Goal: Task Accomplishment & Management: Manage account settings

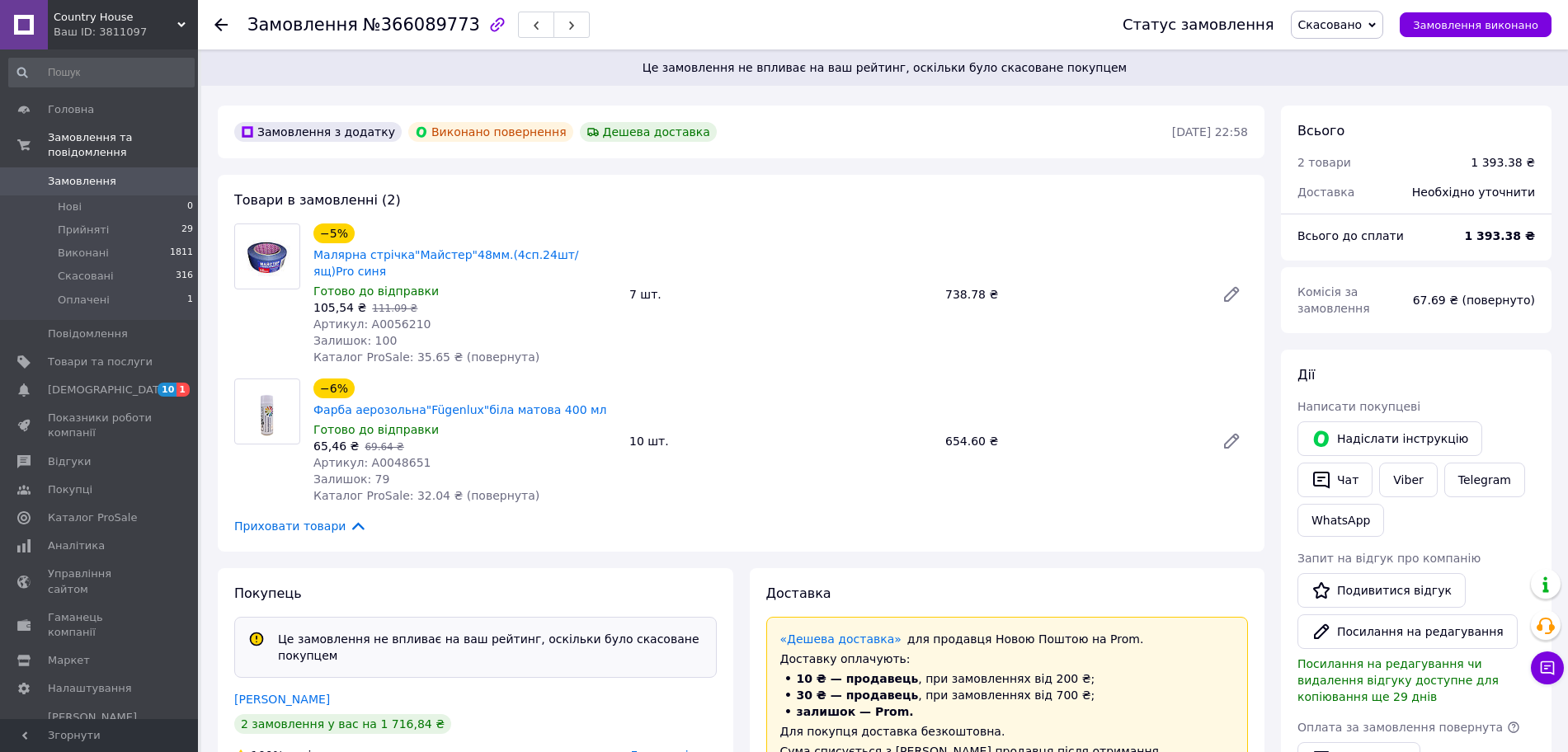
scroll to position [102, 0]
click at [109, 289] on li "Оплачені 1" at bounding box center [101, 304] width 202 height 31
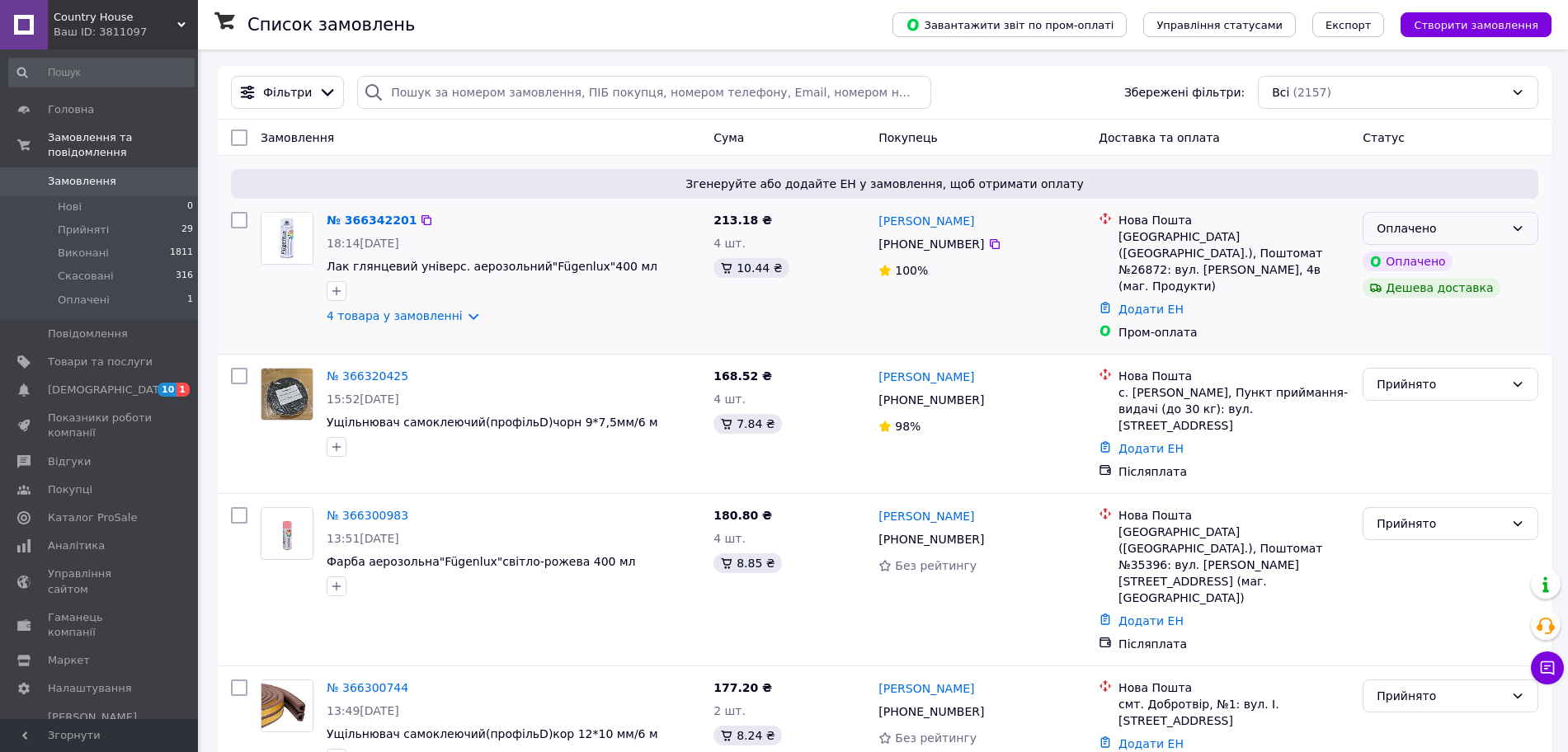
click at [1468, 226] on div "Оплачено" at bounding box center [1440, 228] width 128 height 18
click at [1420, 262] on li "Прийнято" at bounding box center [1450, 264] width 174 height 29
click at [69, 223] on span "Прийняті" at bounding box center [83, 230] width 51 height 15
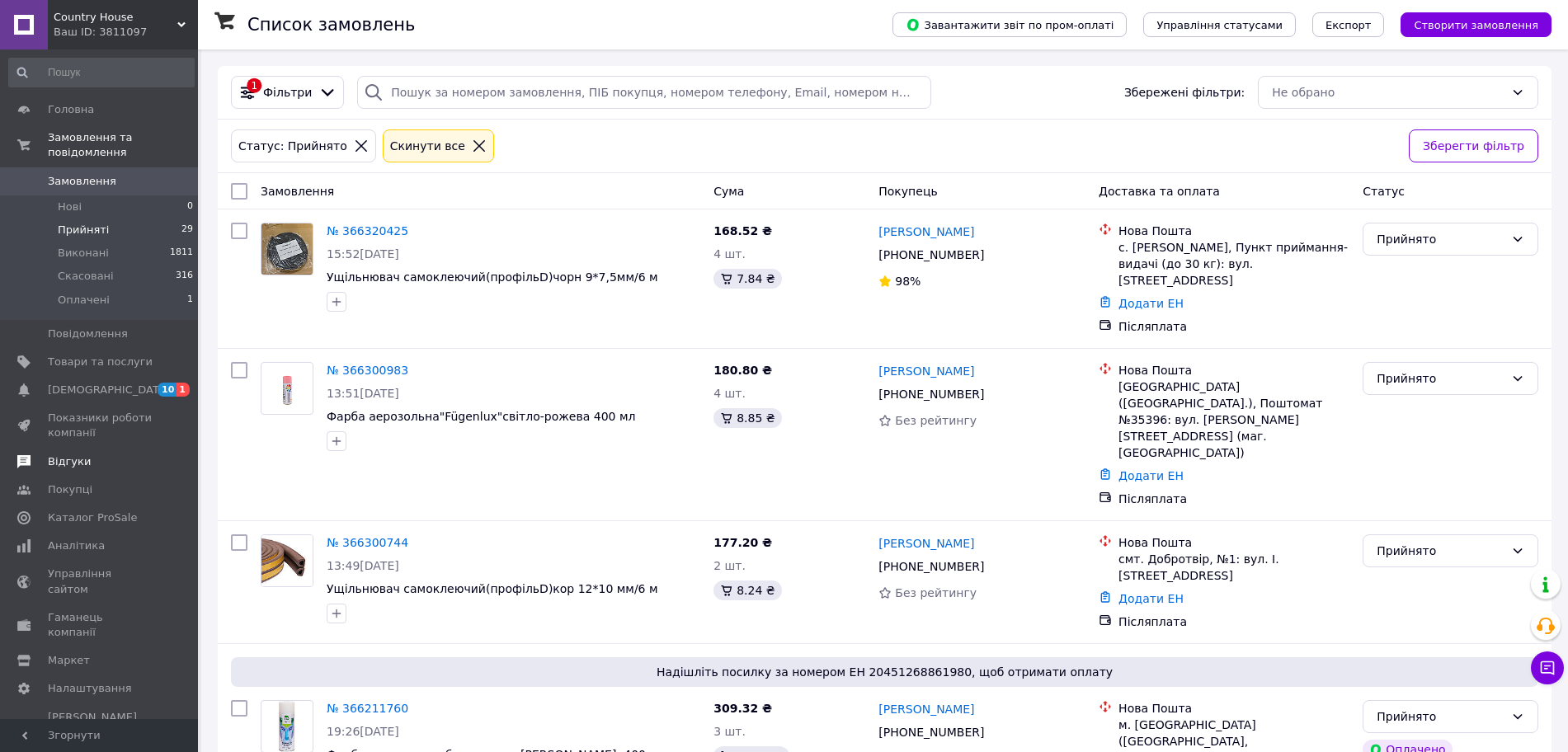
click at [91, 455] on span "Відгуки" at bounding box center [100, 462] width 105 height 15
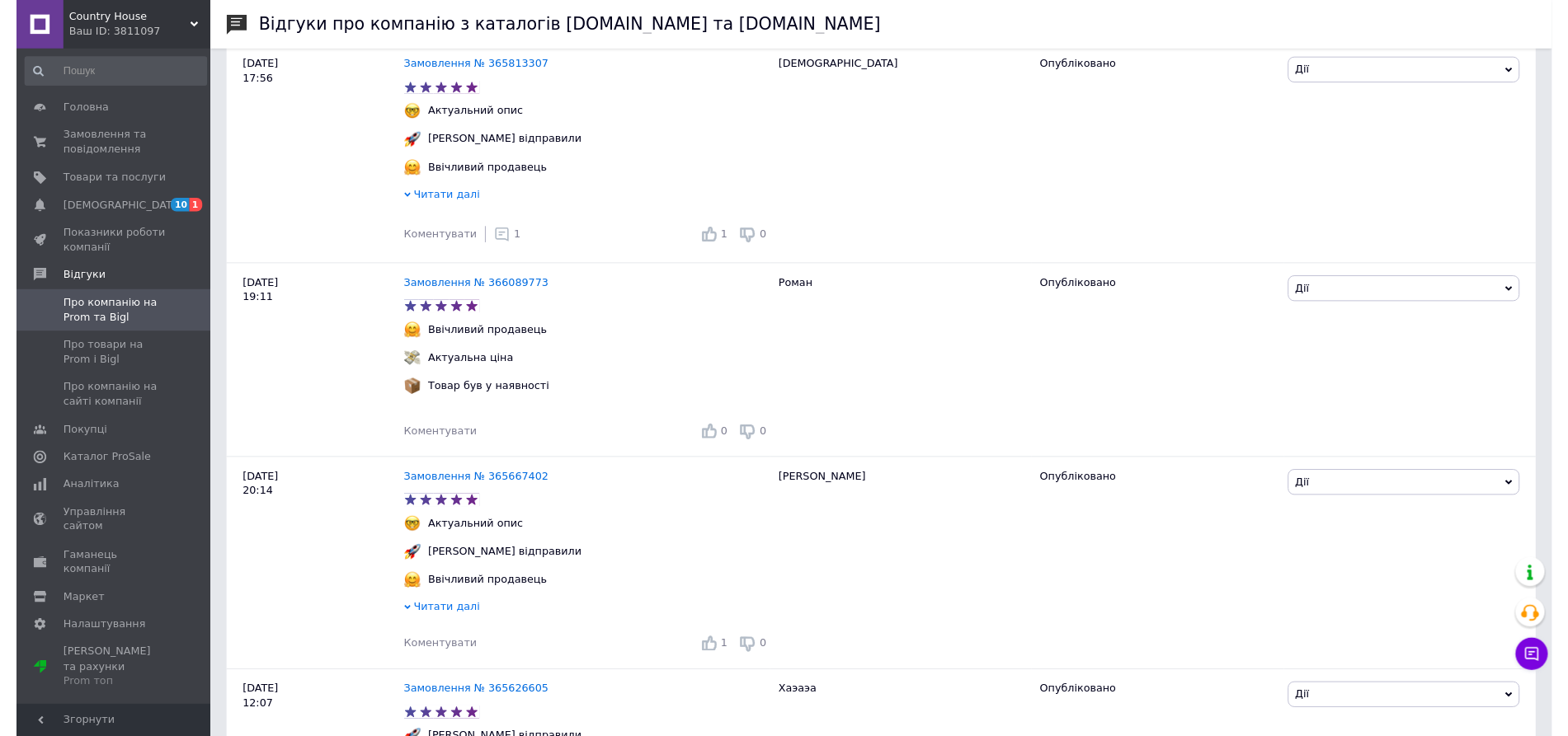
scroll to position [412, 0]
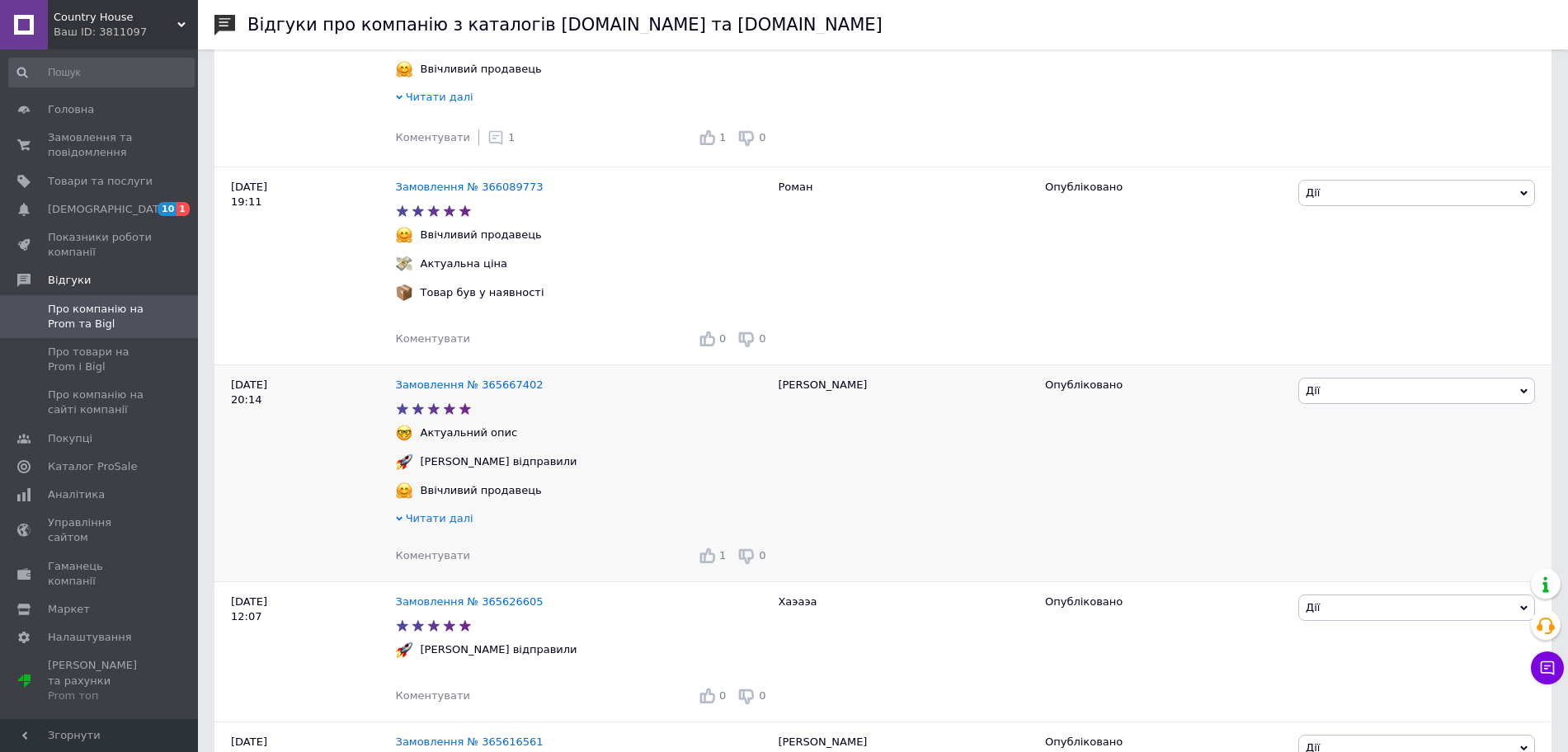
click at [424, 562] on span "Коментувати" at bounding box center [433, 556] width 75 height 12
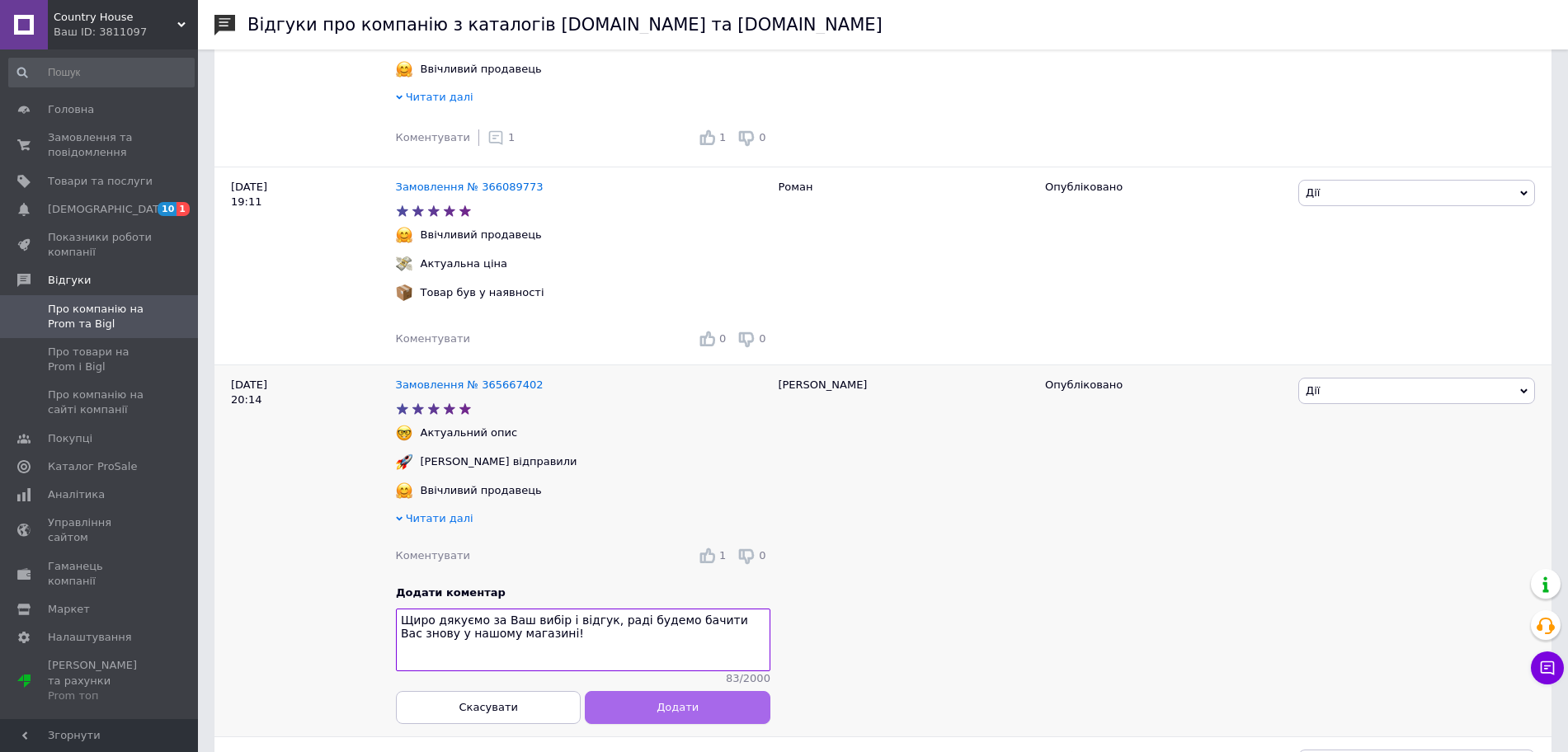
type textarea "Щиро дякуємо за Ваш вибір і відгук, раді будемо бачити Вас знову у нашому магаз…"
click at [693, 713] on span "Додати" at bounding box center [677, 707] width 42 height 12
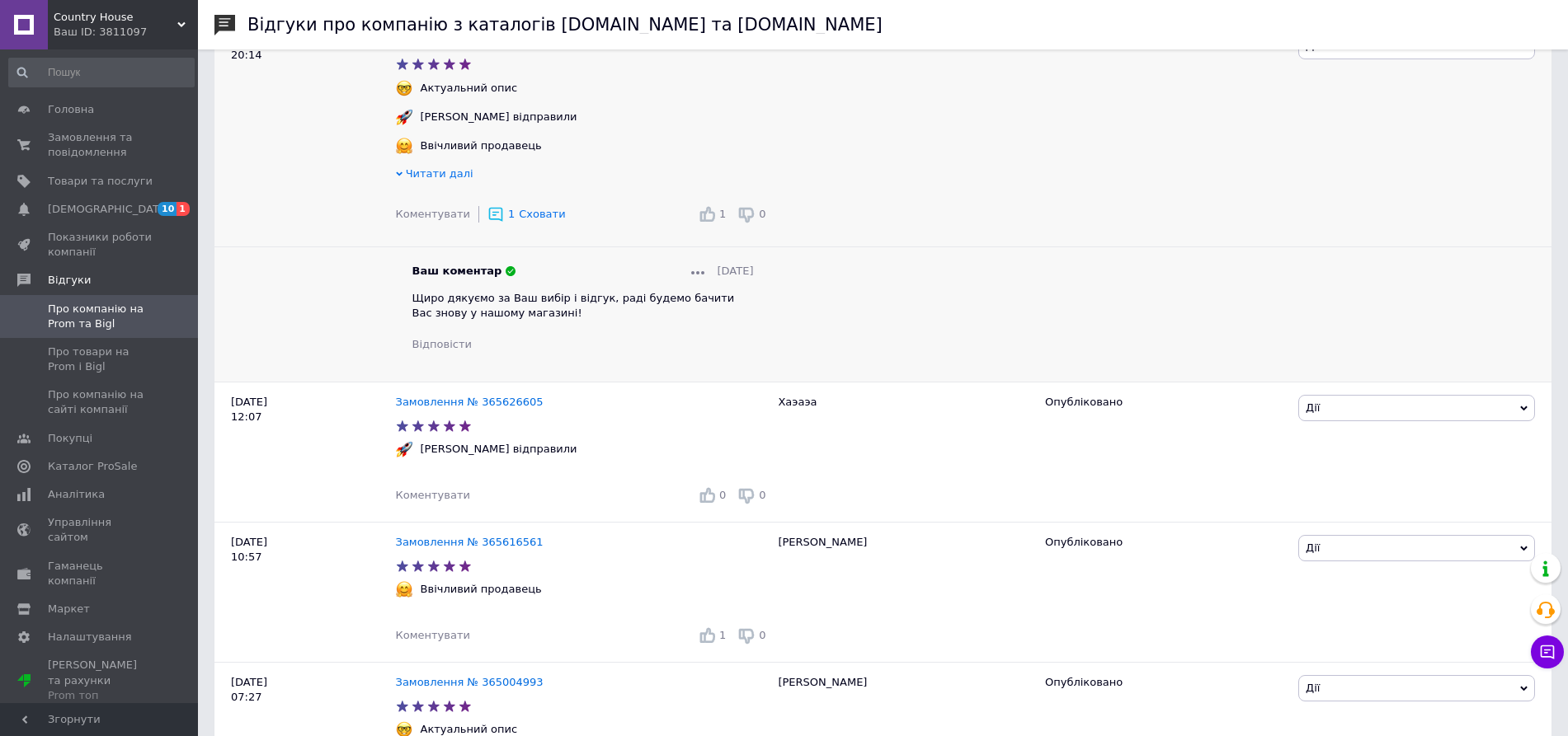
scroll to position [803, 0]
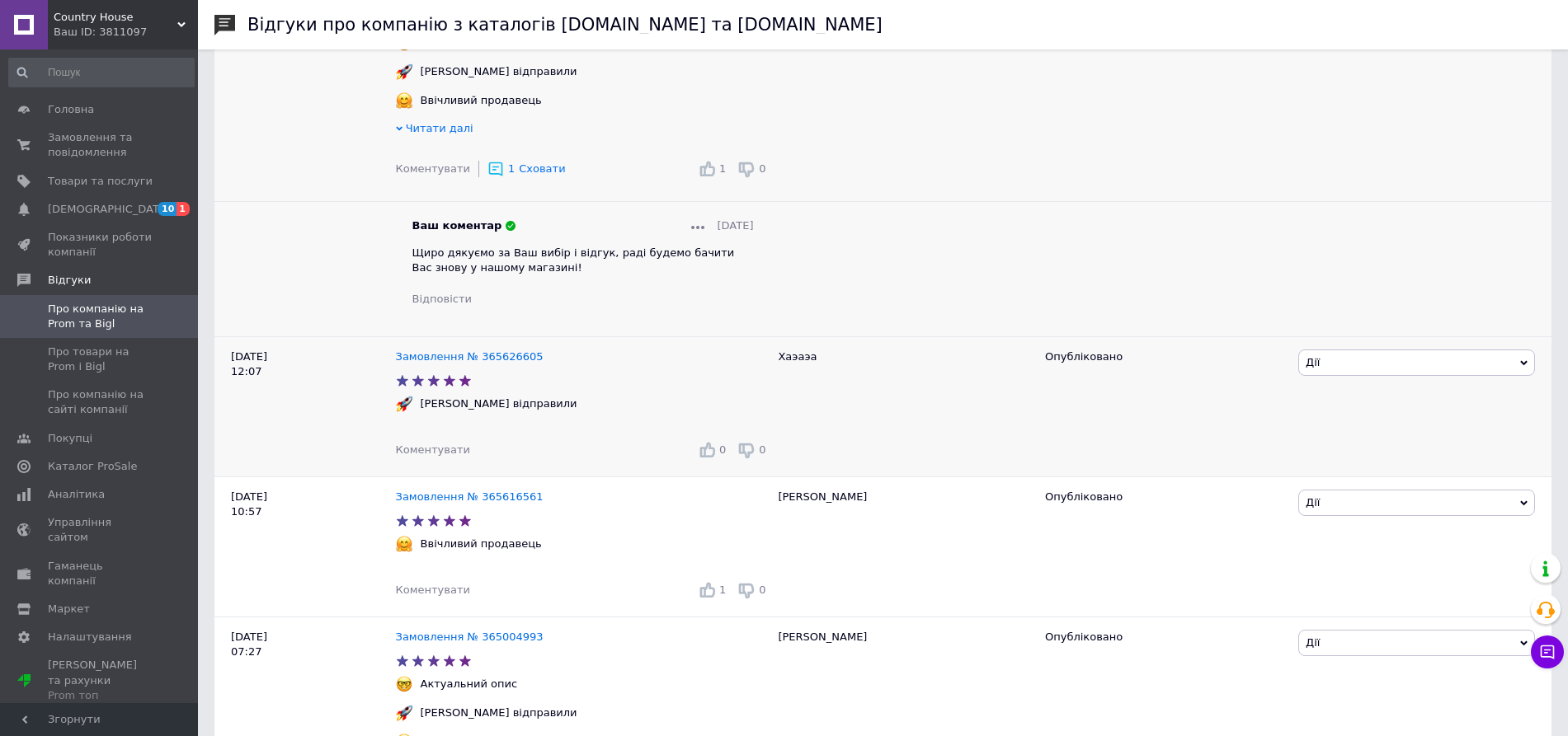
click at [450, 456] on span "Коментувати" at bounding box center [433, 450] width 75 height 12
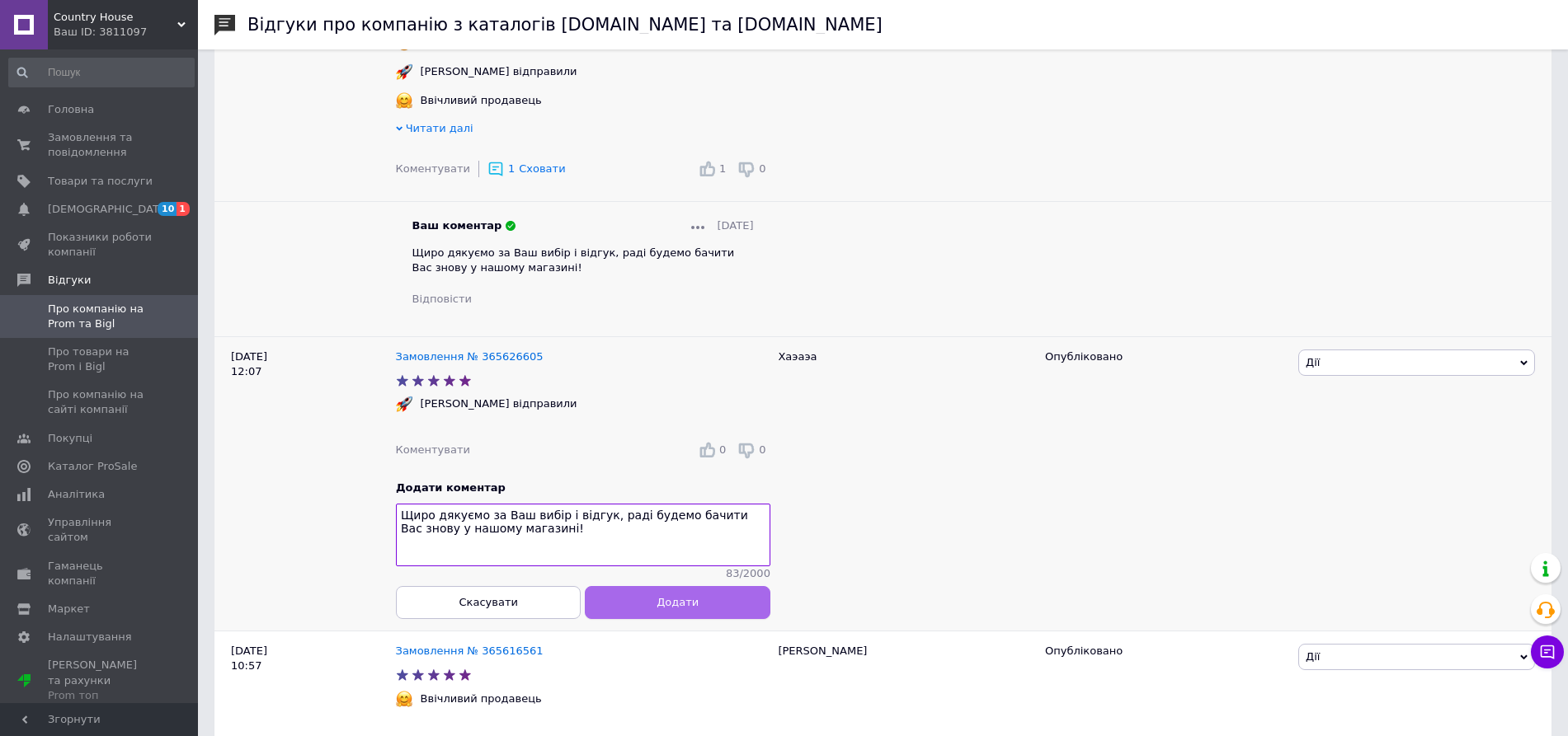
type textarea "Щиро дякуємо за Ваш вибір і відгук, раді будемо бачити Вас знову у нашому магаз…"
click at [654, 619] on button "Додати" at bounding box center [677, 601] width 185 height 33
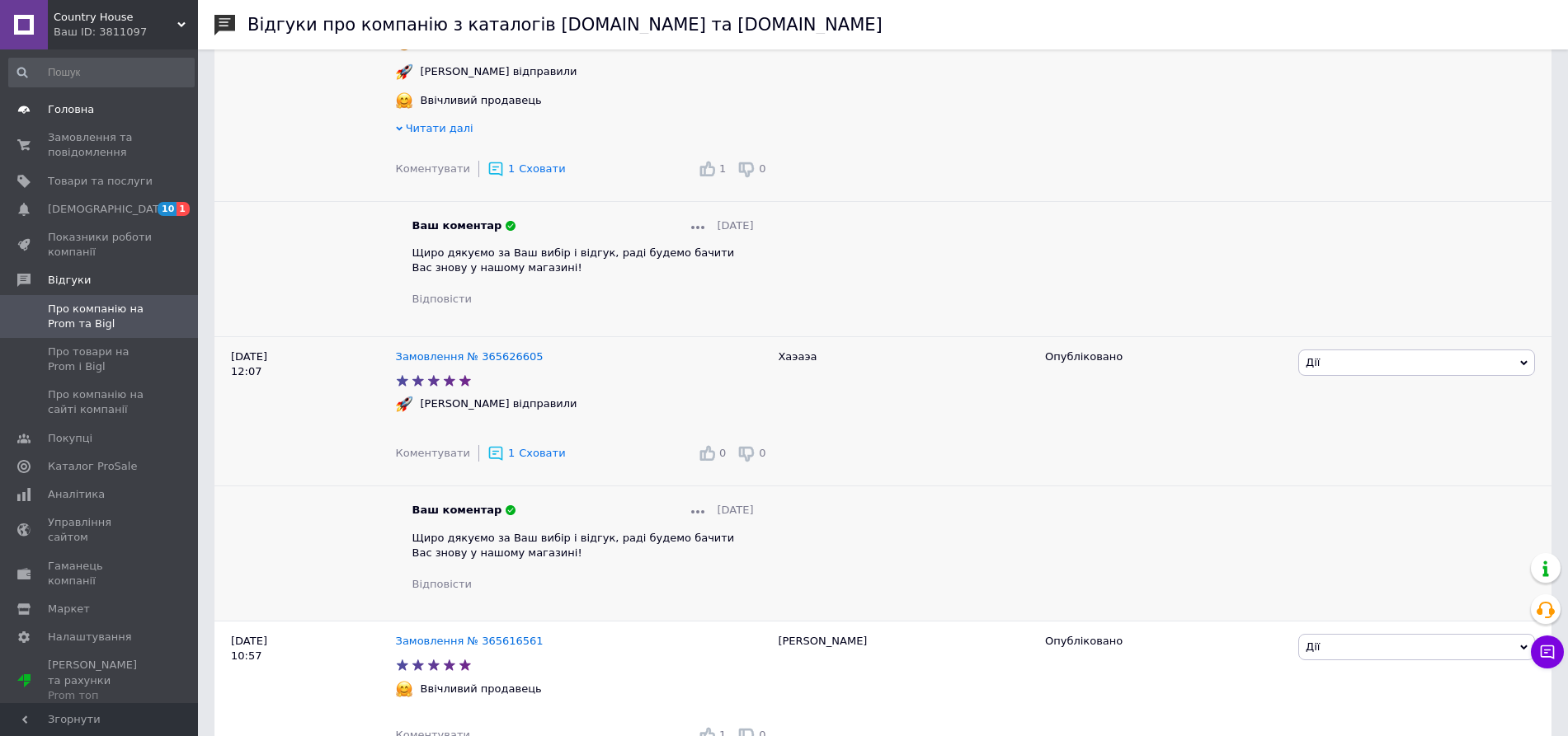
click at [85, 107] on span "Головна" at bounding box center [71, 109] width 46 height 15
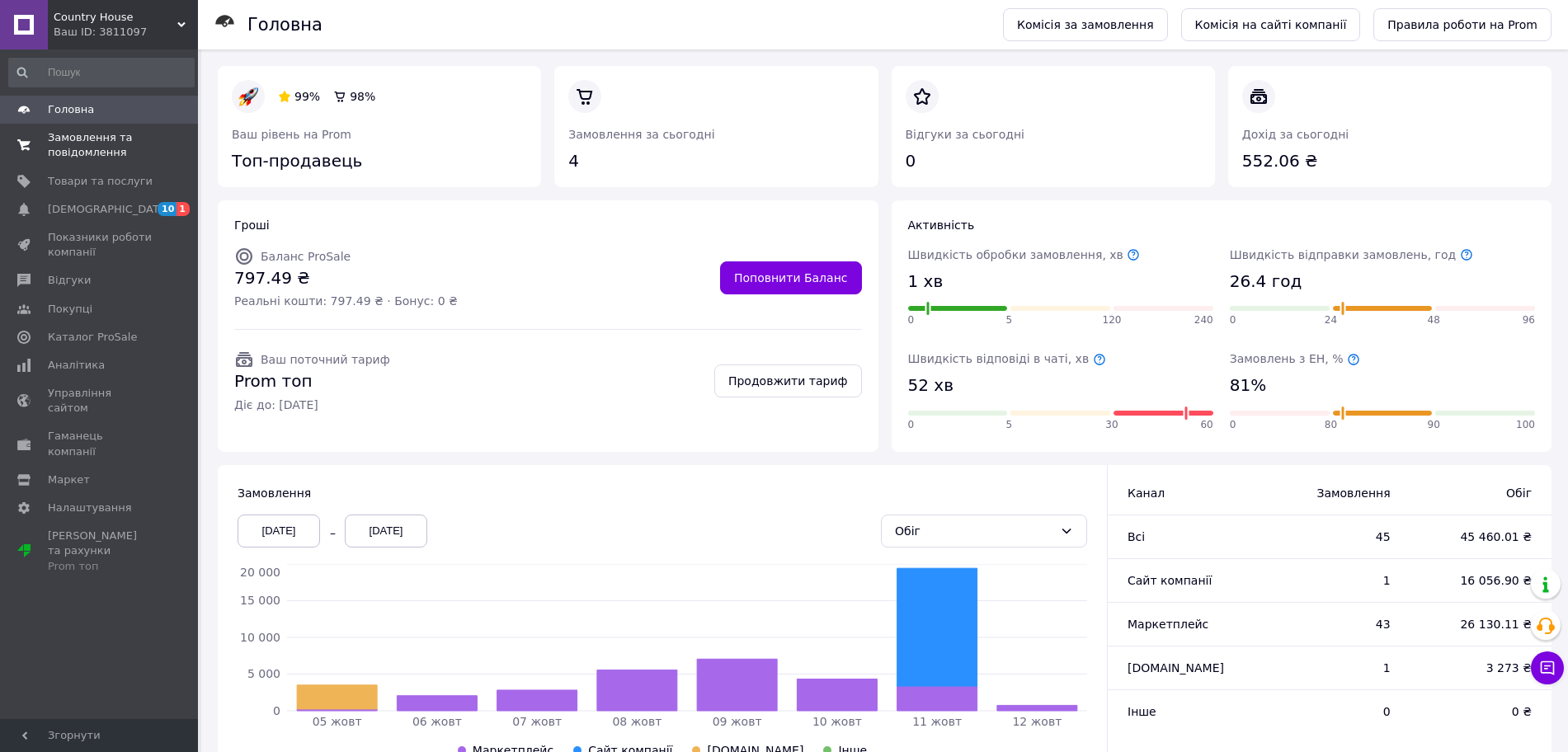
click at [98, 141] on span "Замовлення та повідомлення" at bounding box center [100, 145] width 105 height 29
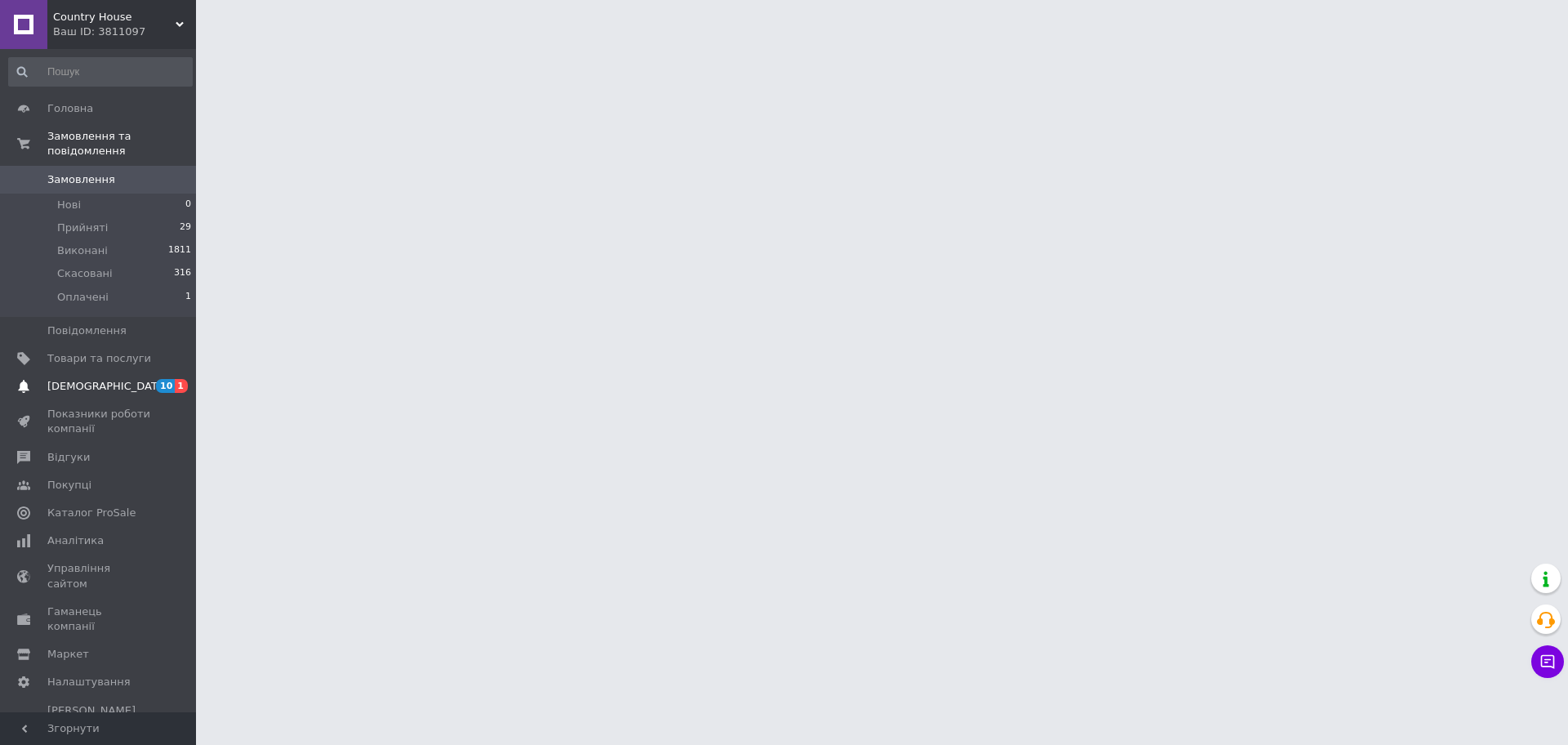
click at [95, 379] on span "[DEMOGRAPHIC_DATA]" at bounding box center [107, 386] width 120 height 15
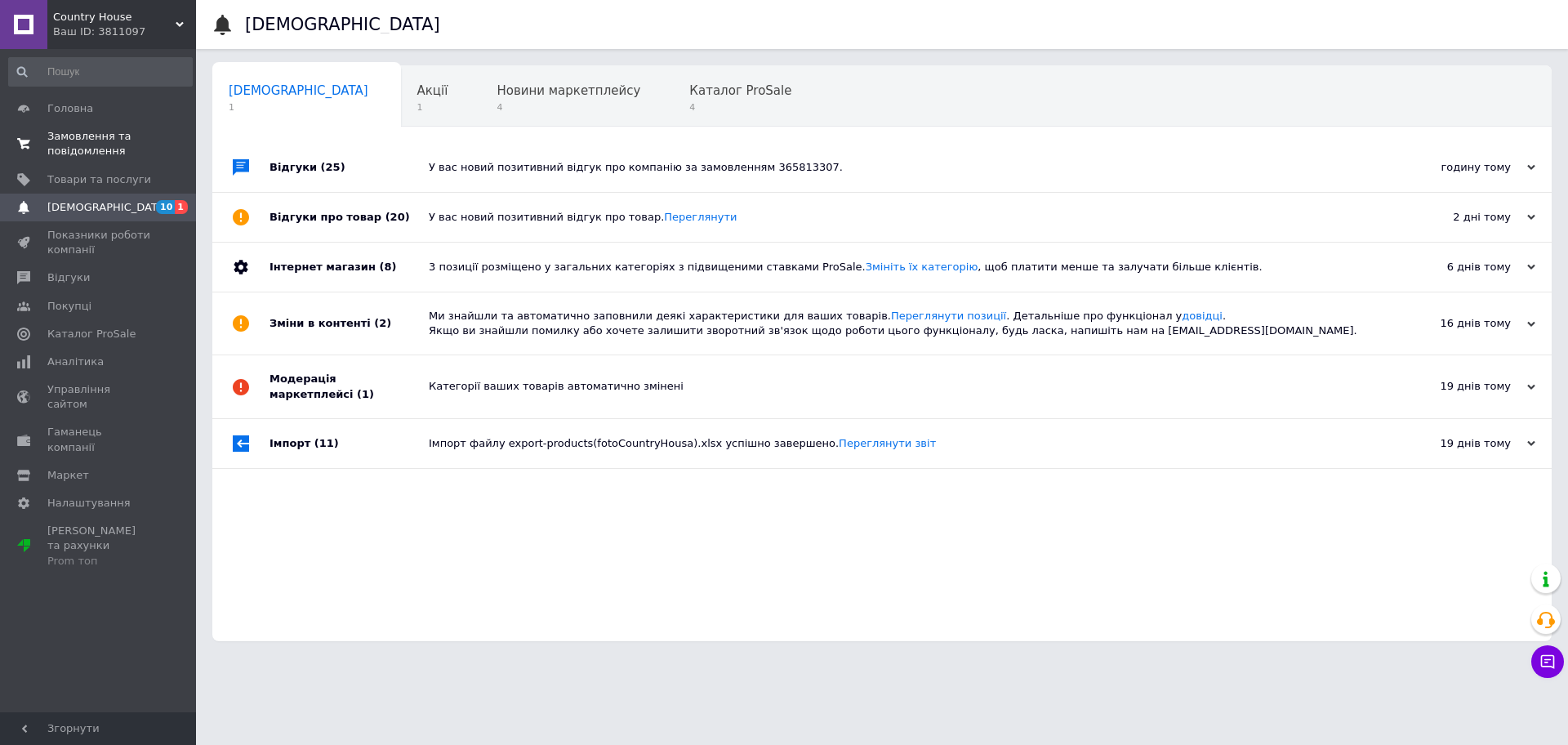
click at [95, 135] on span "Замовлення та повідомлення" at bounding box center [99, 143] width 104 height 29
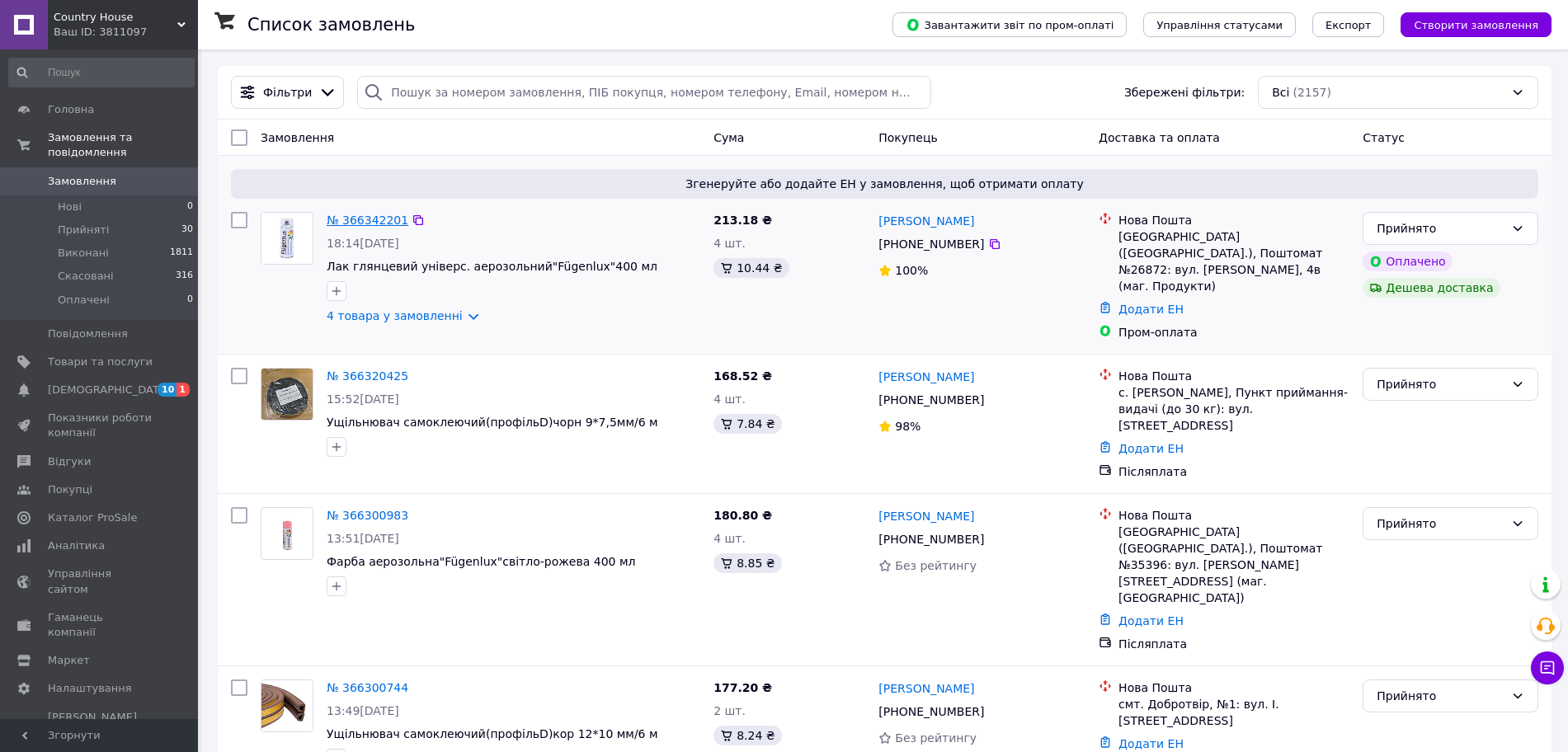
click at [342, 226] on link "№ 366342201" at bounding box center [368, 220] width 82 height 13
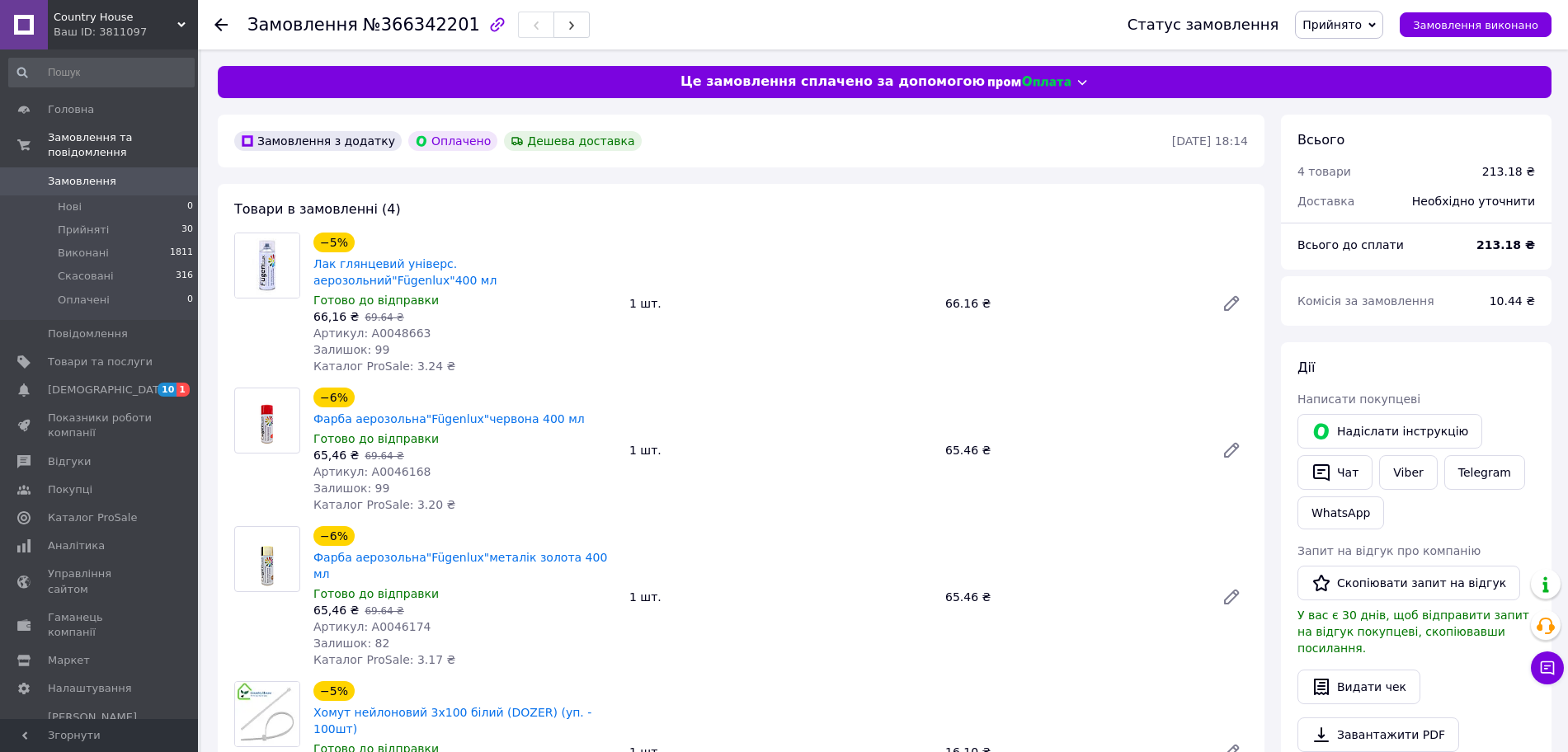
click at [403, 327] on span "Артикул: А0048663" at bounding box center [372, 333] width 118 height 13
copy span "А0048663"
click at [394, 465] on span "Артикул: А0046168" at bounding box center [372, 471] width 118 height 13
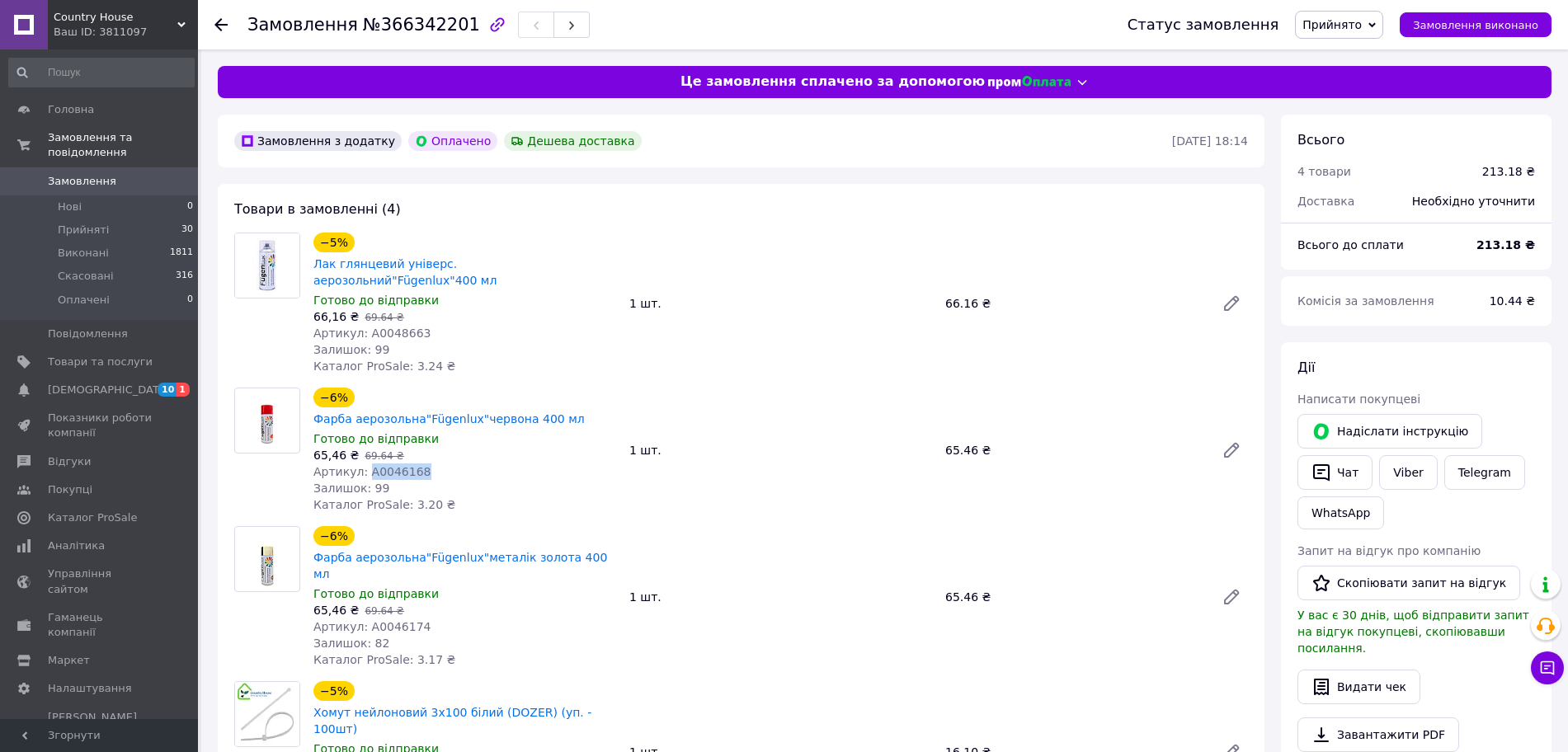
copy span "А0046168"
click at [404, 620] on span "Артикул: А0046174" at bounding box center [372, 626] width 118 height 13
copy span "А0046174"
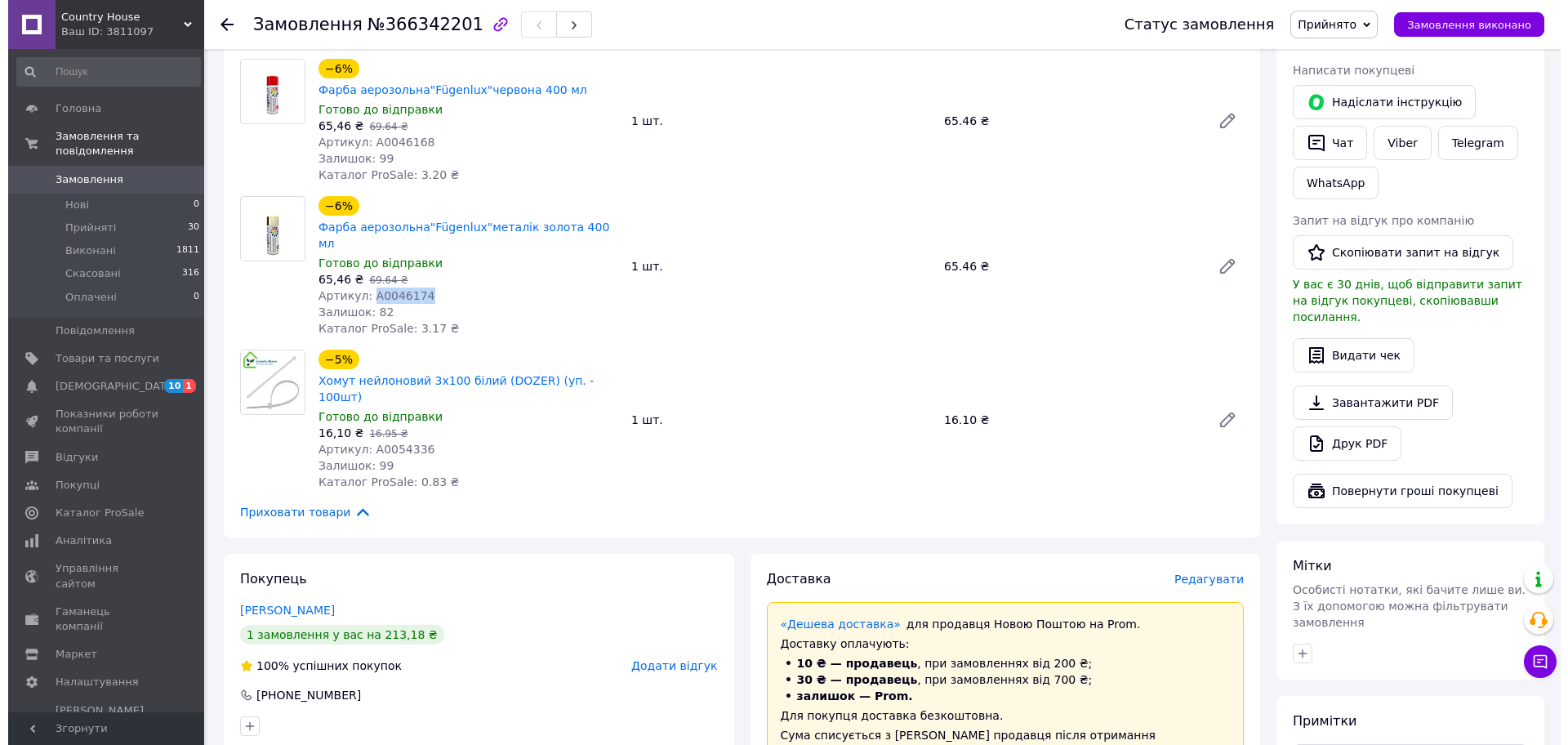
scroll to position [332, 0]
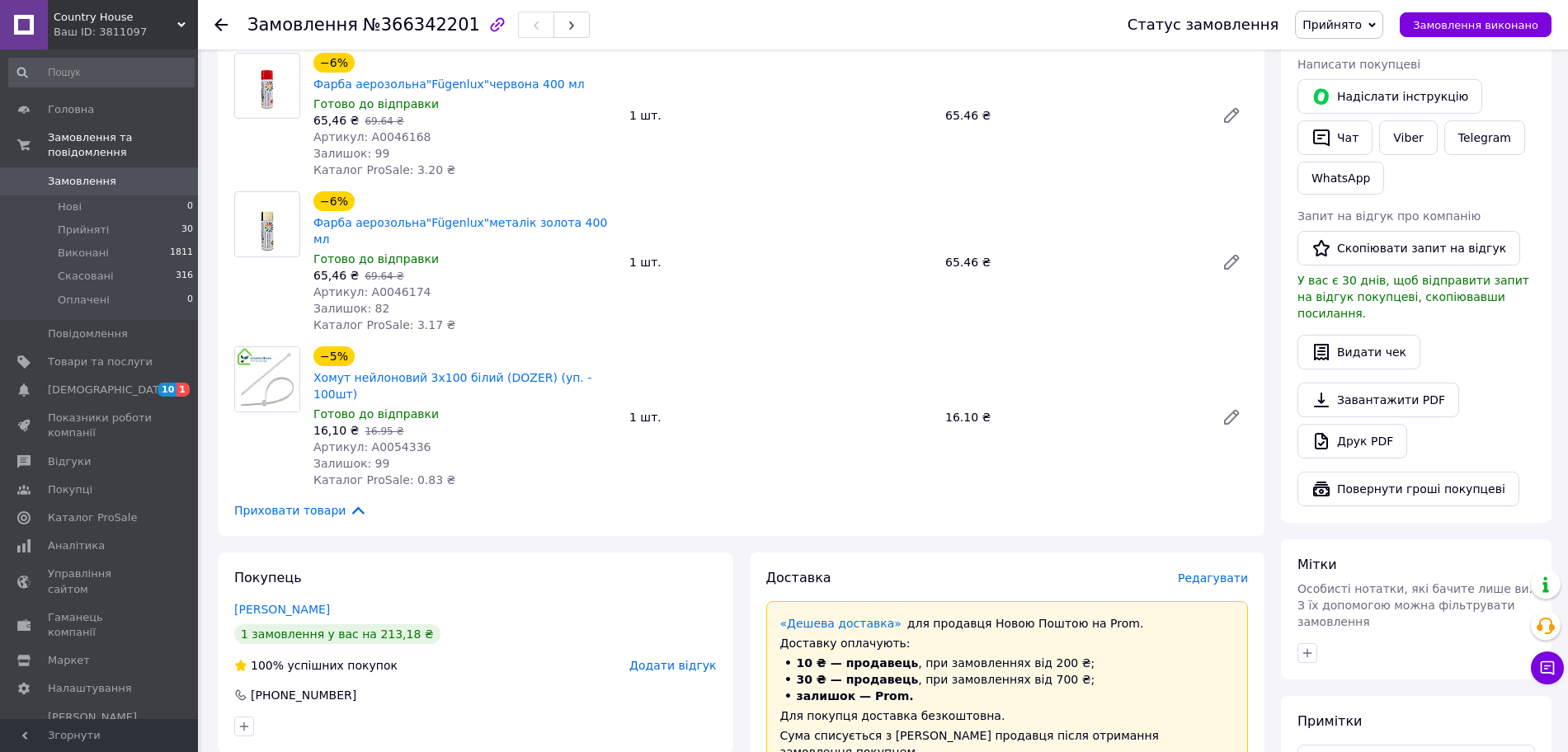
click at [408, 440] on span "Артикул: А0054336" at bounding box center [372, 447] width 118 height 13
copy span "А0054336"
click at [1211, 572] on span "Редагувати" at bounding box center [1212, 578] width 70 height 13
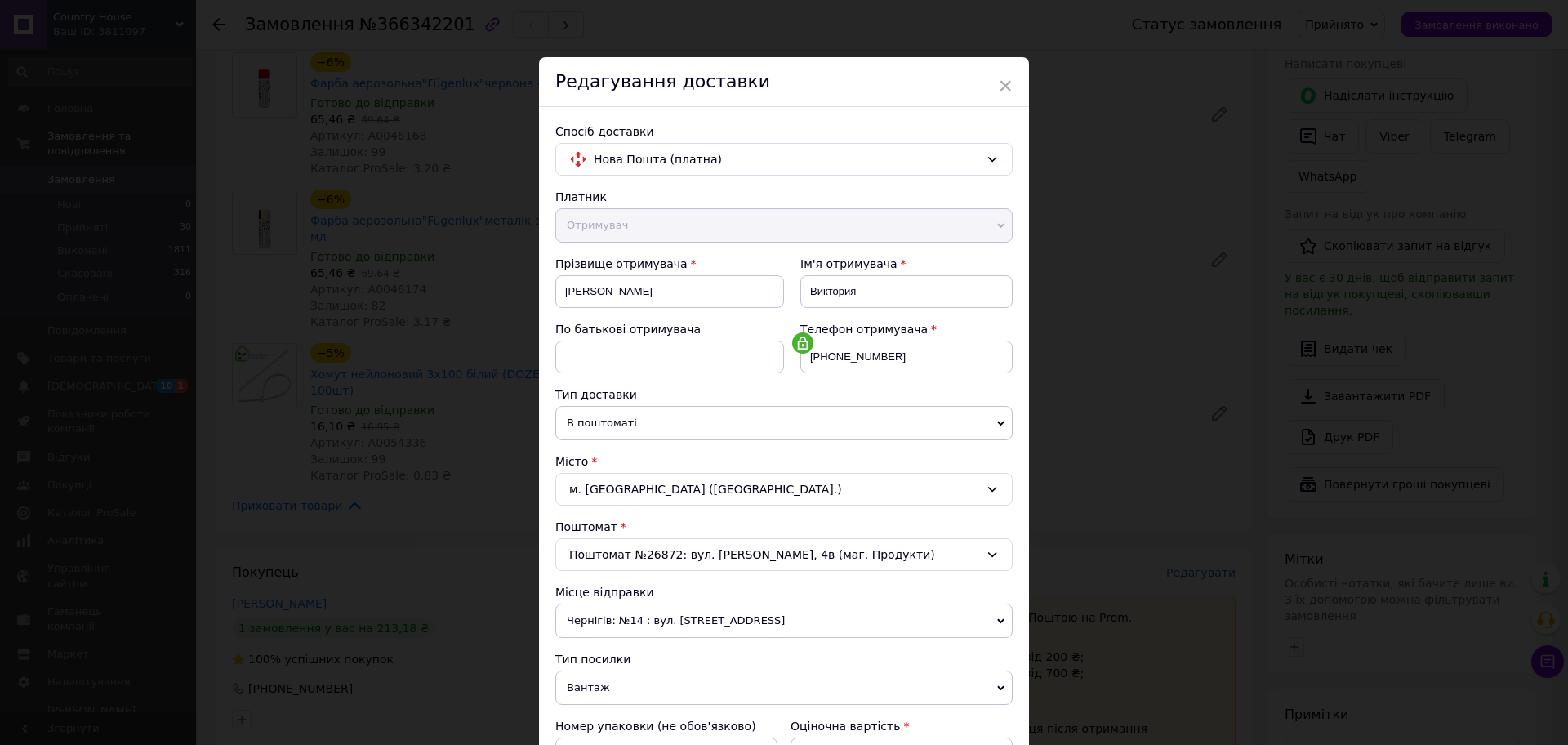
drag, startPoint x: 1557, startPoint y: 286, endPoint x: 1567, endPoint y: 545, distance: 259.2
click at [1552, 545] on div "× Редагування доставки Спосіб доставки Нова Пошта (платна) Платник Отримувач Ві…" at bounding box center [784, 372] width 1568 height 745
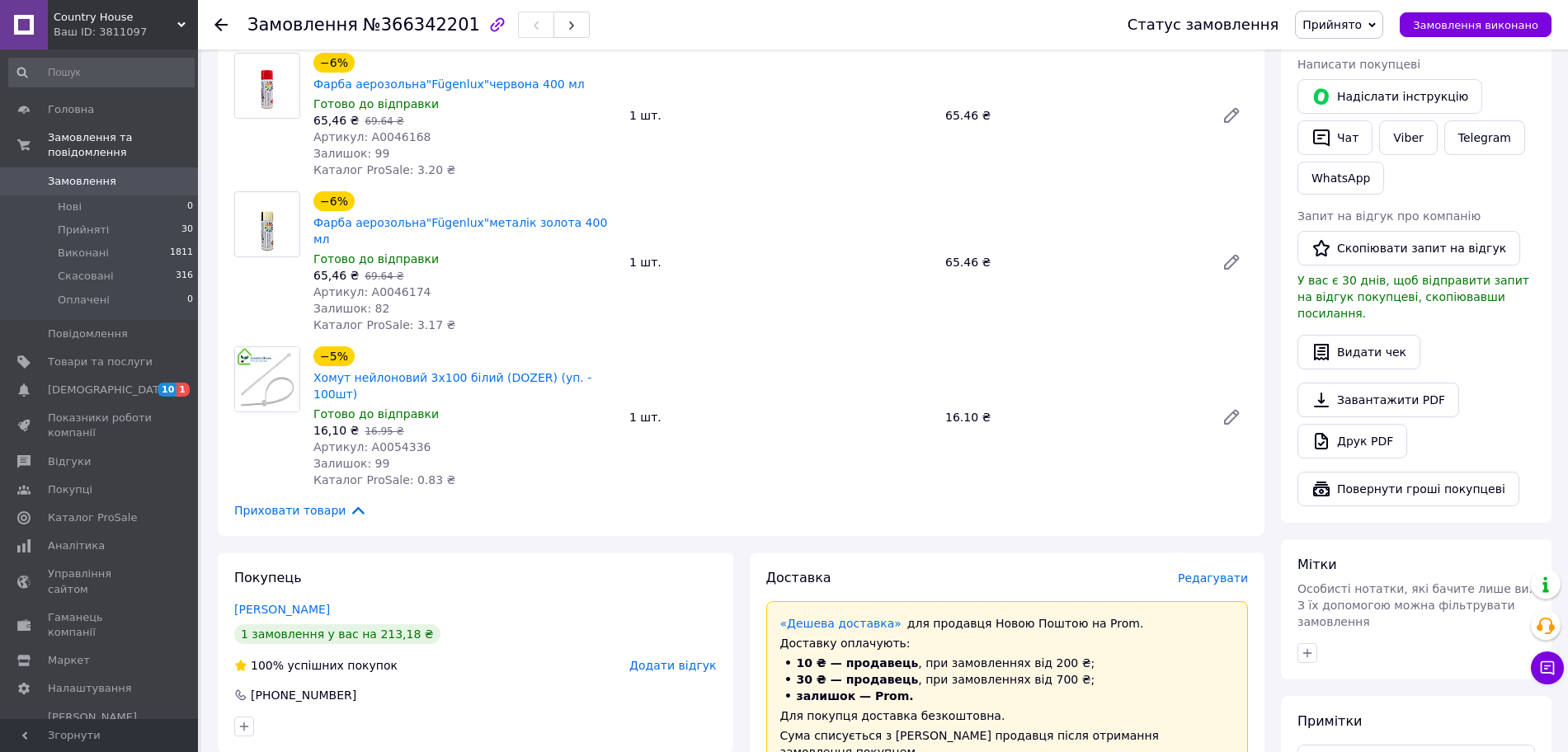
click at [1210, 572] on span "Редагувати" at bounding box center [1212, 578] width 70 height 13
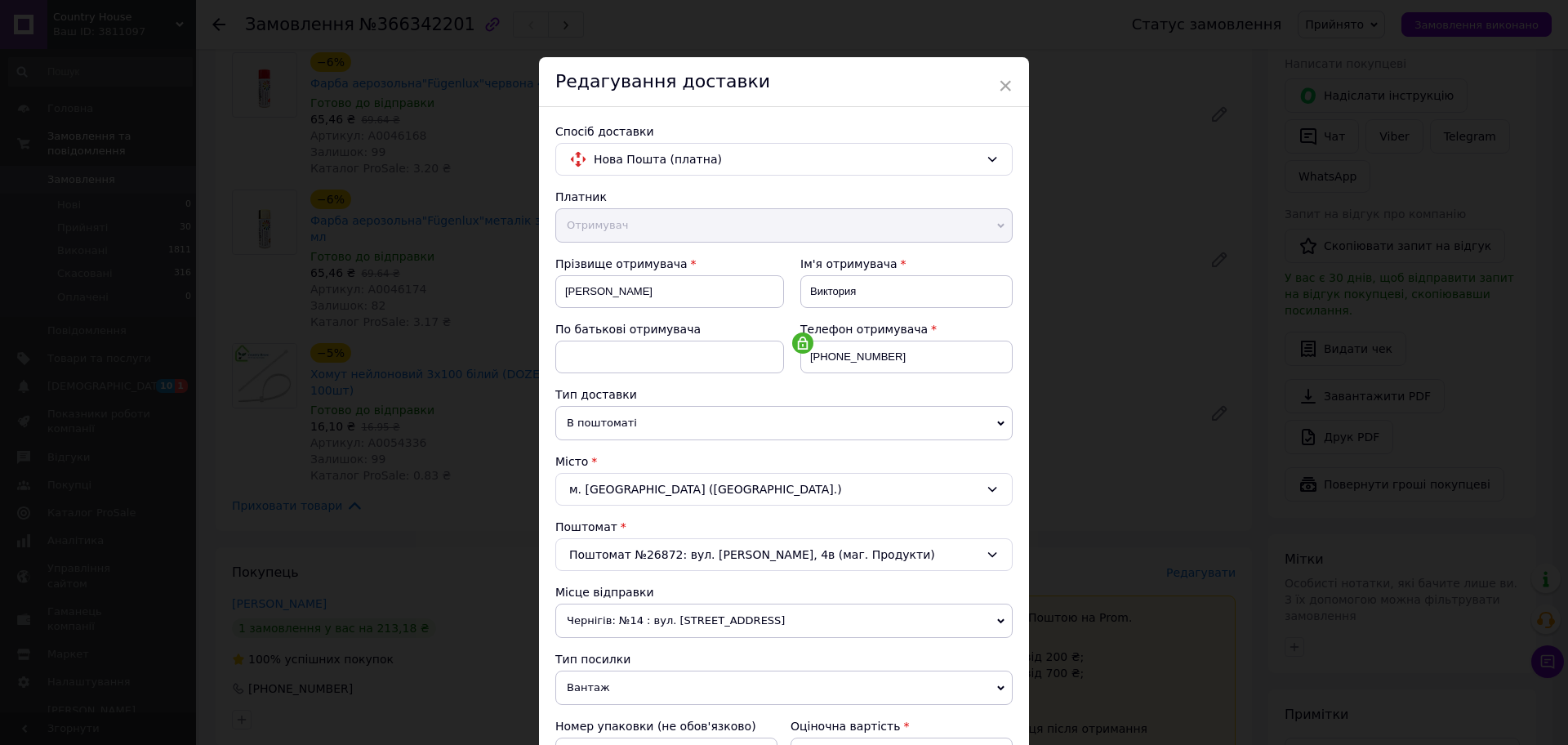
scroll to position [340, 0]
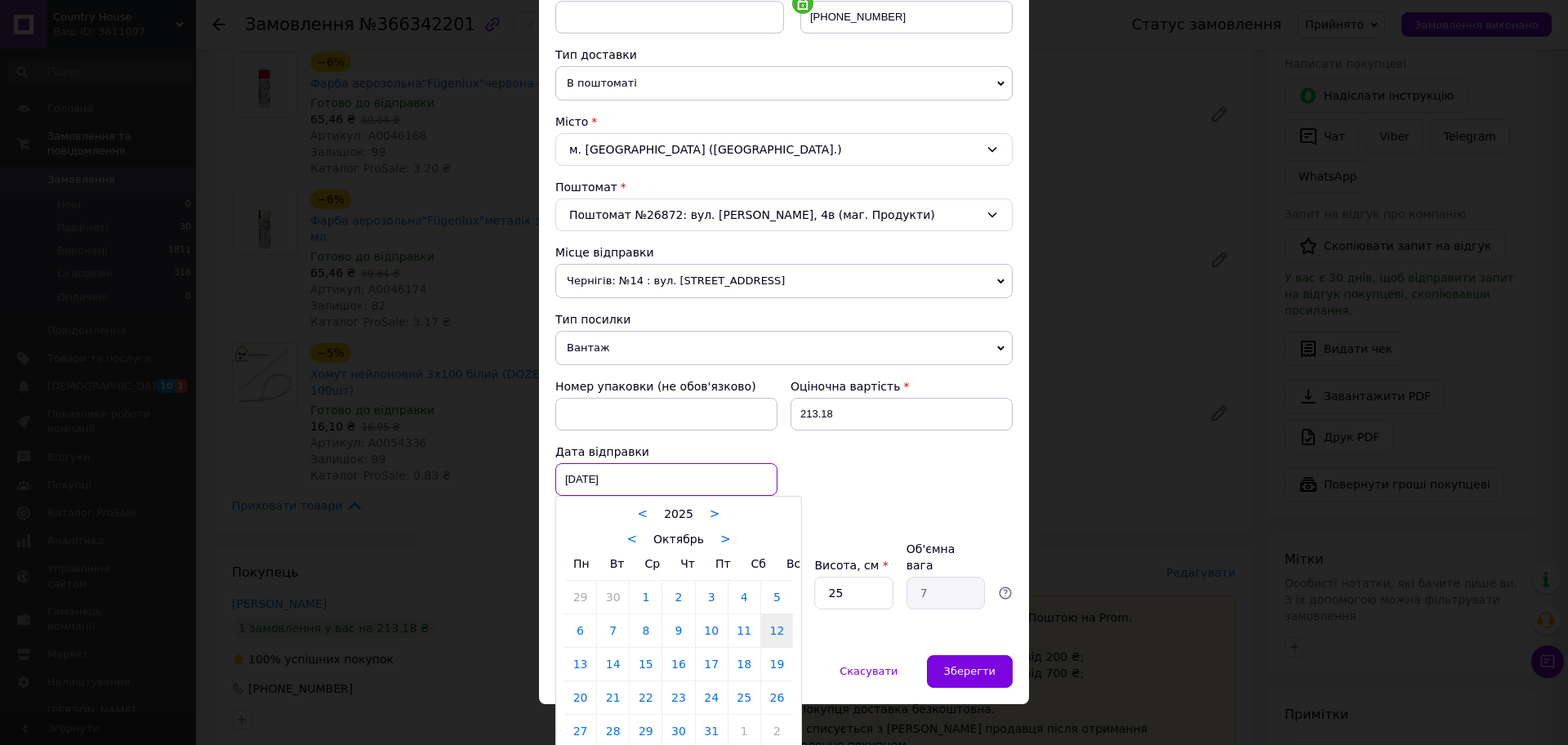
click at [682, 476] on div "[DATE] < 2025 > < Октябрь > Пн Вт Ср Чт Пт Сб Вс 29 30 1 2 3 4 5 6 7 8 9 10 11 …" at bounding box center [667, 479] width 222 height 33
click at [579, 665] on link "13" at bounding box center [580, 664] width 32 height 33
type input "[DATE]"
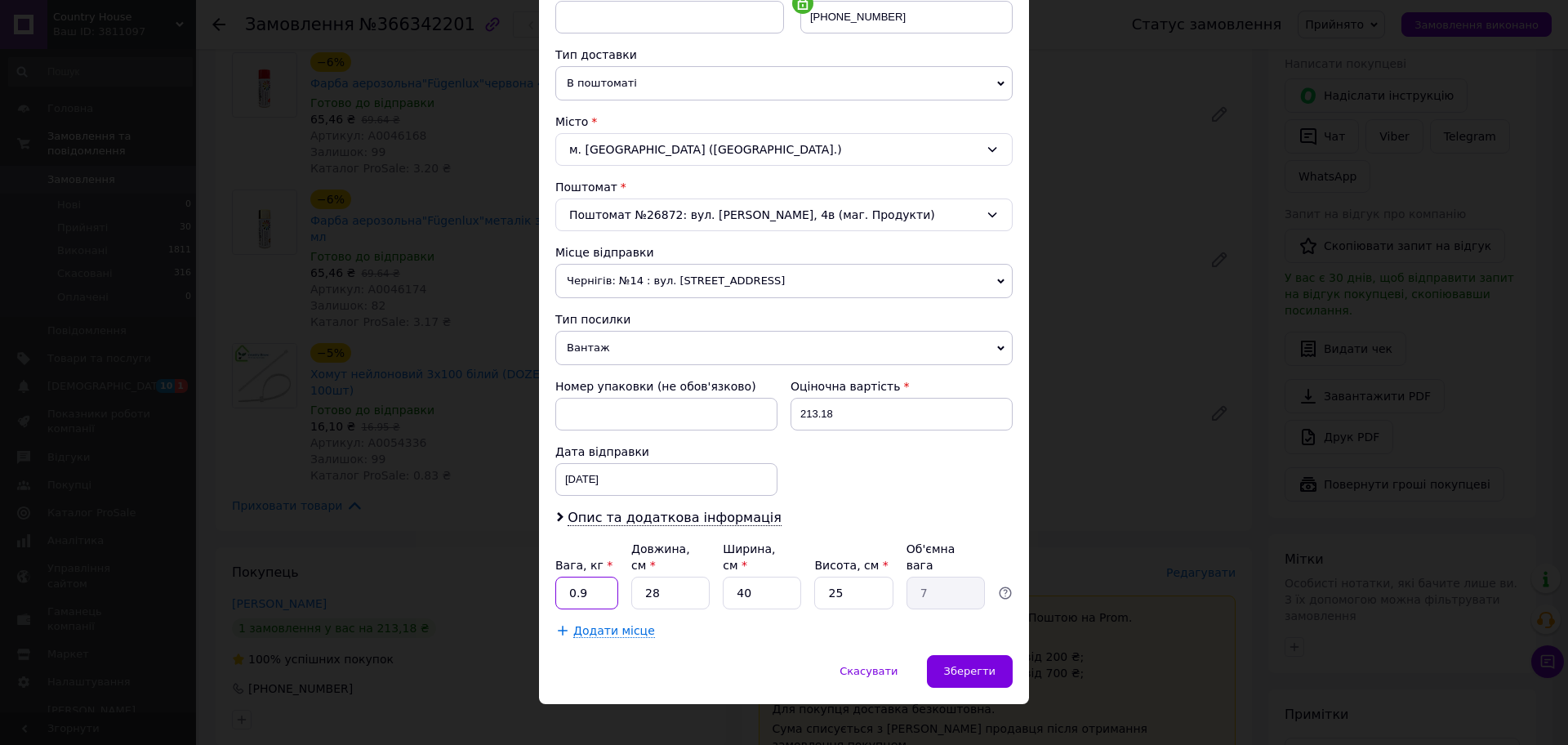
click at [593, 589] on input "0.9" at bounding box center [587, 593] width 63 height 33
type input "0"
type input "2"
click at [750, 577] on input "40" at bounding box center [762, 593] width 78 height 33
type input "4"
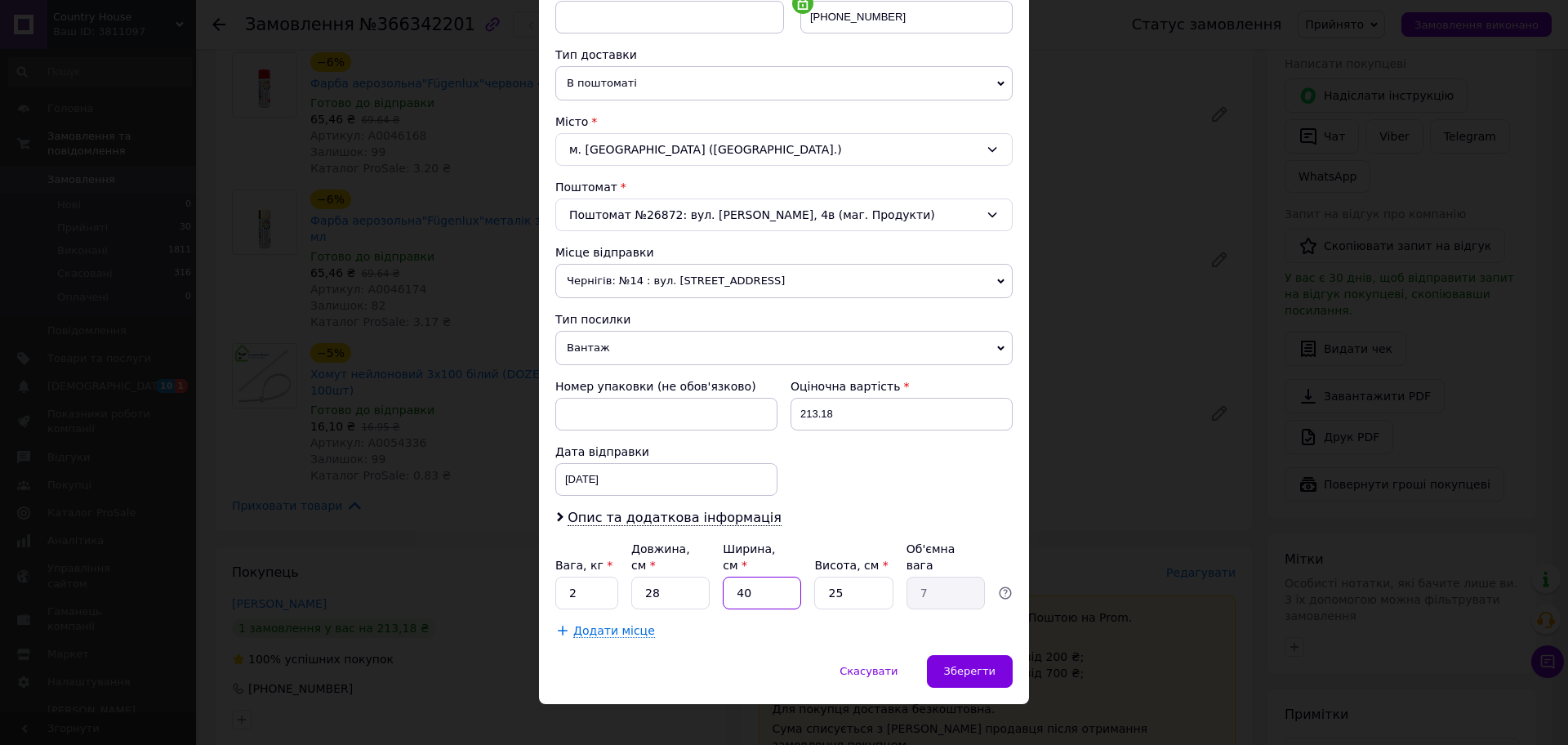
type input "0.7"
type input "1"
type input "0.18"
type input "10"
type input "1.75"
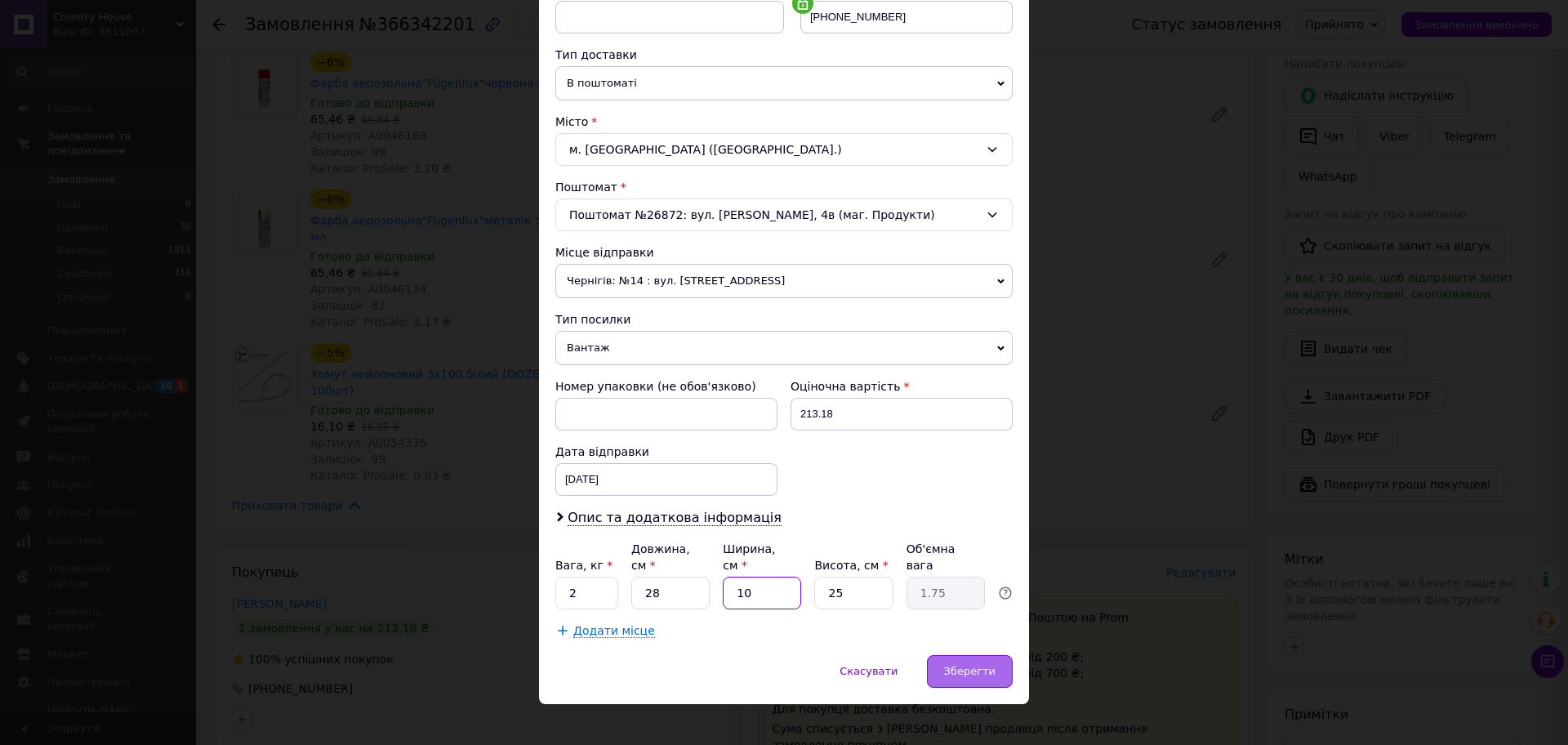
type input "10"
click at [948, 660] on div "Зберегти" at bounding box center [970, 671] width 86 height 33
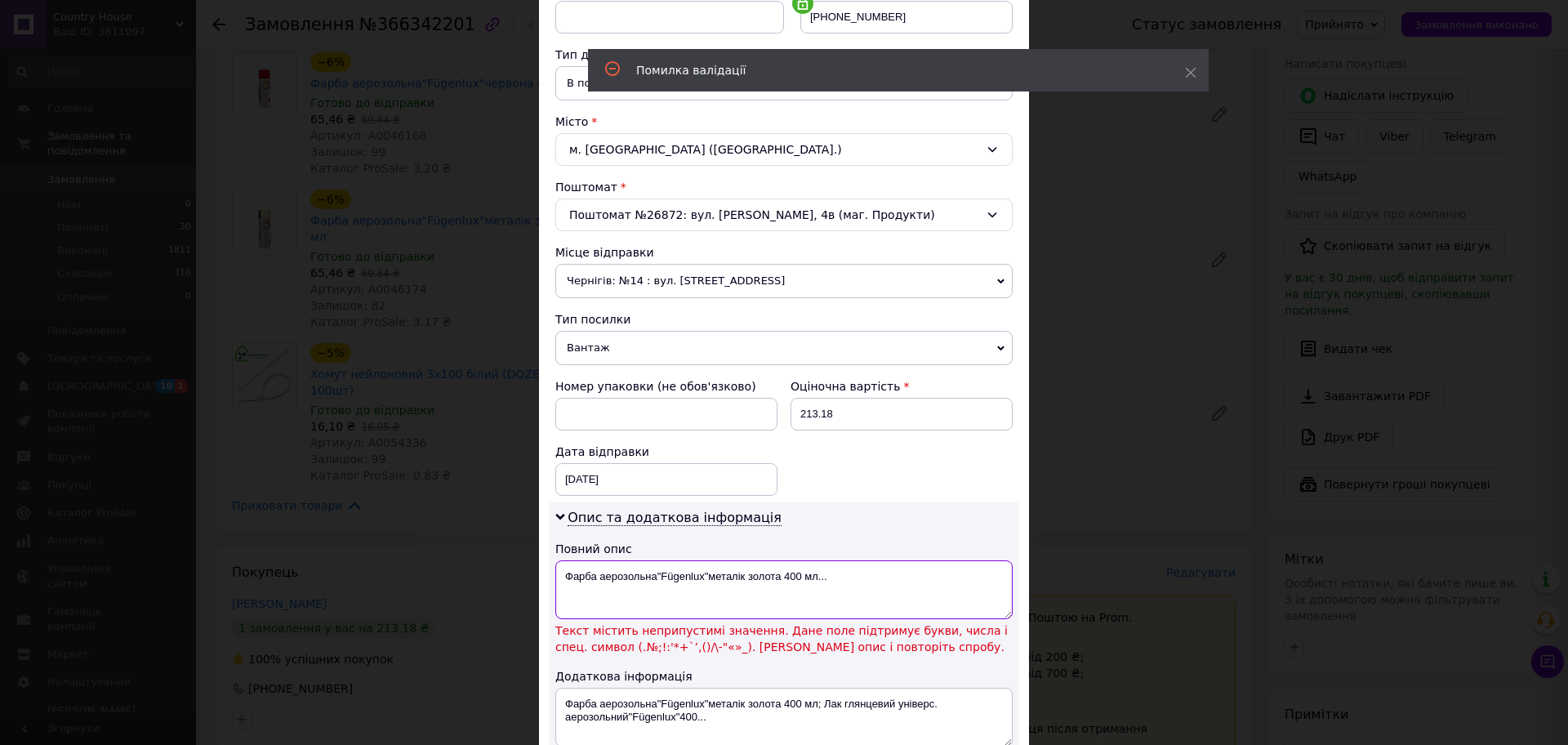
click at [834, 613] on textarea "Фарба аерозольна"Fügenlux"металік золота 400 мл..." at bounding box center [784, 589] width 457 height 59
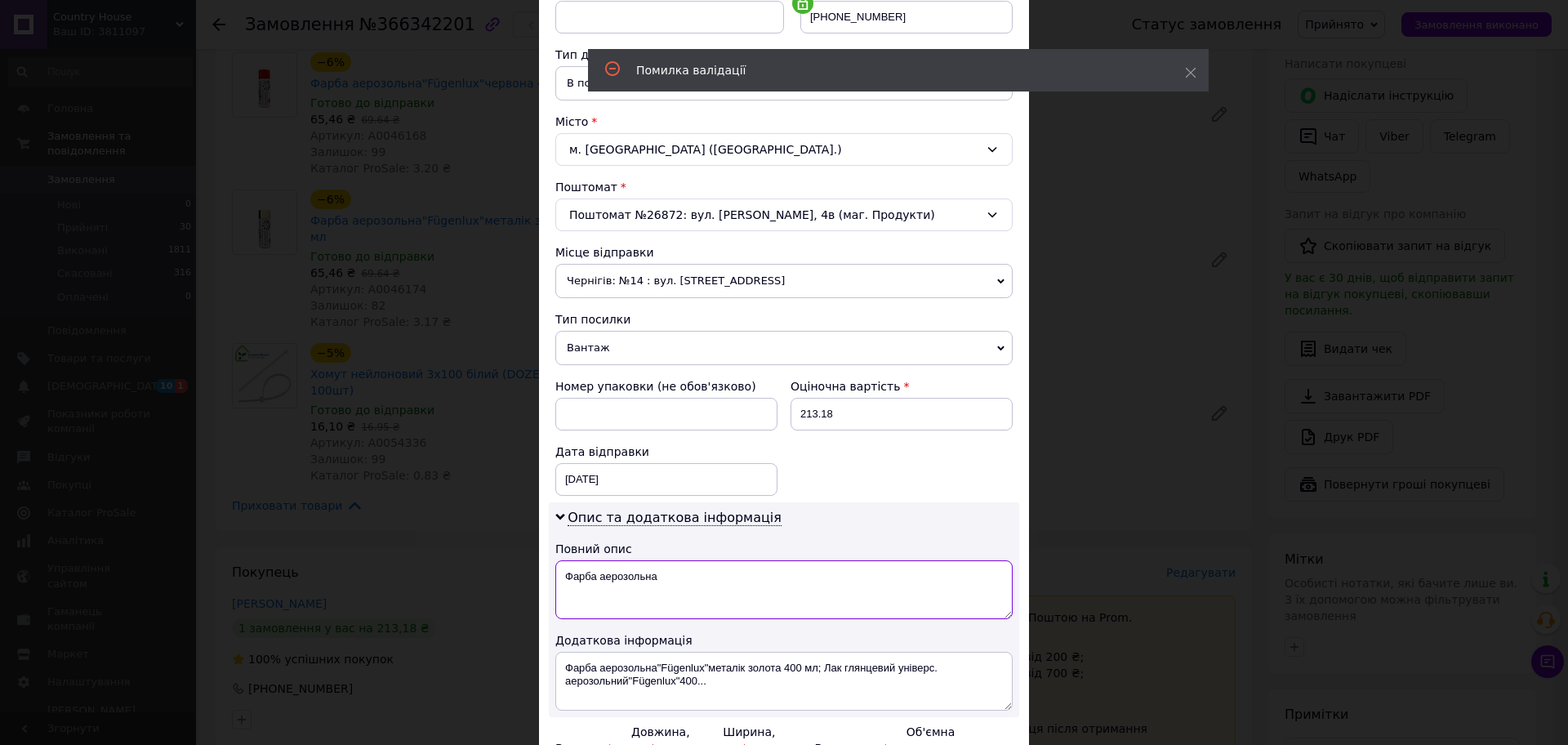
type textarea "Фарба аерозольна"
drag, startPoint x: 749, startPoint y: 680, endPoint x: 659, endPoint y: 661, distance: 92.0
click at [659, 661] on textarea "Фарба аерозольна"Fügenlux"металік золота 400 мл; Лак глянцевий універс. аерозол…" at bounding box center [784, 681] width 457 height 59
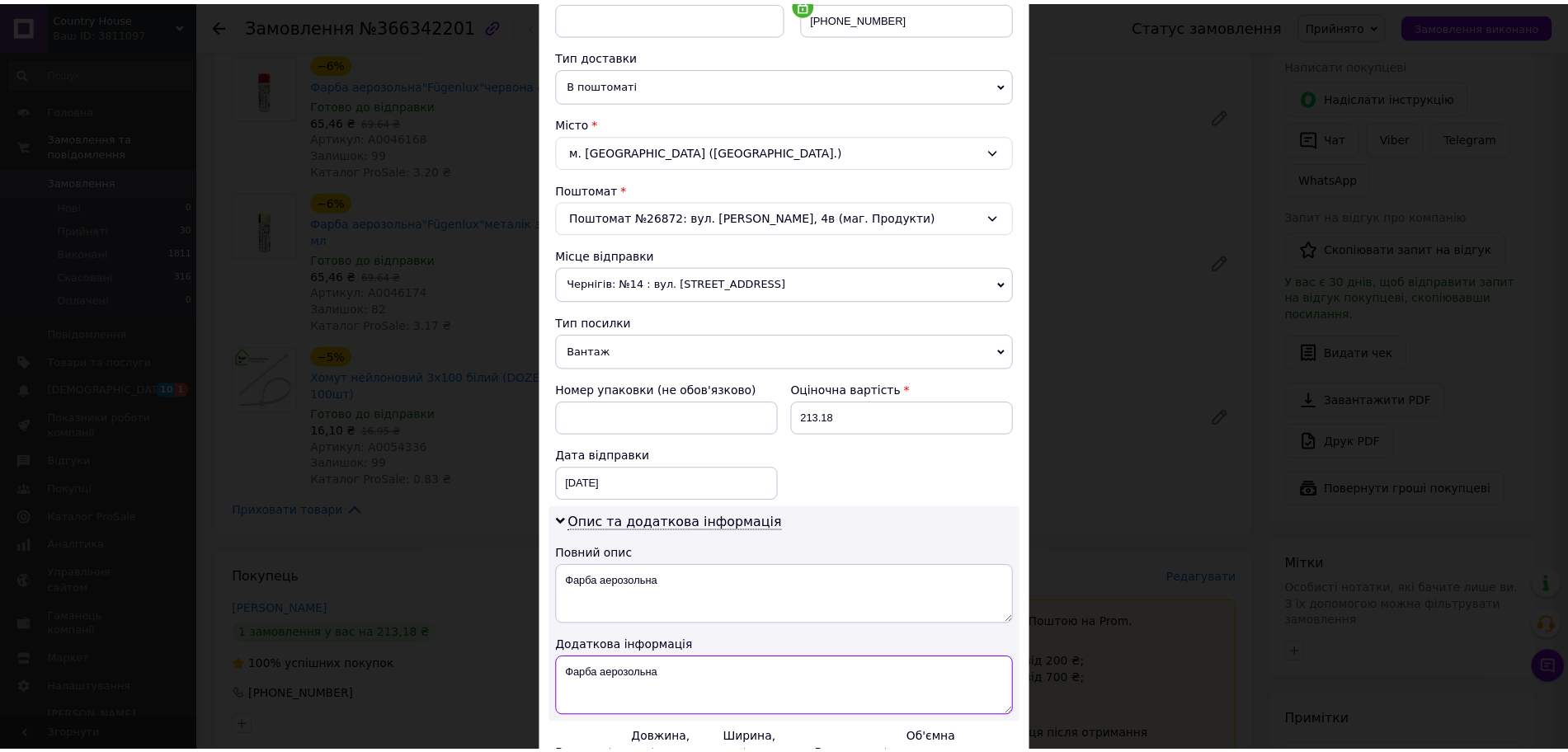
scroll to position [527, 0]
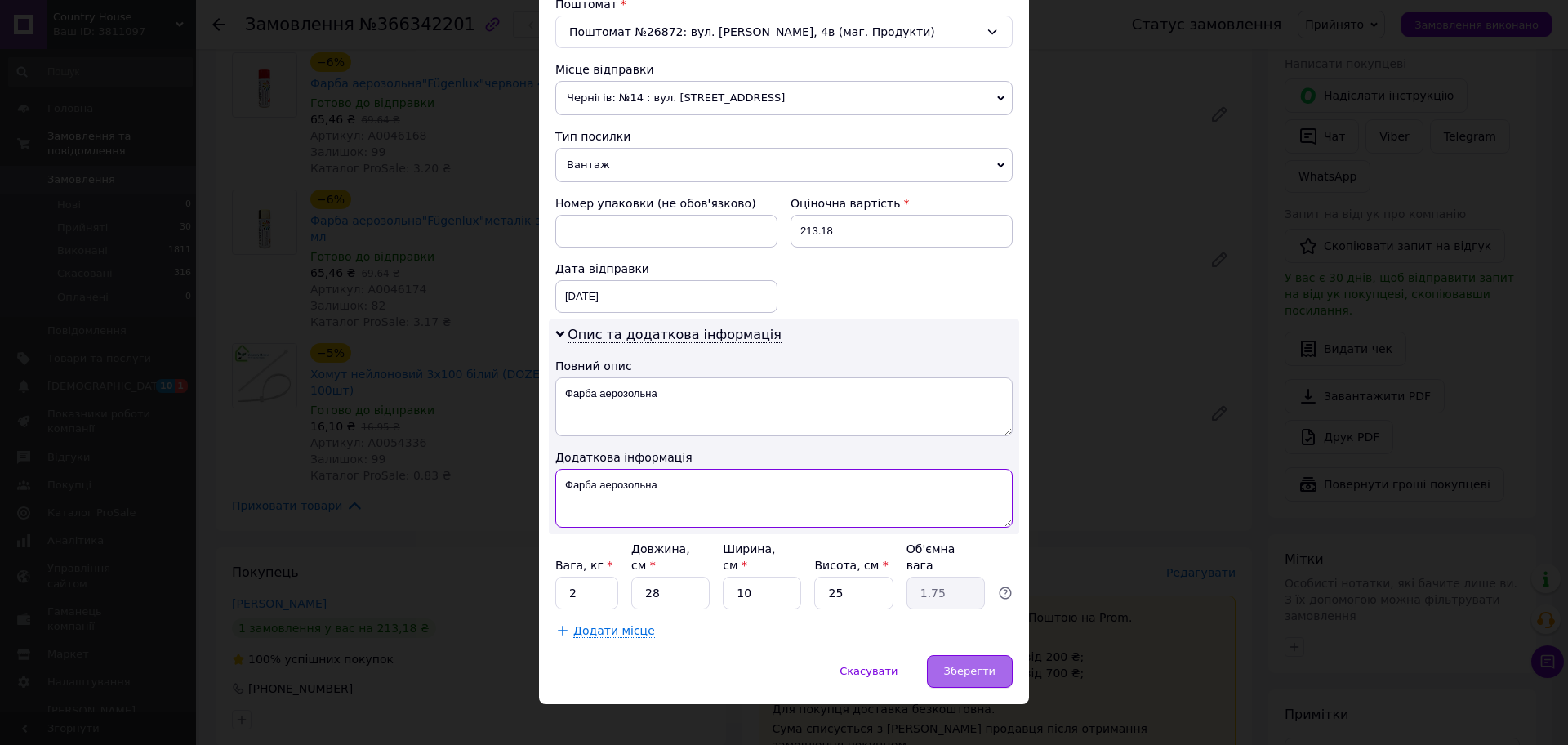
type textarea "Фарба аерозольна"
click at [971, 665] on span "Зберегти" at bounding box center [970, 671] width 52 height 12
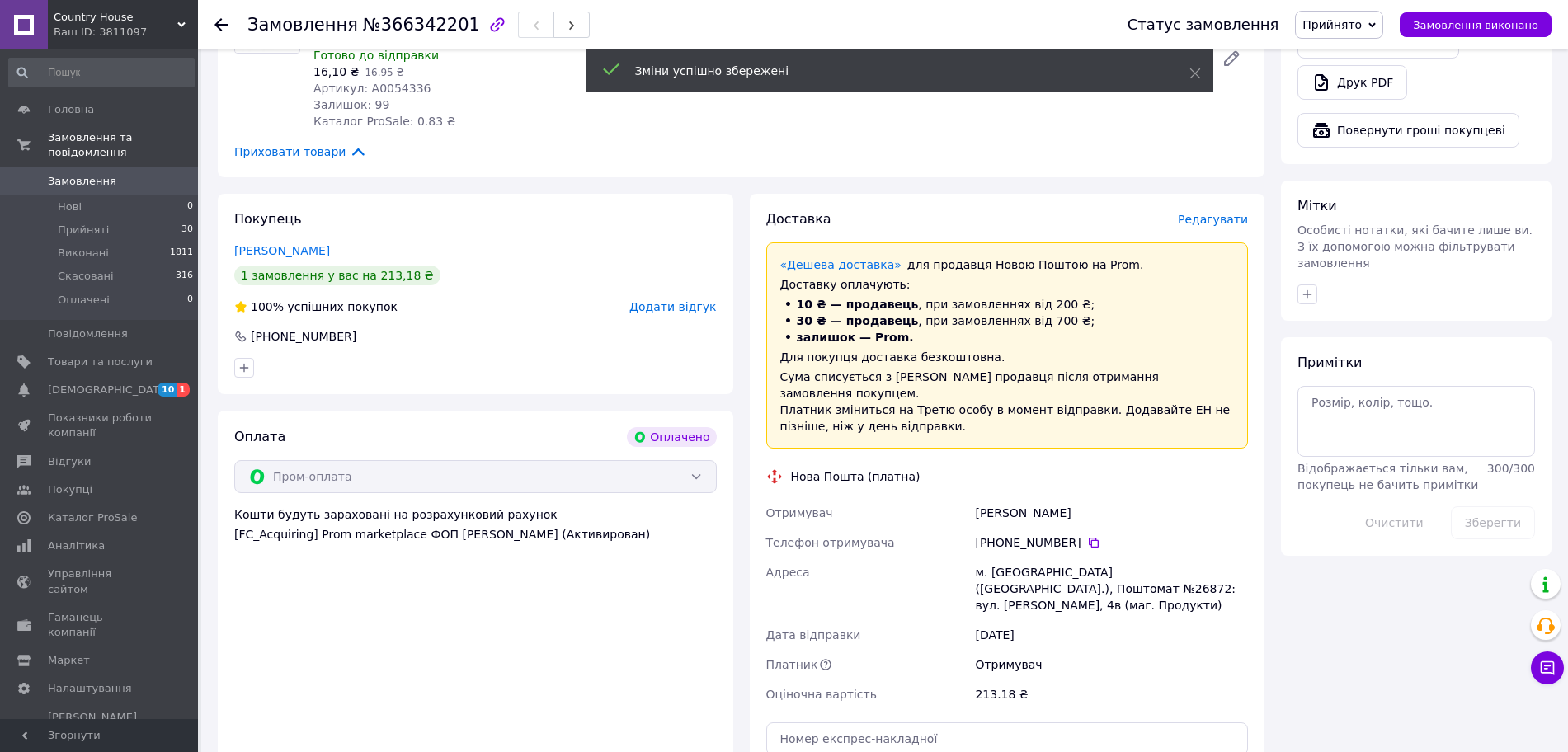
scroll to position [698, 0]
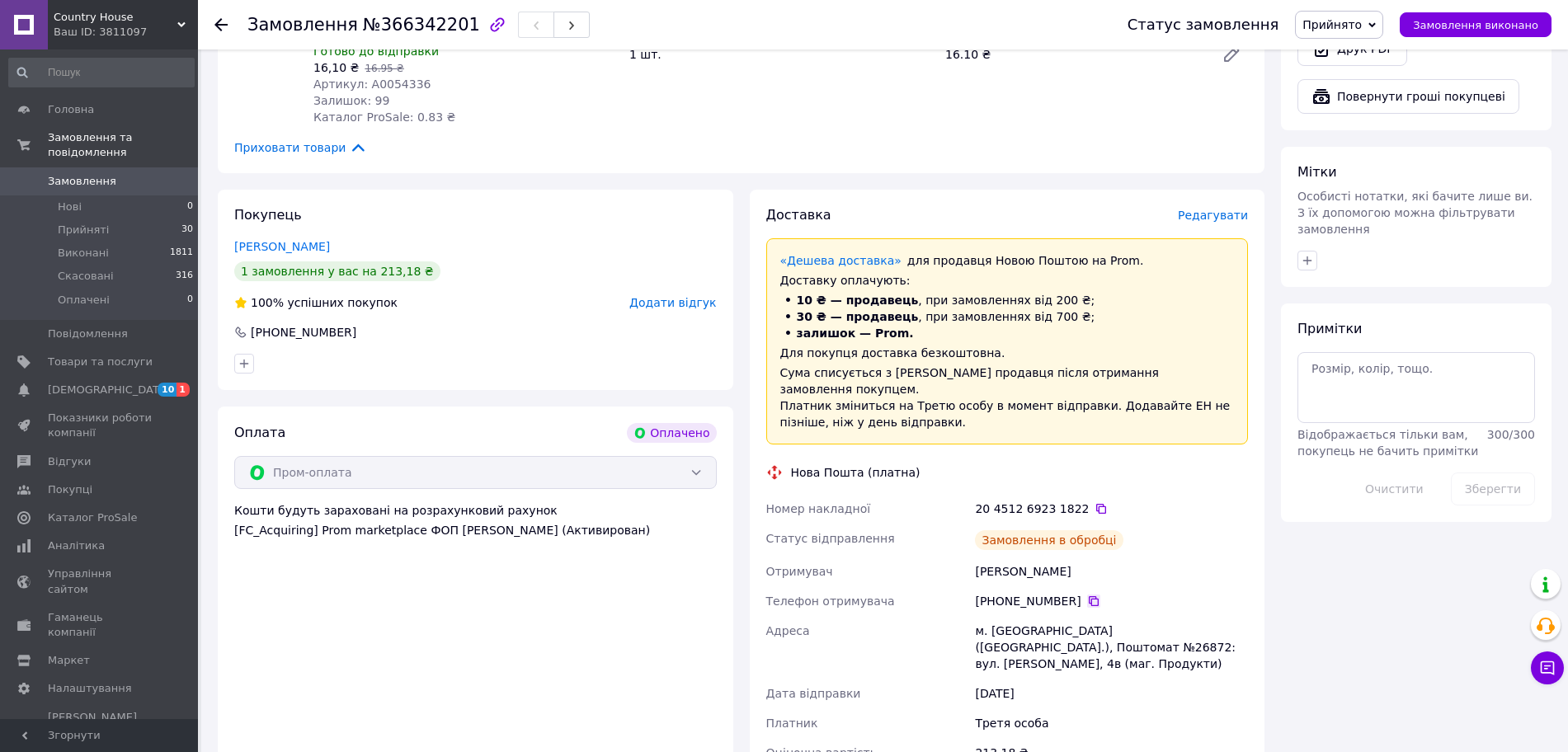
click at [1089, 597] on icon at bounding box center [1093, 601] width 10 height 10
click at [1191, 616] on div "м. [GEOGRAPHIC_DATA] ([GEOGRAPHIC_DATA].), Поштомат №26872: вул. [PERSON_NAME],…" at bounding box center [1111, 647] width 280 height 63
copy div "26872"
drag, startPoint x: 1107, startPoint y: 478, endPoint x: 966, endPoint y: 486, distance: 141.2
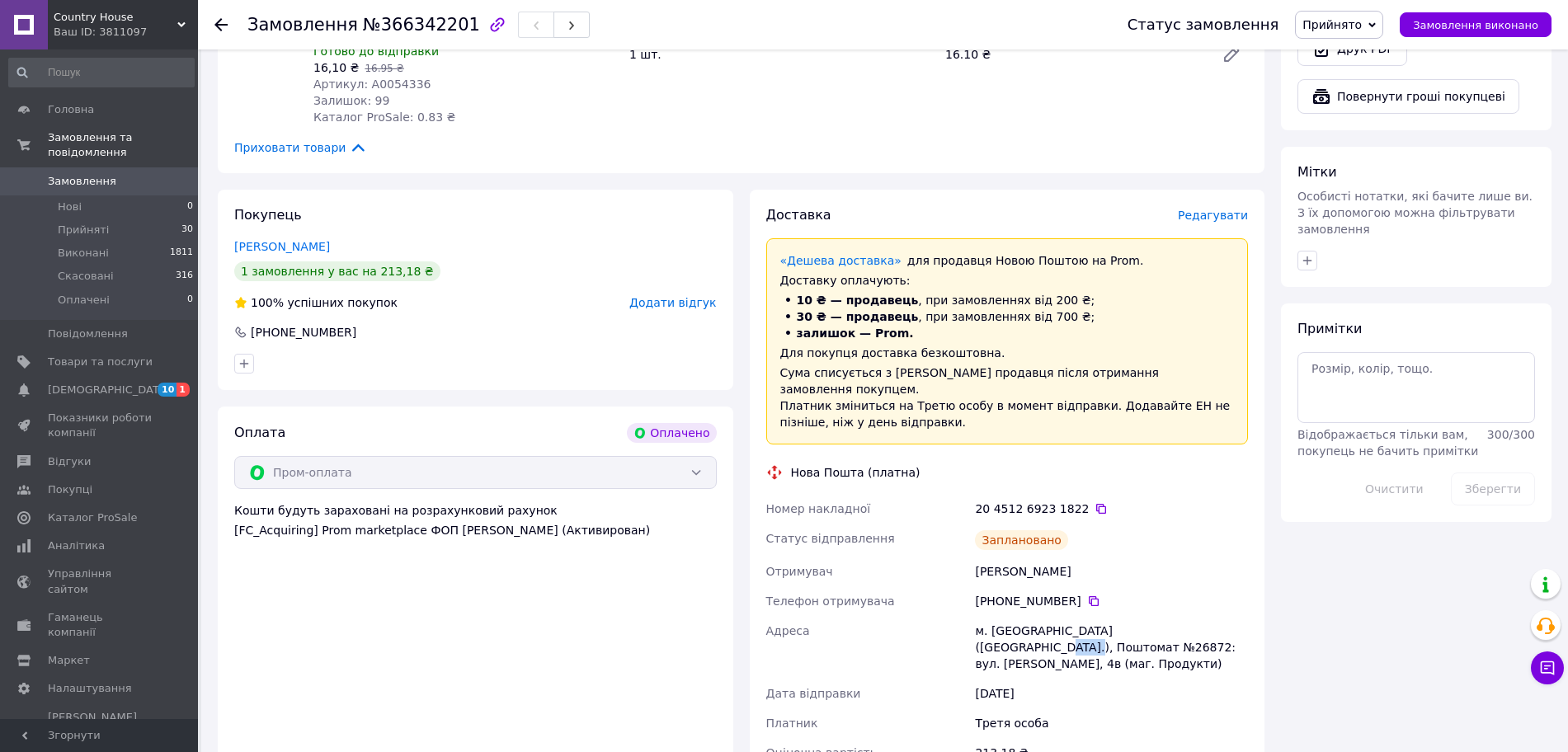
click at [966, 494] on div "Номер накладної 20 4512 6923 1822   Статус відправлення Заплановано Отримувач […" at bounding box center [1007, 645] width 489 height 304
copy div "Отримувач [PERSON_NAME]"
click at [1089, 597] on icon at bounding box center [1093, 601] width 10 height 10
click at [1096, 503] on icon at bounding box center [1100, 508] width 10 height 10
click at [83, 174] on span "Замовлення" at bounding box center [82, 181] width 68 height 15
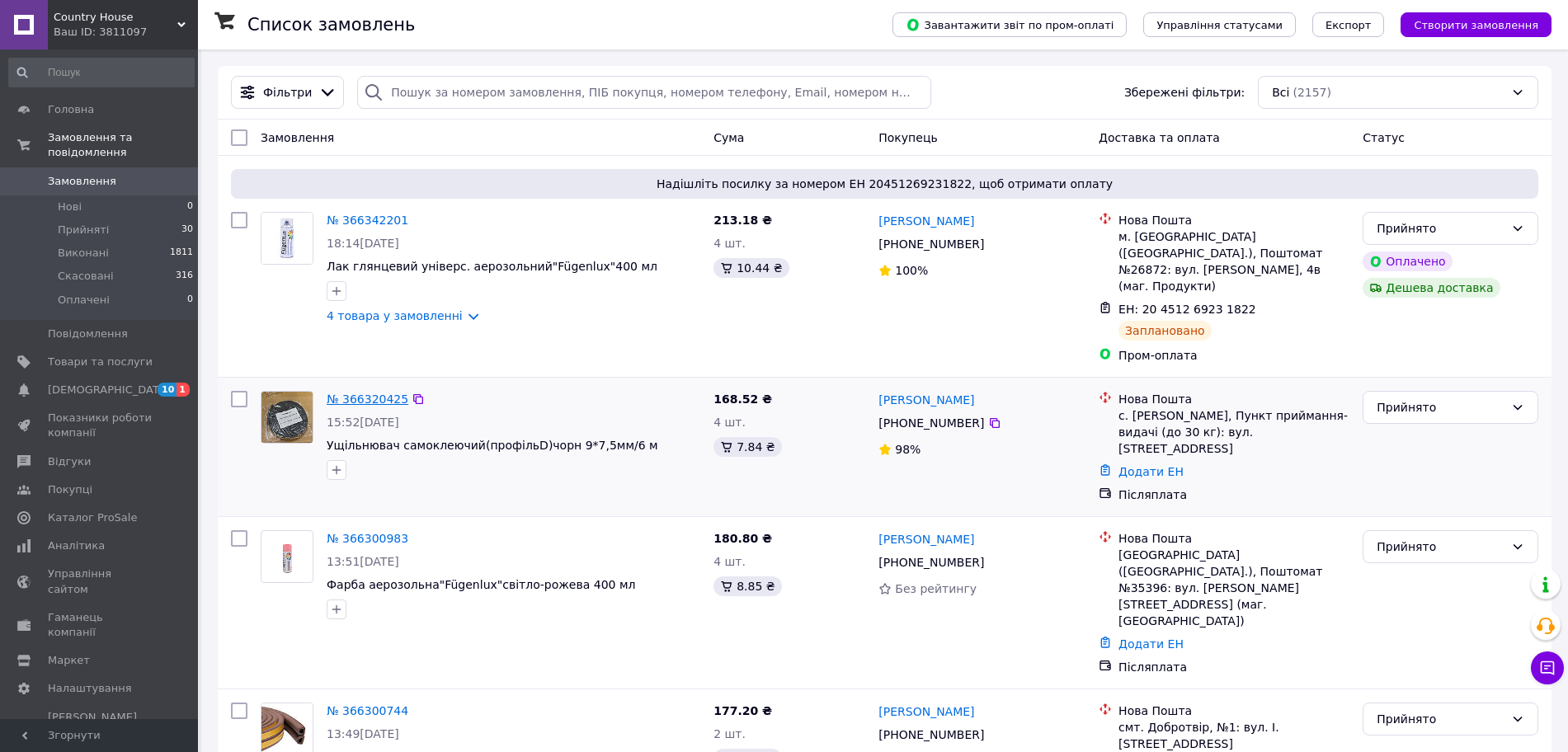
click at [360, 392] on link "№ 366320425" at bounding box center [368, 399] width 82 height 13
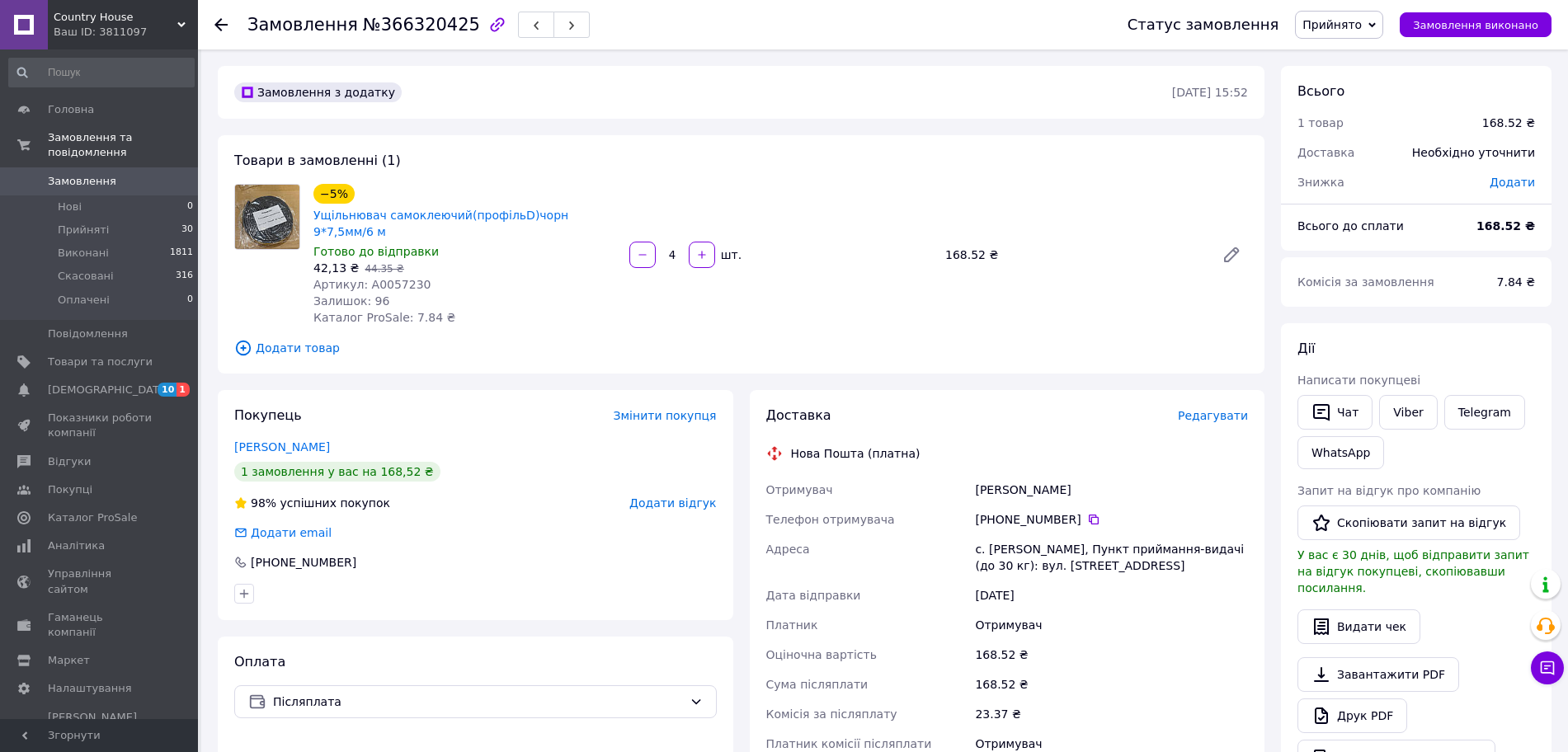
click at [400, 278] on span "Артикул: А0057230" at bounding box center [372, 284] width 118 height 13
copy span "А0057230"
click at [1211, 409] on span "Редагувати" at bounding box center [1212, 416] width 70 height 13
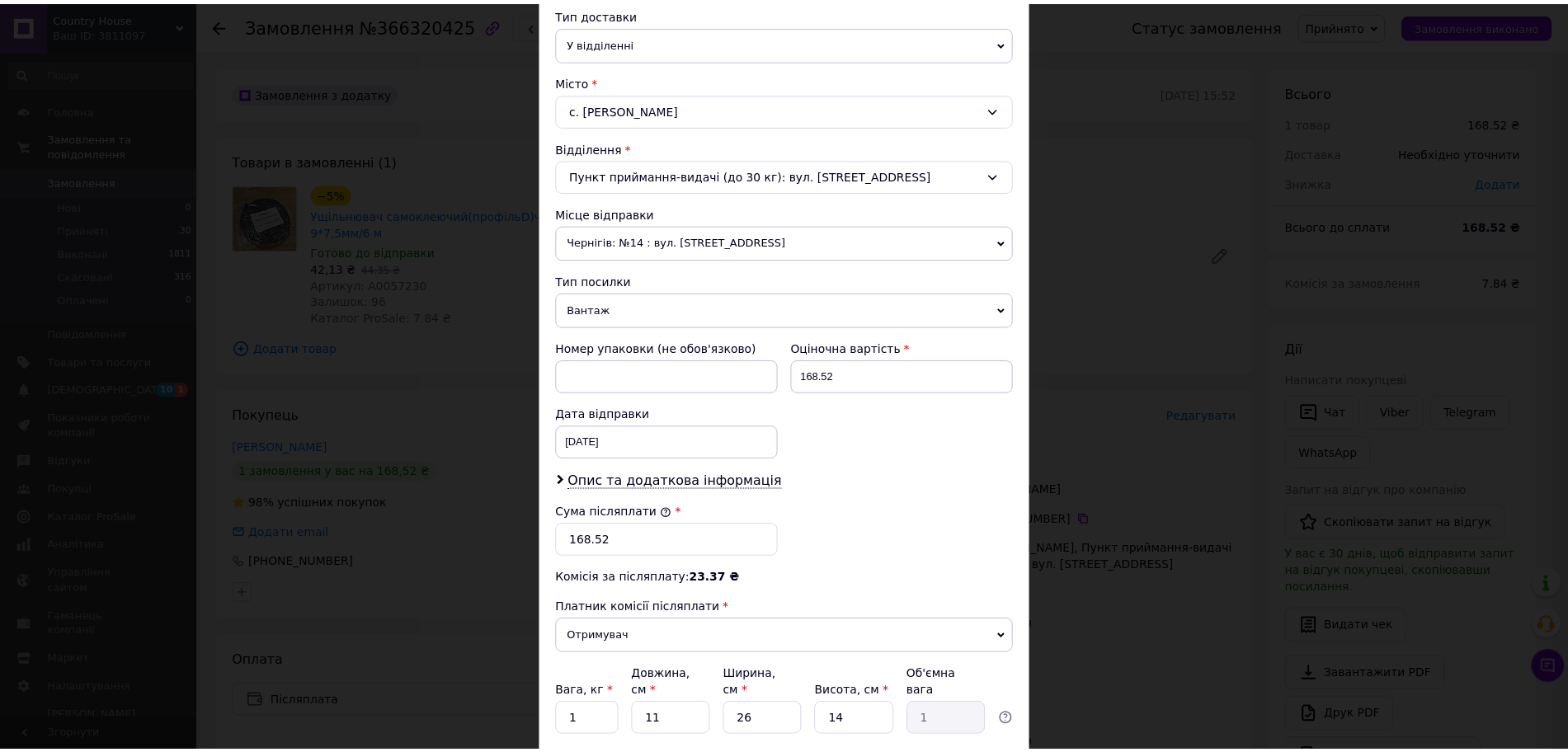
scroll to position [506, 0]
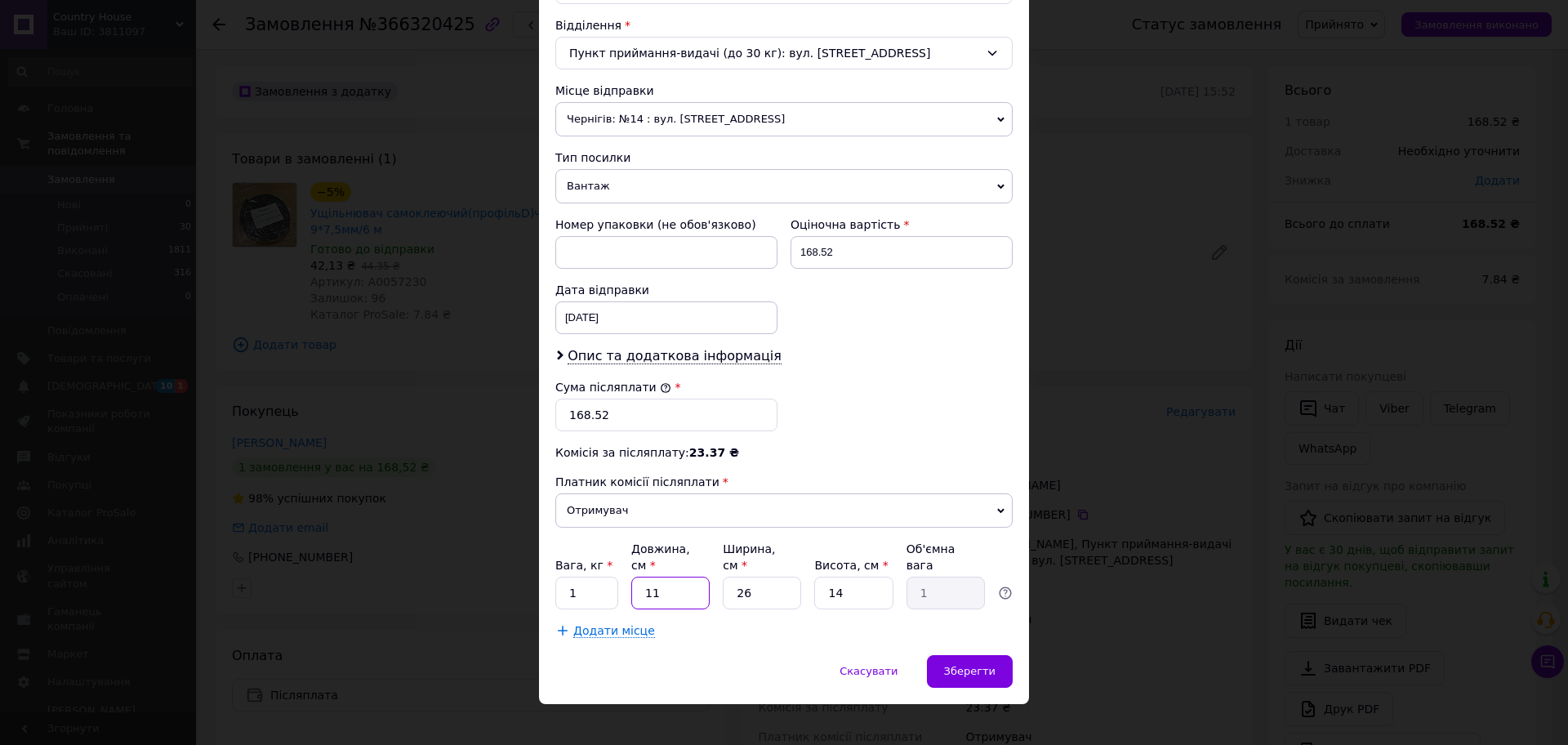
click at [685, 577] on input "11" at bounding box center [670, 593] width 78 height 33
type input "1"
type input "0.1"
type input "2"
type input "0.18"
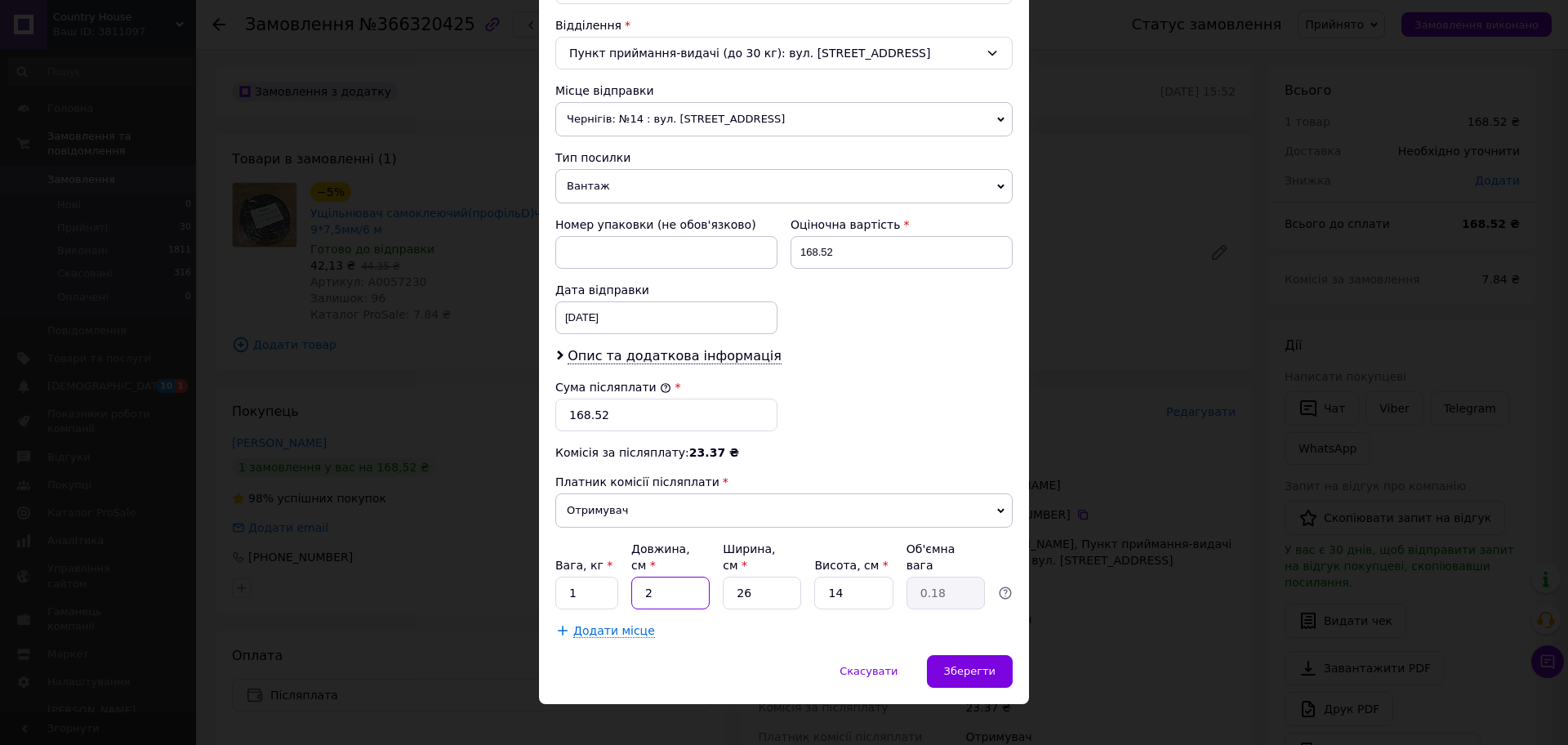
type input "20"
type input "1.82"
type input "20"
click at [767, 577] on input "26" at bounding box center [762, 593] width 78 height 33
type input "2"
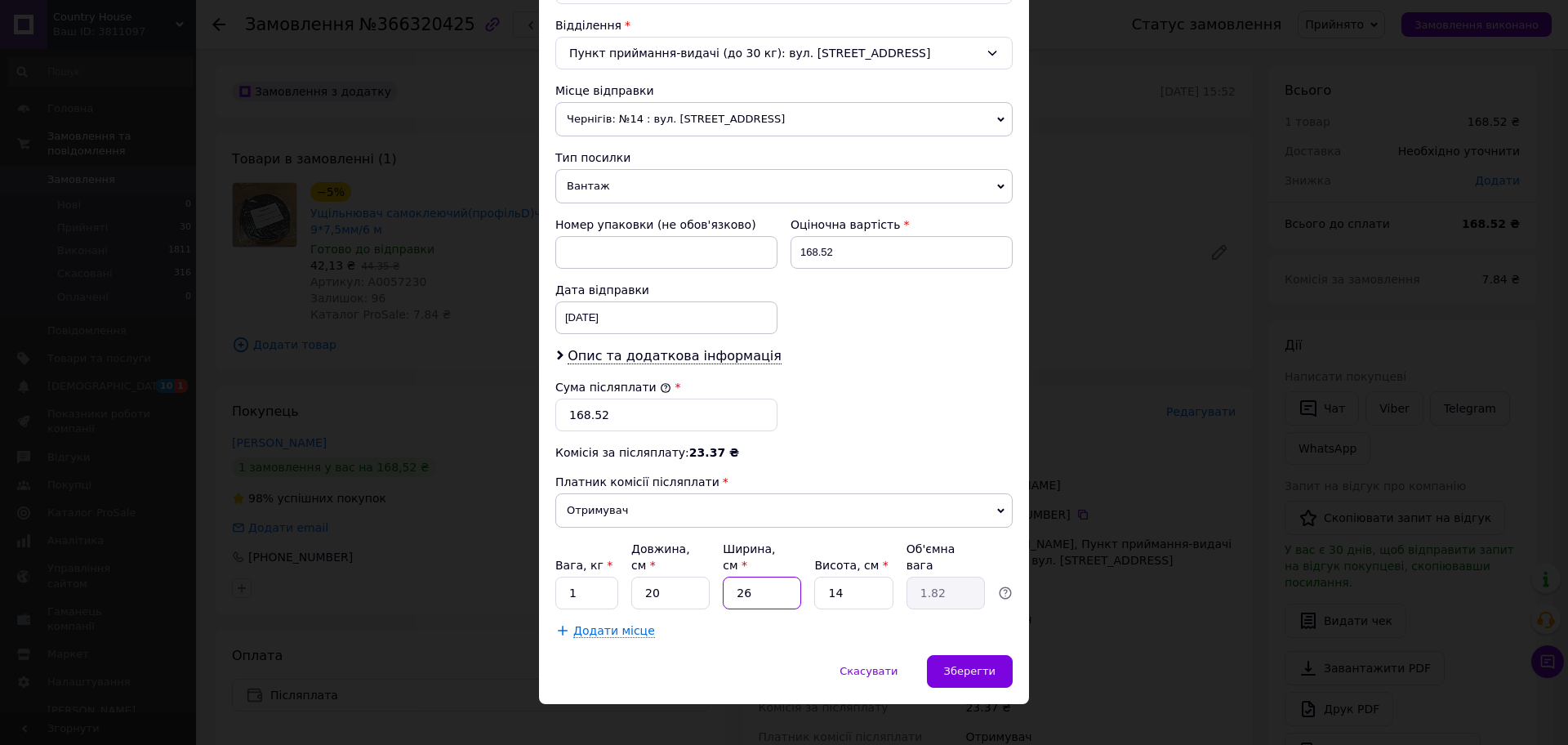
type input "0.14"
type input "2"
type input "0.14"
type input "2"
click at [845, 588] on input "14" at bounding box center [853, 593] width 78 height 33
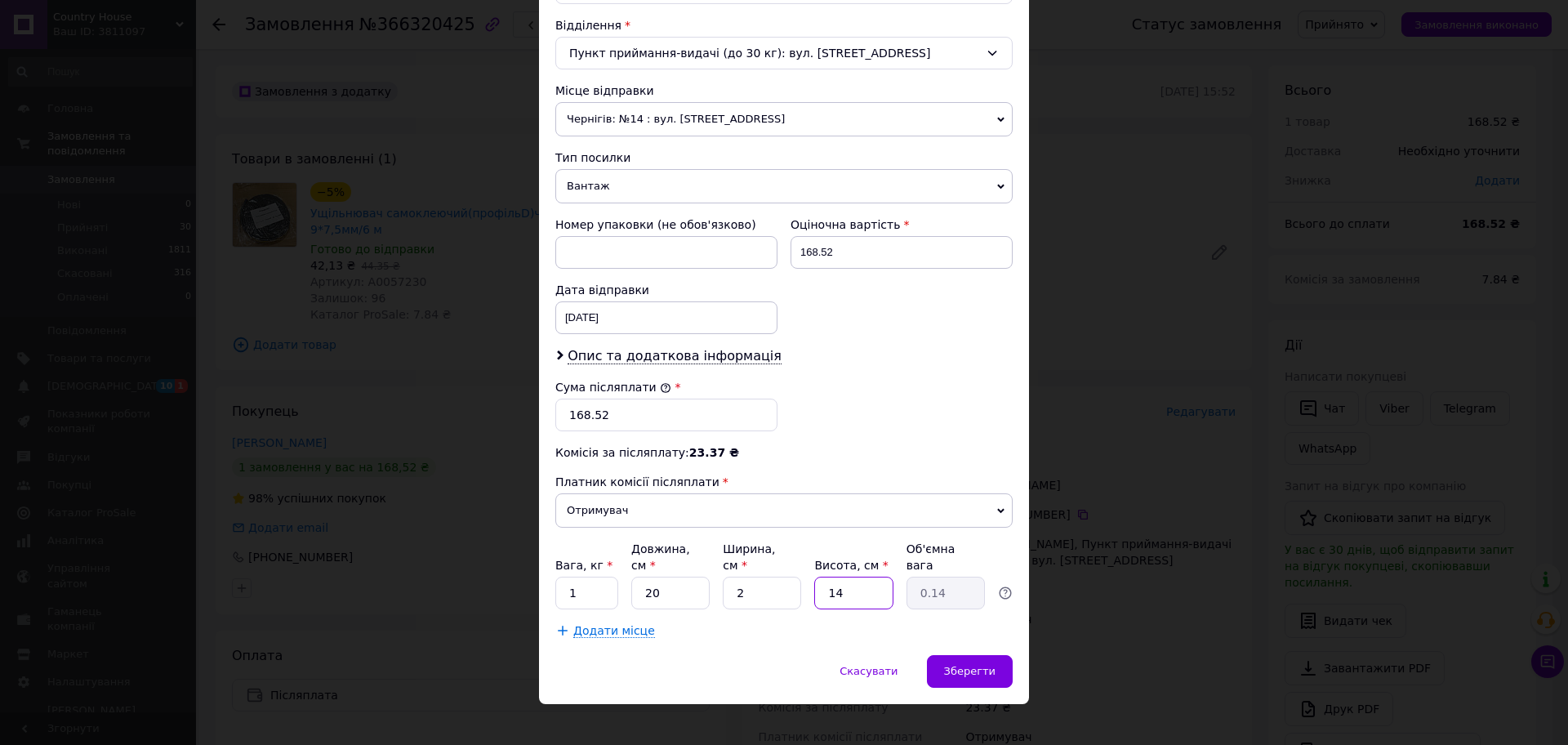
type input "1"
type input "0.1"
type input "15"
type input "0.15"
type input "15"
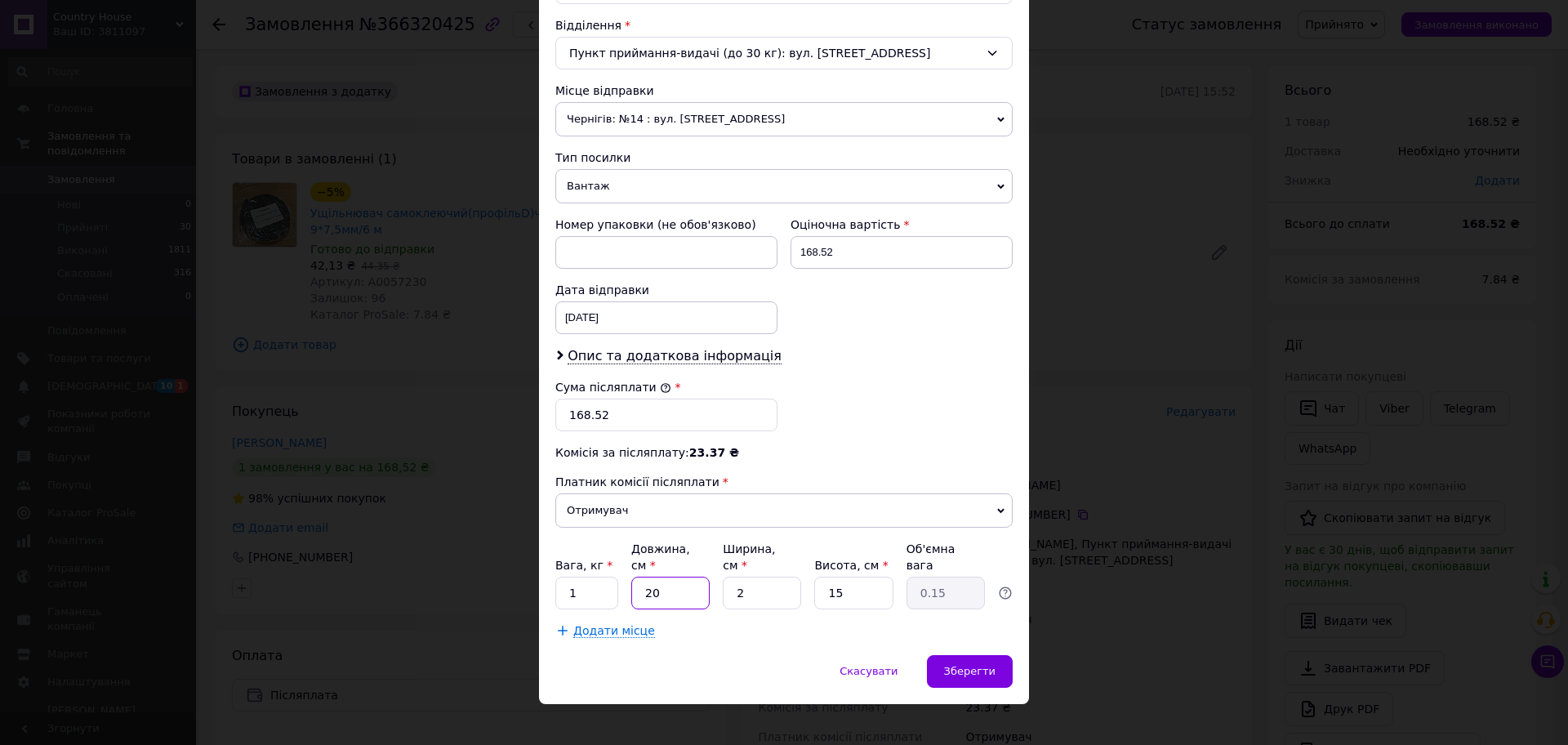
click at [669, 577] on input "20" at bounding box center [670, 593] width 78 height 33
type input "2"
type input "0.1"
click at [578, 580] on input "1" at bounding box center [587, 593] width 63 height 33
click at [653, 584] on input "2" at bounding box center [670, 593] width 78 height 33
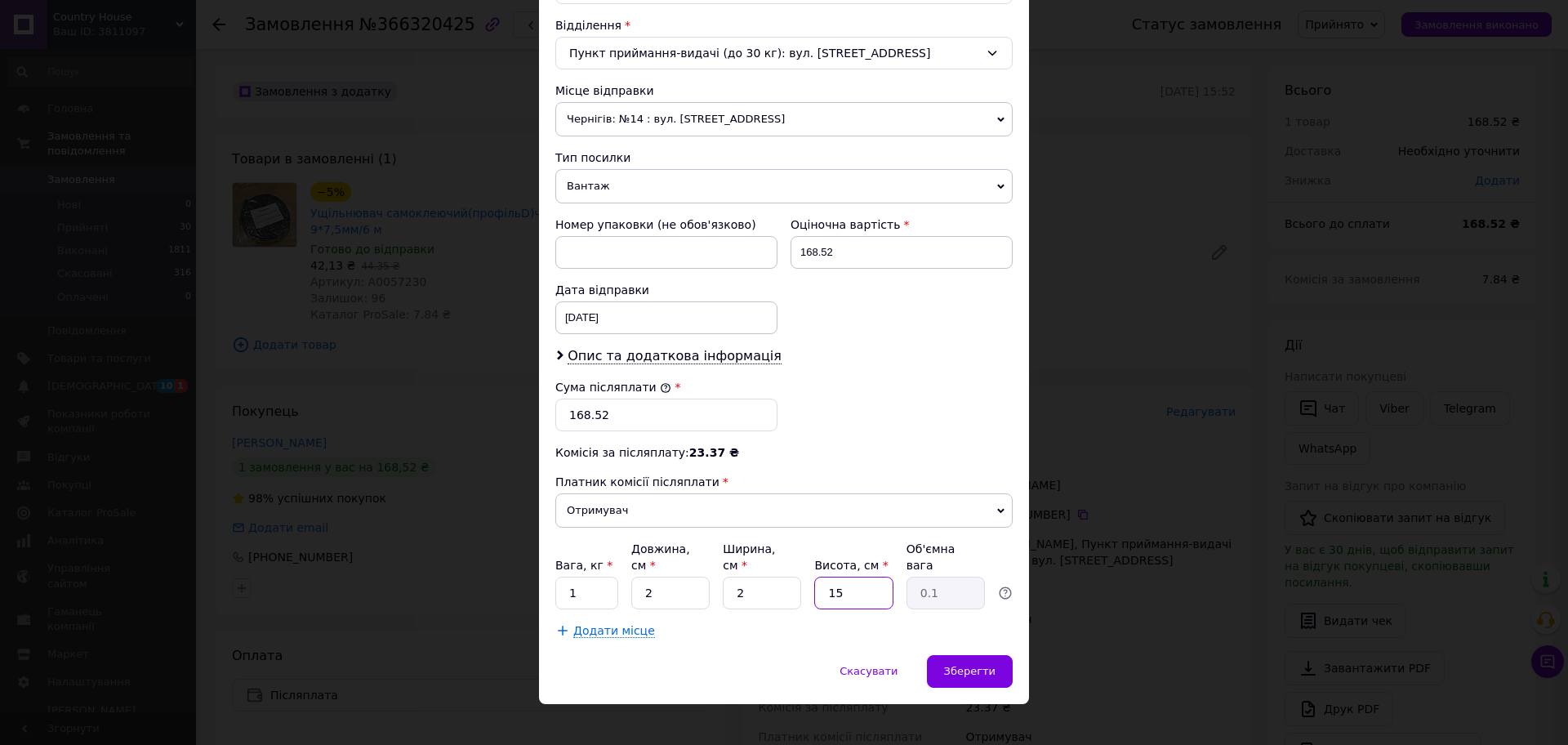
click at [878, 577] on input "15" at bounding box center [853, 593] width 78 height 33
click at [689, 577] on input "2" at bounding box center [670, 593] width 78 height 33
type input "20"
type input "0.15"
type input "20"
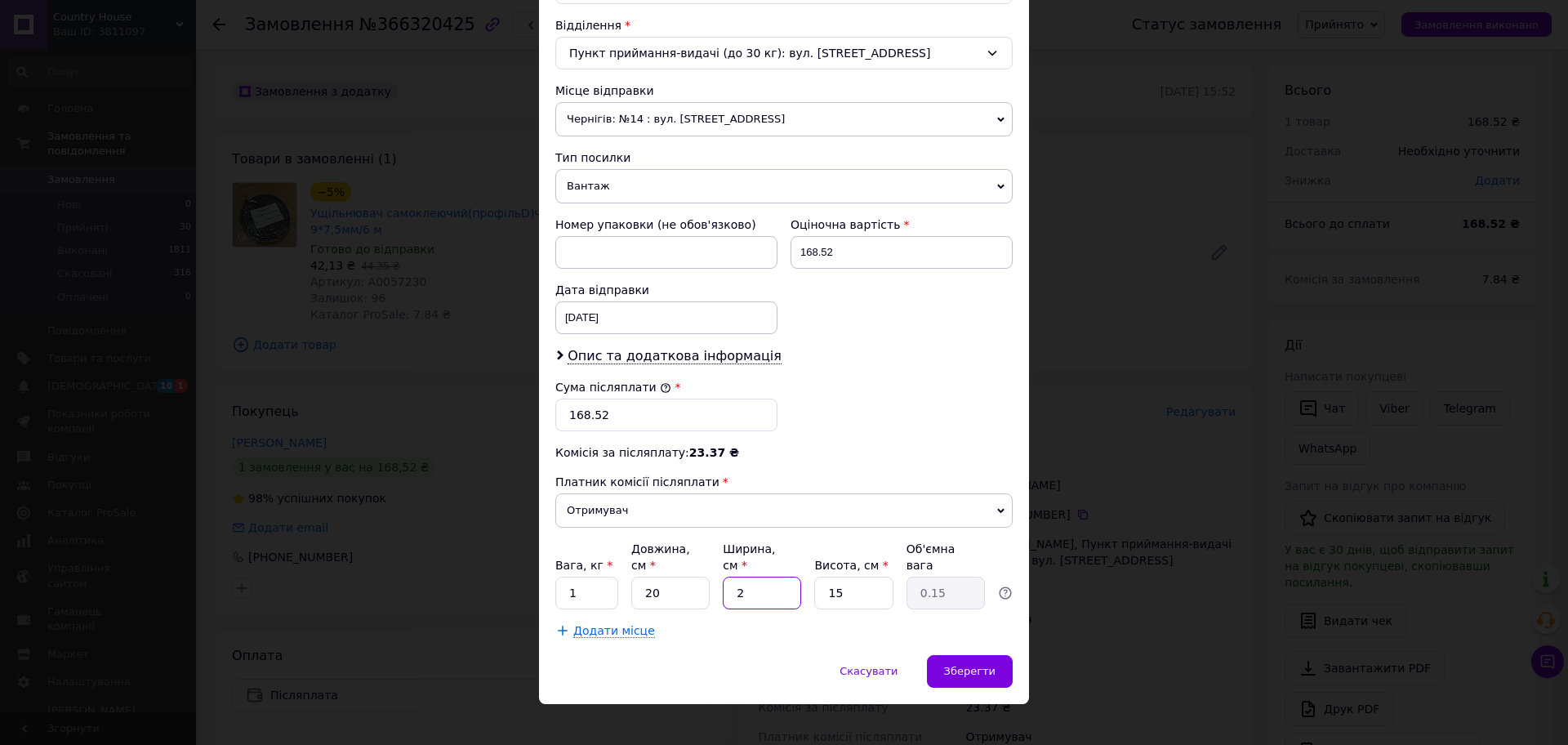
click at [762, 577] on input "2" at bounding box center [762, 593] width 78 height 33
type input "20"
type input "1.5"
type input "20"
click at [1006, 657] on div "Зберегти" at bounding box center [970, 671] width 86 height 33
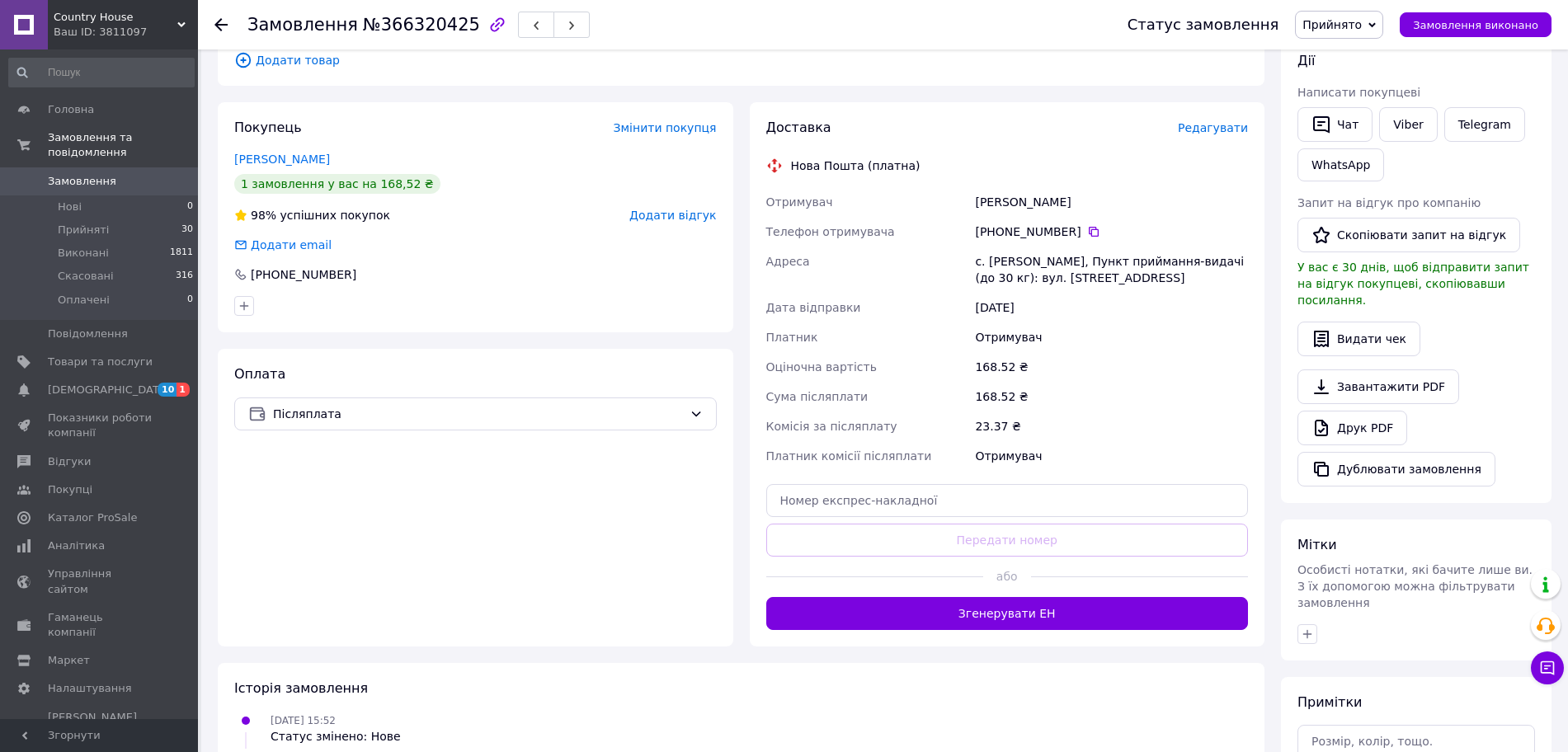
scroll to position [286, 0]
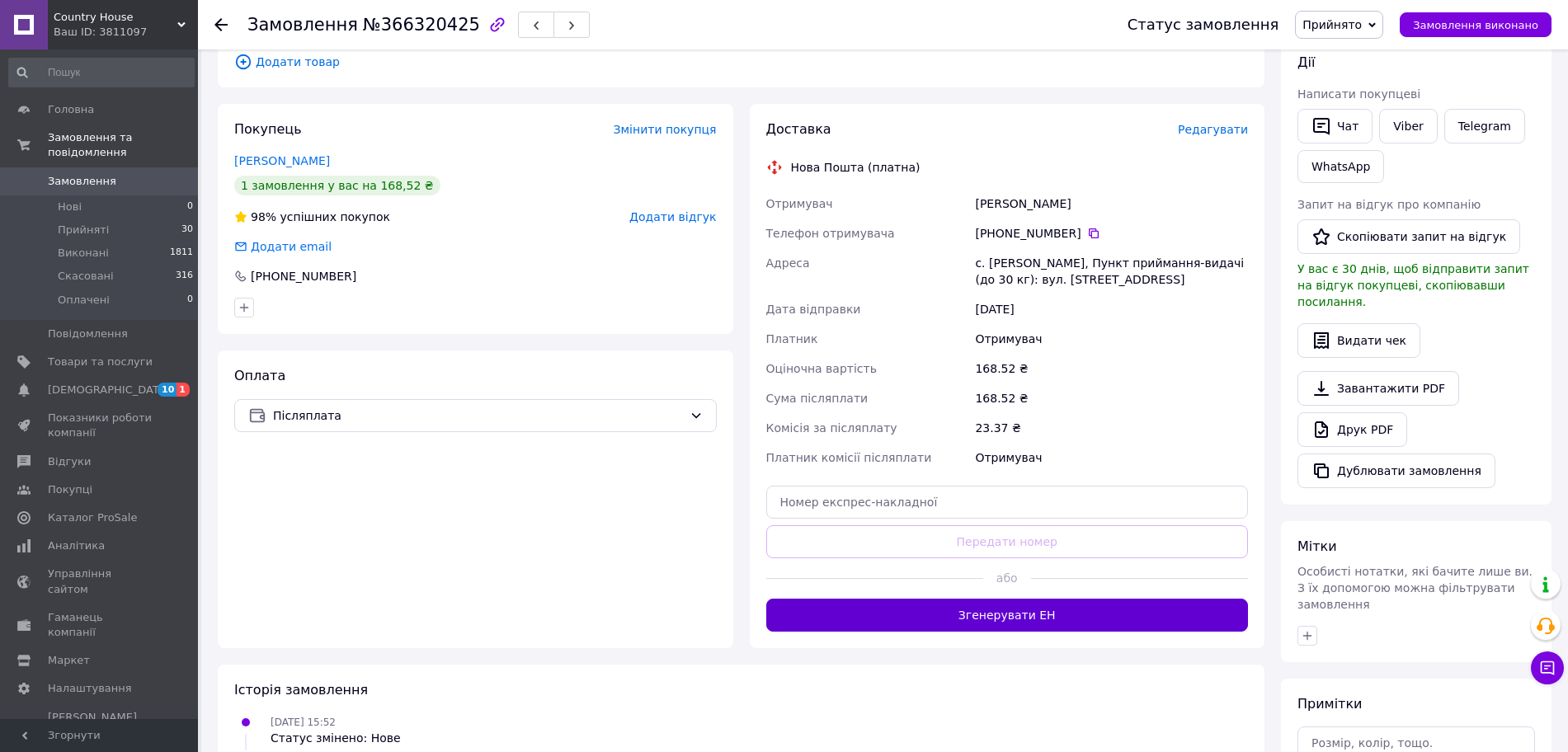
click at [1073, 605] on button "Згенерувати ЕН" at bounding box center [1007, 614] width 482 height 33
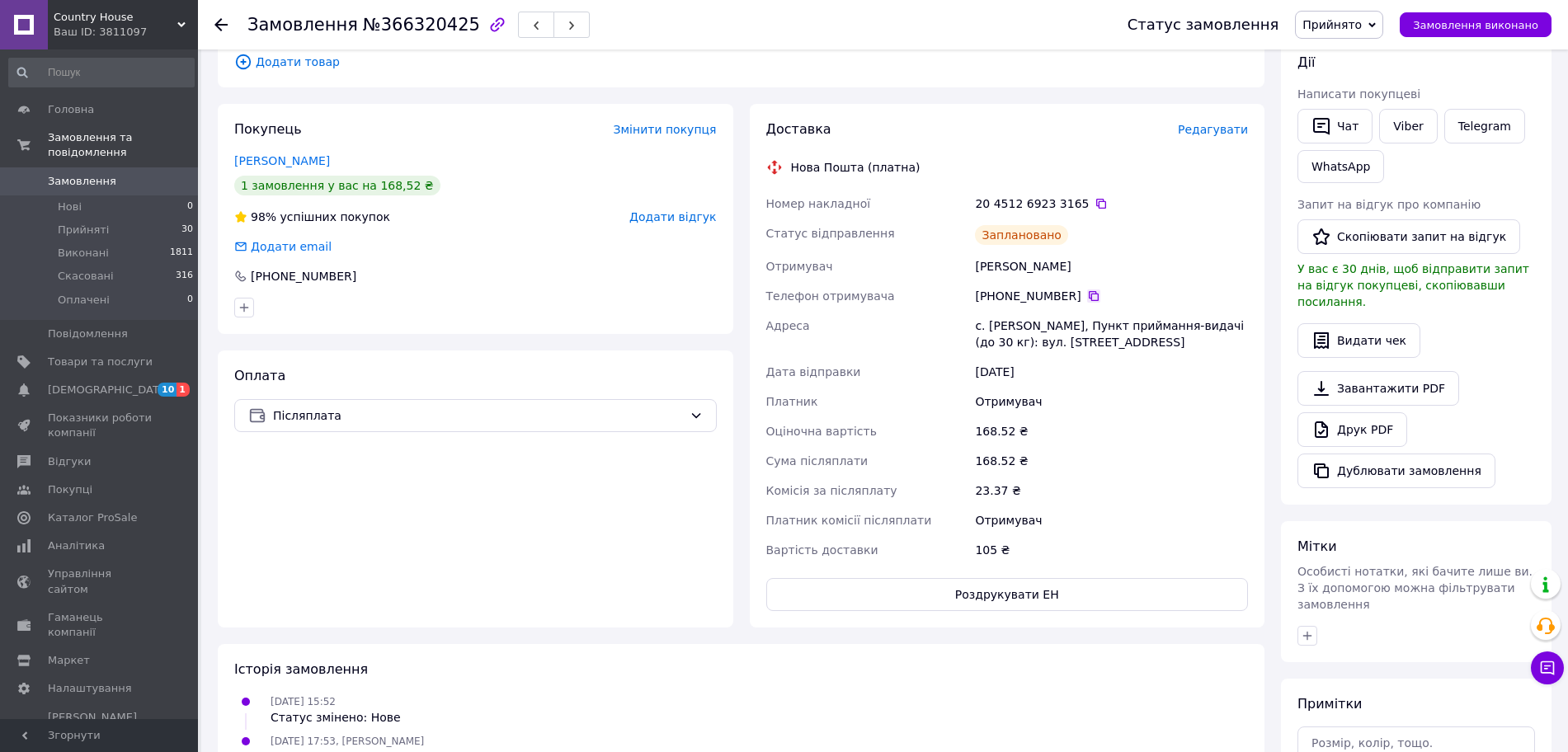
click at [1088, 289] on icon at bounding box center [1093, 296] width 13 height 13
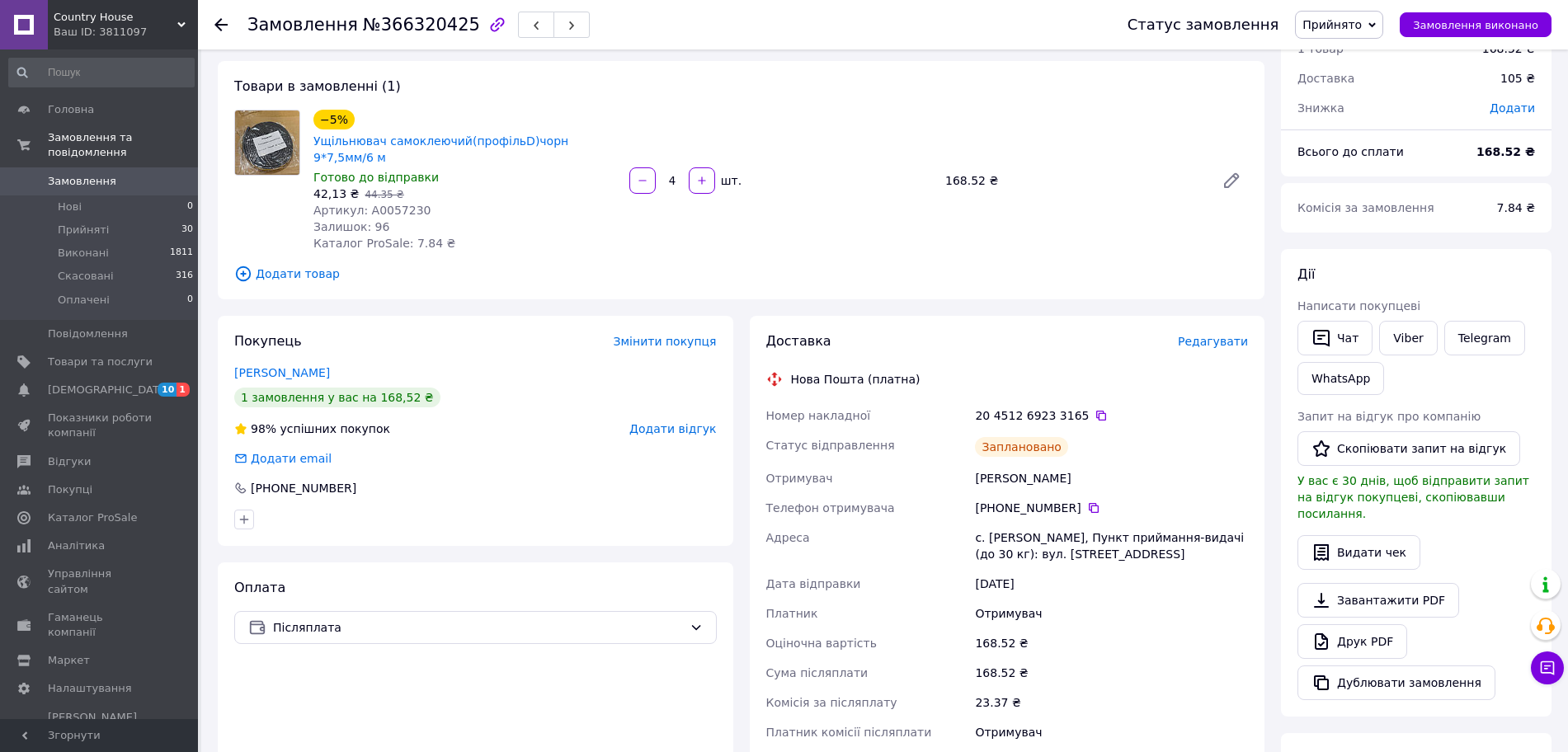
scroll to position [70, 0]
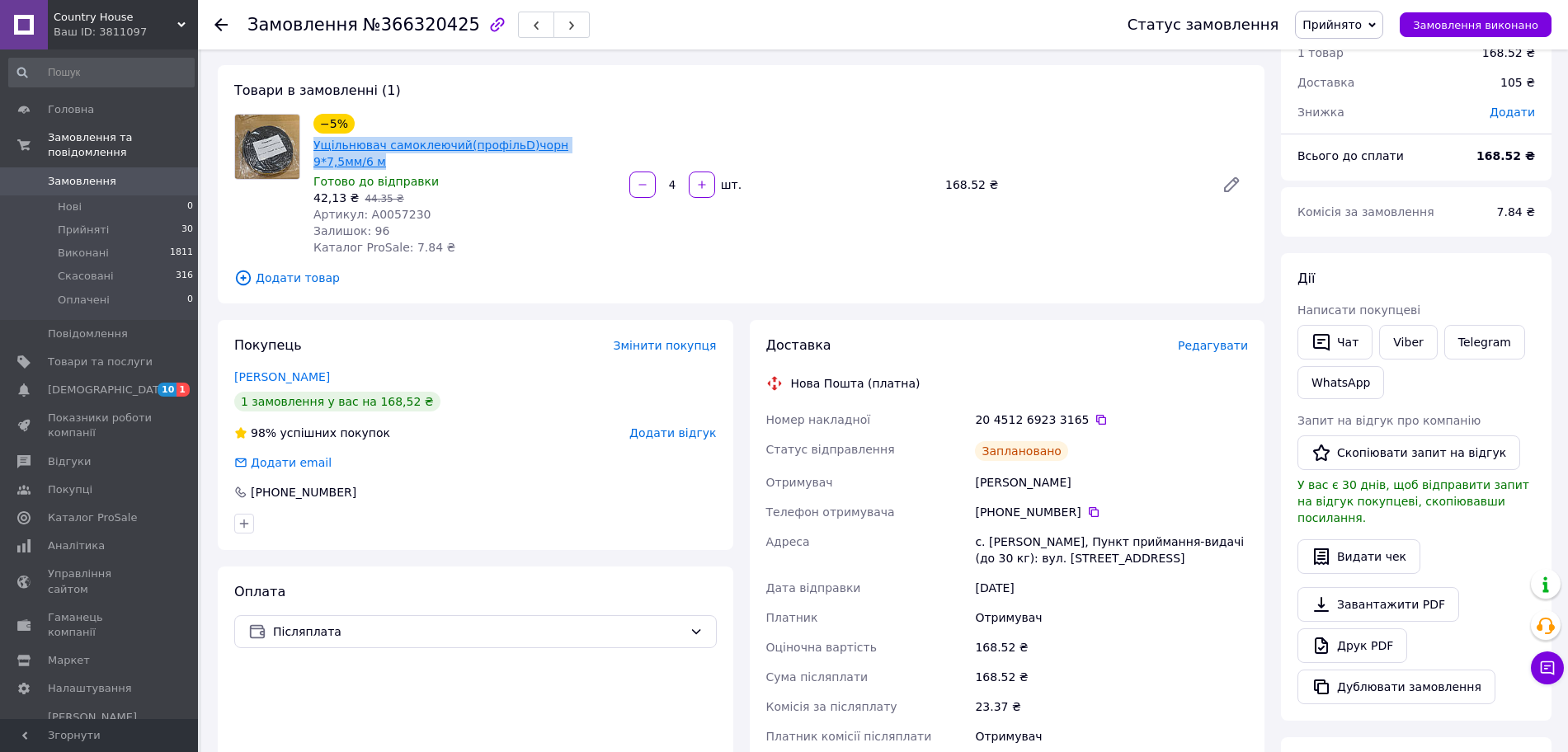
drag, startPoint x: 620, startPoint y: 141, endPoint x: 315, endPoint y: 145, distance: 305.0
click at [315, 145] on div "−5% Ущільнювач самоклеючий(профільD)чорн 9*7,5мм/6 м Готово до відправки 42,13 …" at bounding box center [465, 184] width 316 height 148
copy link "Ущільнювач самоклеючий(профільD)чорн 9*7,5мм/6 м"
click at [436, 669] on div "Оплата Післяплата" at bounding box center [475, 705] width 515 height 277
drag, startPoint x: 1113, startPoint y: 463, endPoint x: 963, endPoint y: 468, distance: 150.1
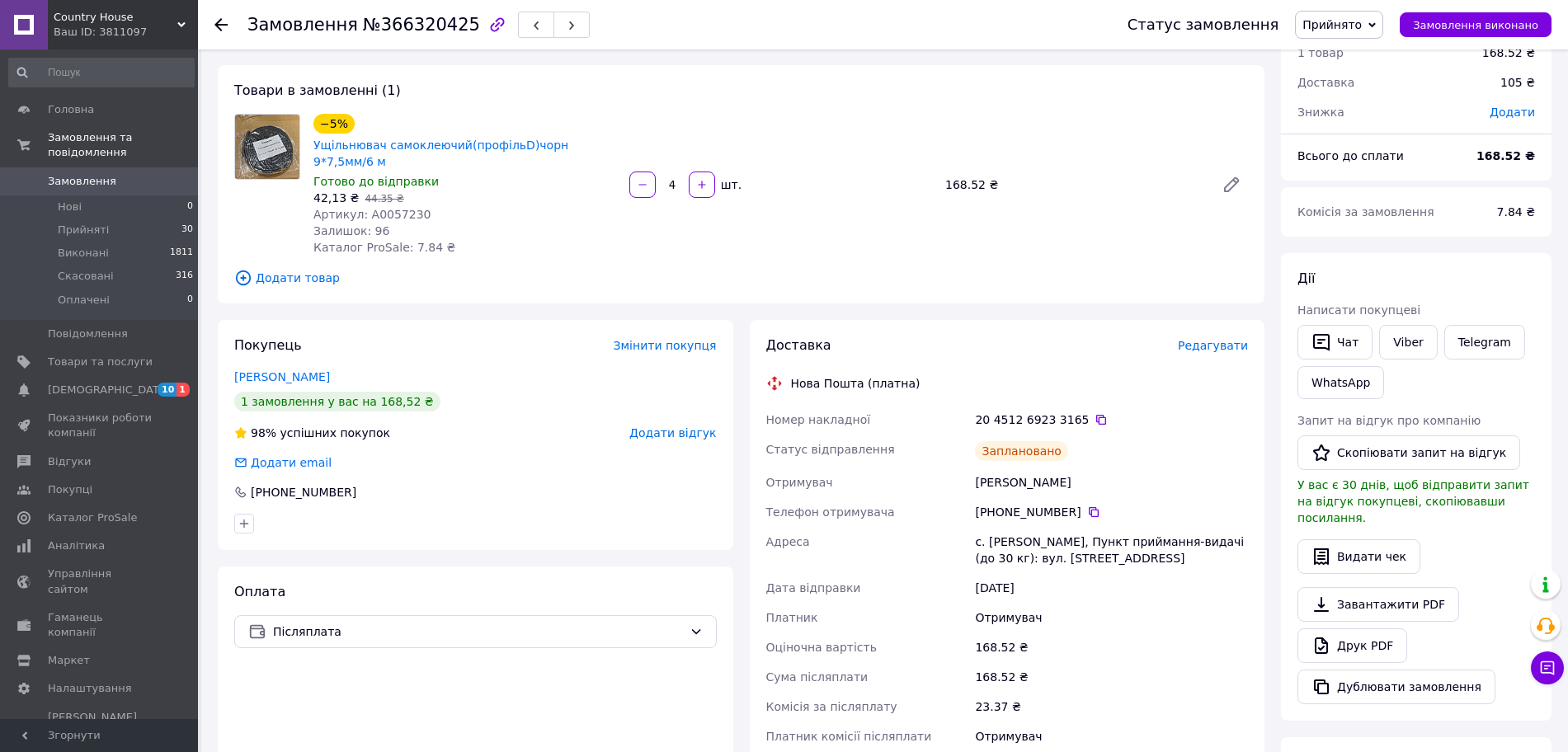
click at [963, 468] on div "Номер накладної 20 4512 6923 3165   Статус відправлення Заплановано Отримувач […" at bounding box center [1007, 593] width 489 height 376
copy div "Отримувач [PERSON_NAME]"
click at [1087, 505] on icon at bounding box center [1093, 511] width 13 height 13
click at [1094, 413] on icon at bounding box center [1100, 419] width 13 height 13
click at [90, 174] on span "Замовлення" at bounding box center [82, 181] width 68 height 15
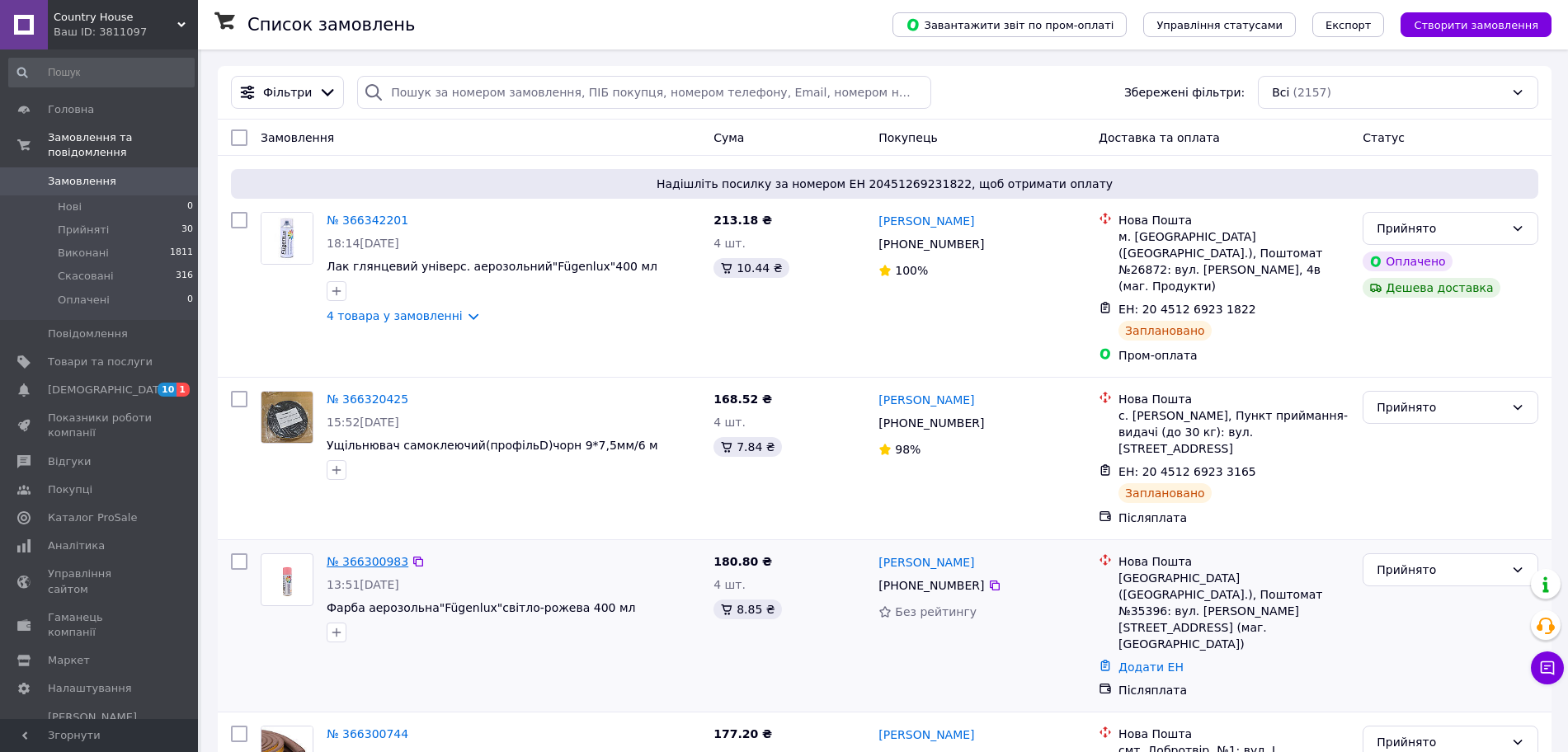
click at [392, 555] on link "№ 366300983" at bounding box center [368, 561] width 82 height 13
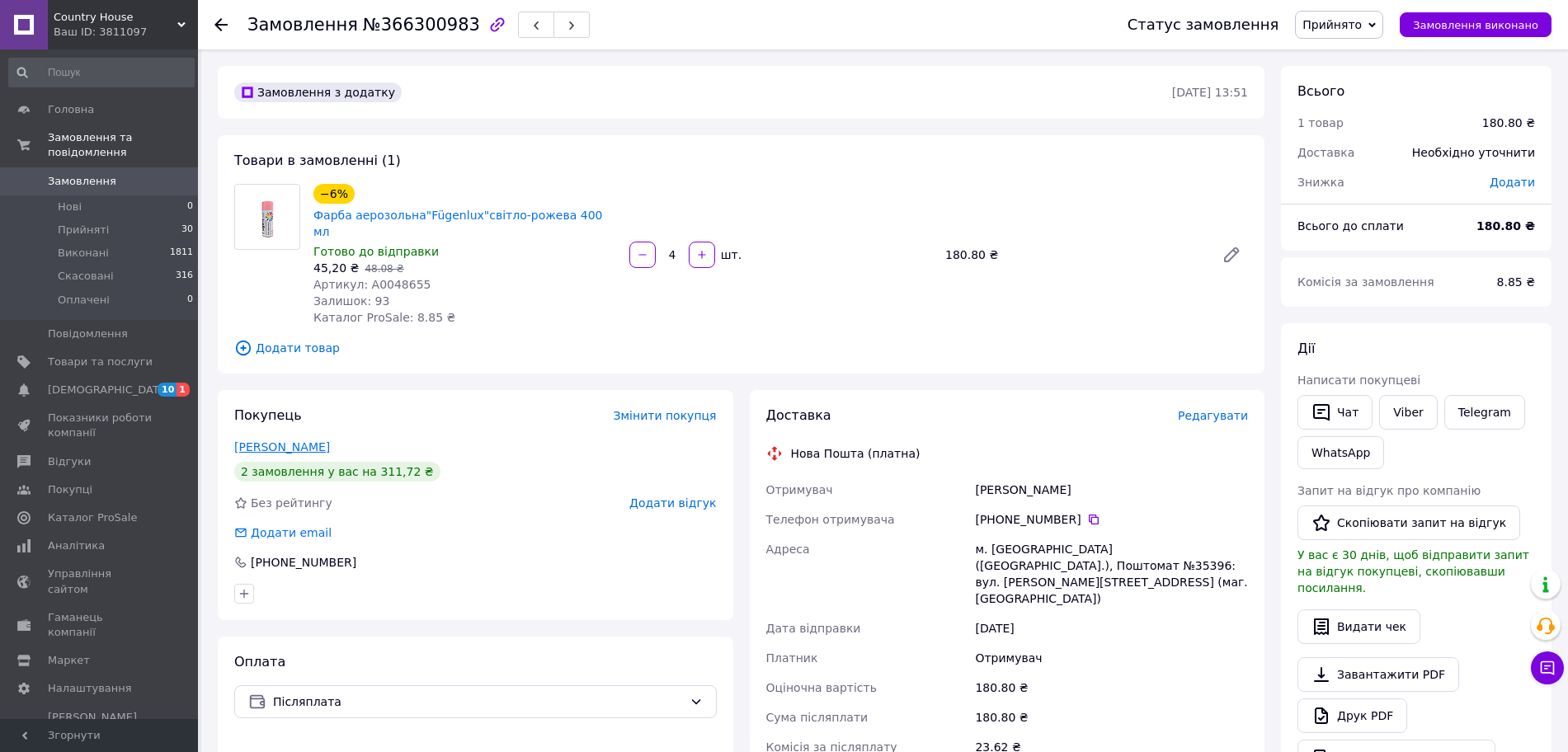
click at [265, 440] on link "[PERSON_NAME]" at bounding box center [282, 447] width 96 height 13
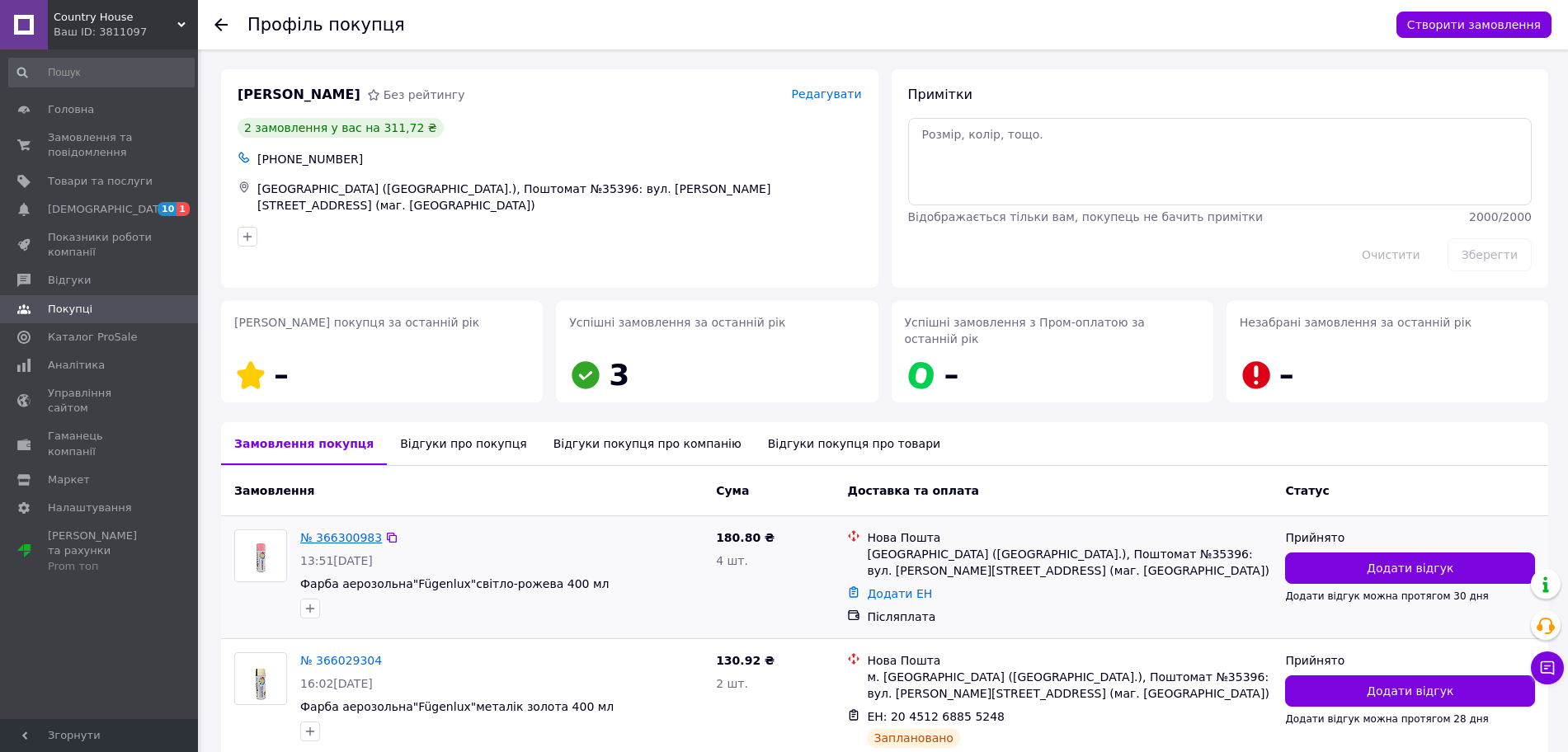
click at [337, 531] on link "№ 366300983" at bounding box center [341, 537] width 82 height 13
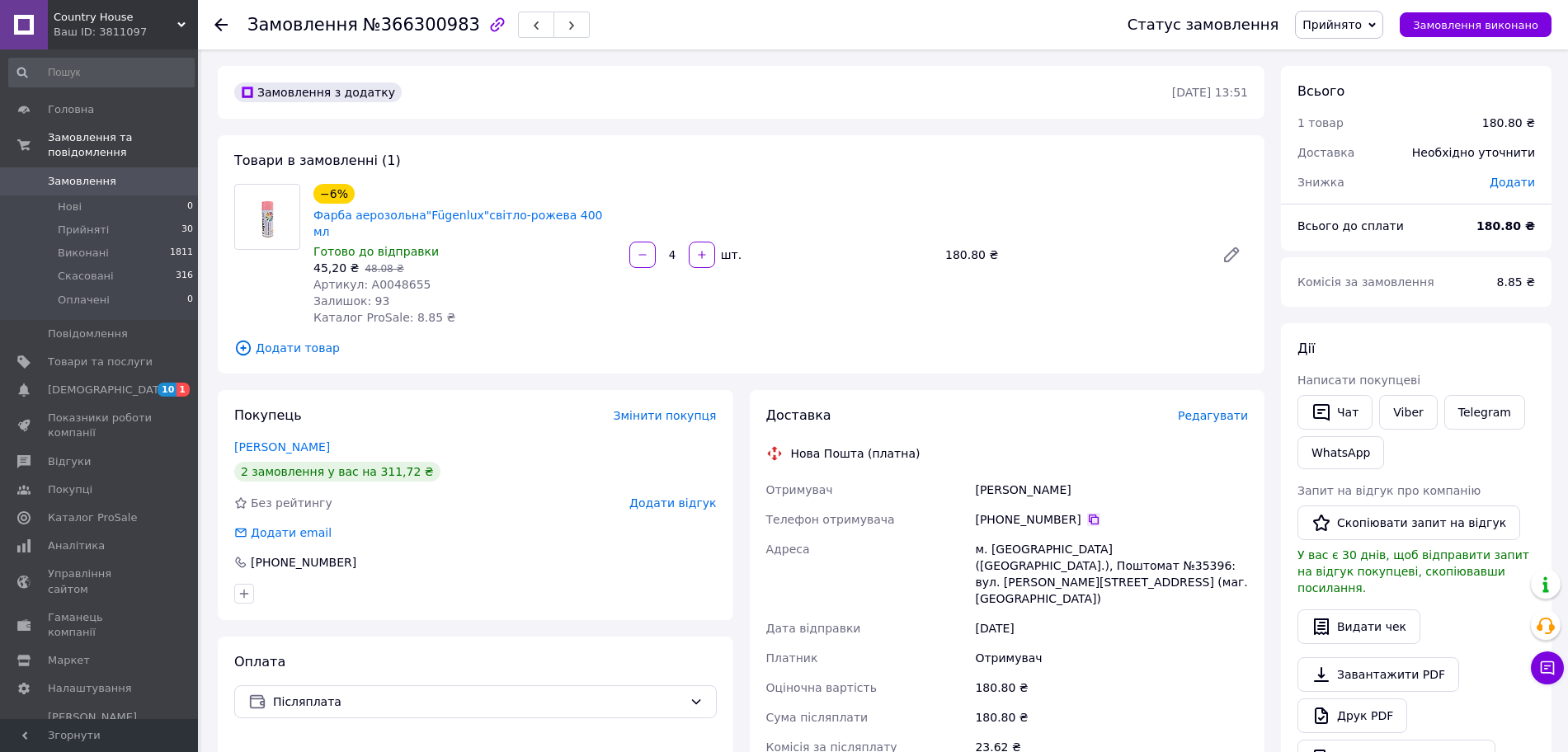
click at [1087, 513] on icon at bounding box center [1093, 519] width 13 height 13
drag, startPoint x: 607, startPoint y: 209, endPoint x: 311, endPoint y: 211, distance: 296.0
click at [311, 211] on div "−6% Фарба аерозольна"Fügenlux"світло-рожева 400 мл Готово до відправки 45,20 ₴ …" at bounding box center [465, 254] width 316 height 148
copy link "Фарба аерозольна"Fügenlux"світло-рожева 400 мл"
click at [71, 174] on span "Замовлення" at bounding box center [82, 181] width 68 height 15
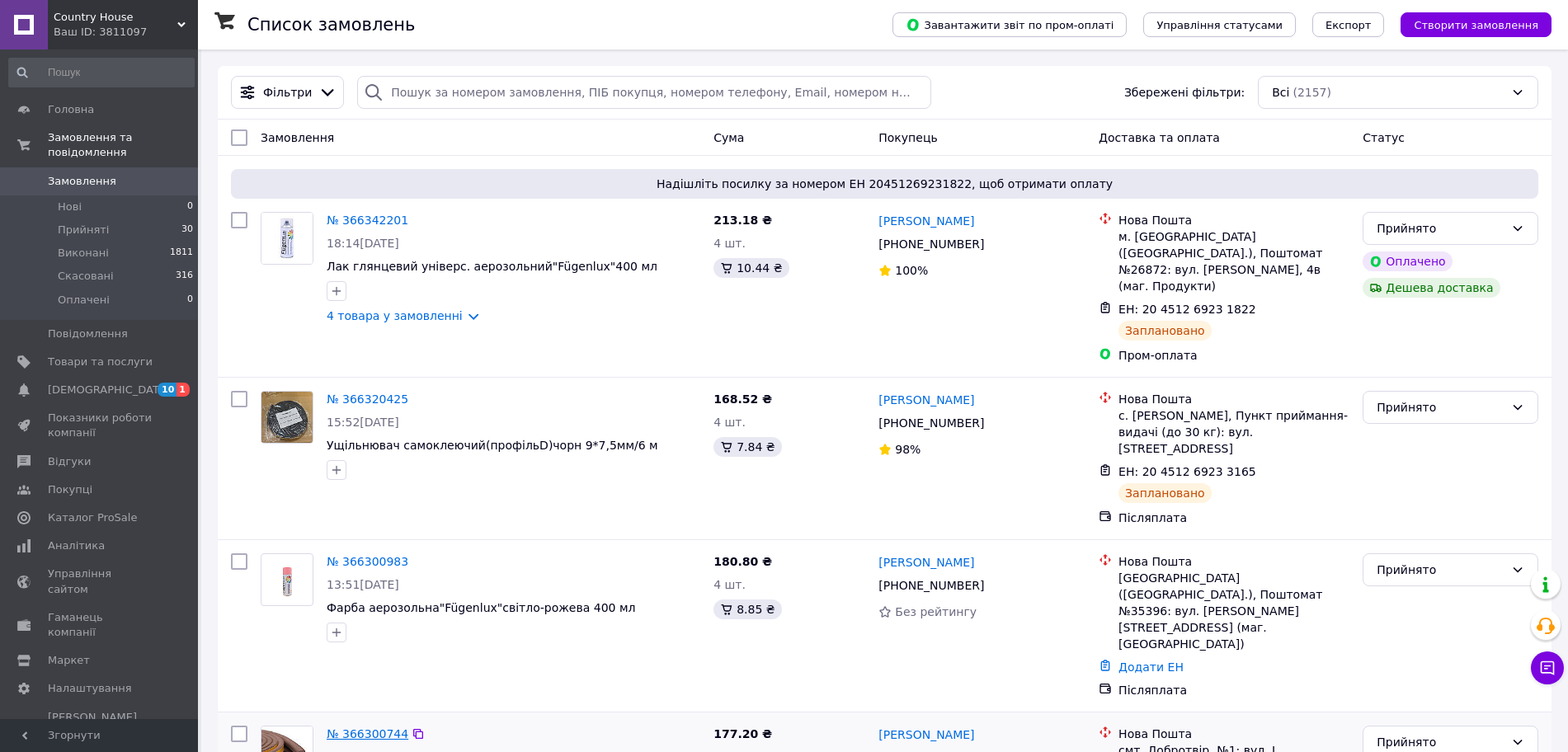
click at [353, 727] on link "№ 366300744" at bounding box center [368, 733] width 82 height 13
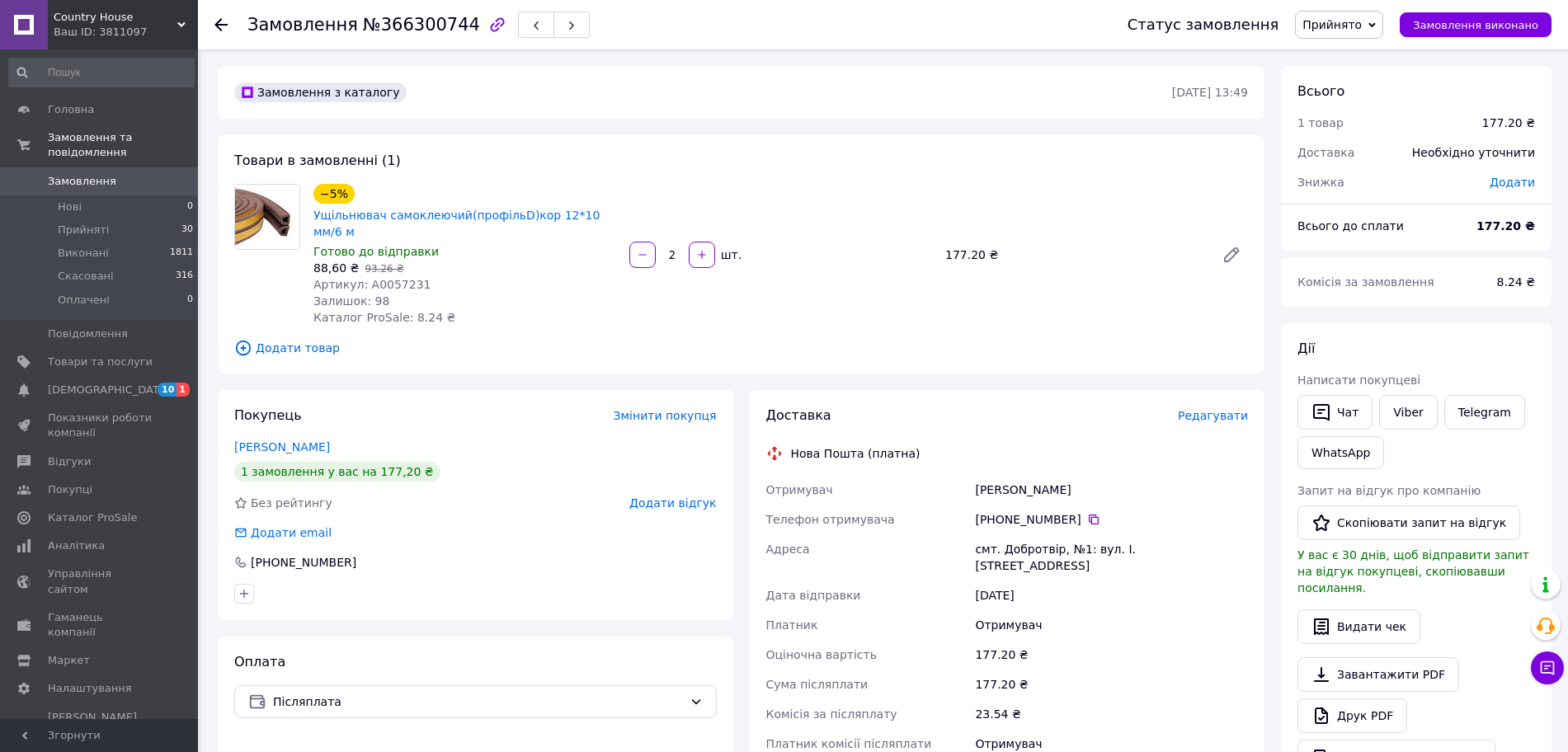
click at [401, 278] on span "Артикул: А0057231" at bounding box center [372, 284] width 118 height 13
click at [1089, 515] on icon at bounding box center [1093, 519] width 10 height 10
click at [1343, 400] on button "Чат" at bounding box center [1334, 412] width 75 height 35
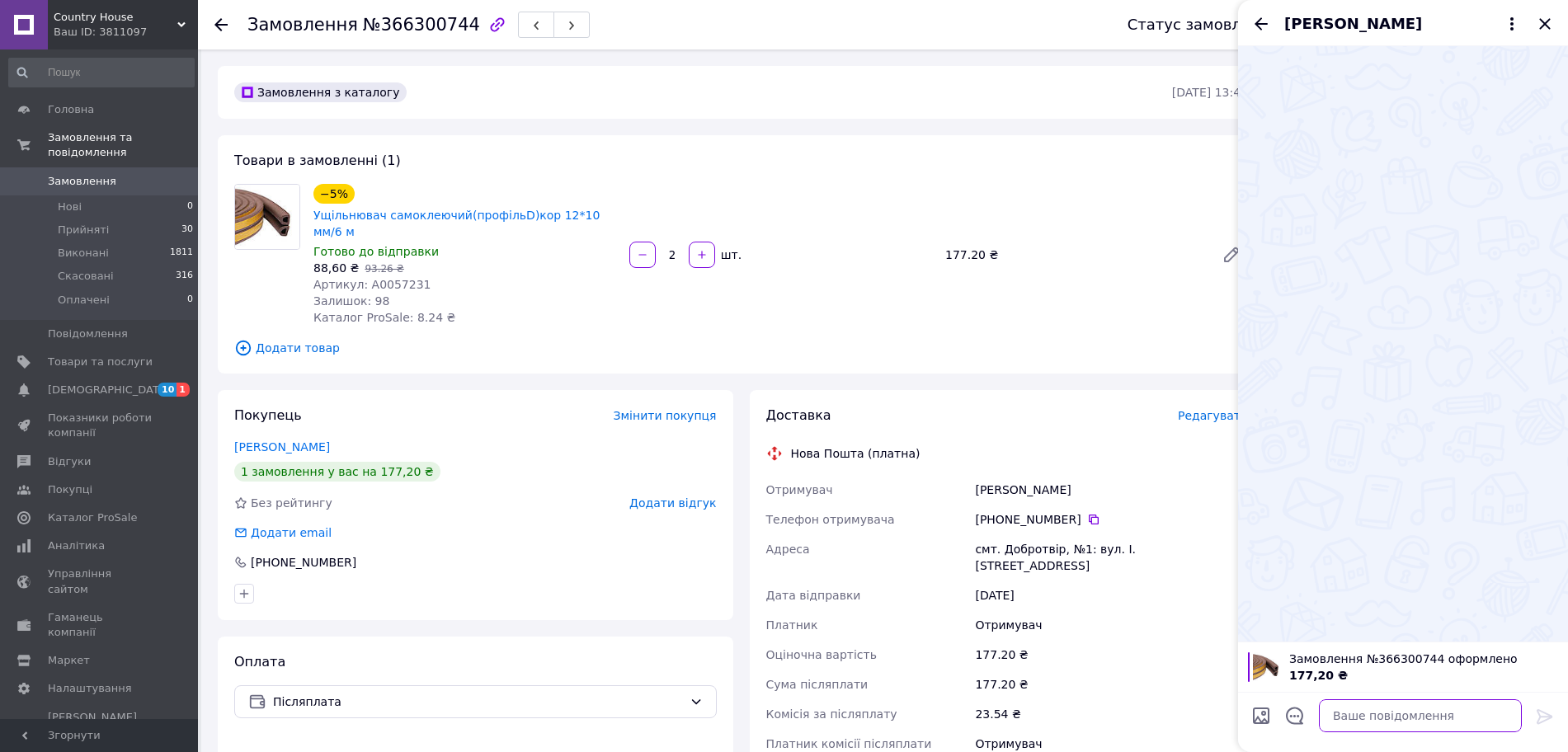
click at [1427, 715] on textarea at bounding box center [1420, 716] width 202 height 33
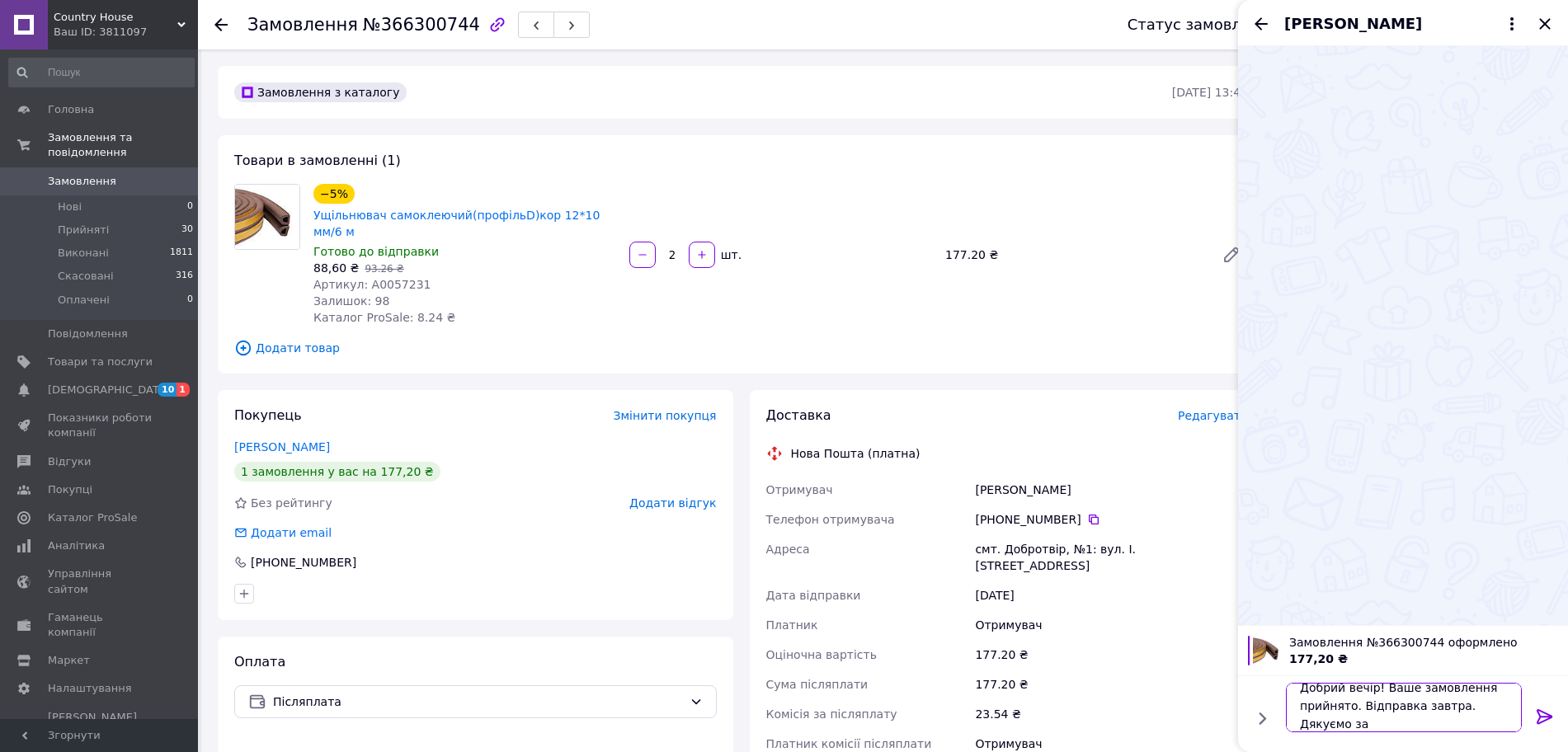
scroll to position [2, 0]
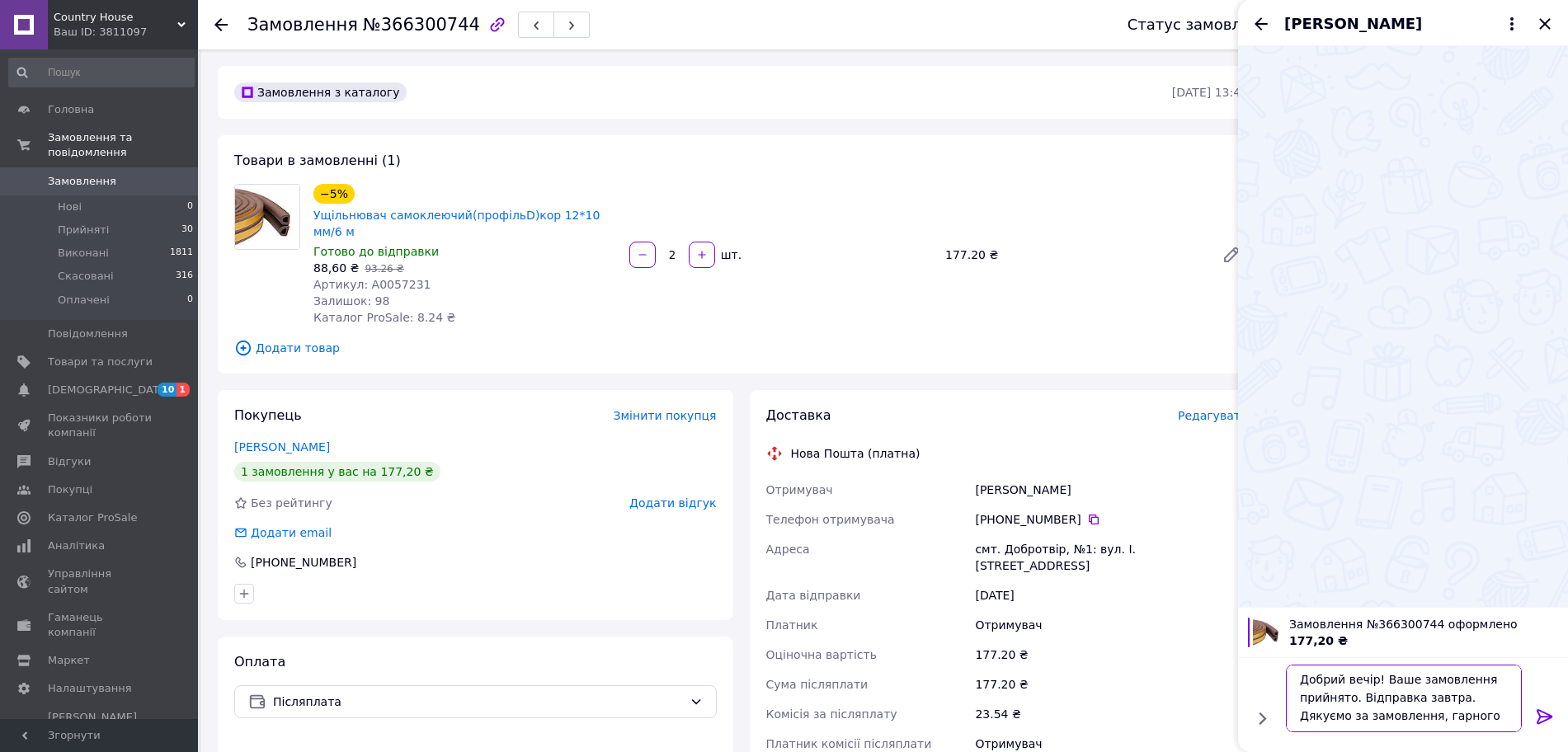
type textarea "Добрий вечір! Ваше замовлення прийнято. Відправка завтра. Дякуємо за замовлення…"
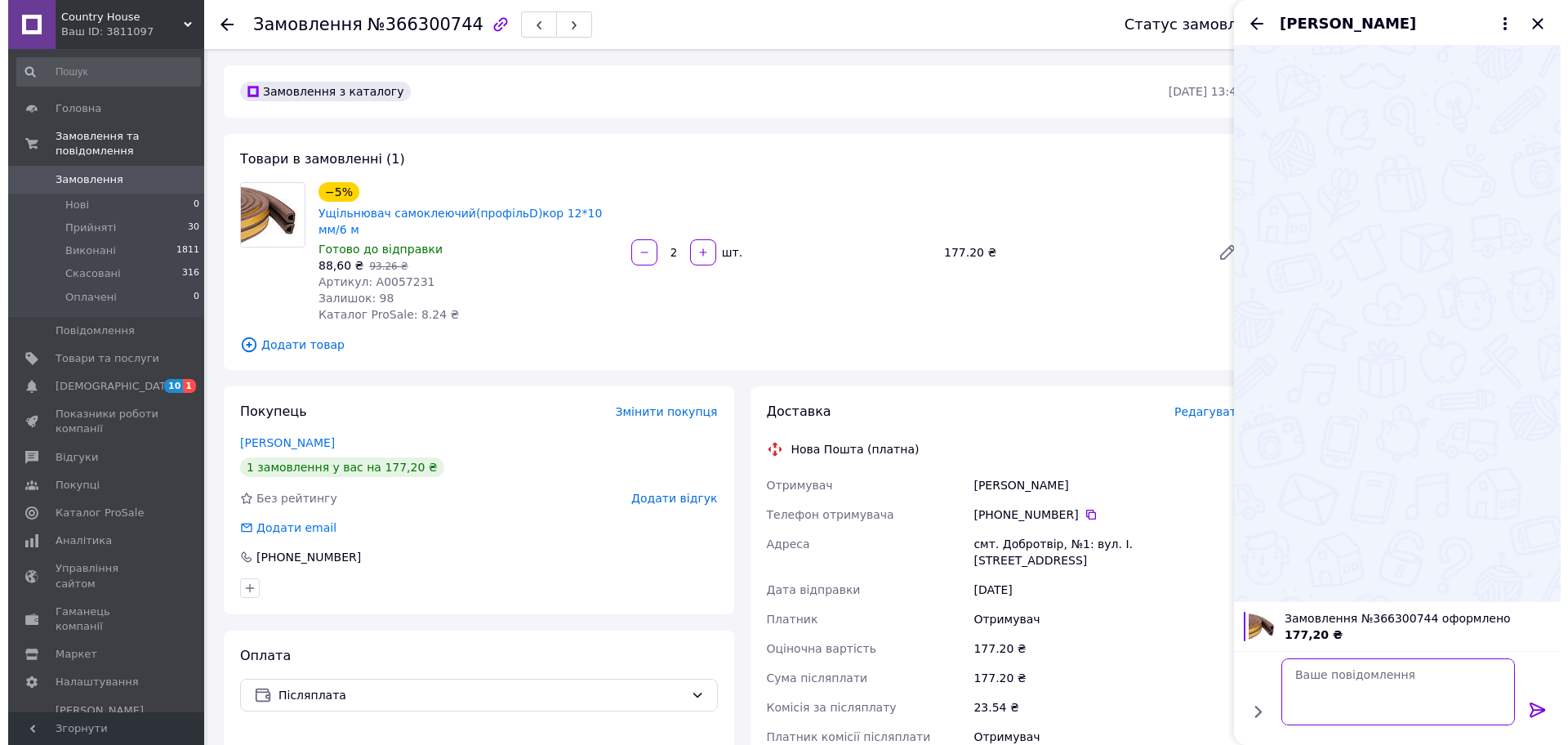
scroll to position [0, 0]
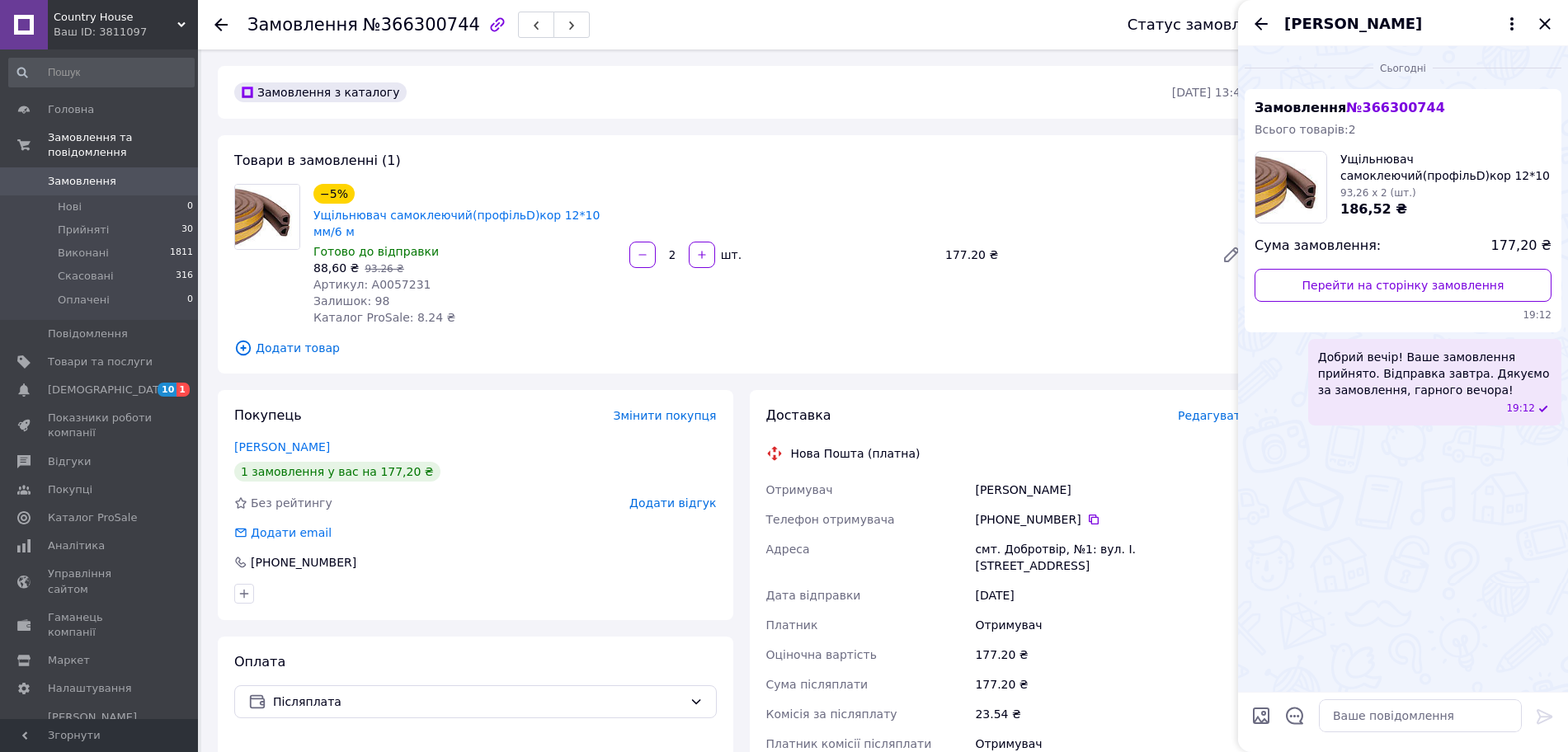
click at [1200, 409] on span "Редагувати" at bounding box center [1212, 416] width 70 height 13
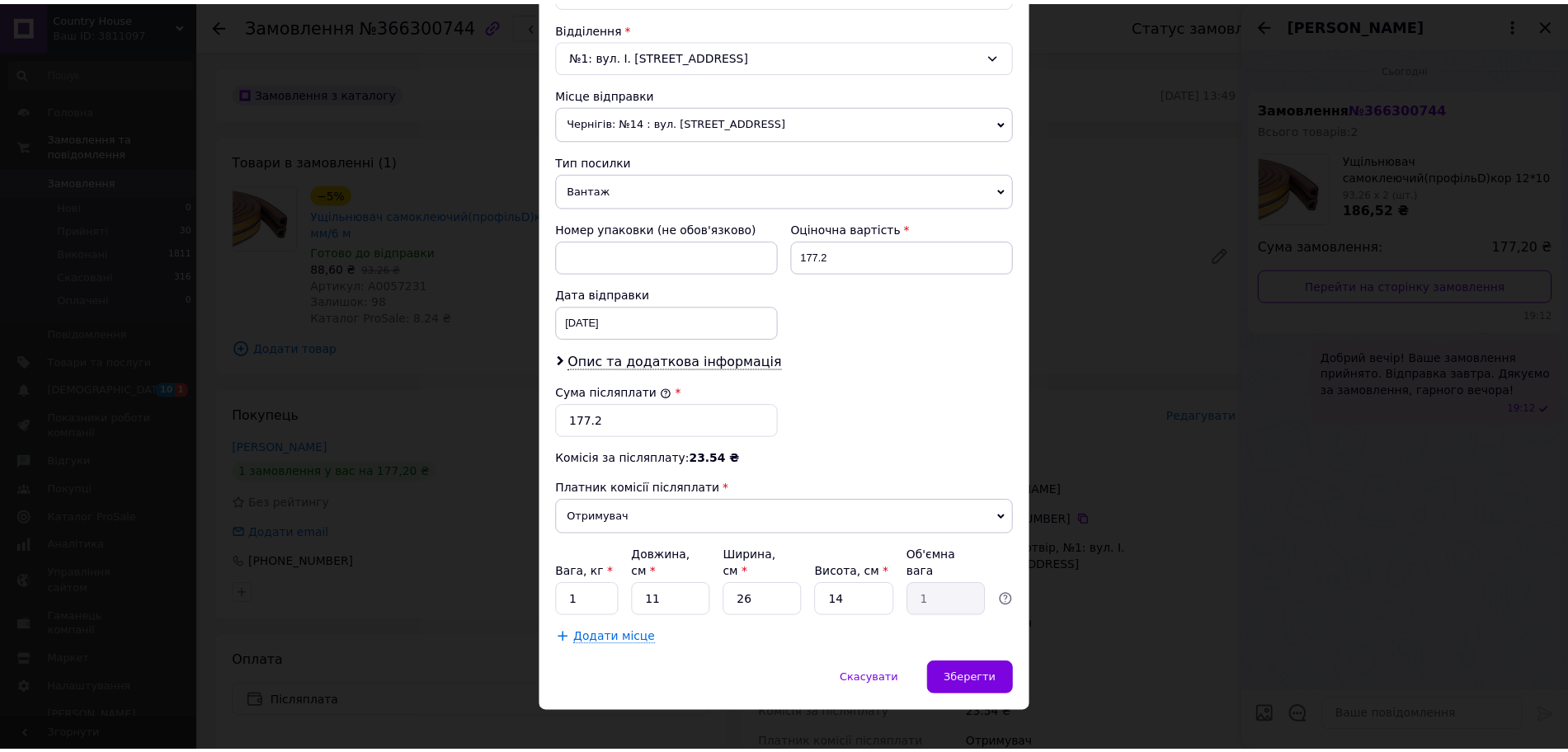
scroll to position [506, 0]
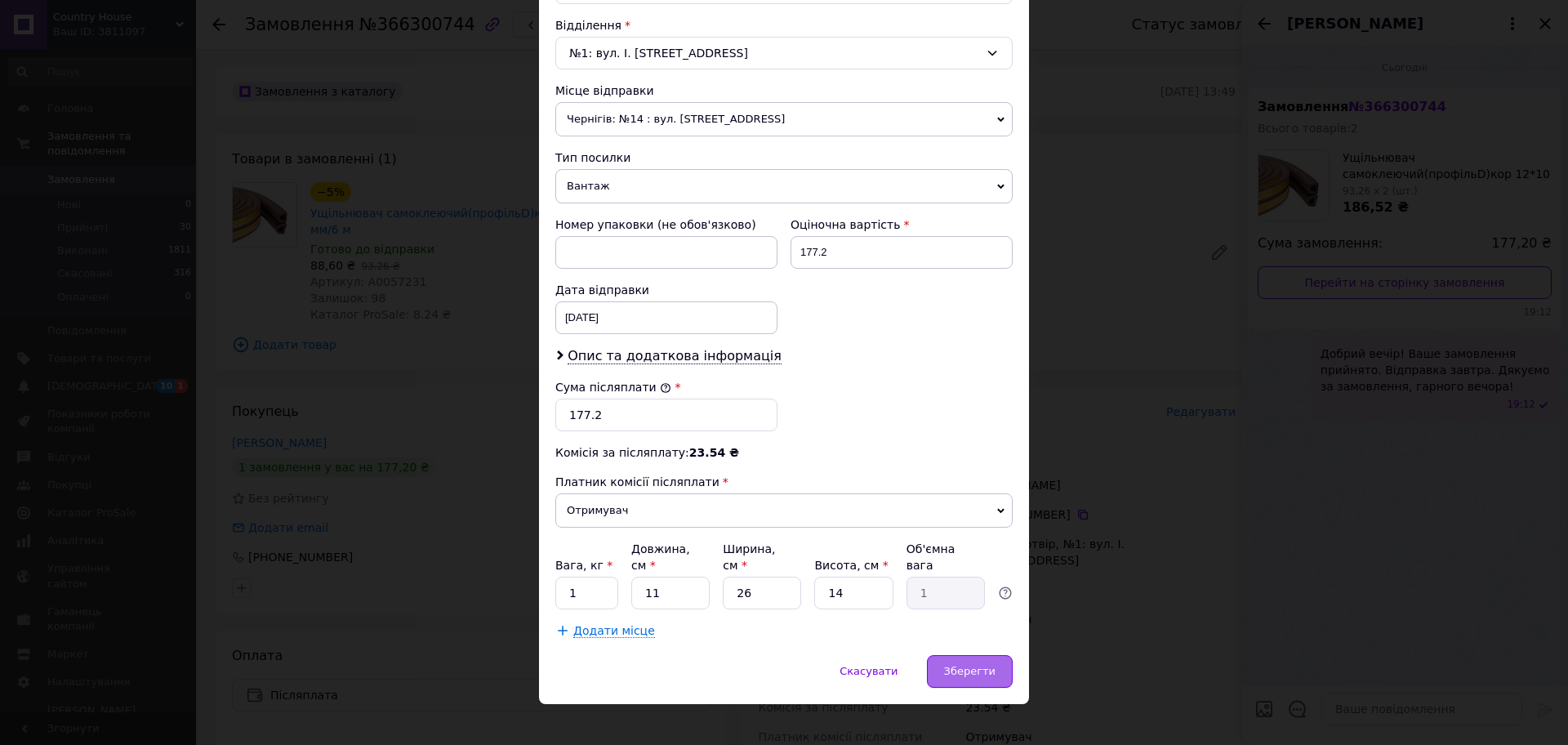
click at [949, 667] on div "Зберегти" at bounding box center [970, 671] width 86 height 33
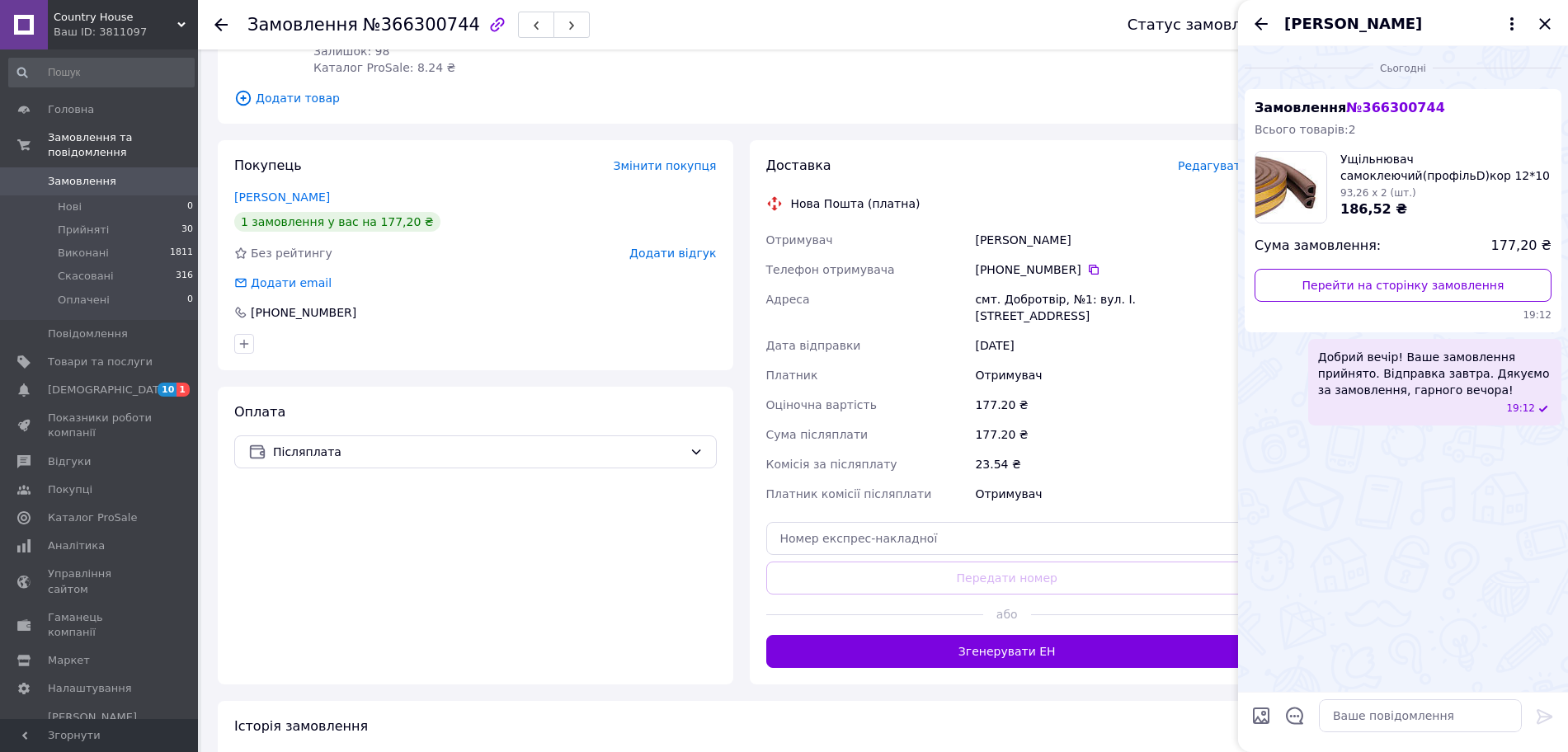
scroll to position [255, 0]
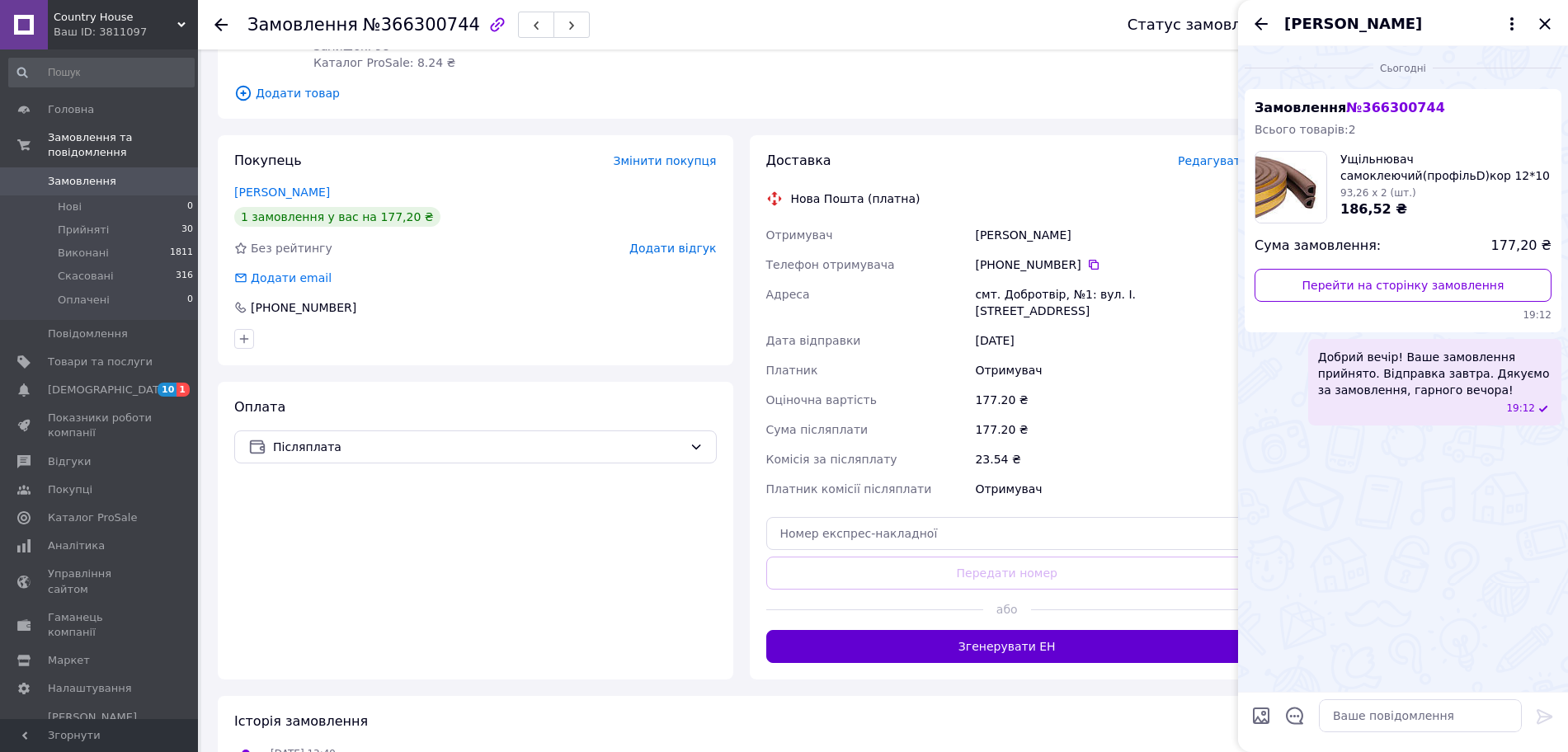
click at [1052, 630] on button "Згенерувати ЕН" at bounding box center [1007, 646] width 482 height 33
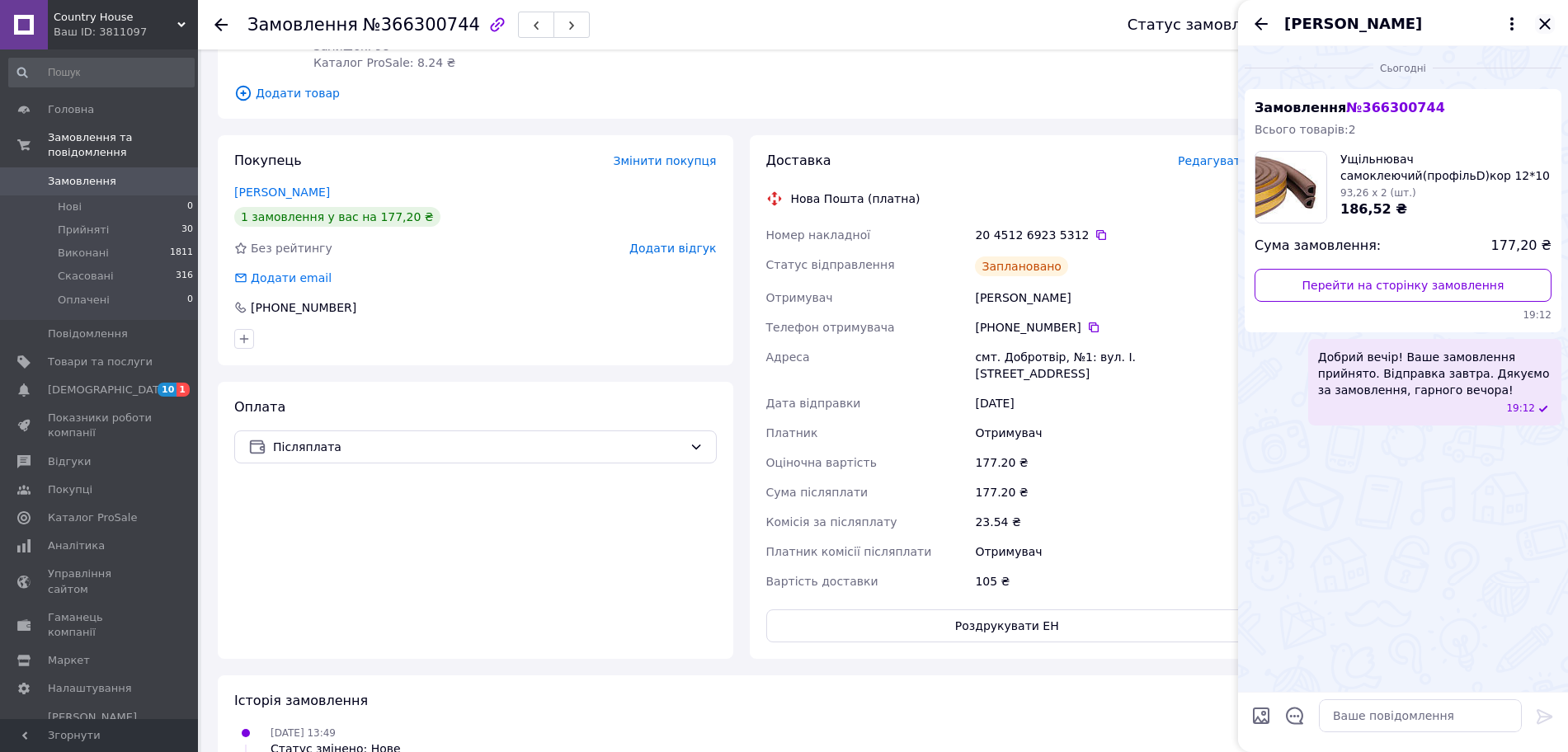
click at [1549, 28] on icon "Закрити" at bounding box center [1544, 24] width 20 height 20
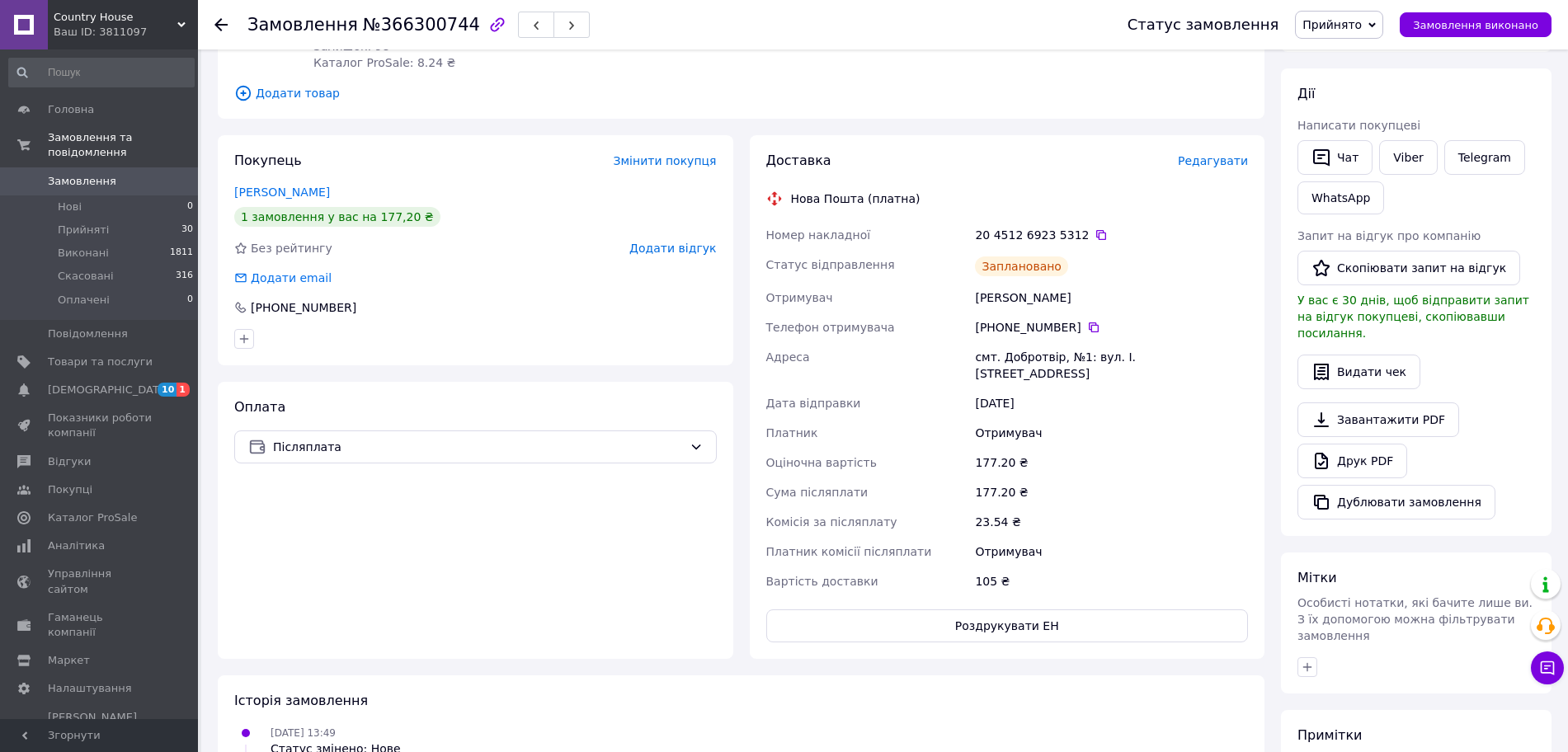
drag, startPoint x: 1126, startPoint y: 281, endPoint x: 967, endPoint y: 283, distance: 159.0
click at [967, 283] on div "Номер накладної 20 4512 6923 5312   Статус відправлення Заплановано Отримувач […" at bounding box center [1007, 408] width 489 height 376
click at [1089, 322] on icon at bounding box center [1093, 327] width 10 height 10
click at [1012, 226] on div "20 4512 6923 5312" at bounding box center [1111, 234] width 273 height 17
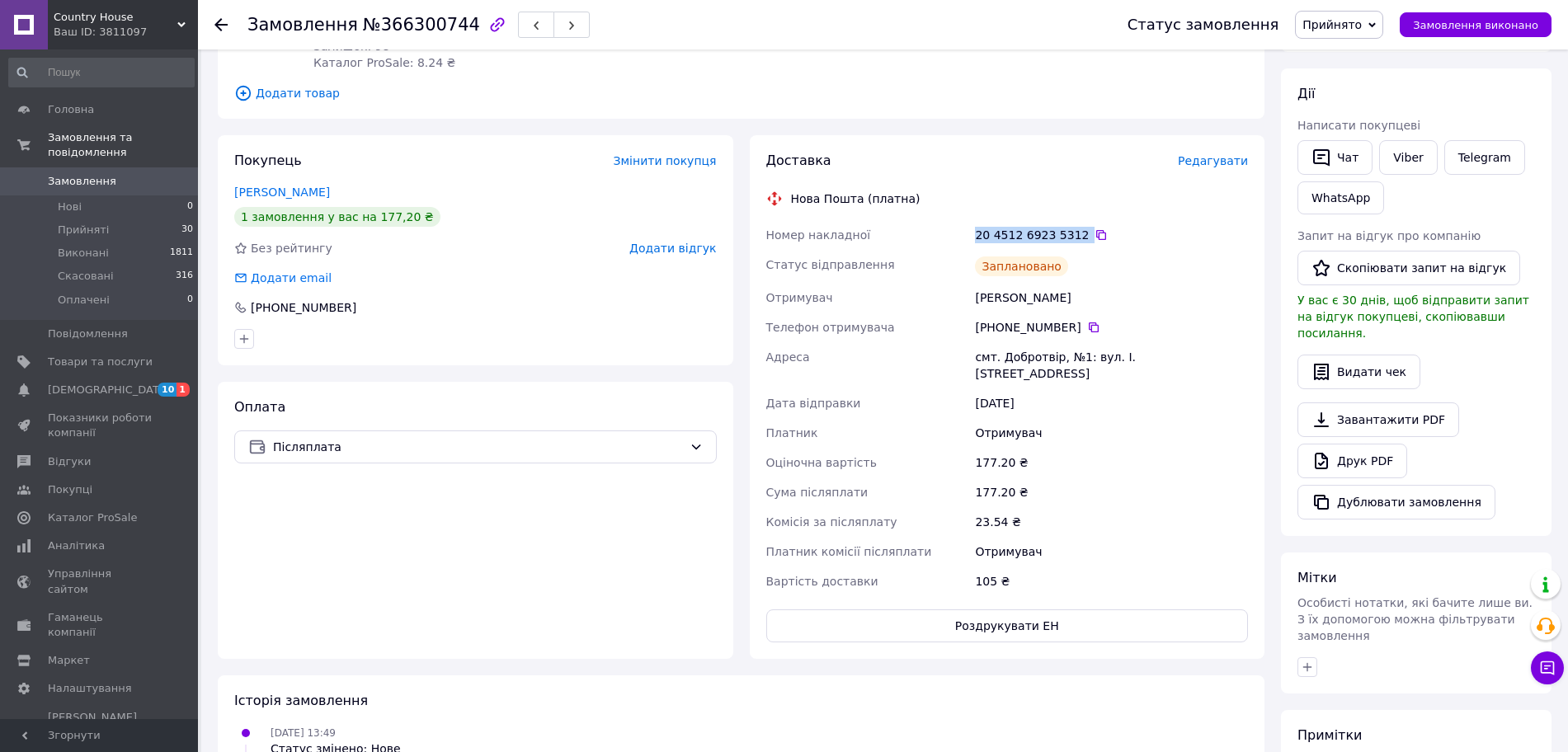
click at [1012, 226] on div "20 4512 6923 5312" at bounding box center [1111, 234] width 273 height 17
click at [85, 174] on span "Замовлення" at bounding box center [82, 181] width 68 height 15
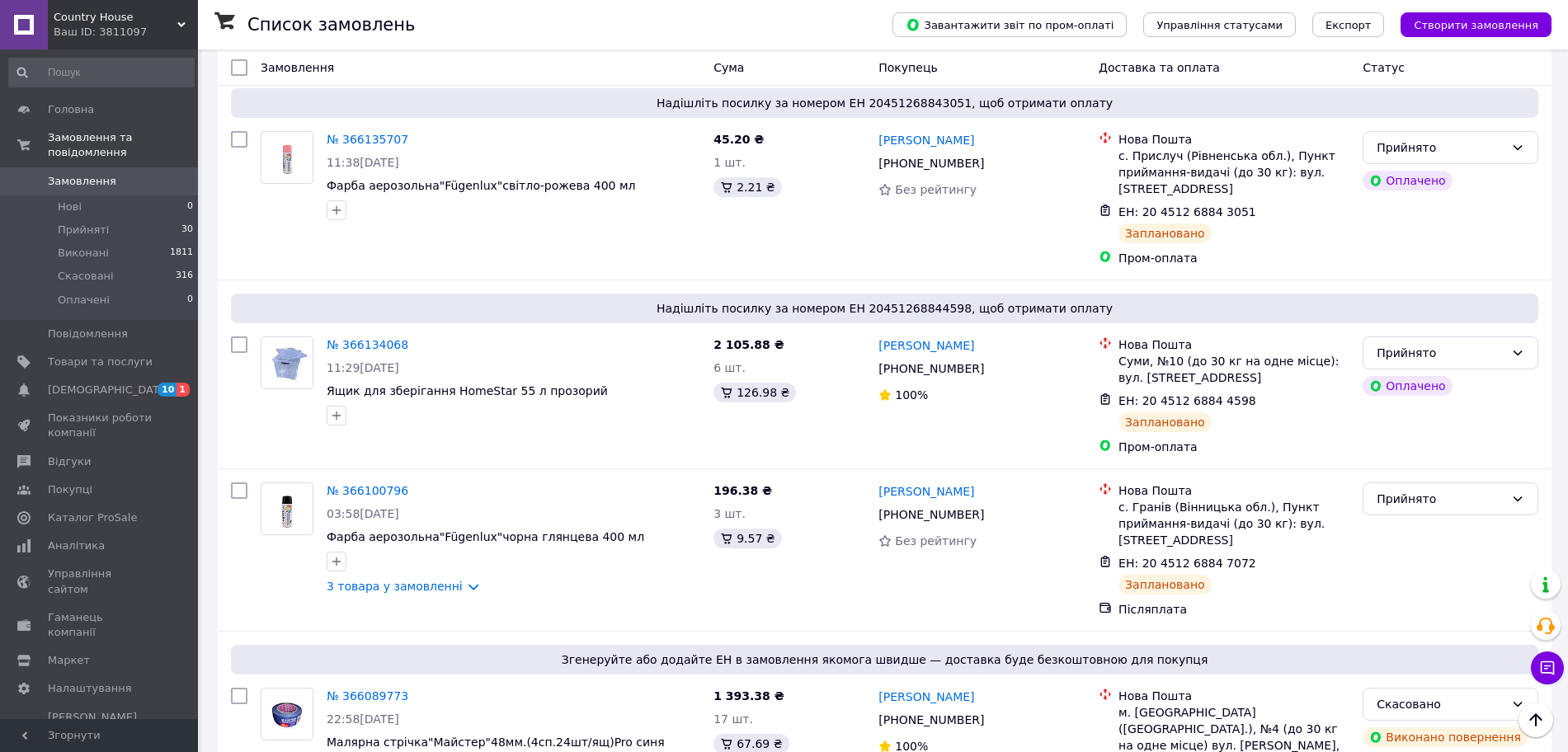
scroll to position [2149, 0]
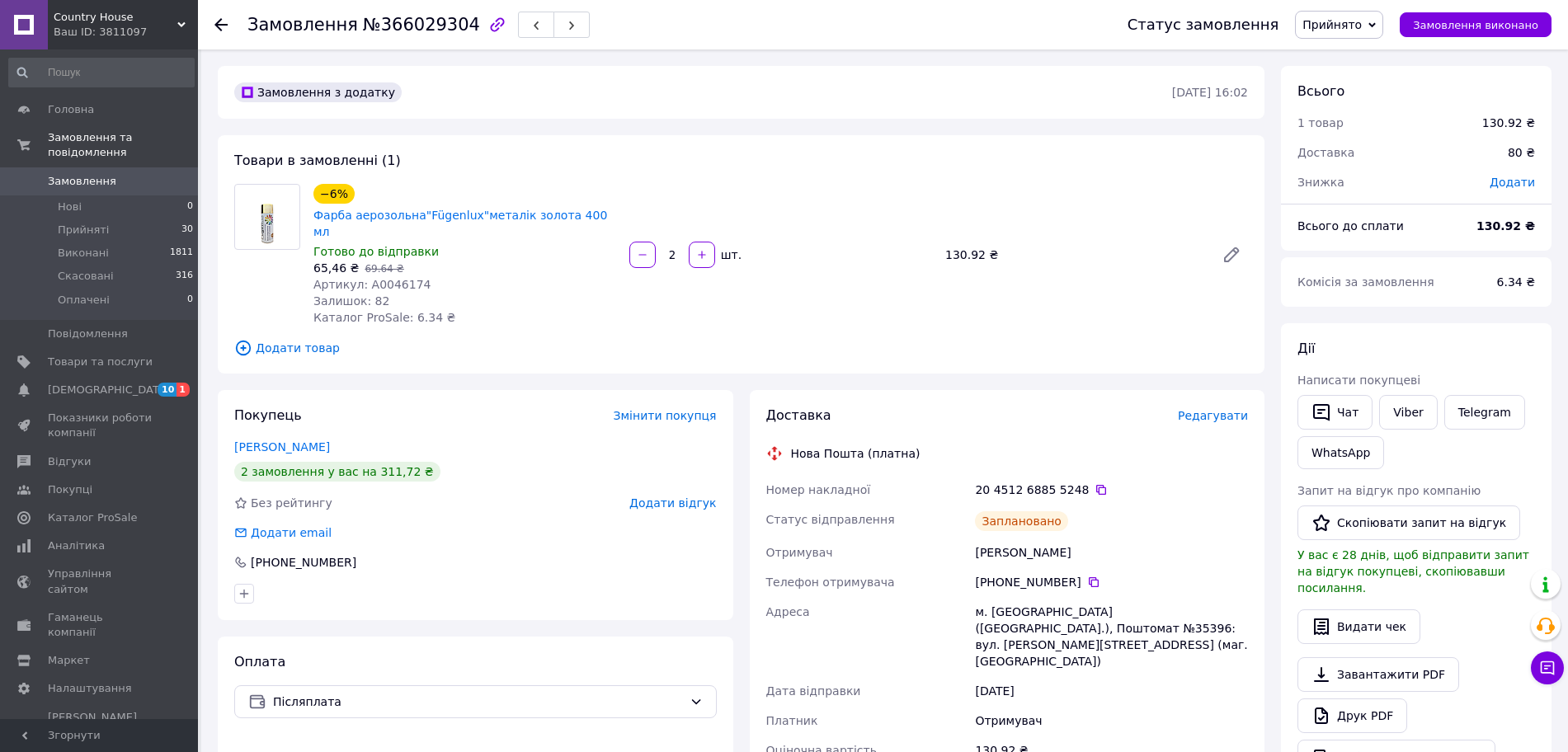
click at [393, 278] on span "Артикул: А0046174" at bounding box center [372, 284] width 118 height 13
click at [75, 174] on span "Замовлення" at bounding box center [82, 181] width 68 height 15
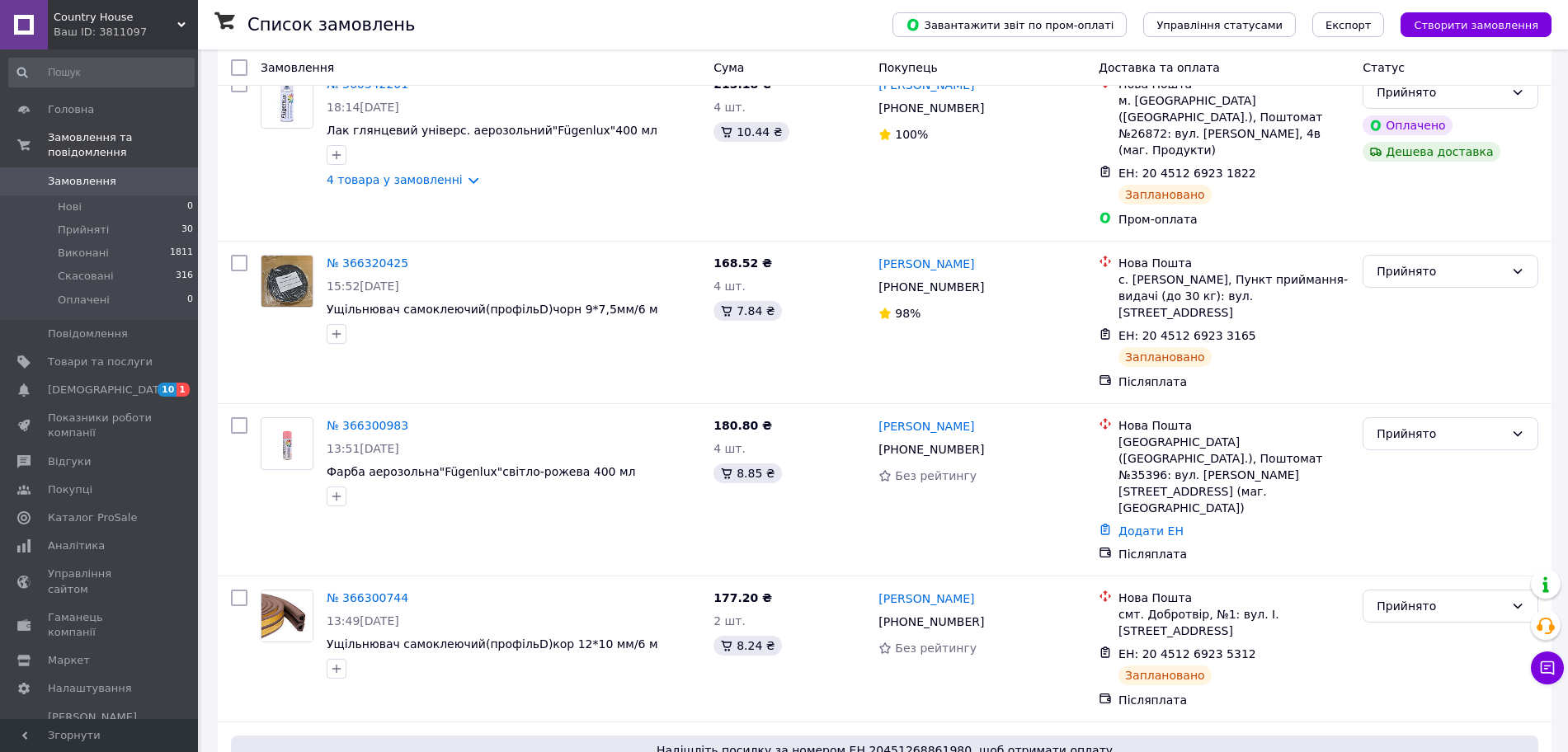
scroll to position [206, 0]
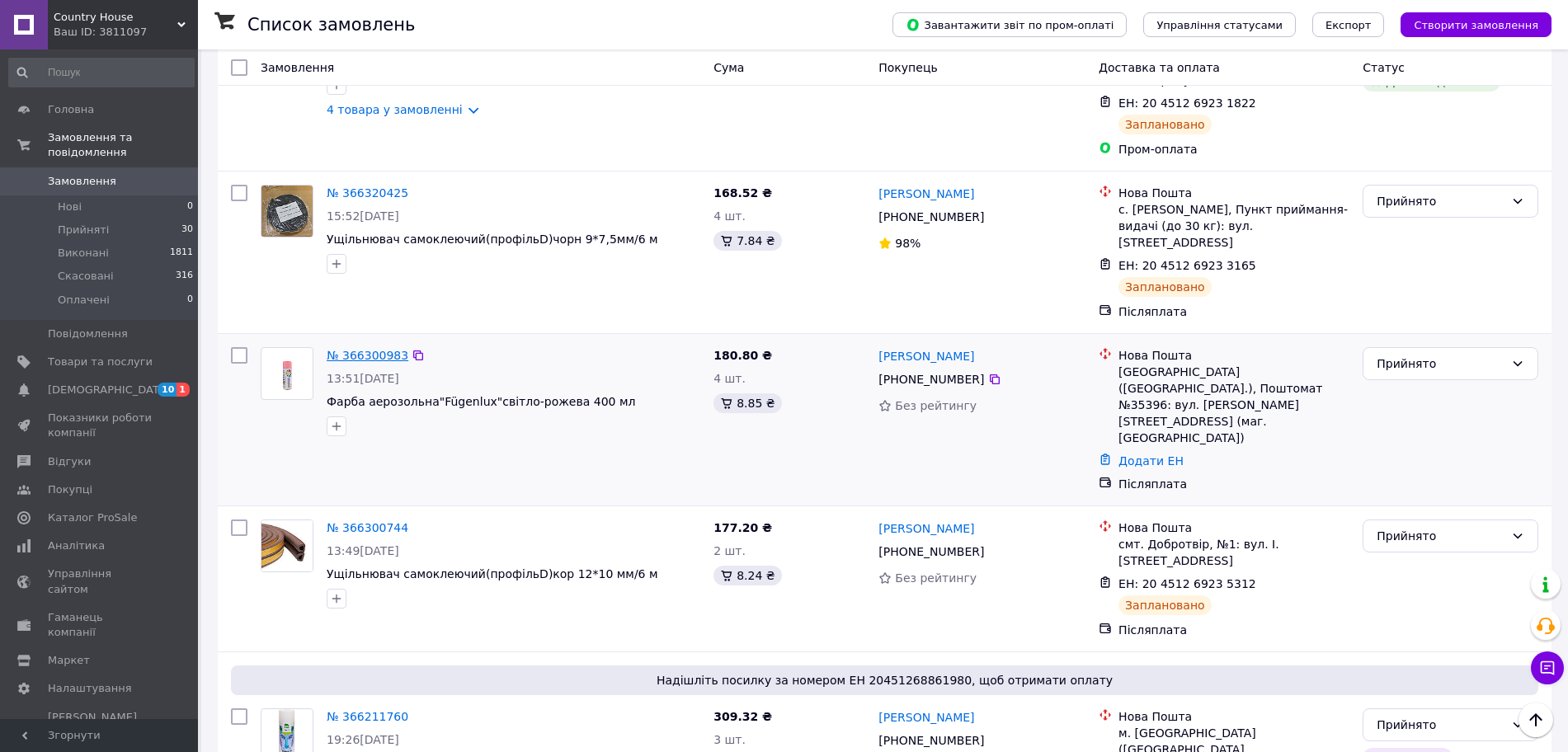
click at [351, 349] on link "№ 366300983" at bounding box center [368, 355] width 82 height 13
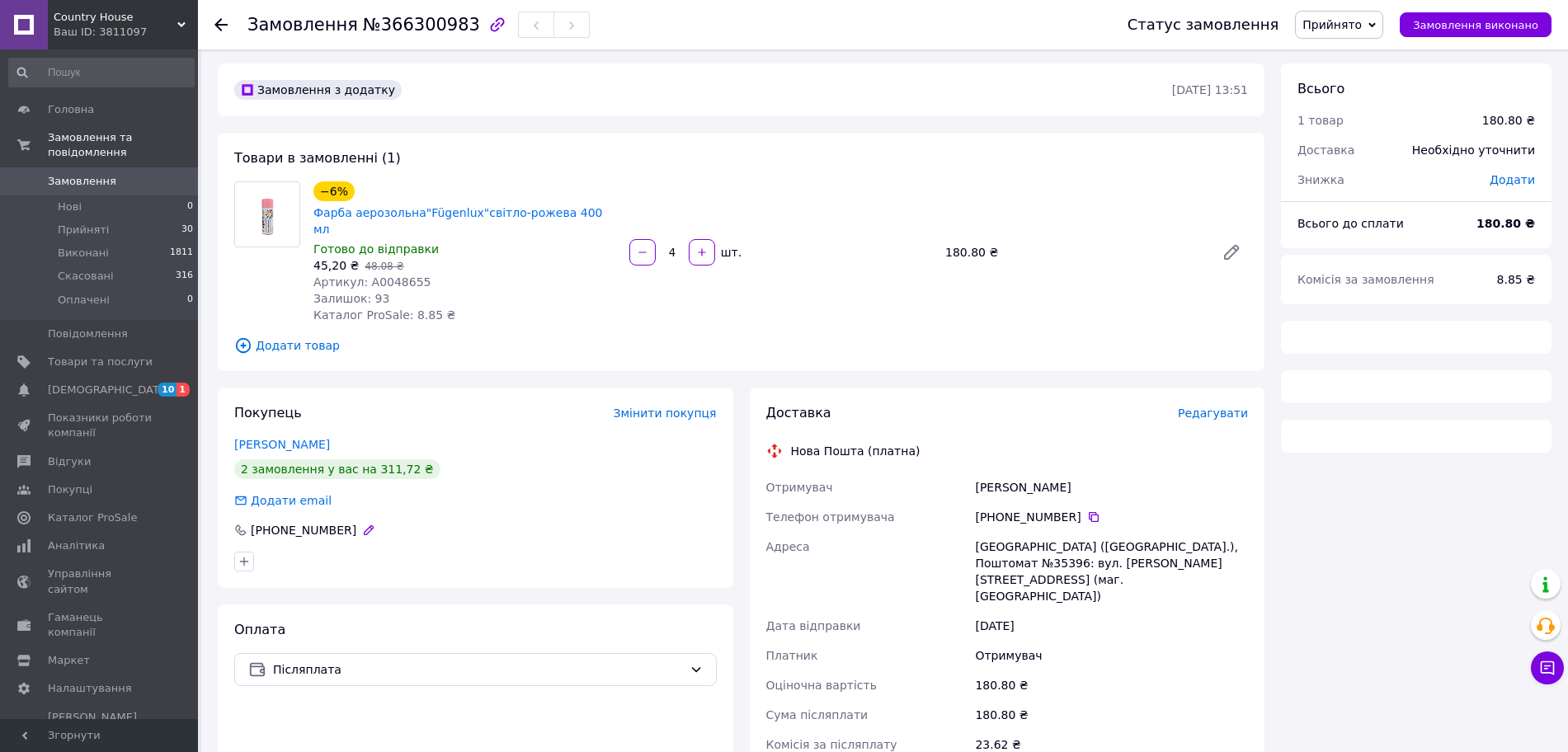
scroll to position [206, 0]
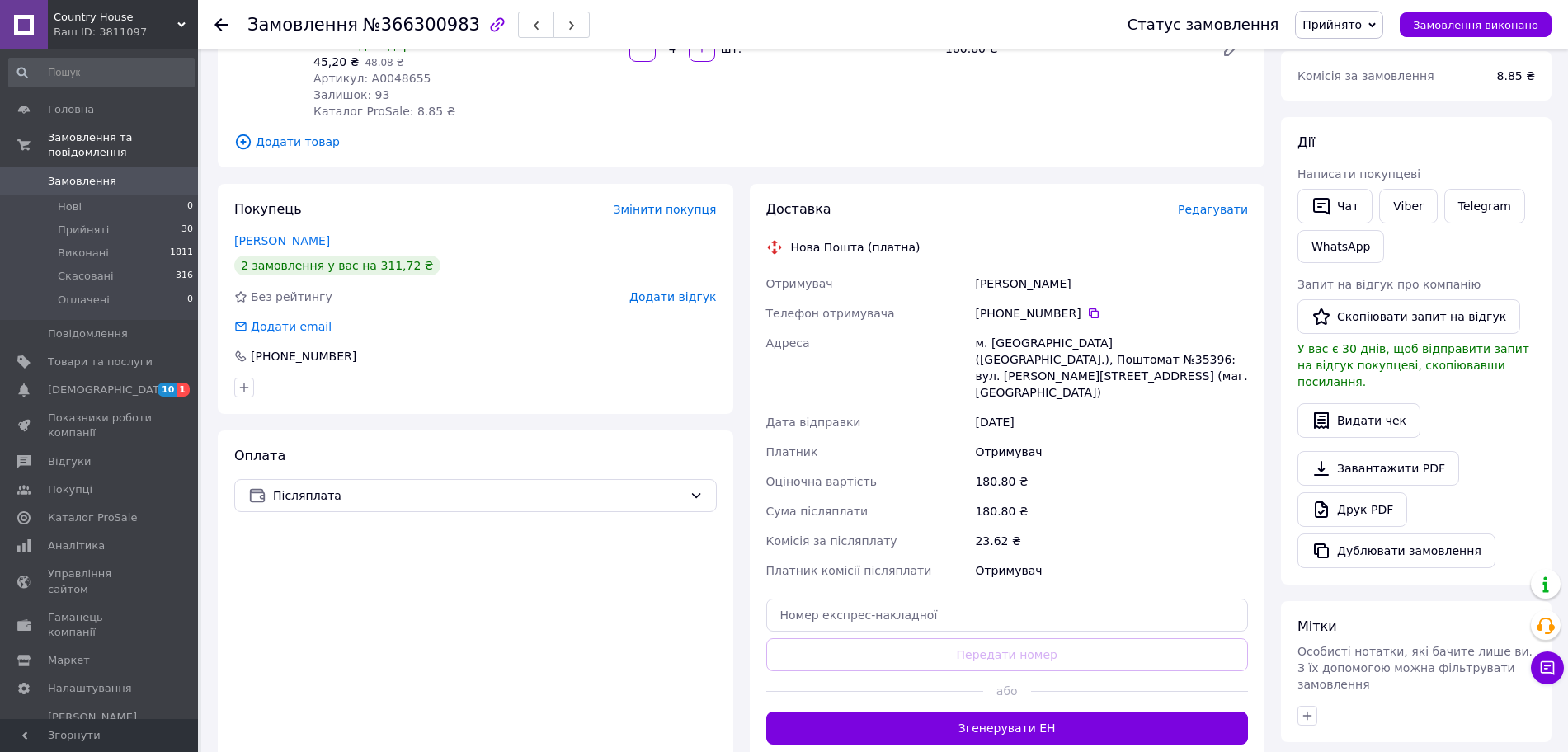
click at [301, 133] on span "Додати товар" at bounding box center [740, 142] width 1013 height 18
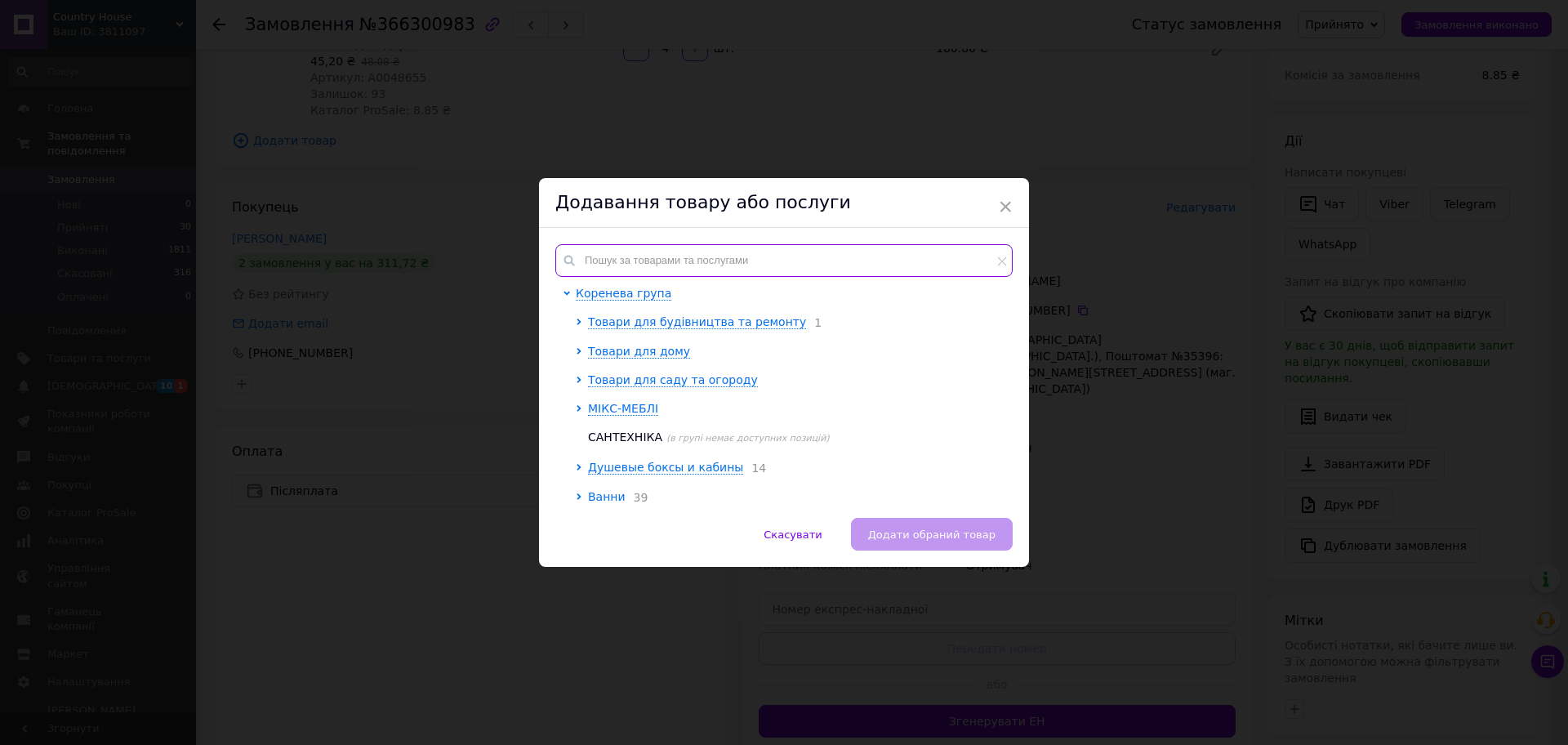
click at [588, 258] on input "text" at bounding box center [784, 260] width 457 height 33
paste input "А0046174"
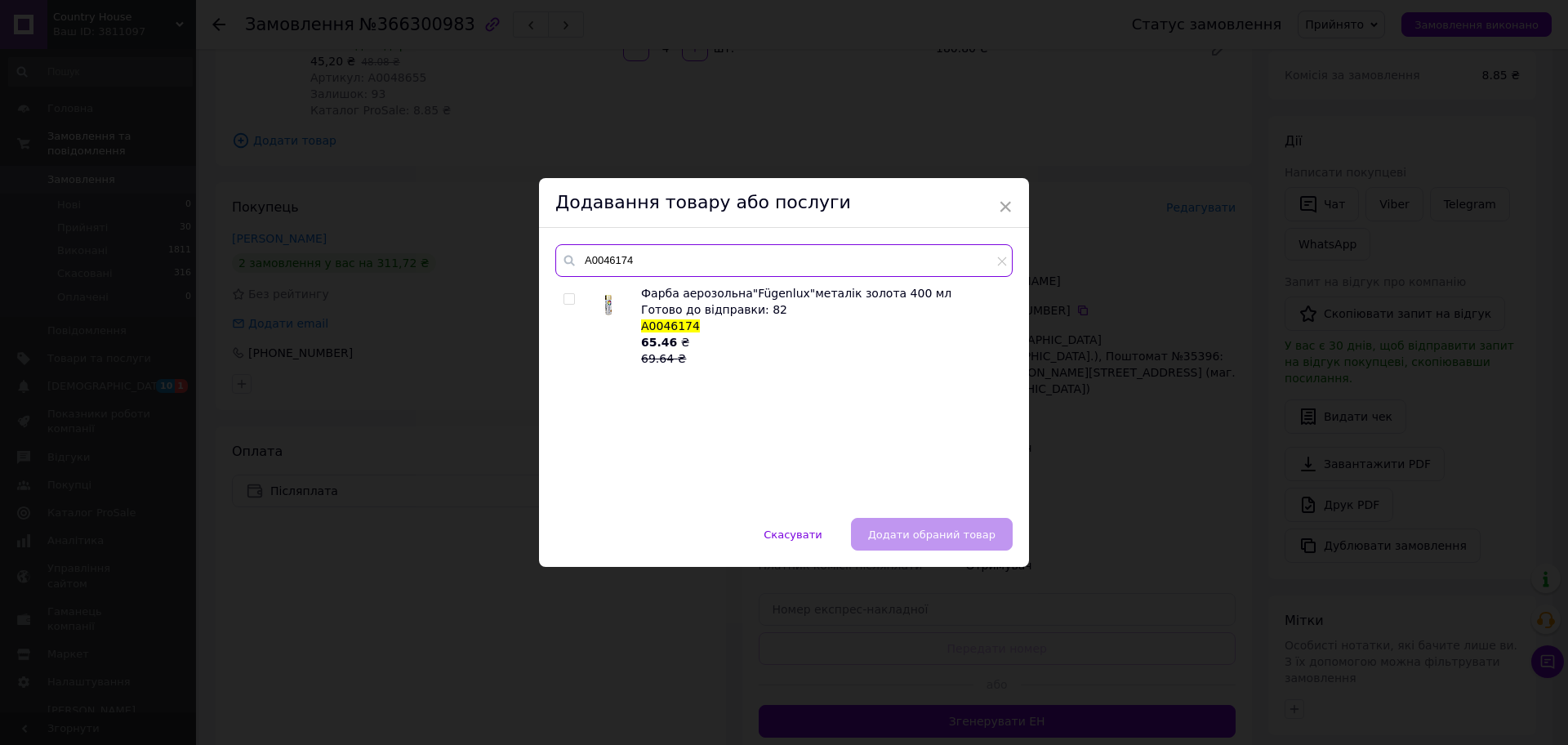
type input "А0046174"
click at [568, 303] on input "checkbox" at bounding box center [569, 299] width 11 height 11
checkbox input "true"
click at [919, 537] on span "Додати обраний товар" at bounding box center [931, 535] width 128 height 12
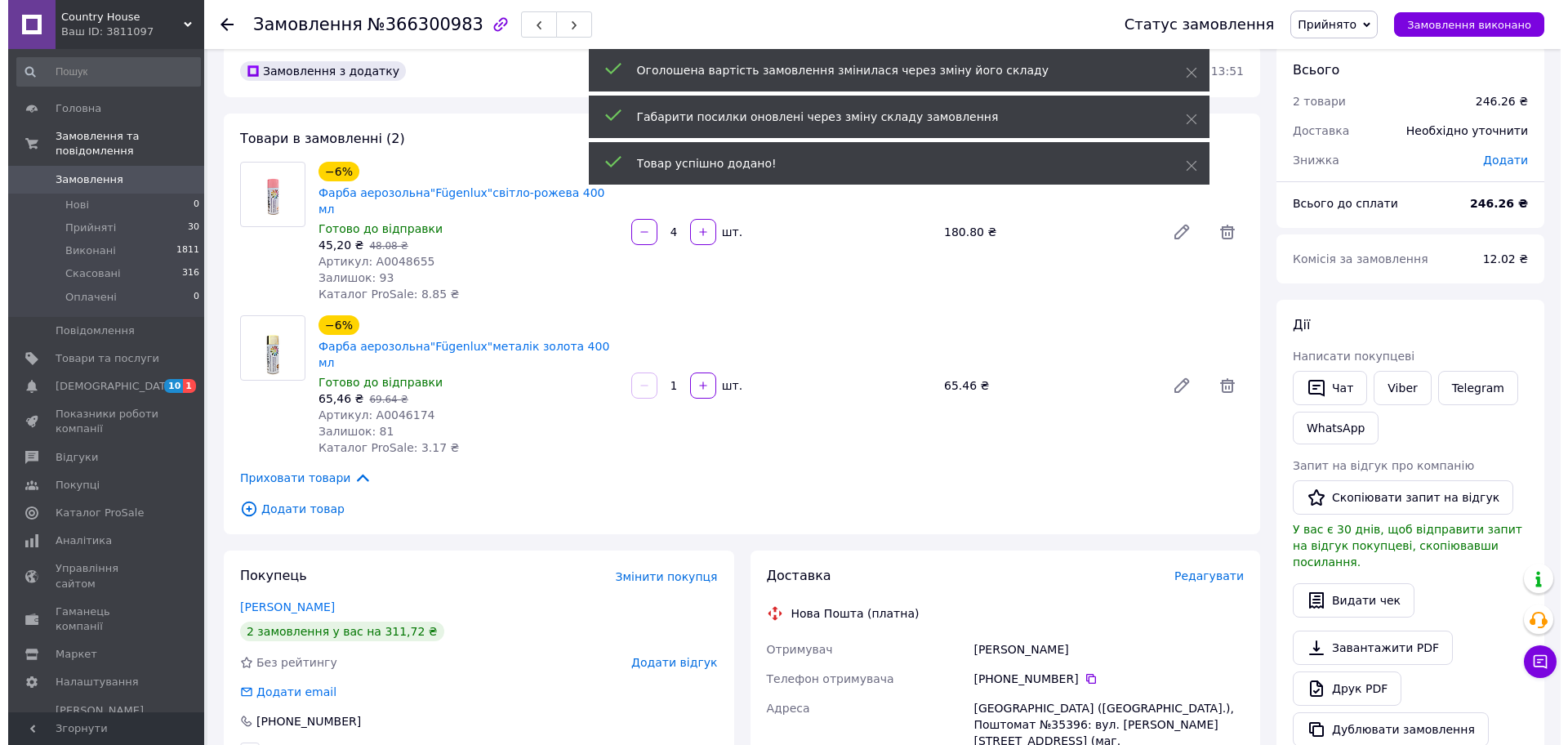
scroll to position [0, 0]
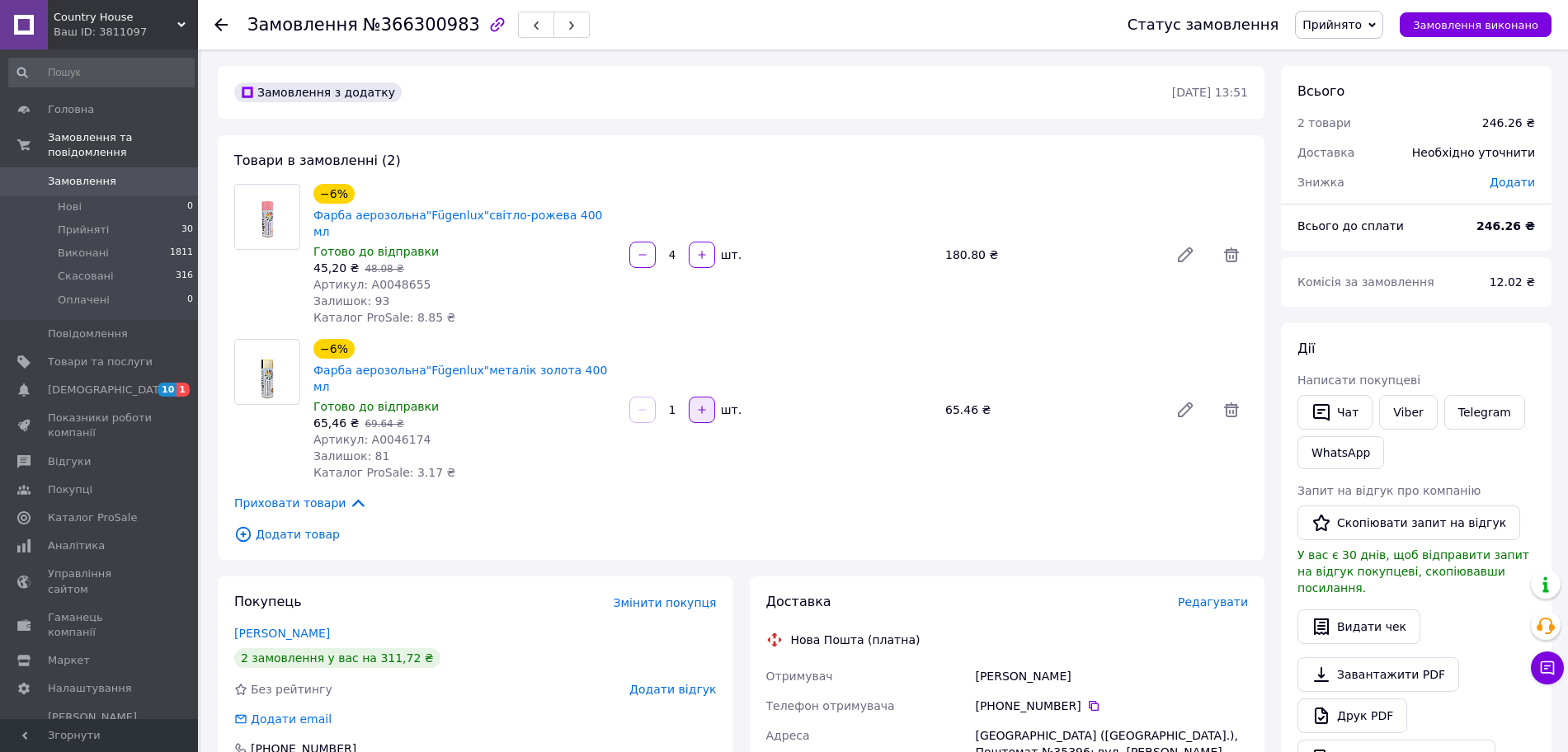
click at [701, 404] on icon "button" at bounding box center [701, 409] width 12 height 12
type input "2"
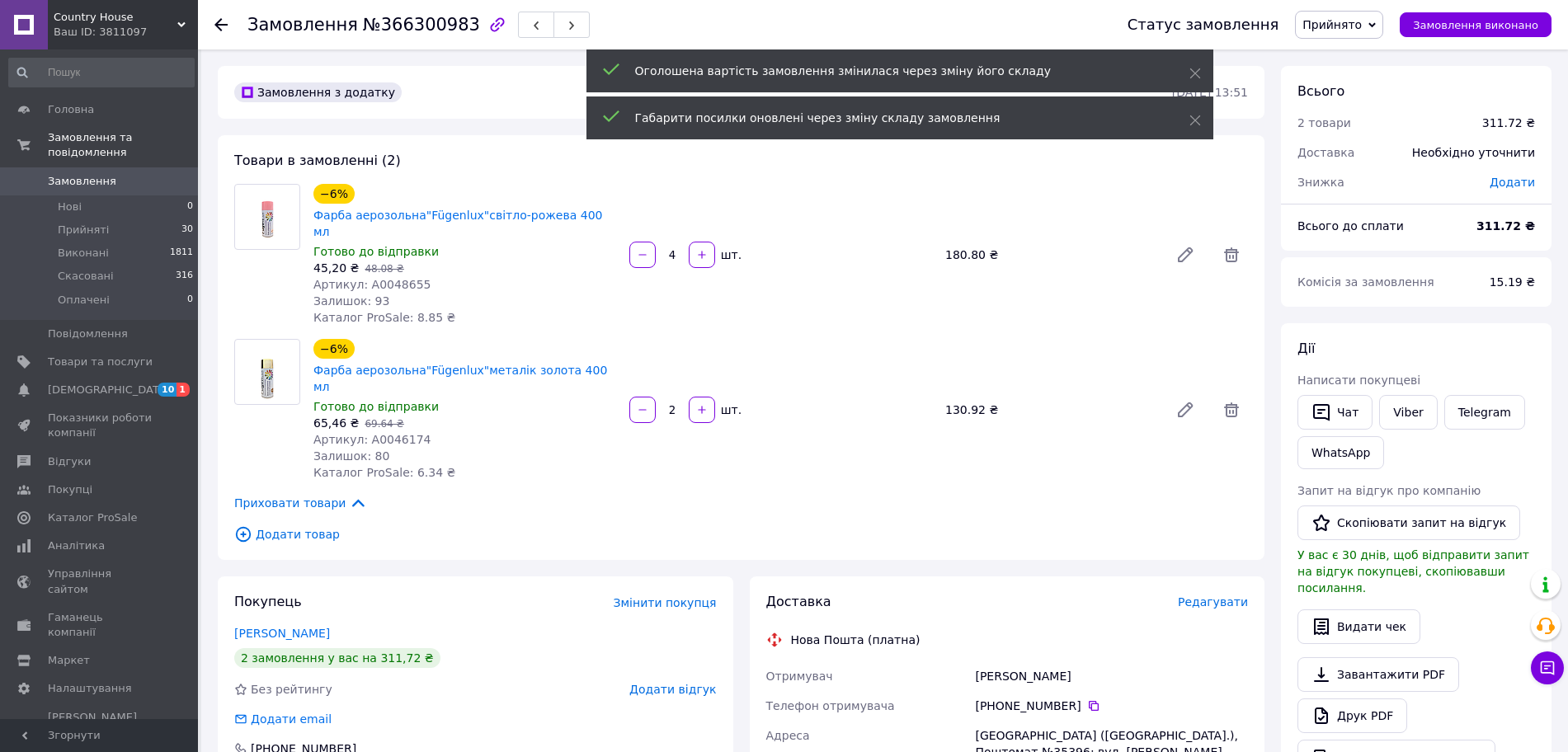
click at [1216, 596] on span "Редагувати" at bounding box center [1212, 602] width 70 height 13
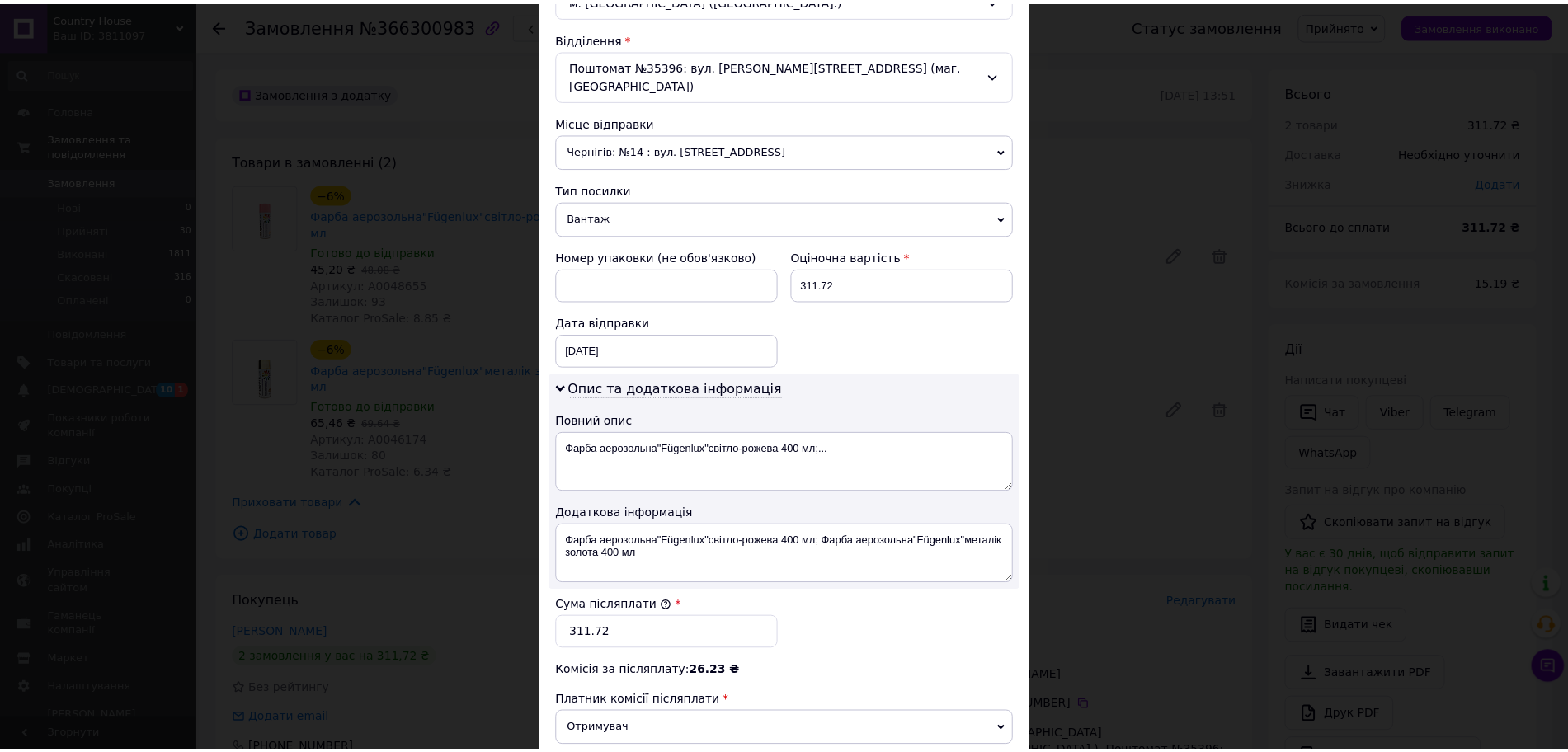
scroll to position [691, 0]
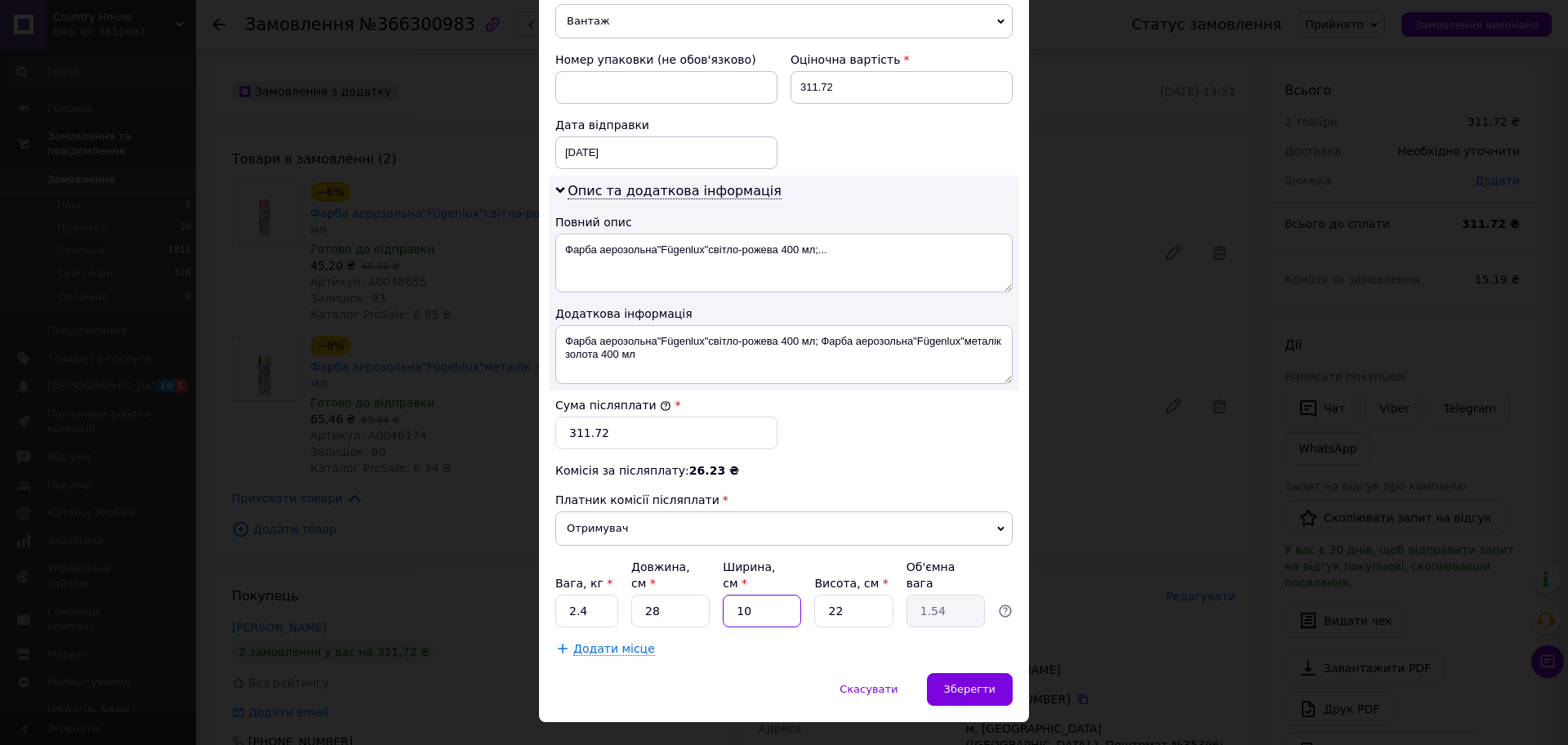
click at [765, 595] on input "10" at bounding box center [762, 610] width 78 height 33
type input "1"
type input "0.15"
type input "12"
type input "1.85"
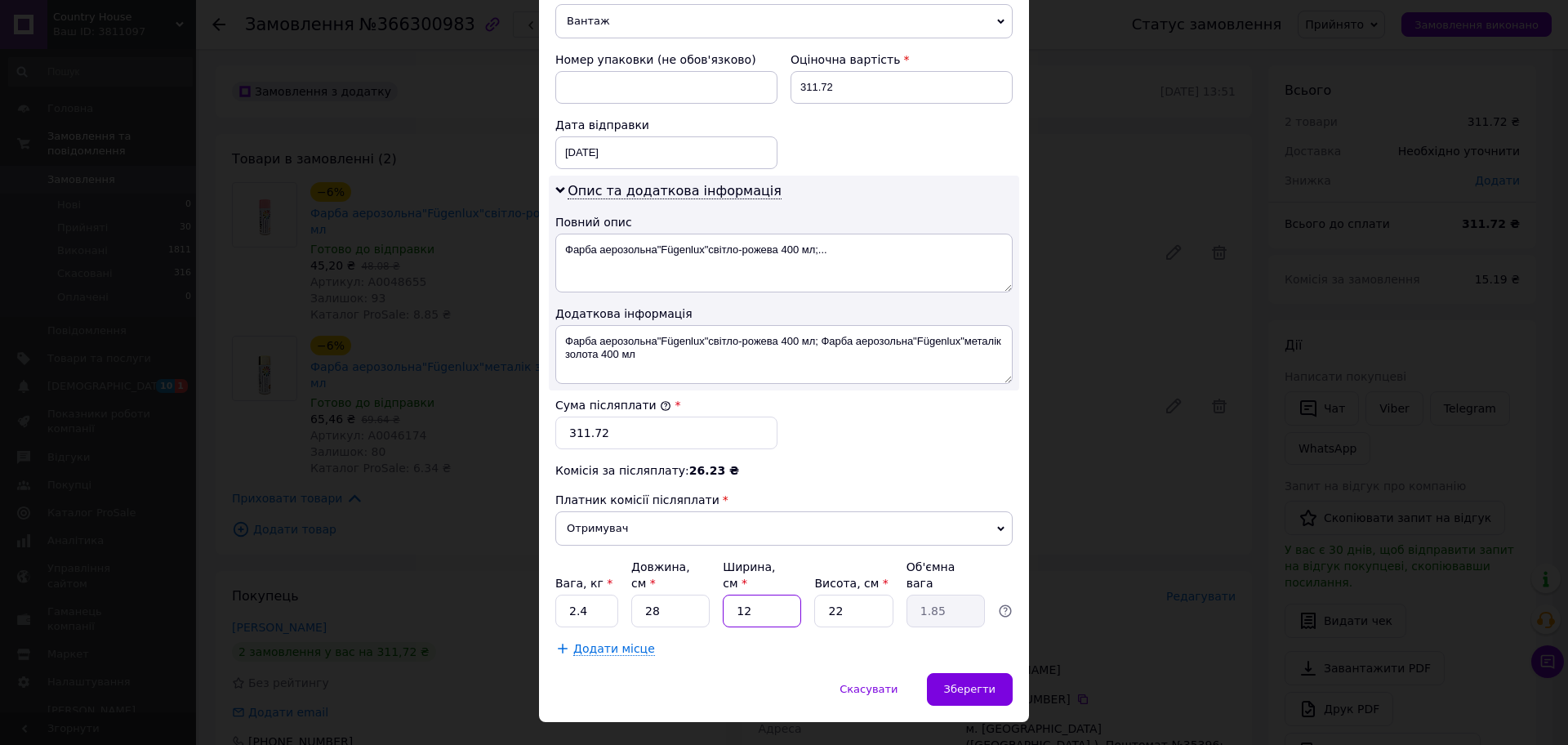
type input "1"
type input "0.15"
type input "15"
type input "2.31"
type input "15"
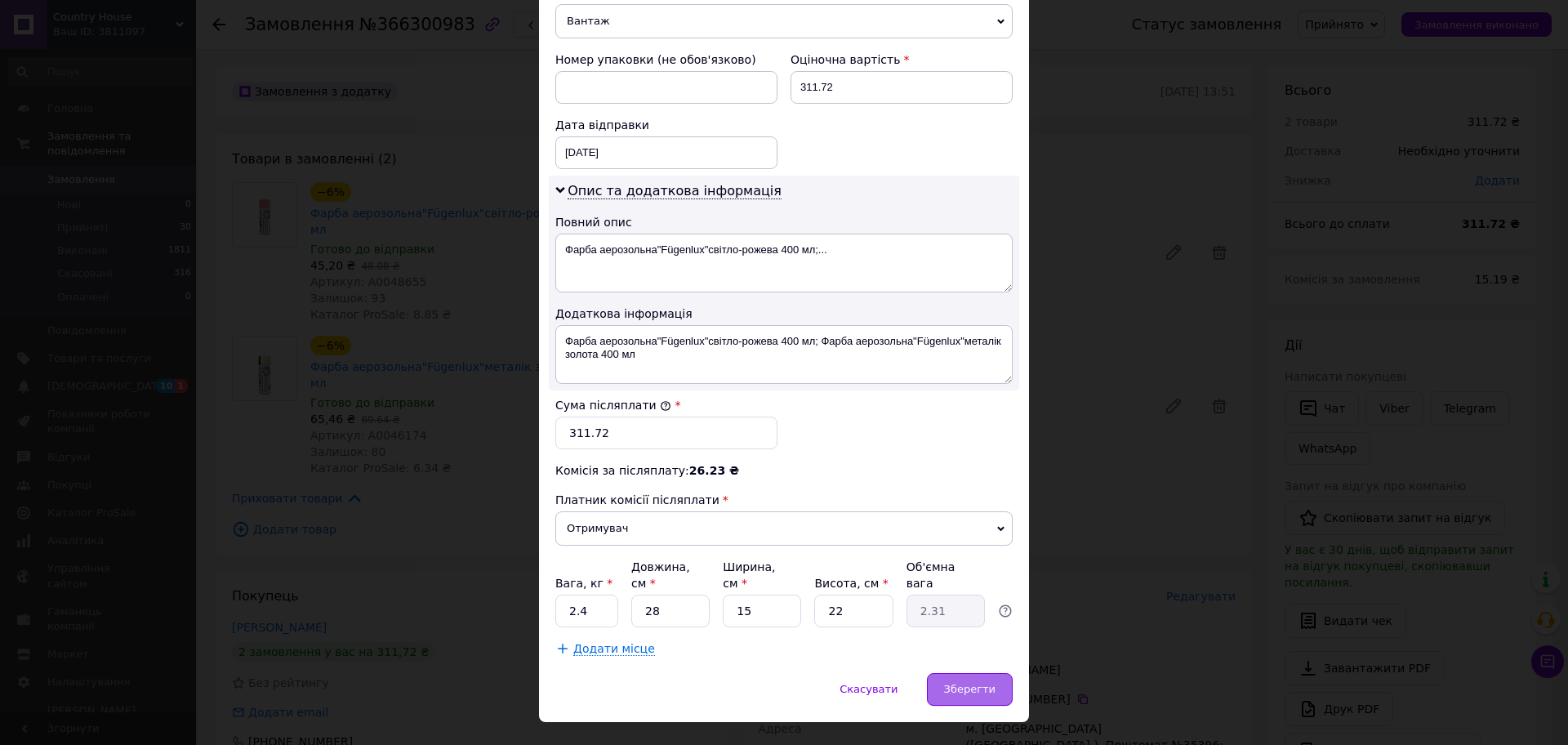
click at [978, 683] on span "Зберегти" at bounding box center [970, 689] width 52 height 12
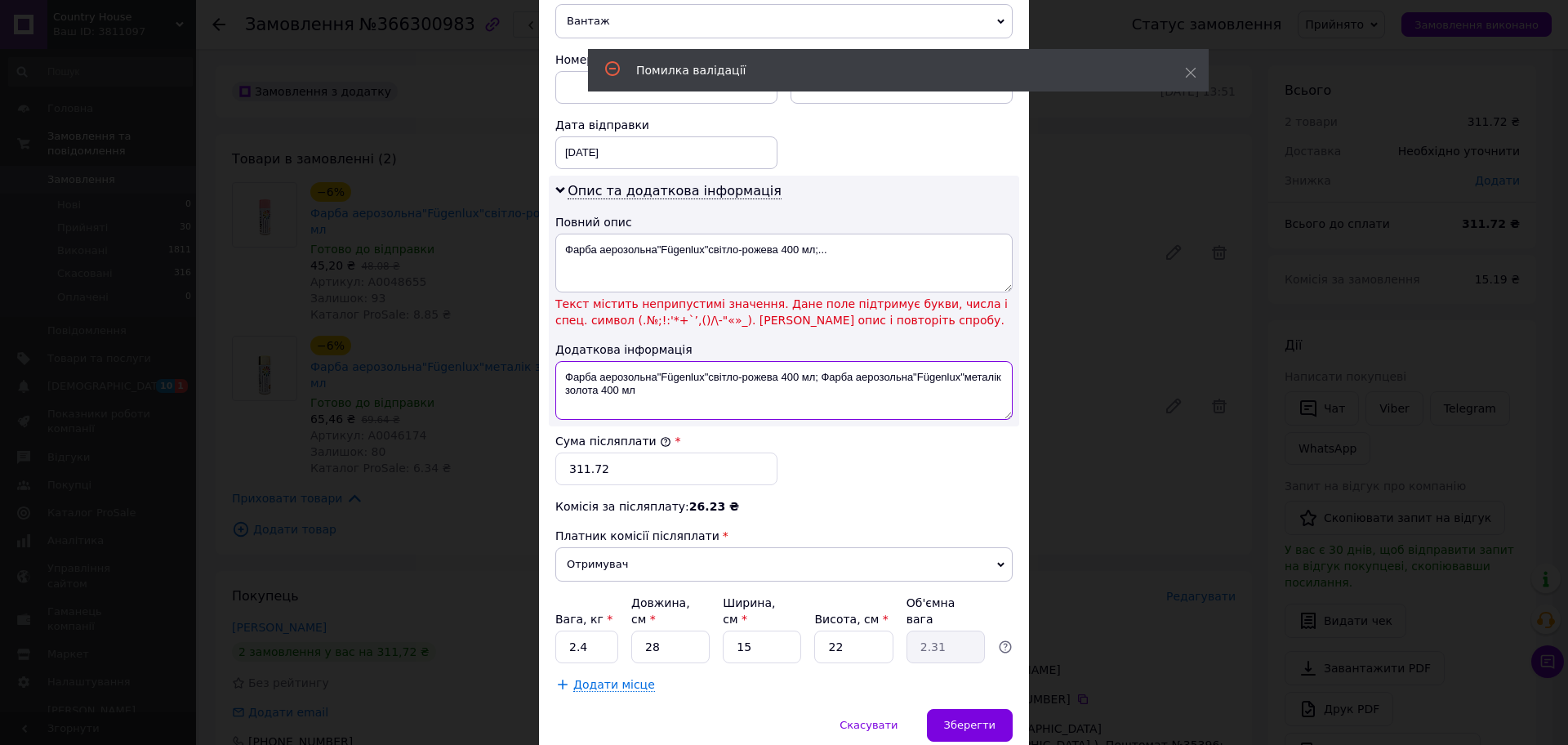
drag, startPoint x: 658, startPoint y: 376, endPoint x: 663, endPoint y: 337, distance: 39.3
click at [663, 337] on div "Опис та додаткова інформація Повний опис Фарба аерозольна"Fügenlux"світло-рожев…" at bounding box center [784, 301] width 470 height 251
type textarea "Фарба аерозольна"
click at [771, 237] on textarea "Фарба аерозольна"Fügenlux"світло-рожева 400 мл;..." at bounding box center [784, 263] width 457 height 59
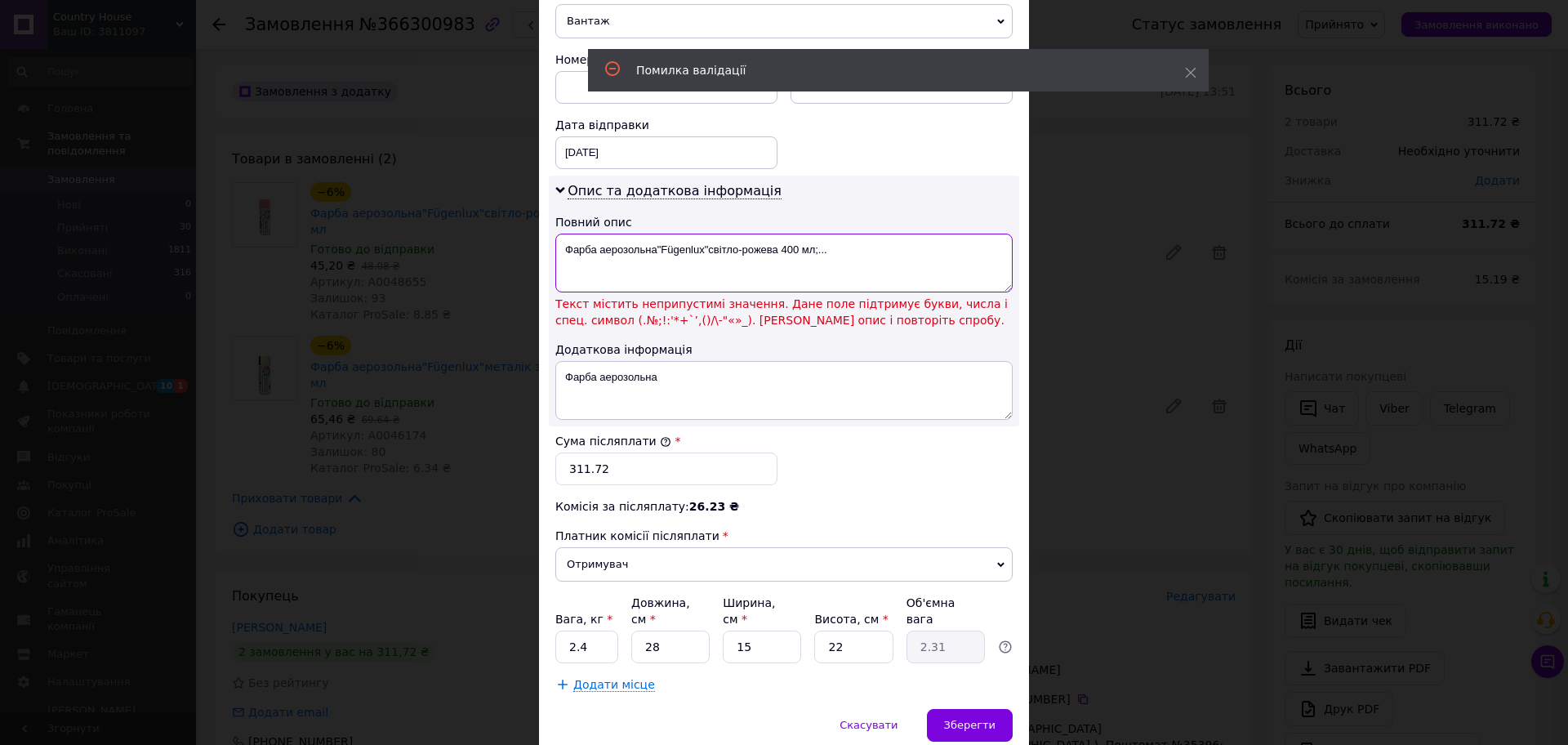
click at [771, 237] on textarea "Фарба аерозольна"Fügenlux"світло-рожева 400 мл;..." at bounding box center [784, 263] width 457 height 59
click at [846, 234] on textarea "Фарба аерозольна"Fügenlux"світло-рожева 400 мл;..." at bounding box center [784, 263] width 457 height 59
drag, startPoint x: 846, startPoint y: 228, endPoint x: 682, endPoint y: 230, distance: 164.0
click at [682, 234] on textarea "Фарба аерозольна"Fügenlux"світло-рожева 400 мл;..." at bounding box center [784, 263] width 457 height 59
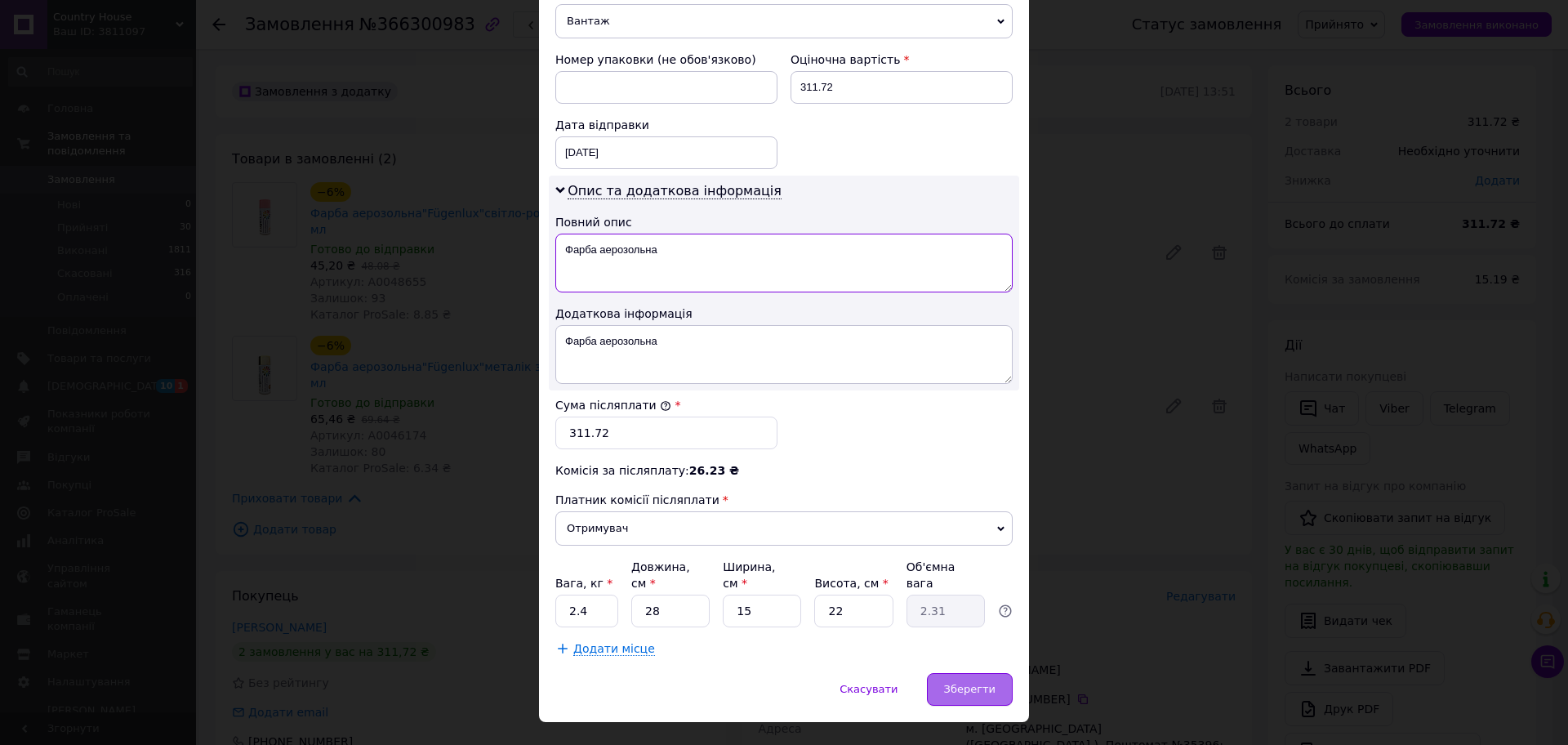
type textarea "Фарба аерозольна"
click at [964, 673] on div "Зберегти" at bounding box center [970, 689] width 86 height 33
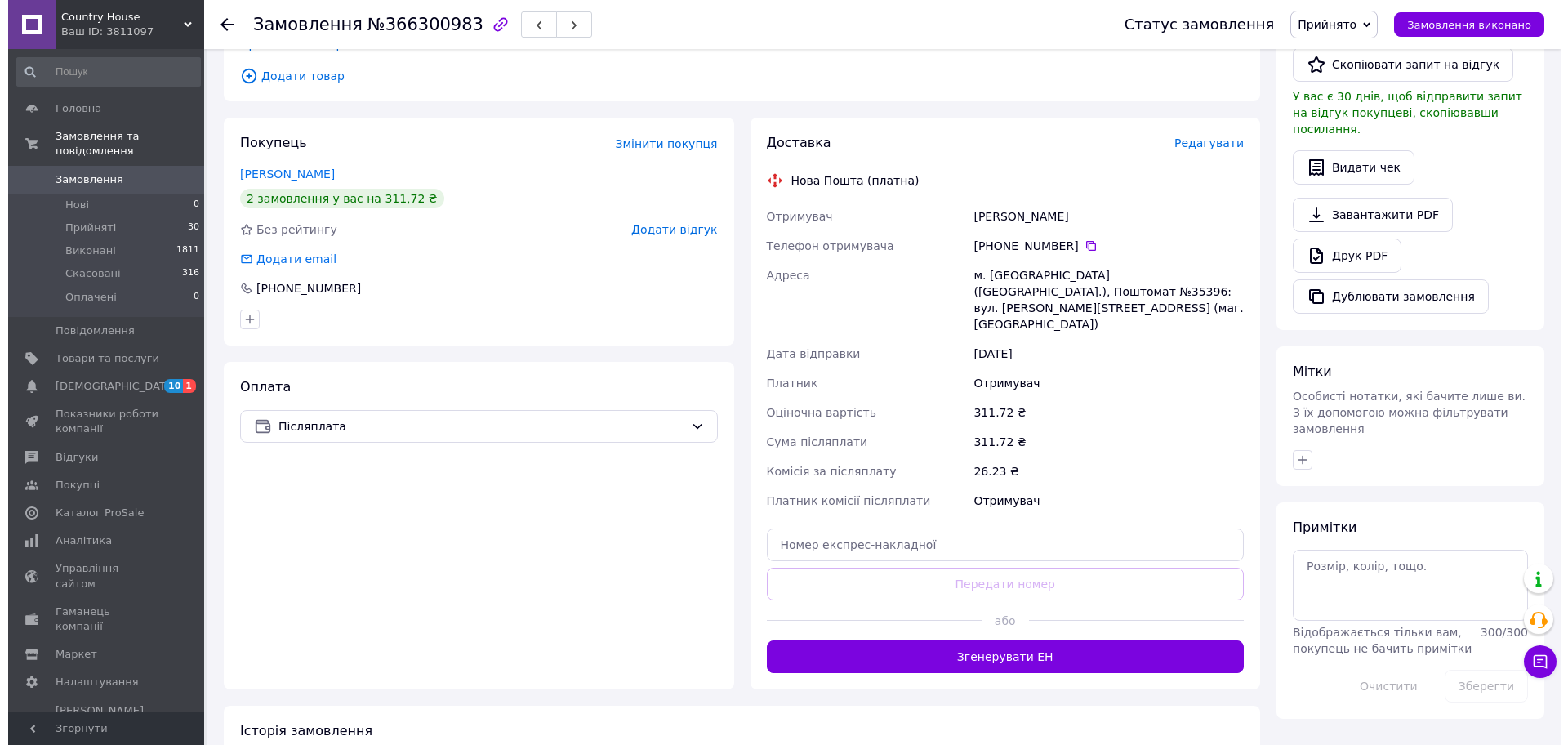
scroll to position [455, 0]
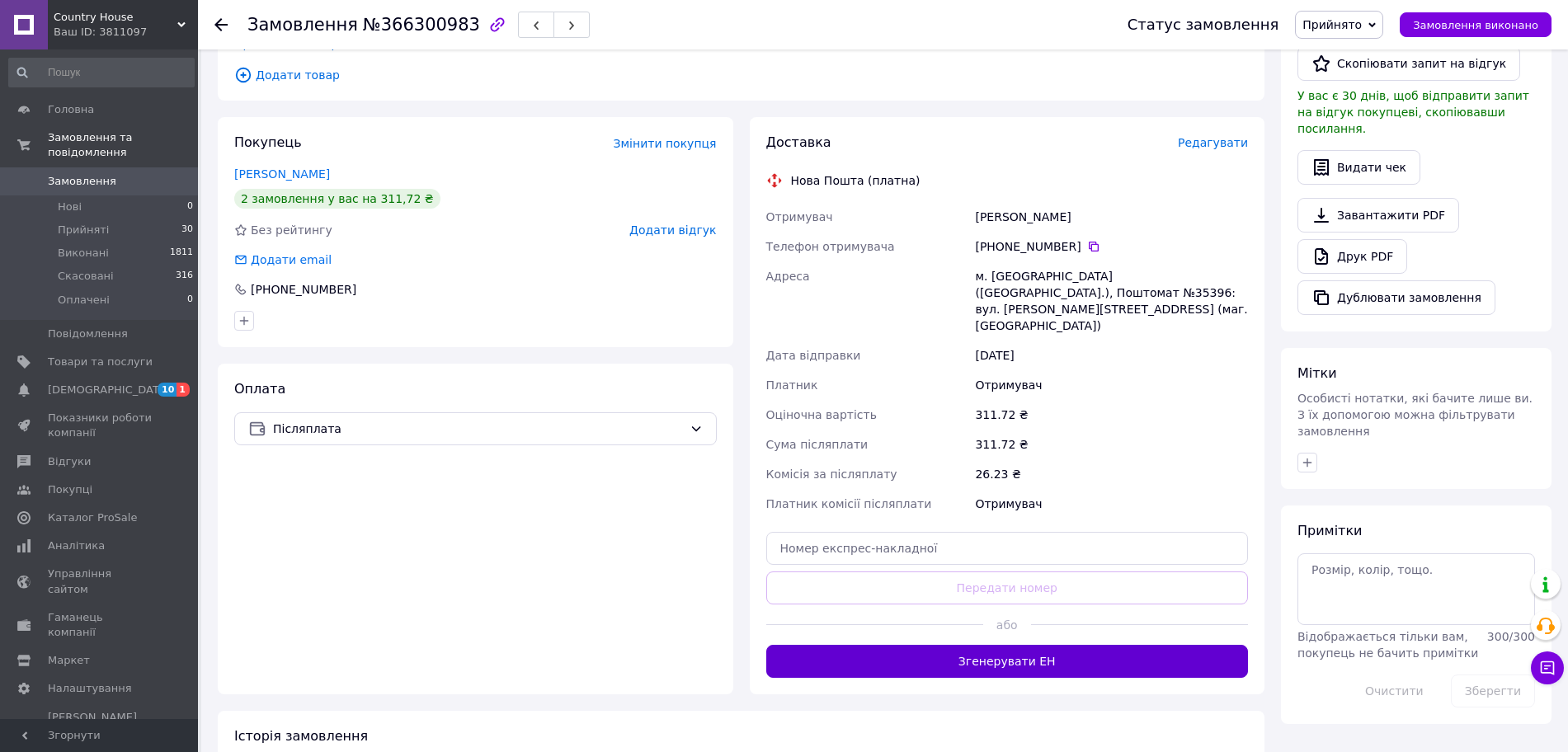
click at [991, 645] on button "Згенерувати ЕН" at bounding box center [1007, 661] width 482 height 33
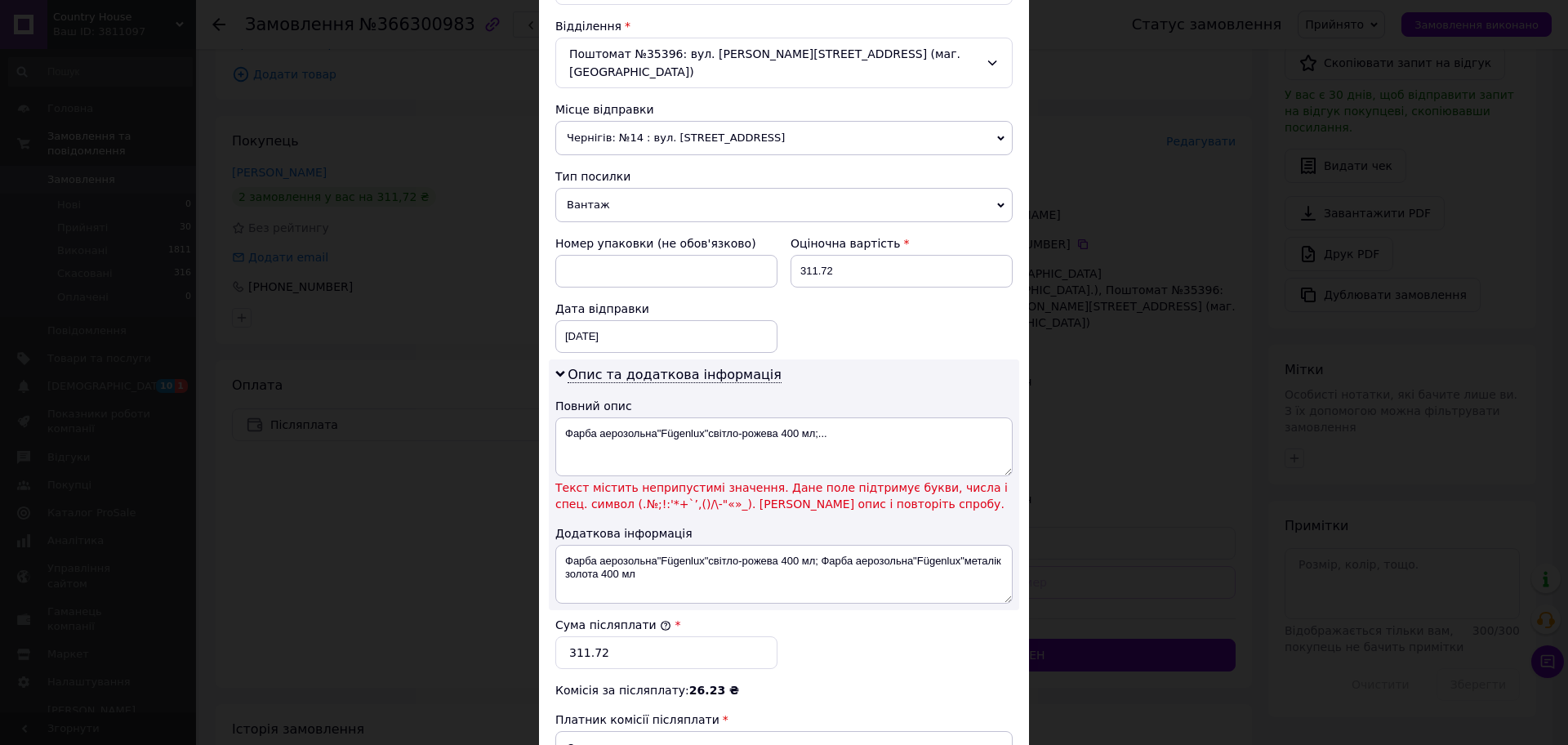
scroll to position [539, 0]
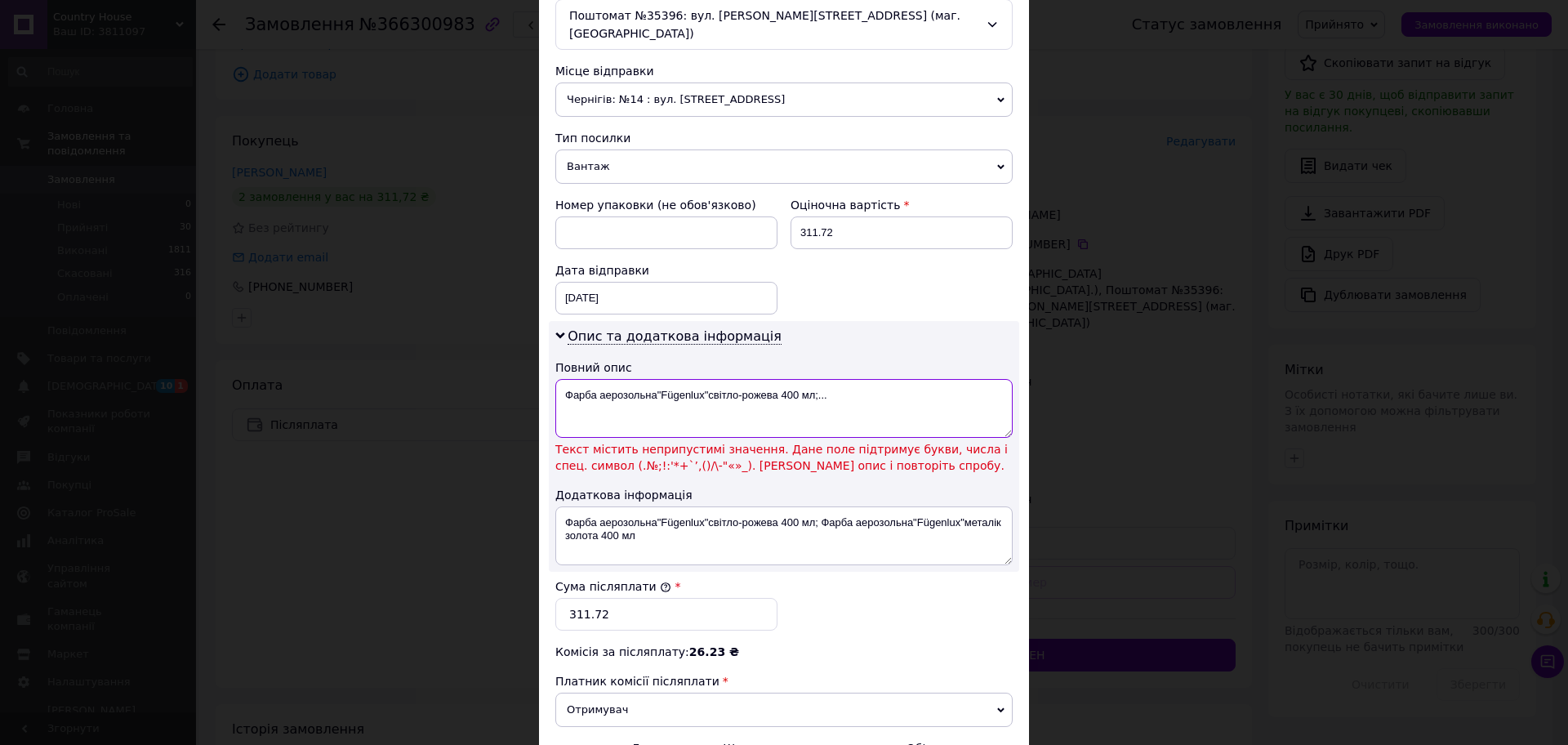
drag, startPoint x: 885, startPoint y: 384, endPoint x: 692, endPoint y: 383, distance: 193.0
click at [692, 383] on textarea "Фарба аерозольна"Fügenlux"світло-рожева 400 мл;..." at bounding box center [784, 408] width 457 height 59
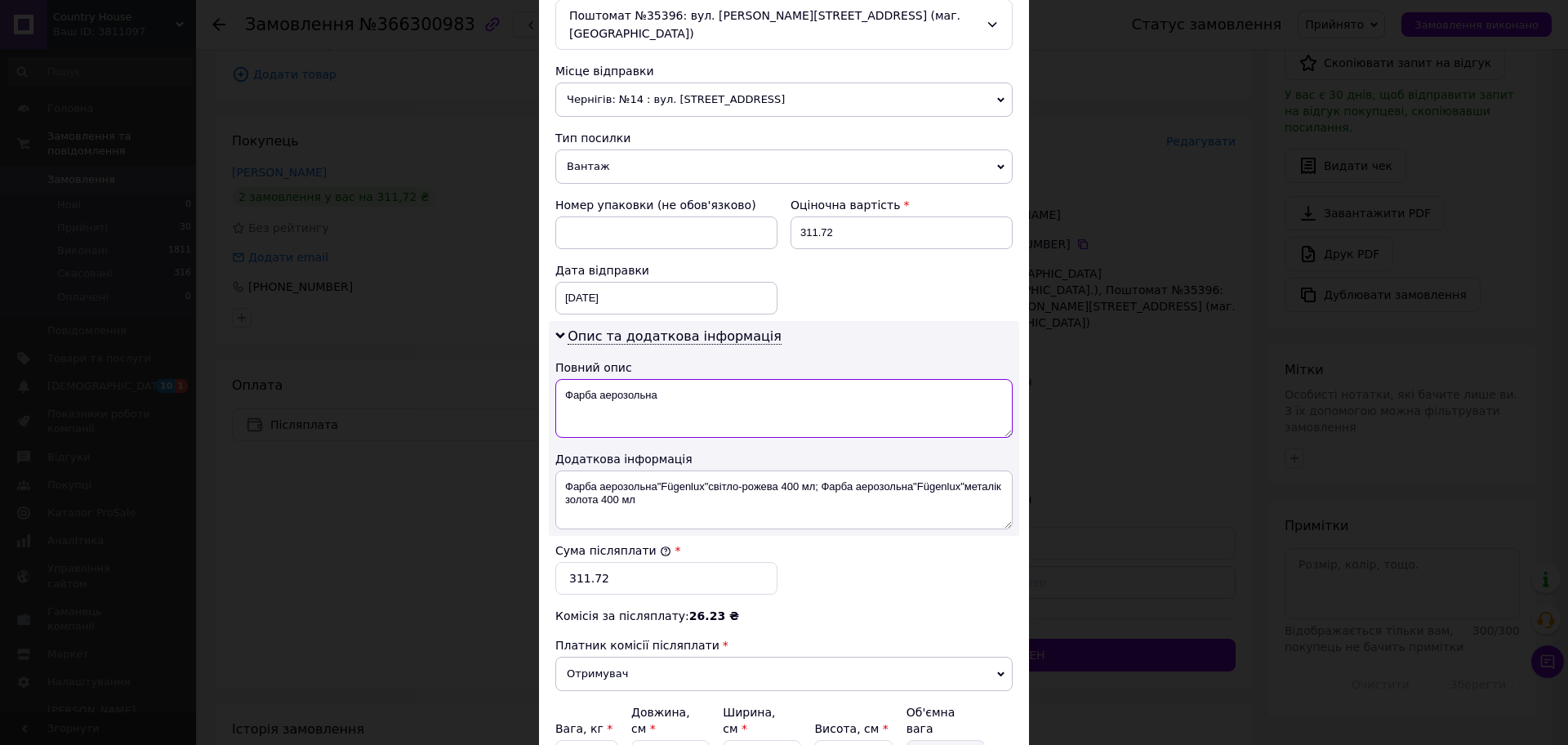
type textarea "Фарба аерозольна"
drag, startPoint x: 649, startPoint y: 492, endPoint x: 660, endPoint y: 474, distance: 21.1
click at [660, 474] on textarea "Фарба аерозольна"Fügenlux"світло-рожева 400 мл; Фарба аерозольна"Fügenlux"метал…" at bounding box center [784, 500] width 457 height 59
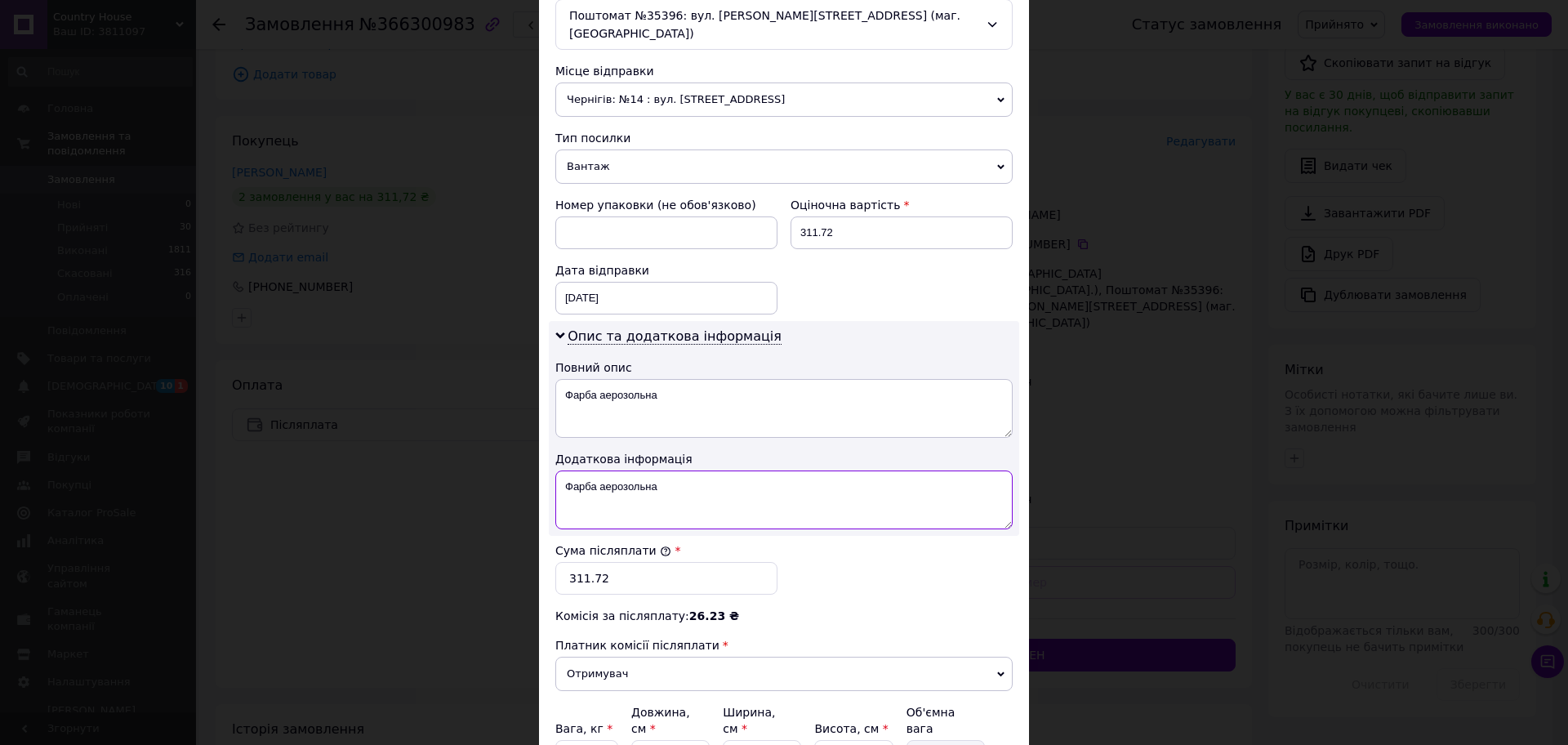
scroll to position [684, 0]
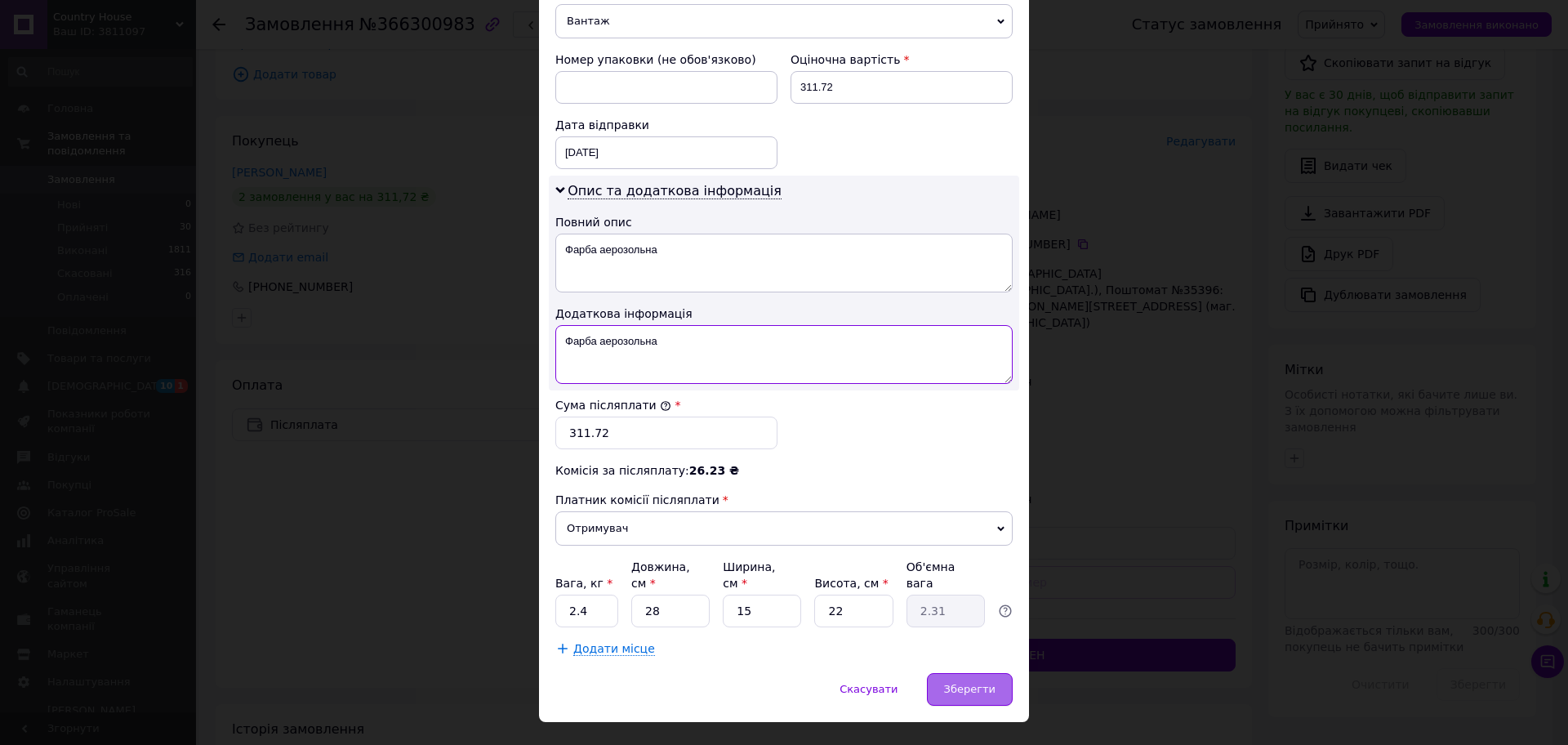
type textarea "Фарба аерозольна"
click at [997, 673] on div "Зберегти" at bounding box center [970, 689] width 86 height 33
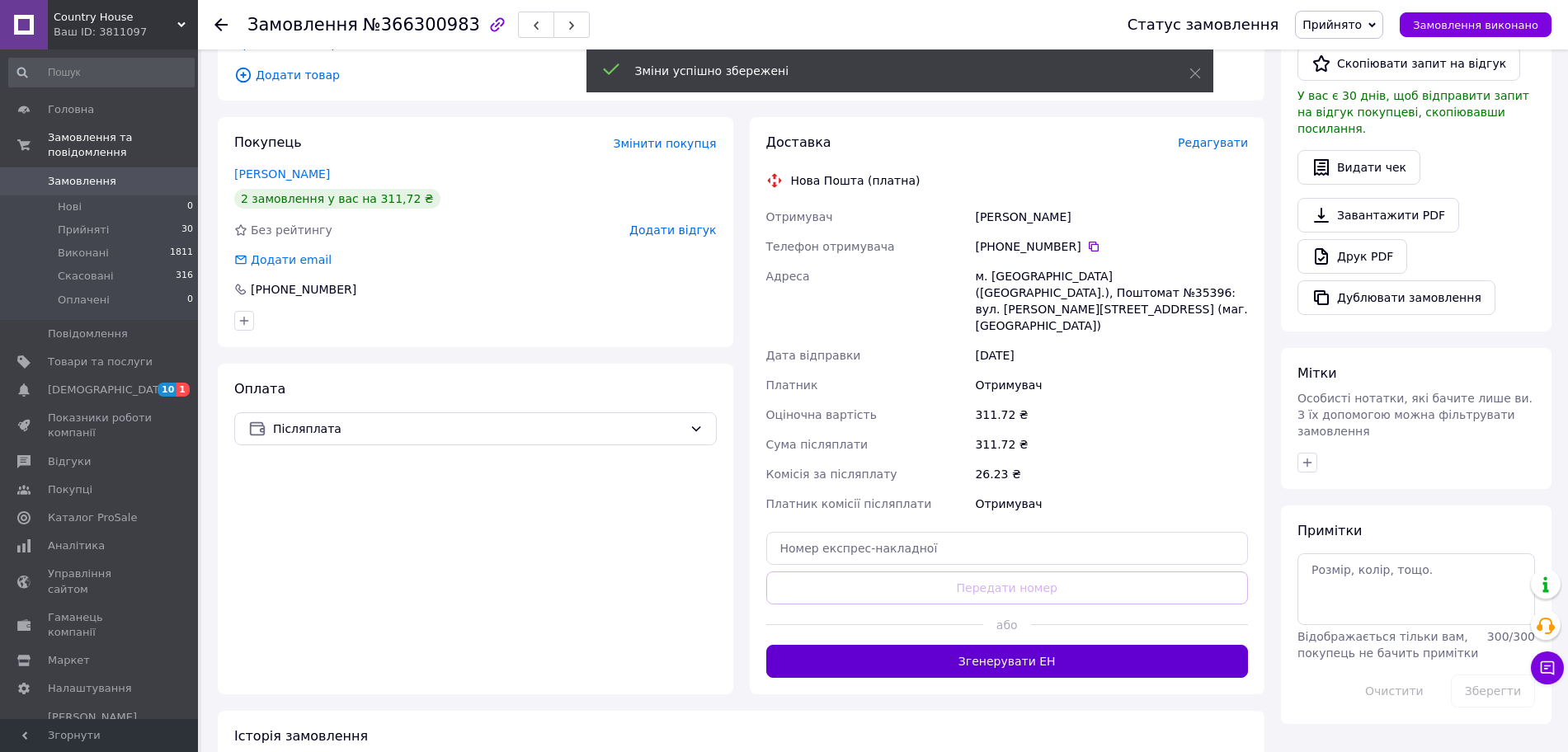
click at [1010, 645] on button "Згенерувати ЕН" at bounding box center [1007, 661] width 482 height 33
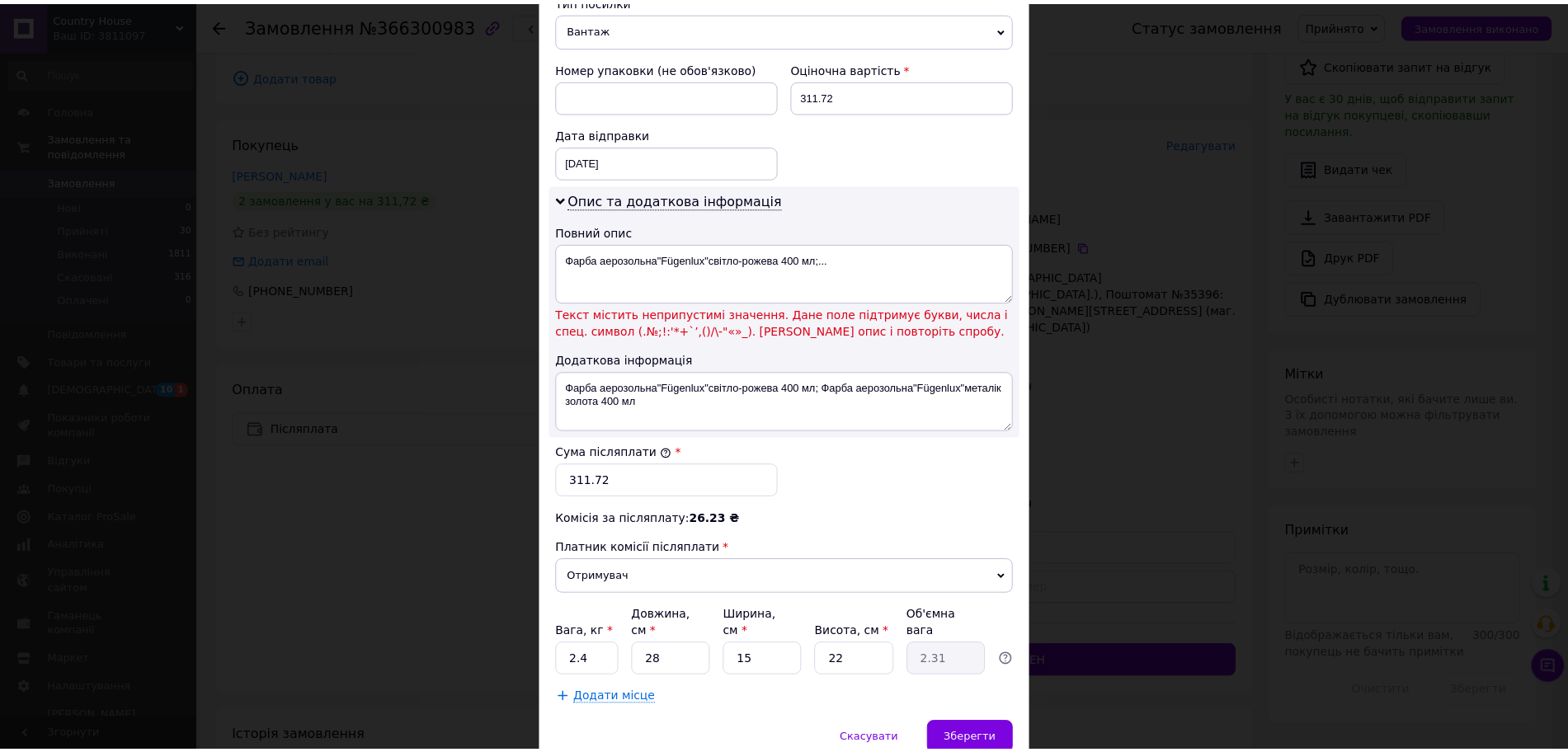
scroll to position [677, 0]
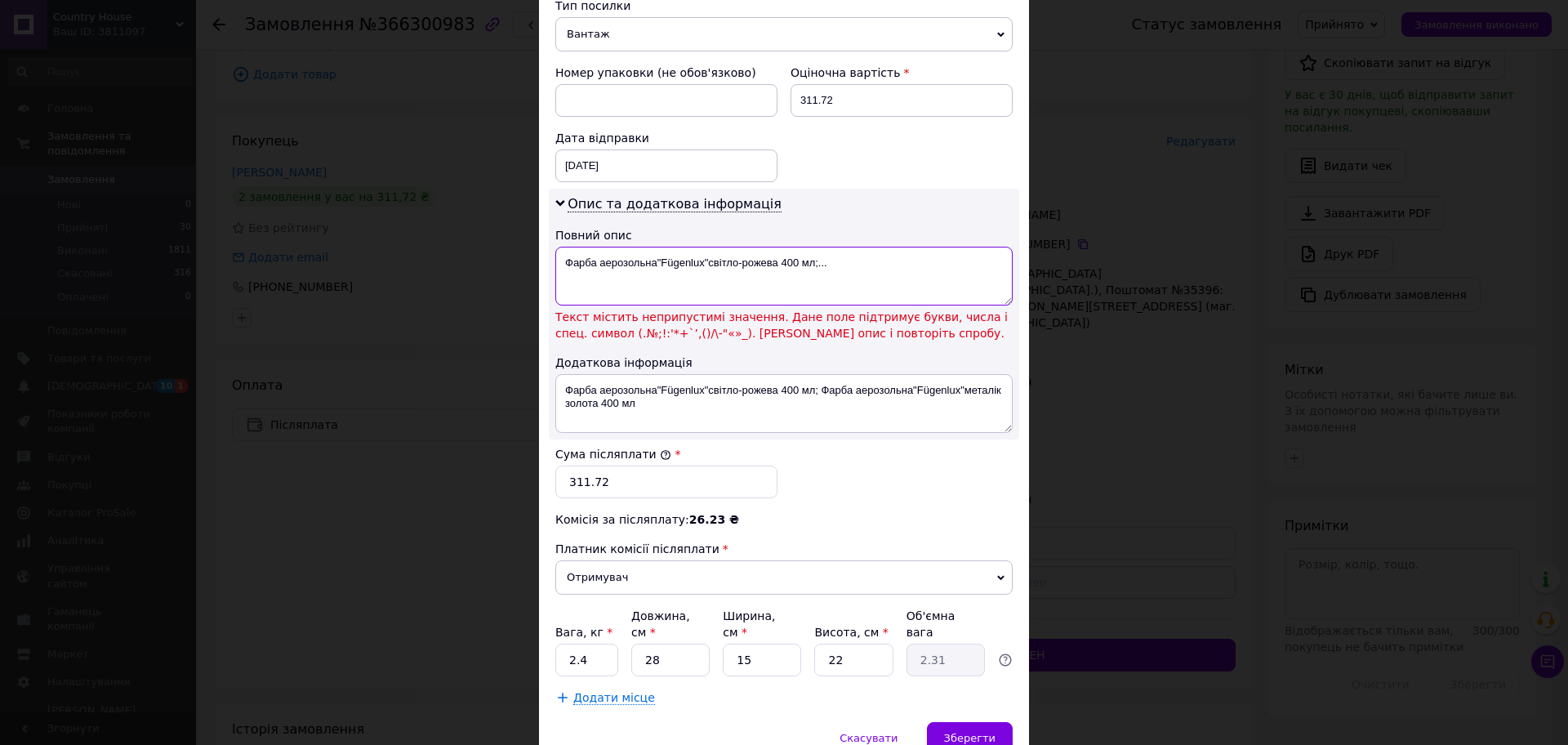
click at [561, 250] on textarea "Фарба аерозольна"Fügenlux"світло-рожева 400 мл;..." at bounding box center [784, 275] width 457 height 59
drag, startPoint x: 597, startPoint y: 246, endPoint x: 957, endPoint y: 306, distance: 365.0
click at [957, 306] on div "Фарба аерозольна"Fügenlux"світло-рожева 400 мл;... Текст містить неприпустимі з…" at bounding box center [784, 294] width 457 height 95
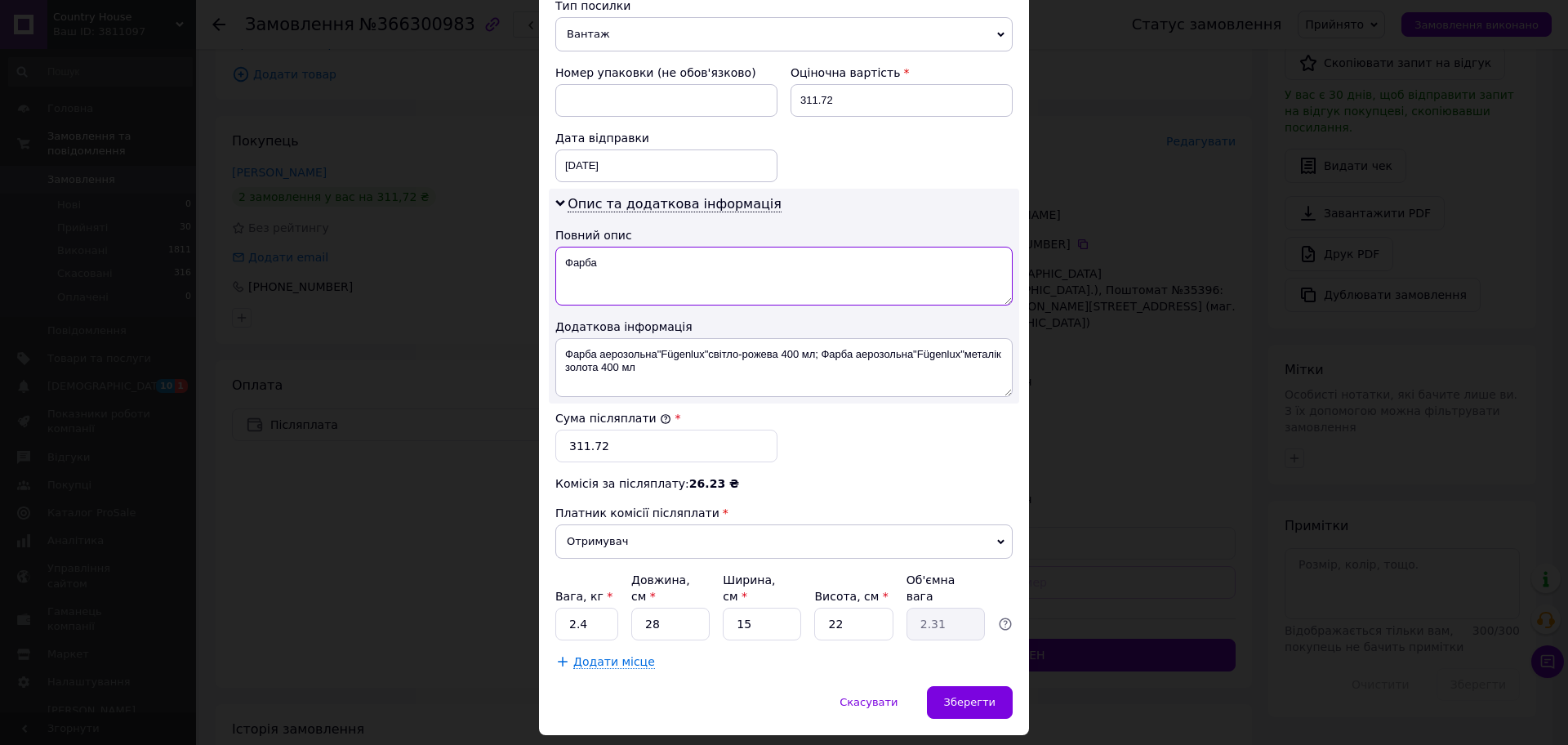
type textarea "Фарба"
drag, startPoint x: 597, startPoint y: 340, endPoint x: 690, endPoint y: 383, distance: 102.5
click at [690, 383] on div "Опис та додаткова інформація Повний опис Фарба Додаткова інформація Фарба аероз…" at bounding box center [784, 296] width 470 height 215
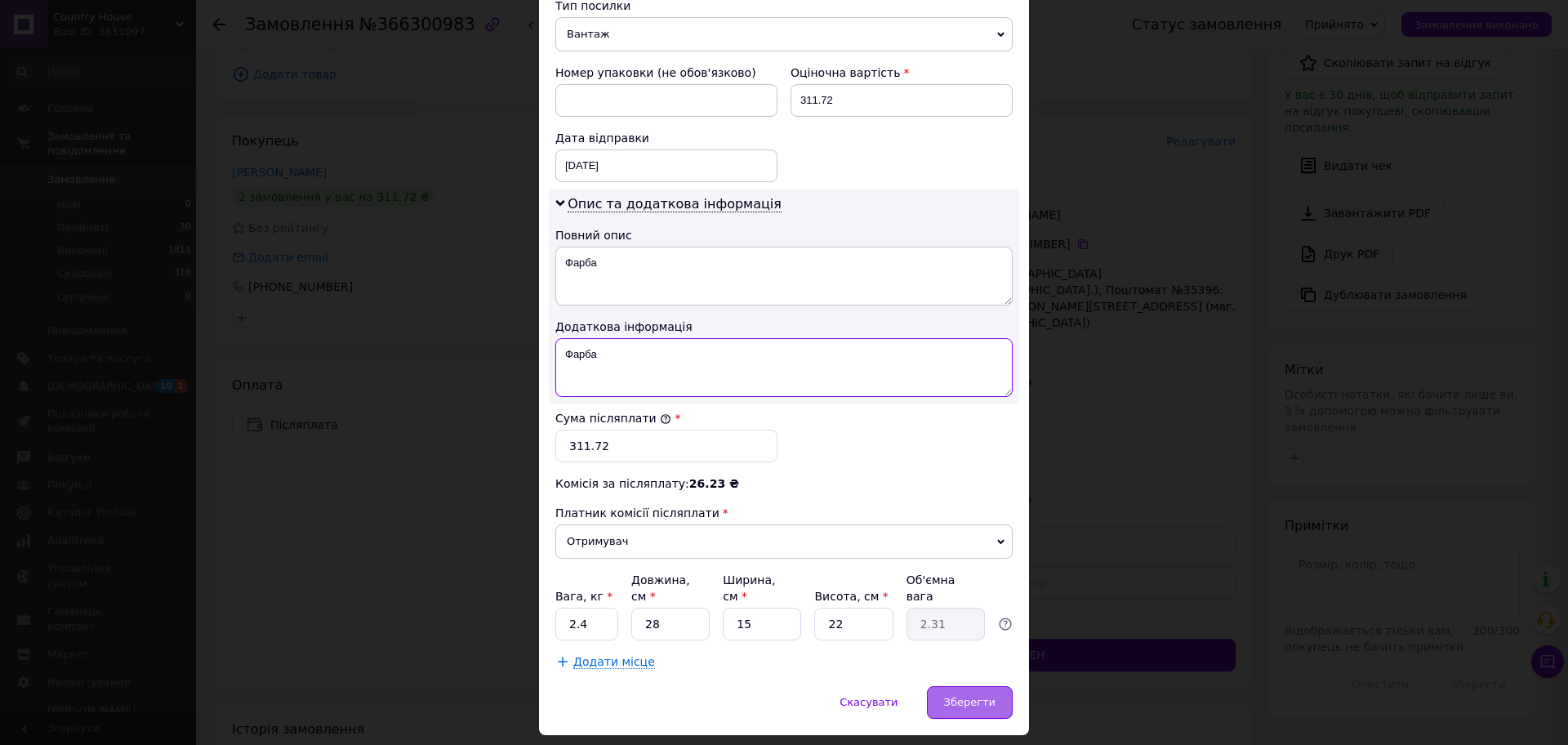
type textarea "Фарба"
click at [961, 686] on div "Зберегти" at bounding box center [970, 702] width 86 height 33
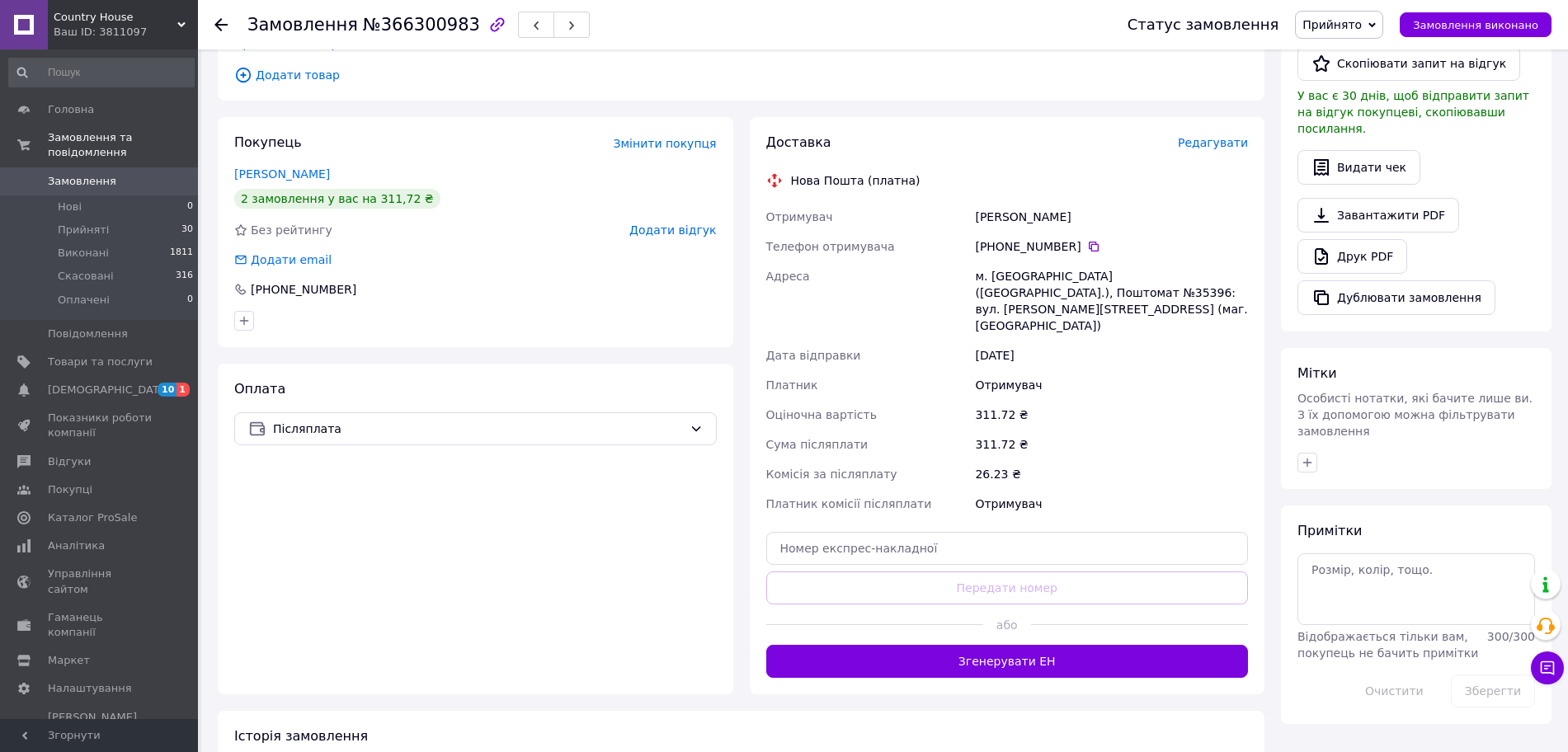
click at [962, 645] on button "Згенерувати ЕН" at bounding box center [1007, 661] width 482 height 33
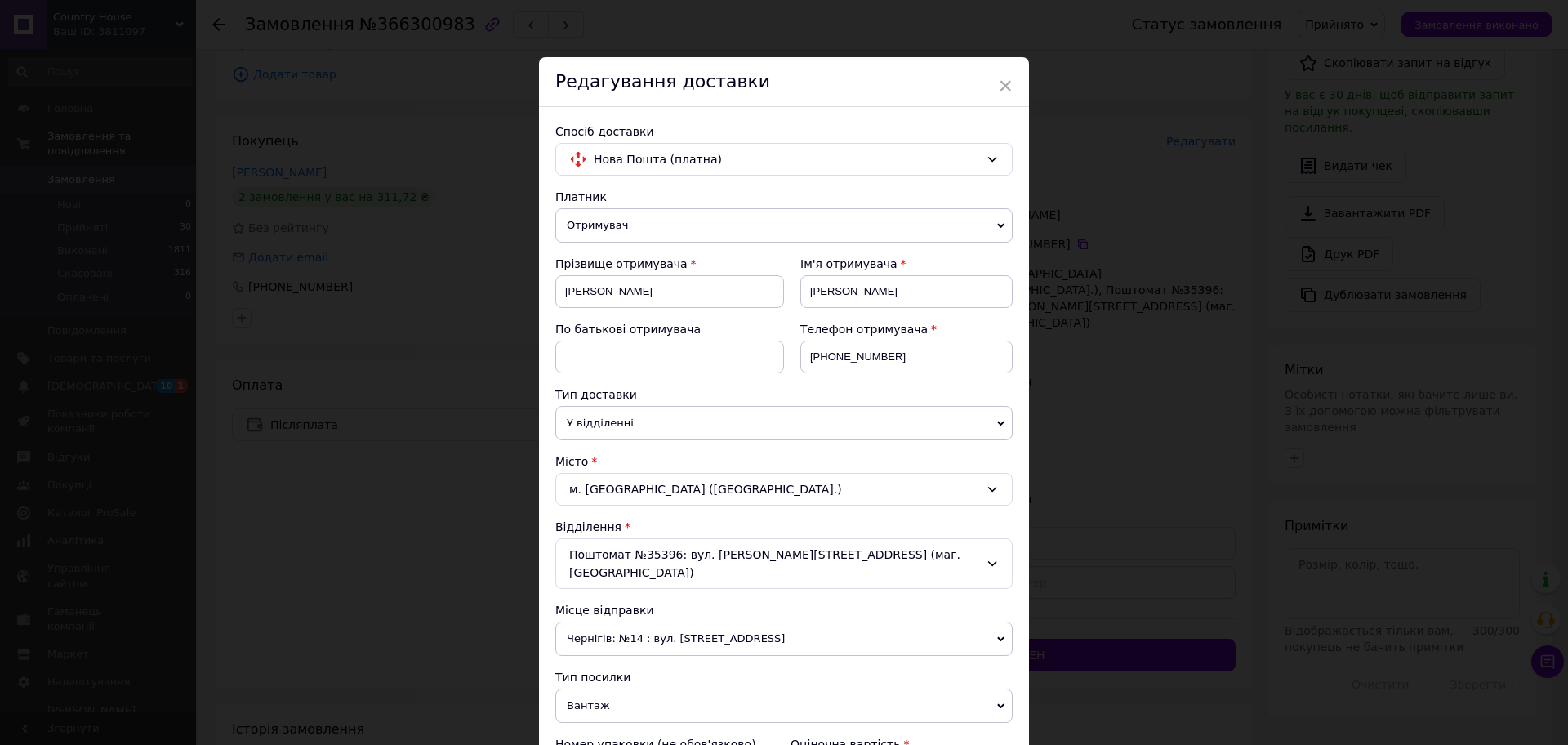
click at [994, 81] on div "Редагування доставки" at bounding box center [784, 82] width 490 height 50
click at [1003, 86] on span "×" at bounding box center [1005, 86] width 15 height 28
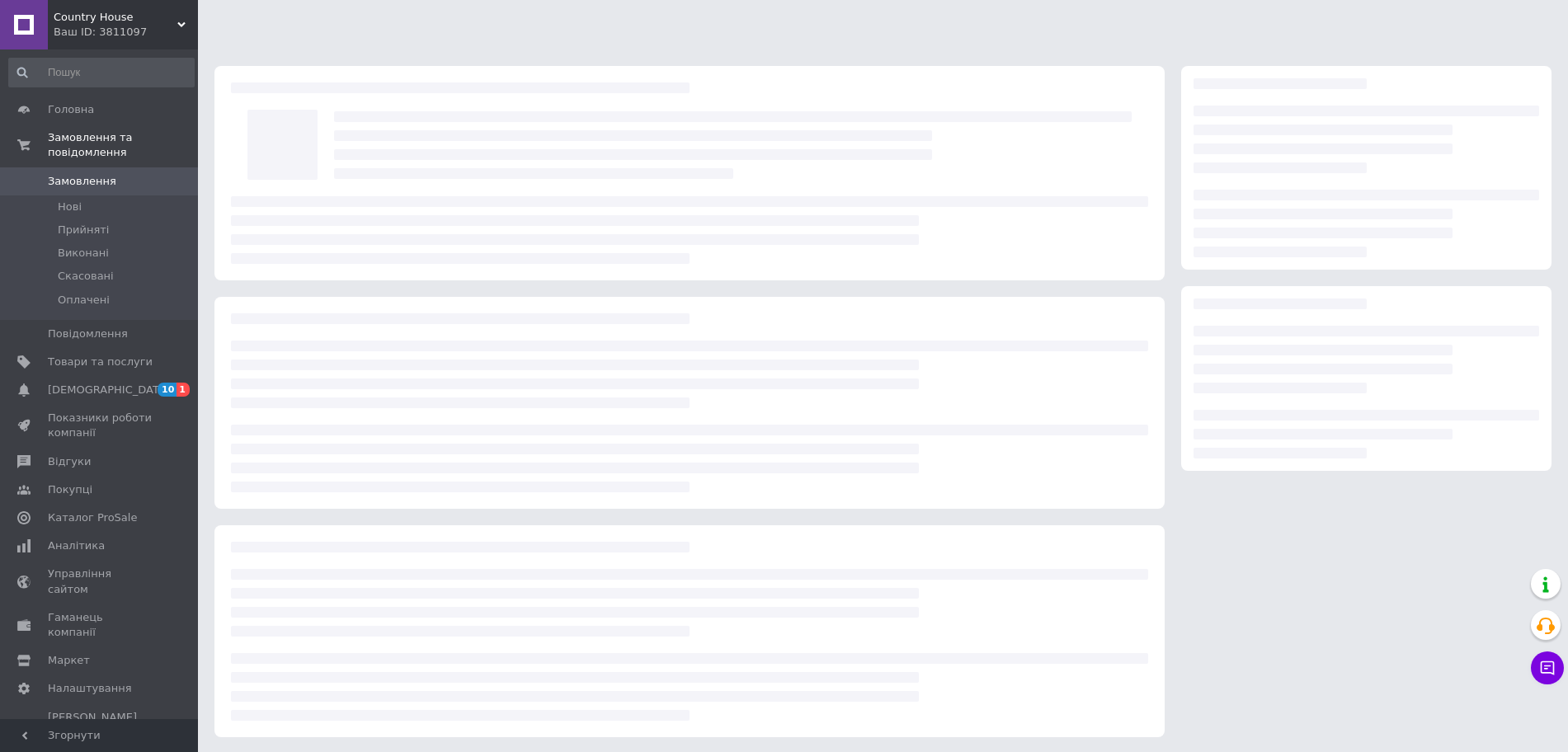
scroll to position [2, 0]
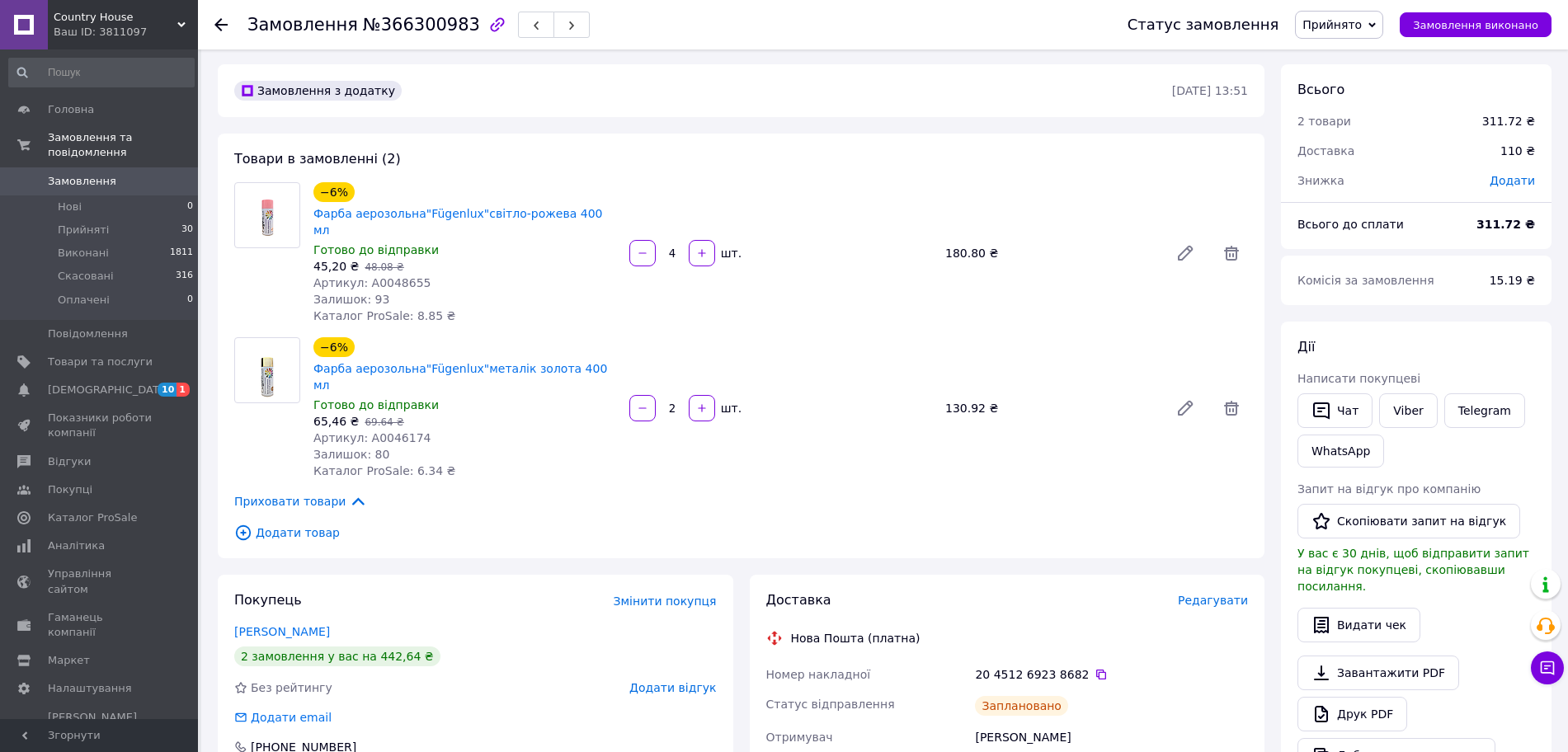
click at [400, 276] on span "Артикул: А0048655" at bounding box center [372, 282] width 118 height 13
copy span "А0048655"
click at [398, 431] on span "Артикул: А0046174" at bounding box center [372, 438] width 118 height 13
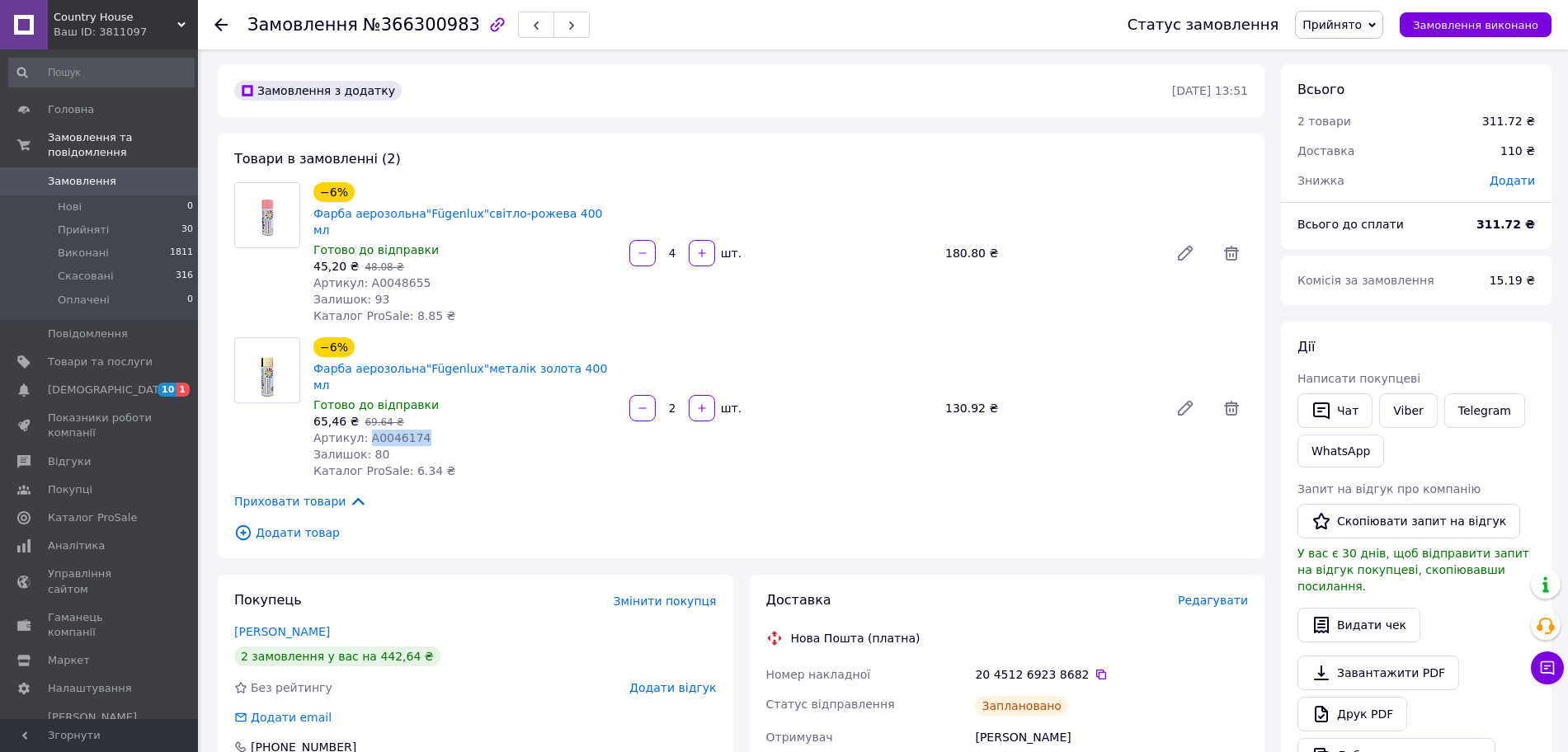
copy span "А0046174"
drag, startPoint x: 1066, startPoint y: 703, endPoint x: 961, endPoint y: 712, distance: 105.4
copy div "Отримувач Ракович Яна"
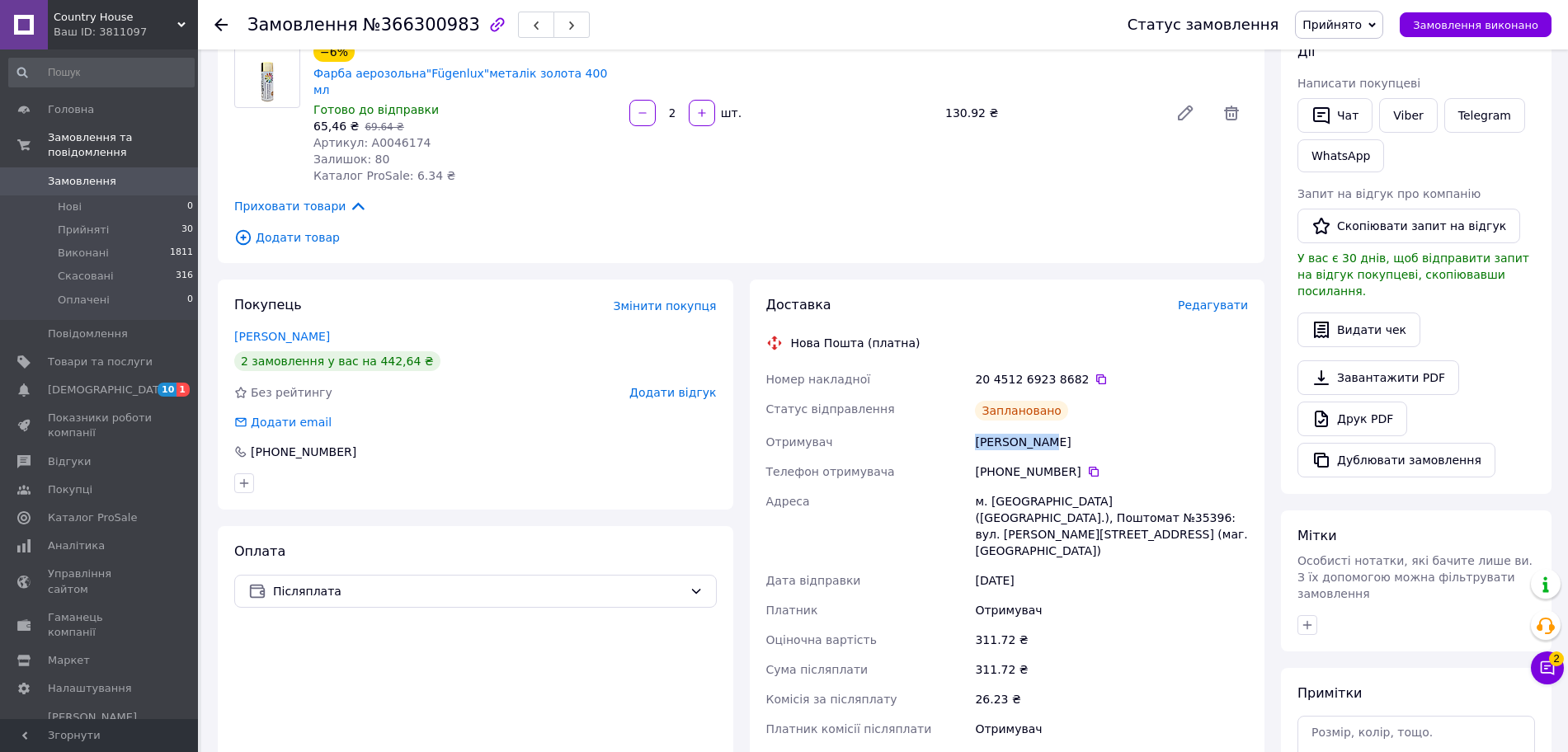
scroll to position [341, 0]
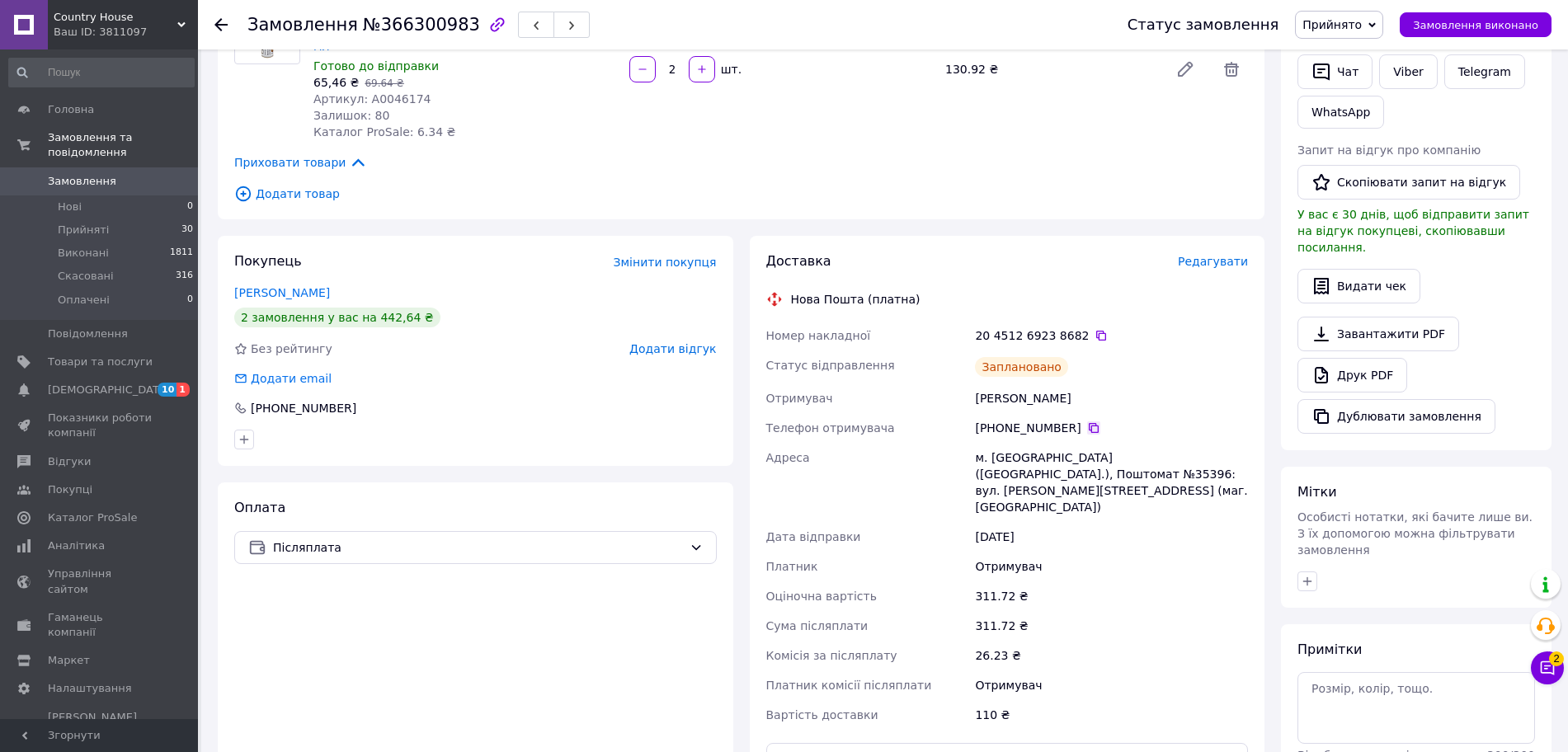
click at [1089, 423] on icon at bounding box center [1093, 427] width 10 height 10
click at [1096, 330] on icon at bounding box center [1100, 335] width 10 height 10
click at [1552, 664] on span "2" at bounding box center [1556, 659] width 15 height 15
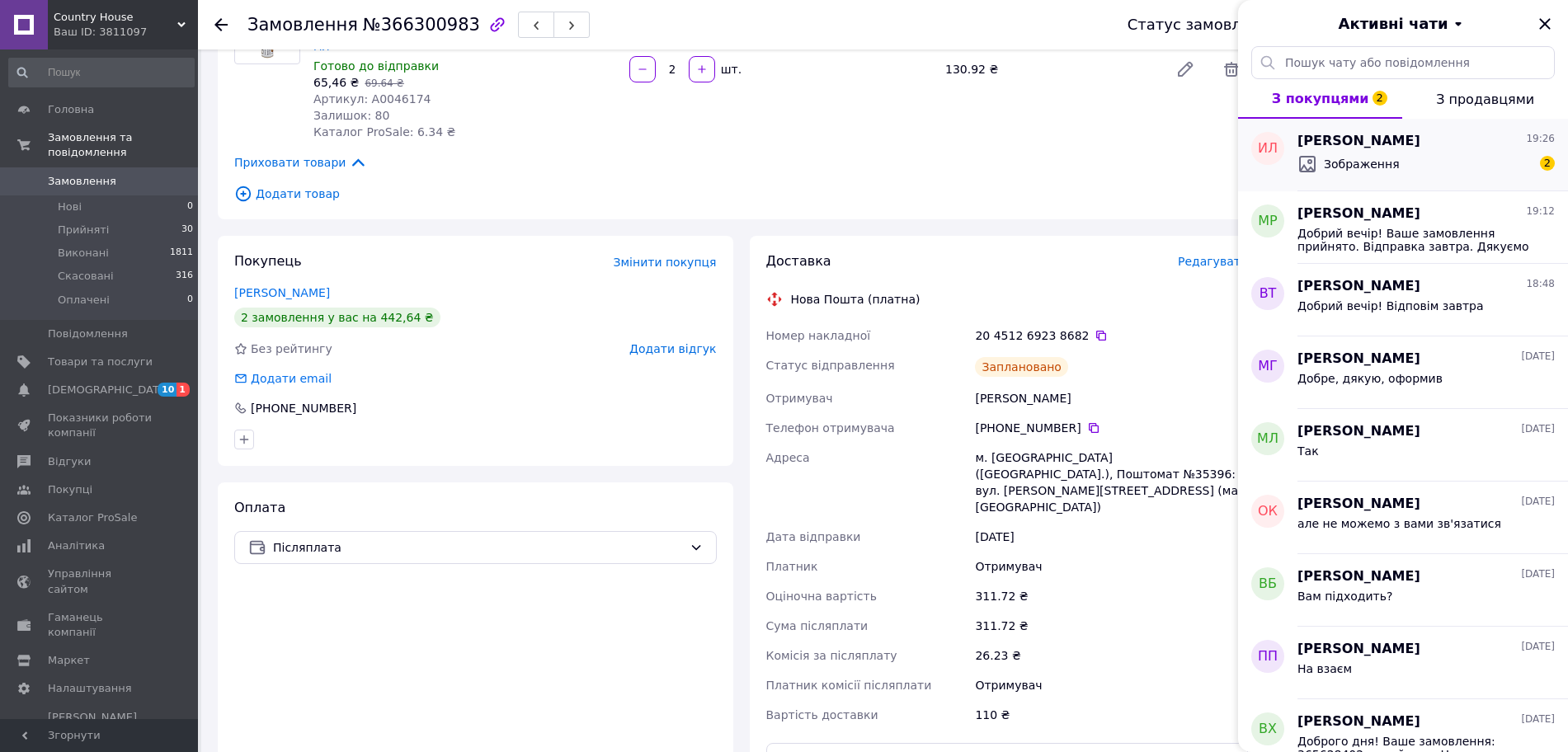
click at [1379, 154] on div "Зображення" at bounding box center [1348, 164] width 102 height 20
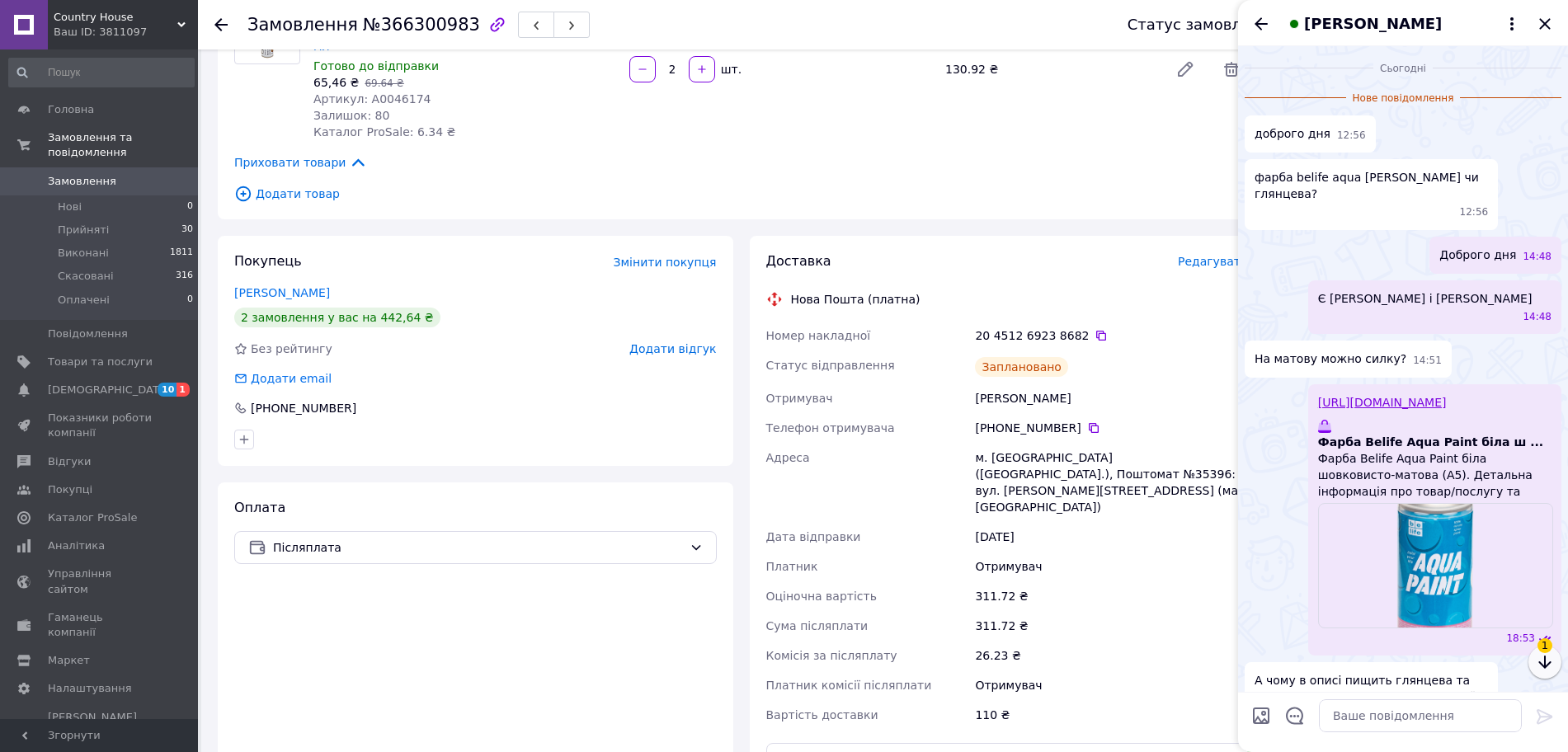
click at [1546, 672] on button "button" at bounding box center [1544, 661] width 33 height 33
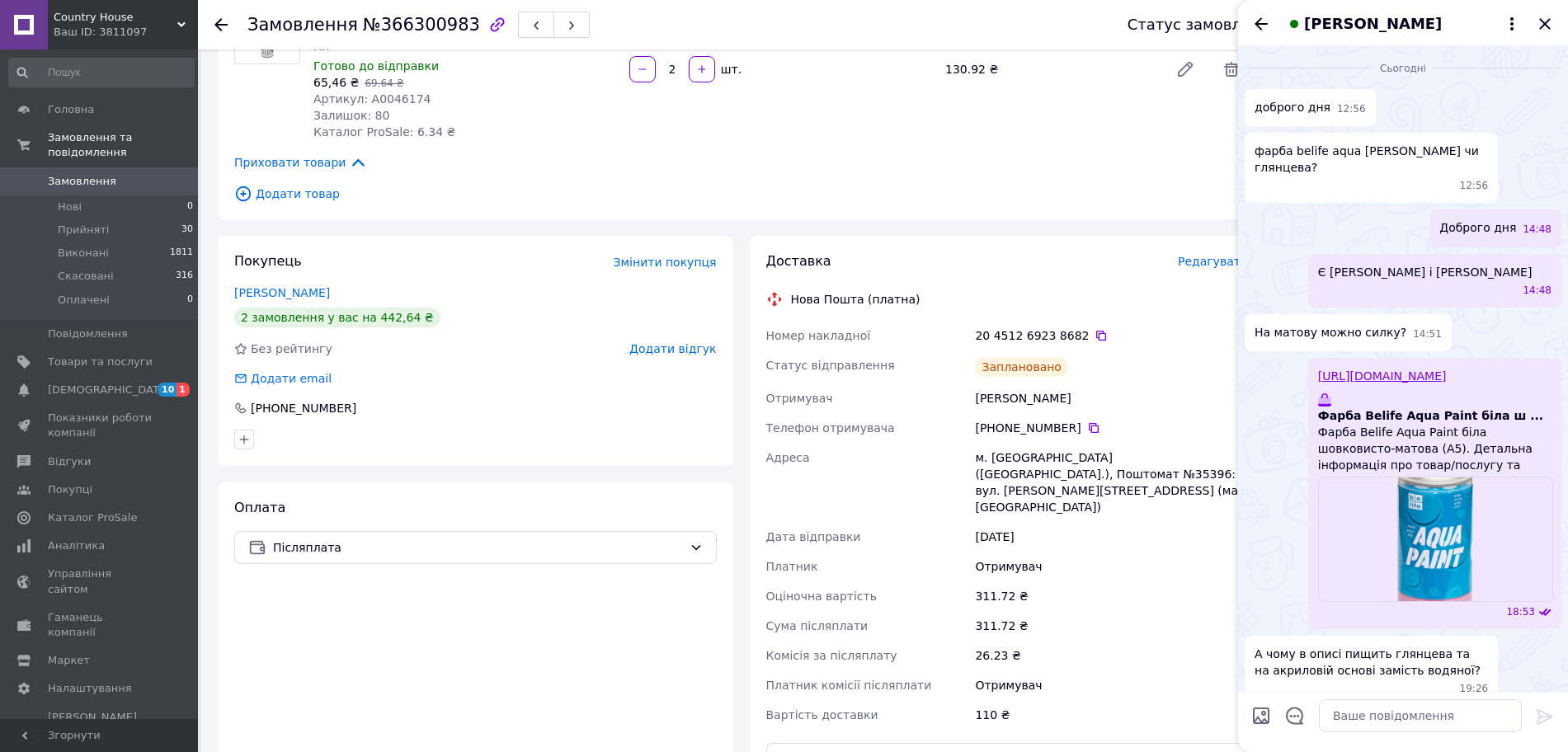
scroll to position [272, 0]
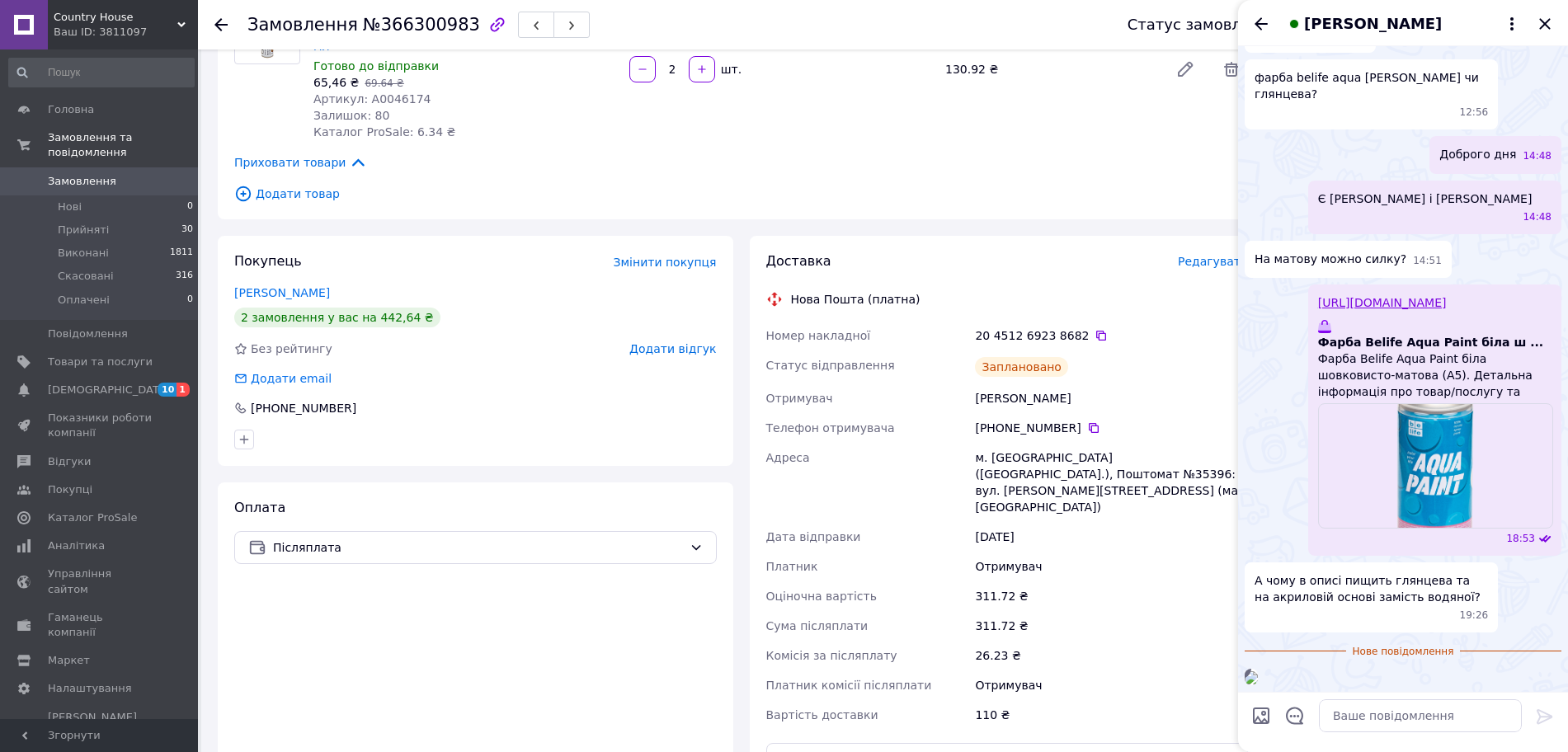
click at [1257, 671] on img at bounding box center [1251, 677] width 13 height 13
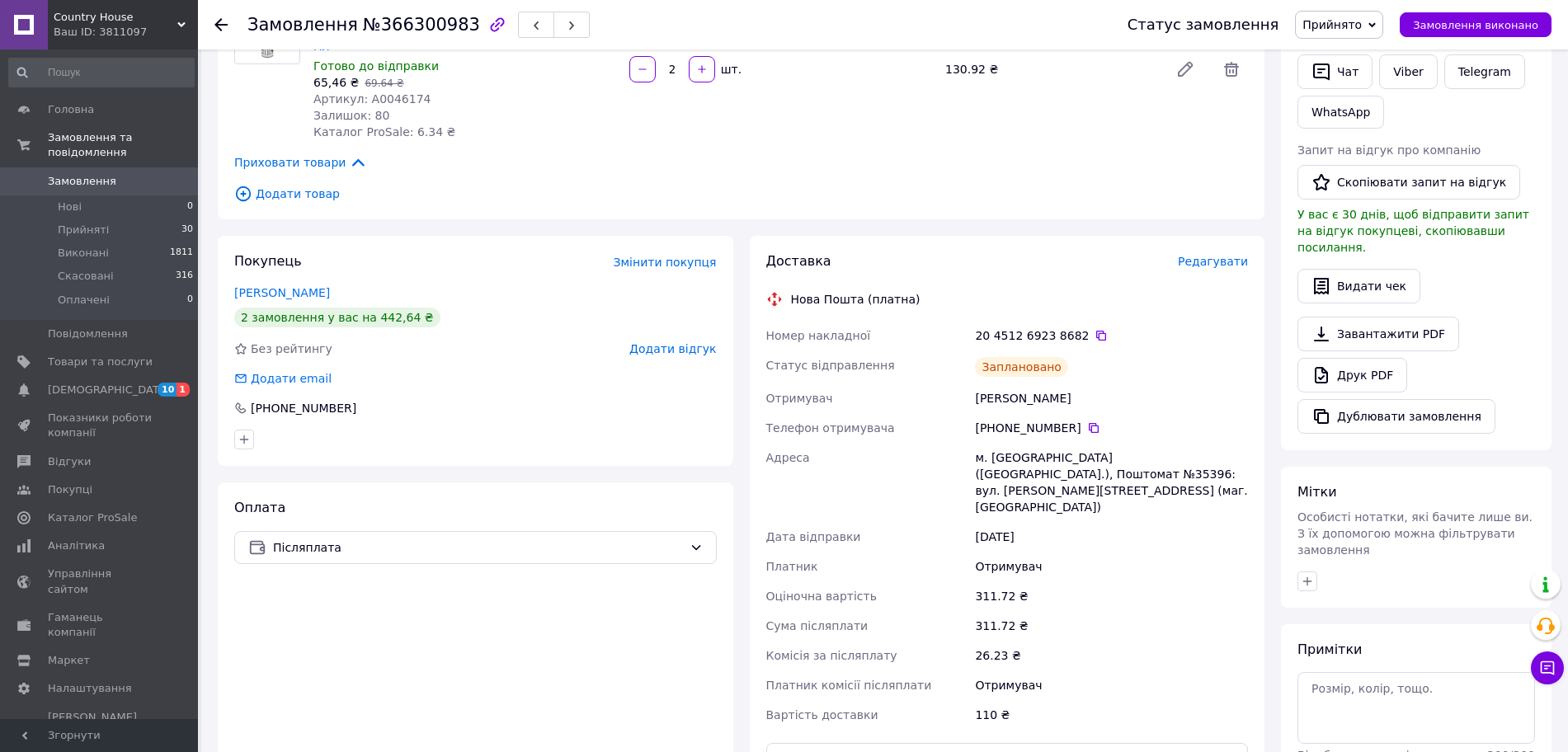
click at [1363, 748] on span "Відображається тільки вам, покупець не бачить примітки" at bounding box center [1387, 763] width 180 height 29
click at [1349, 693] on textarea at bounding box center [1415, 708] width 237 height 71
click at [1541, 672] on icon at bounding box center [1548, 669] width 14 height 14
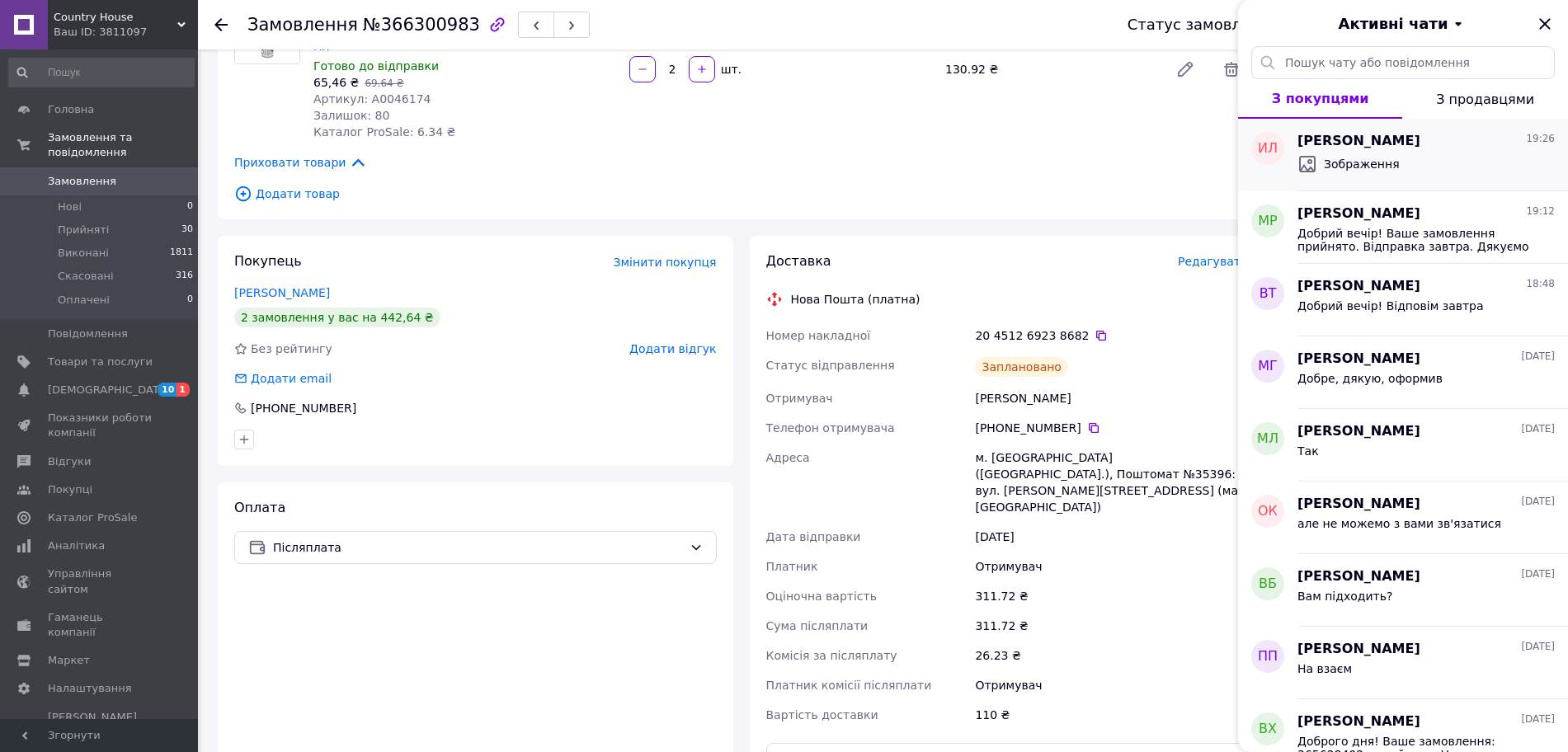
click at [1407, 162] on div "Зображення" at bounding box center [1426, 164] width 257 height 27
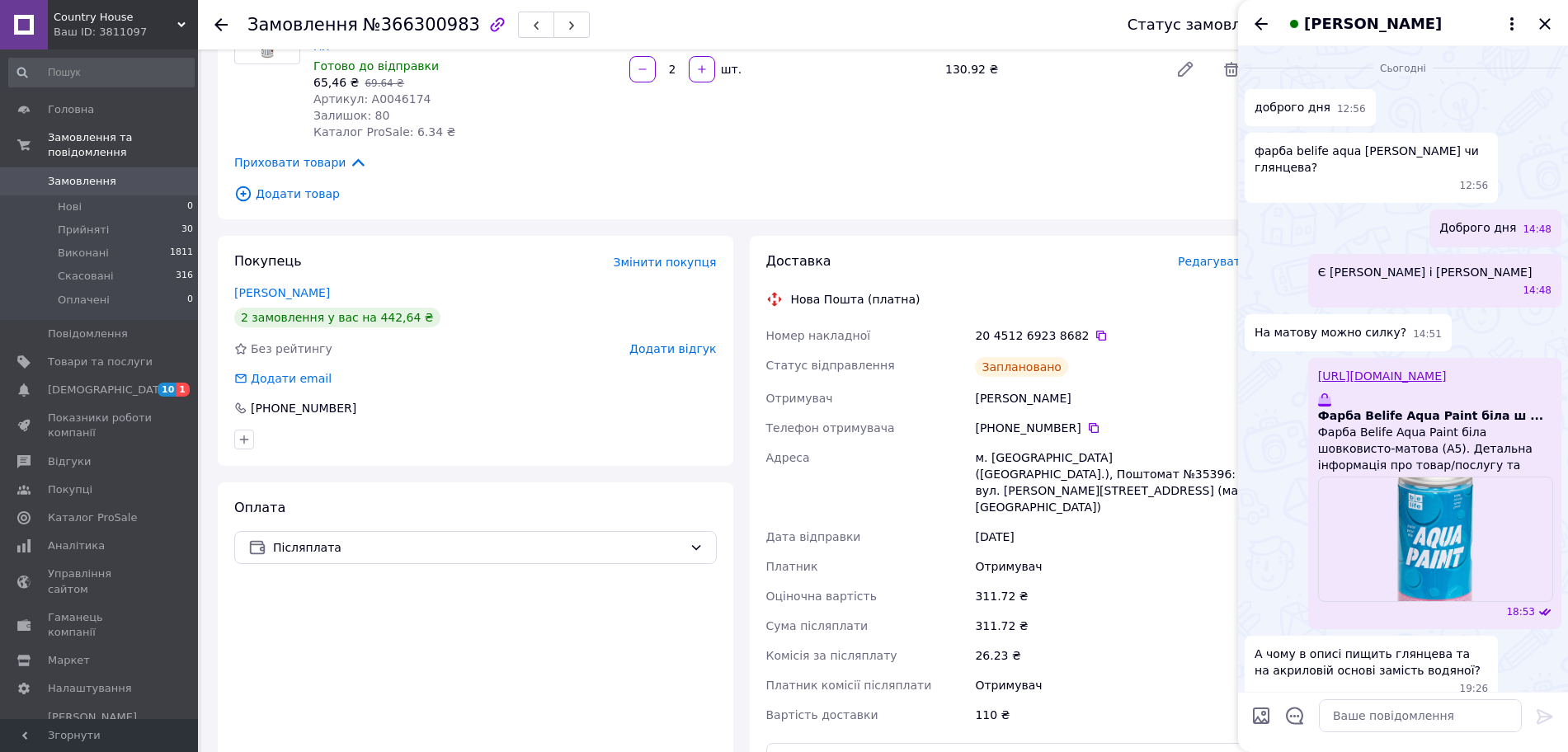
scroll to position [143, 0]
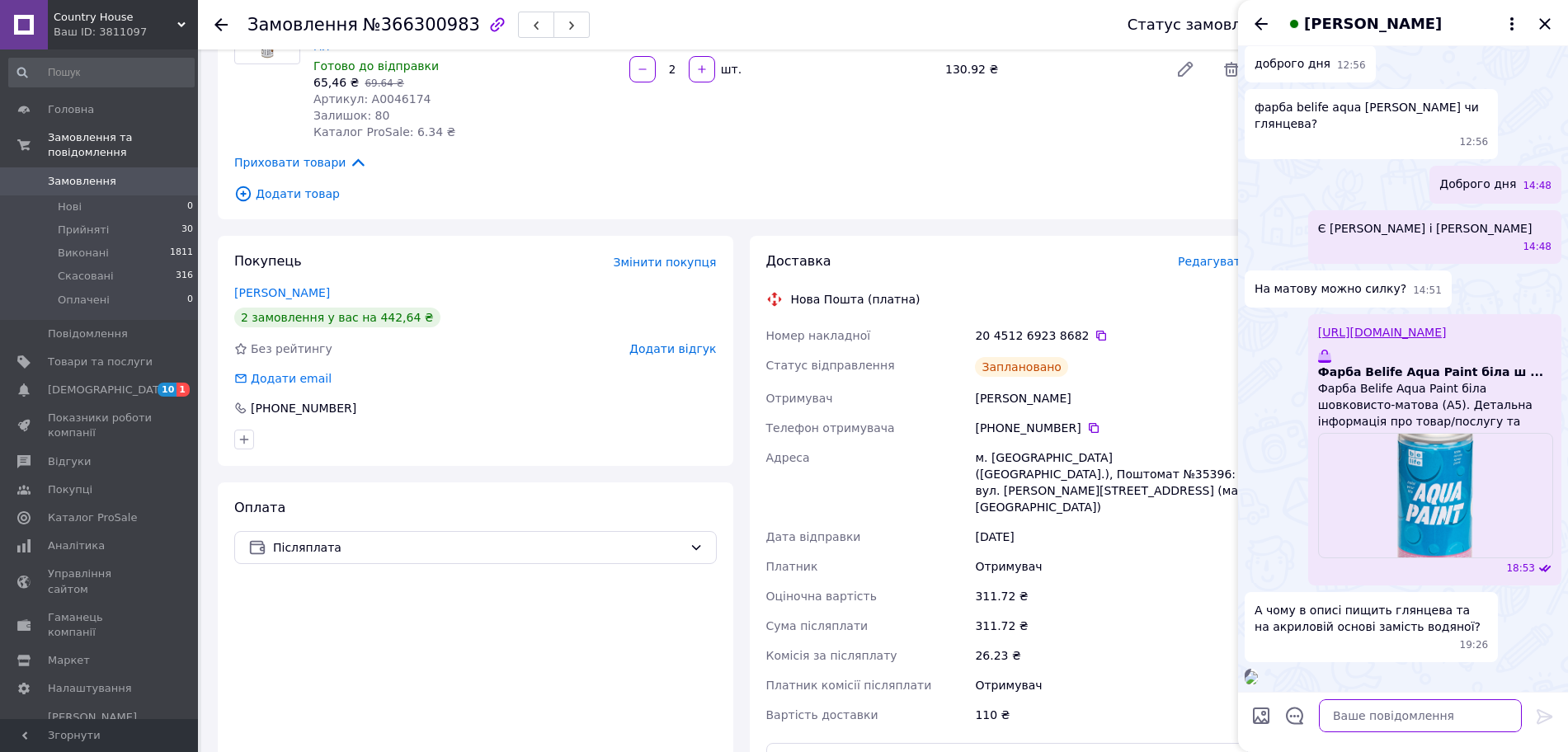
click at [1380, 718] on textarea at bounding box center [1420, 716] width 202 height 33
click at [1396, 722] on textarea "а 40 глянець, А" at bounding box center [1404, 716] width 236 height 33
type textarea "а 40 глянець, А 5 мат"
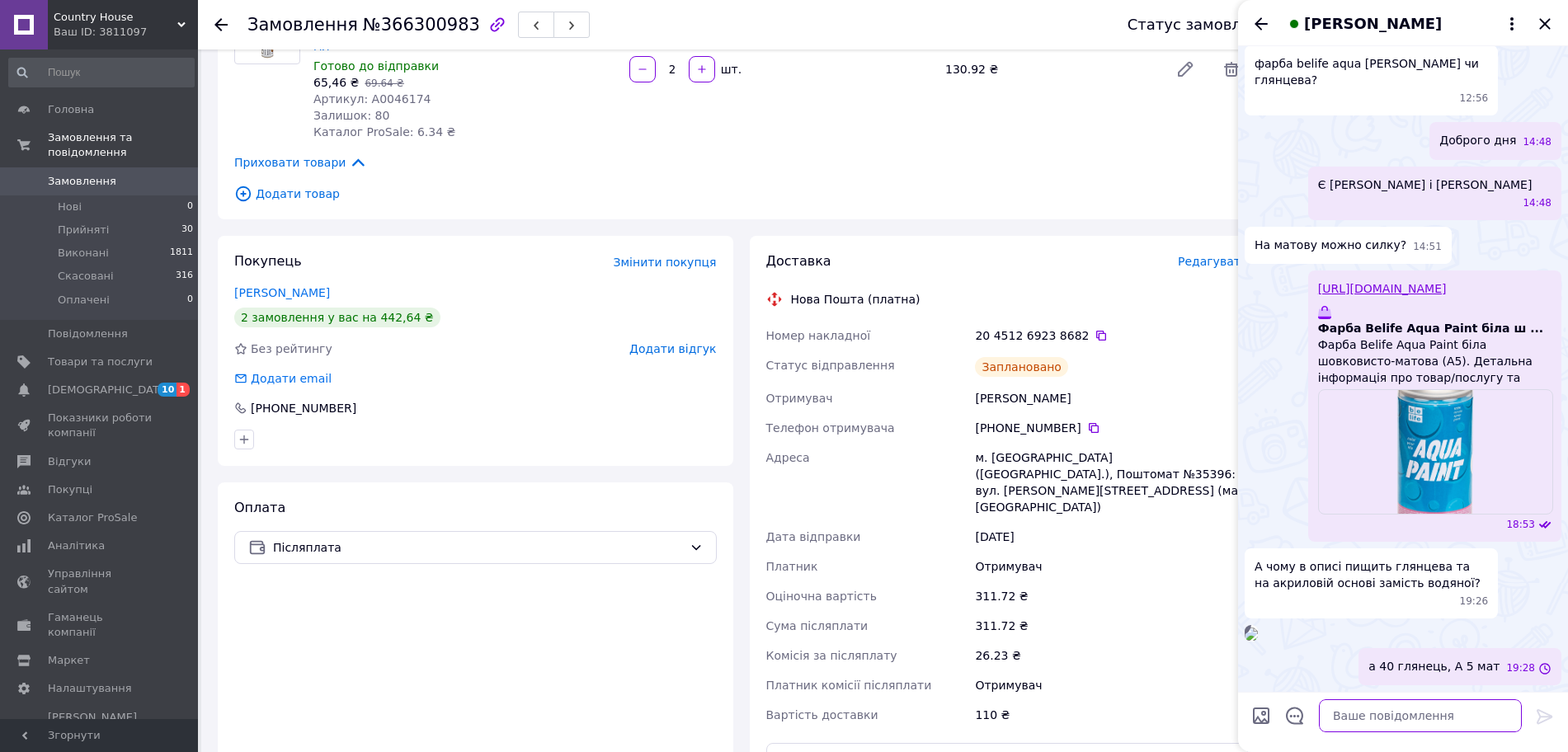
scroll to position [285, 0]
click at [1519, 625] on div "19:26" at bounding box center [1403, 633] width 317 height 17
click at [1399, 716] on textarea at bounding box center [1420, 716] width 202 height 33
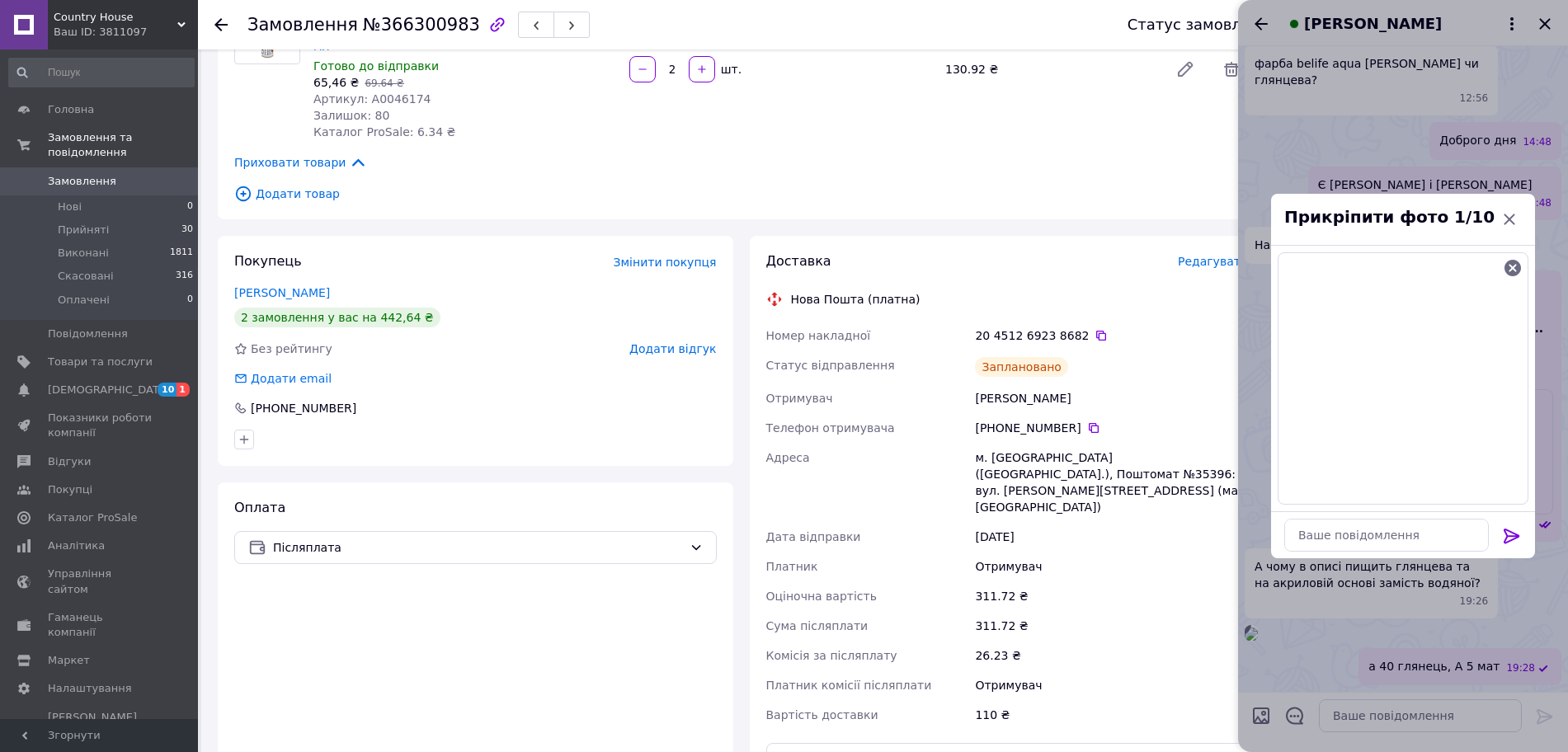
click at [1522, 527] on div at bounding box center [1511, 539] width 33 height 39
click at [1513, 535] on icon at bounding box center [1511, 535] width 16 height 15
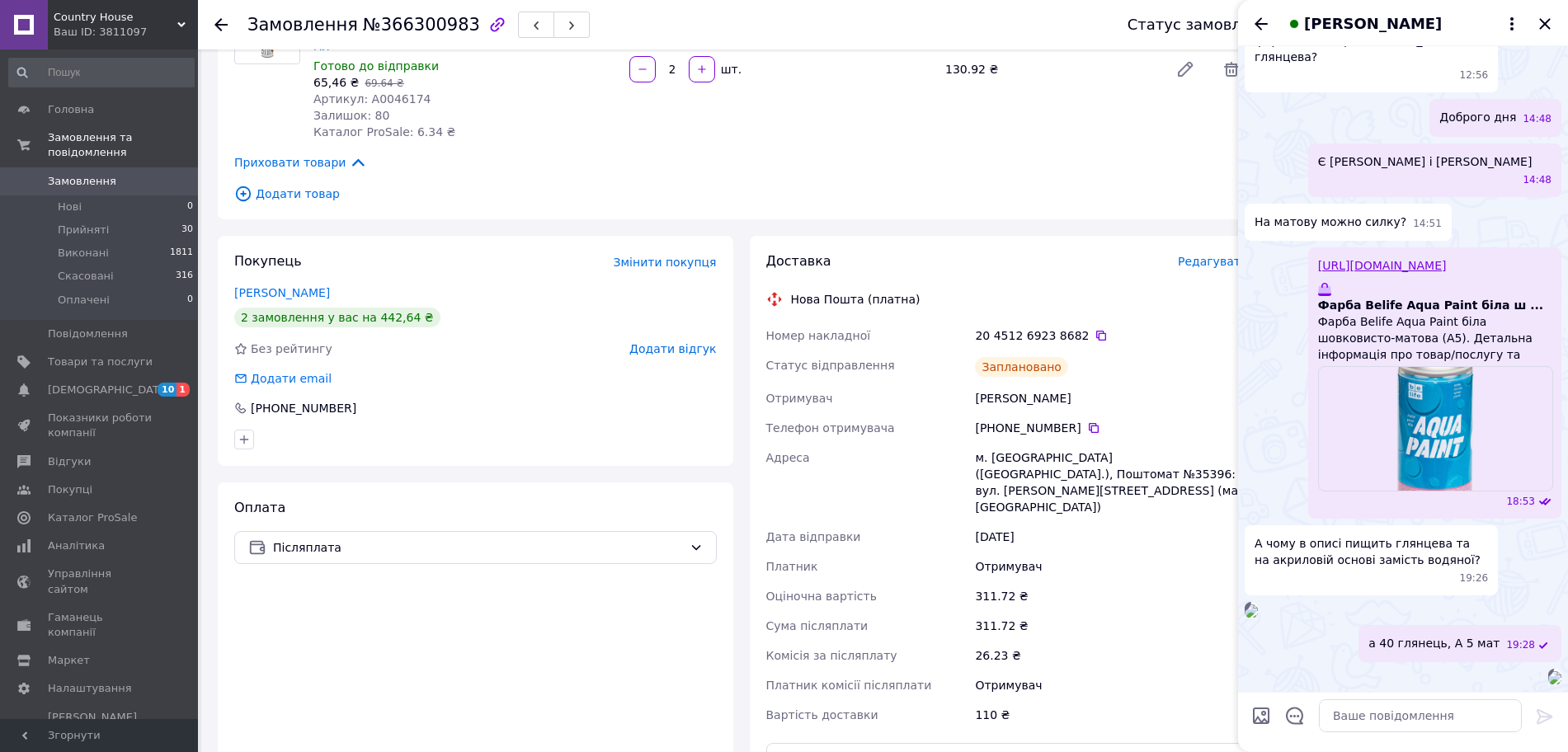
scroll to position [426, 0]
click at [1384, 720] on textarea at bounding box center [1420, 716] width 202 height 33
type textarea "а"
type textarea "вони під одним кодом"
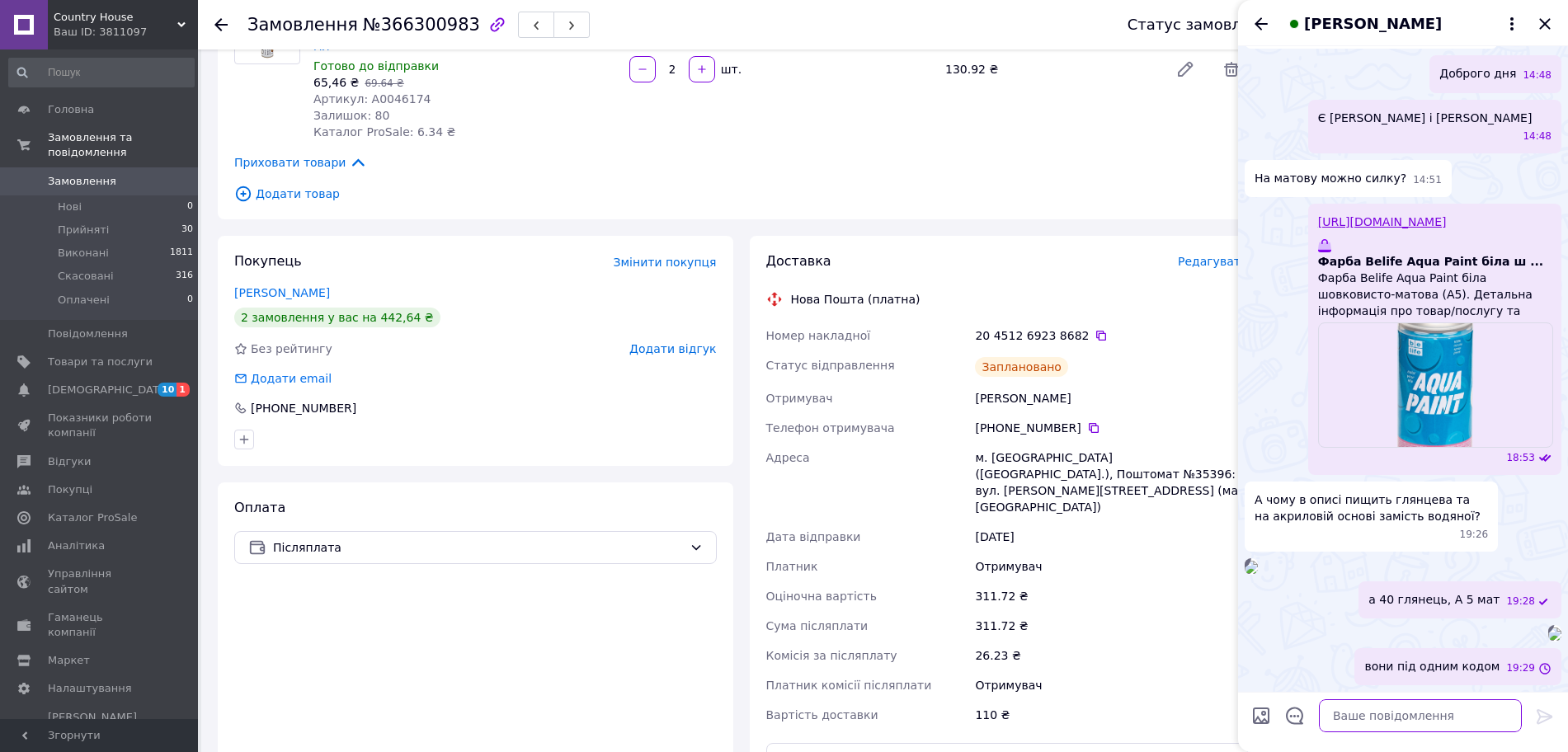
scroll to position [471, 0]
click at [64, 168] on link "Замовлення 0" at bounding box center [101, 182] width 202 height 28
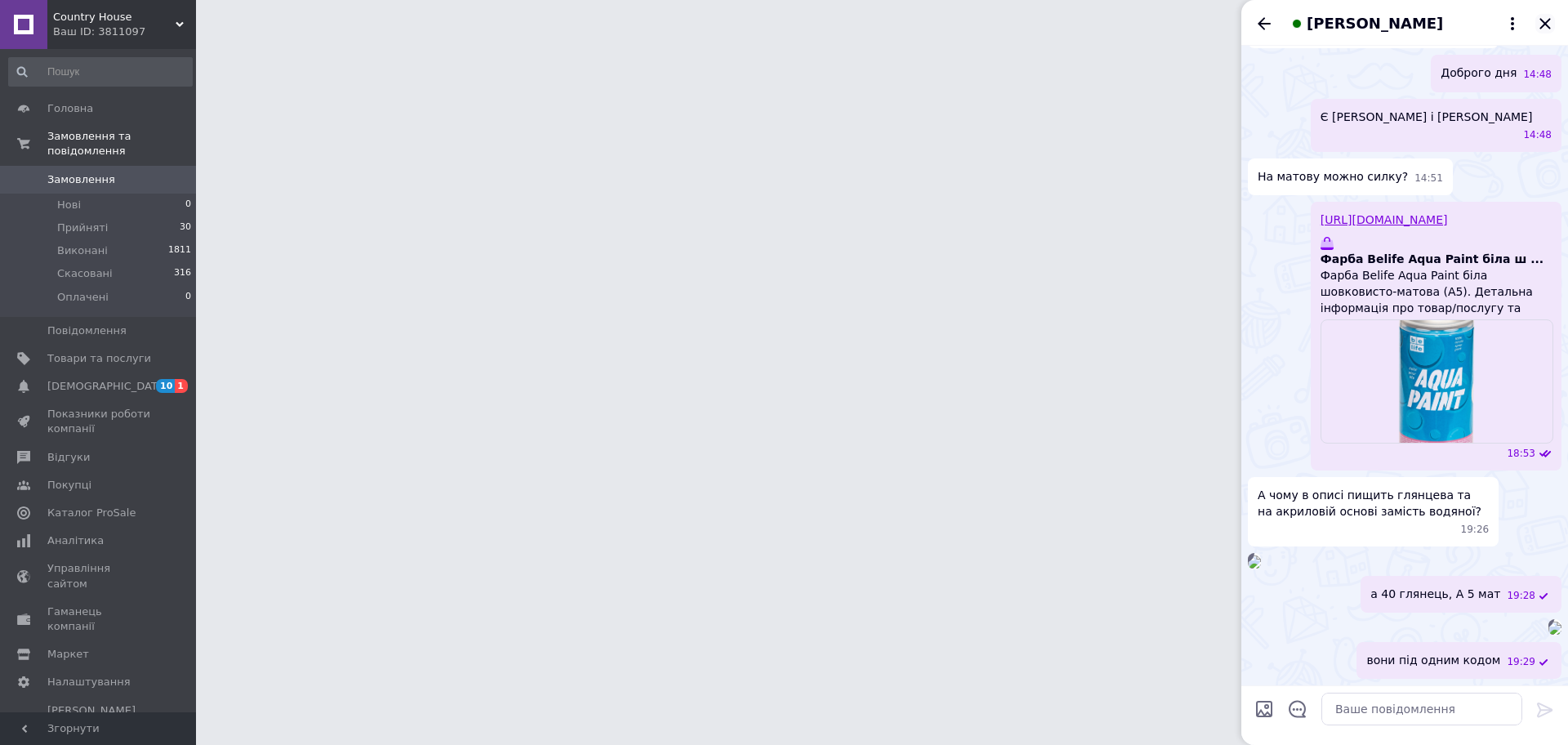
click at [1549, 23] on icon "Закрити" at bounding box center [1545, 24] width 19 height 19
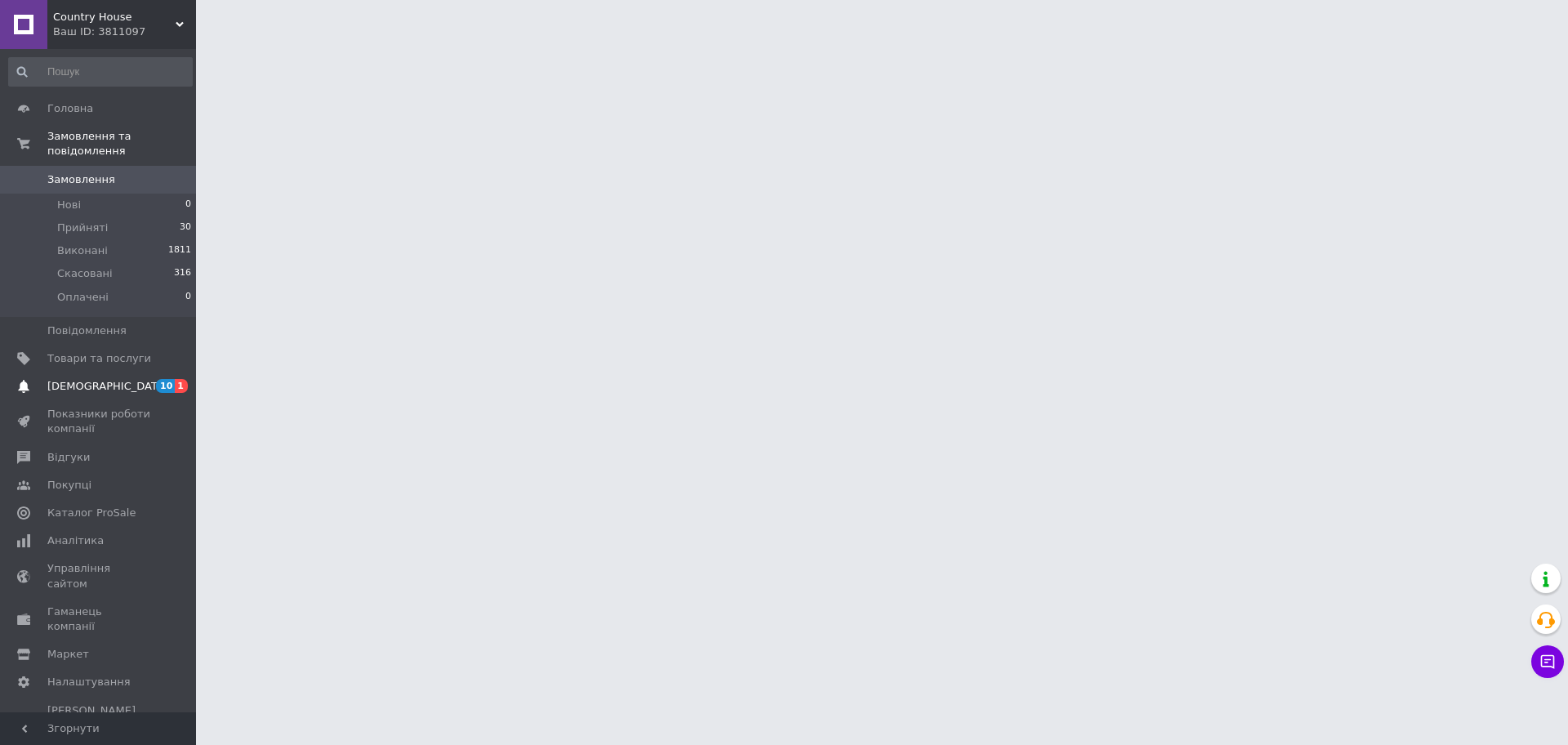
click at [125, 379] on span "[DEMOGRAPHIC_DATA]" at bounding box center [99, 386] width 104 height 15
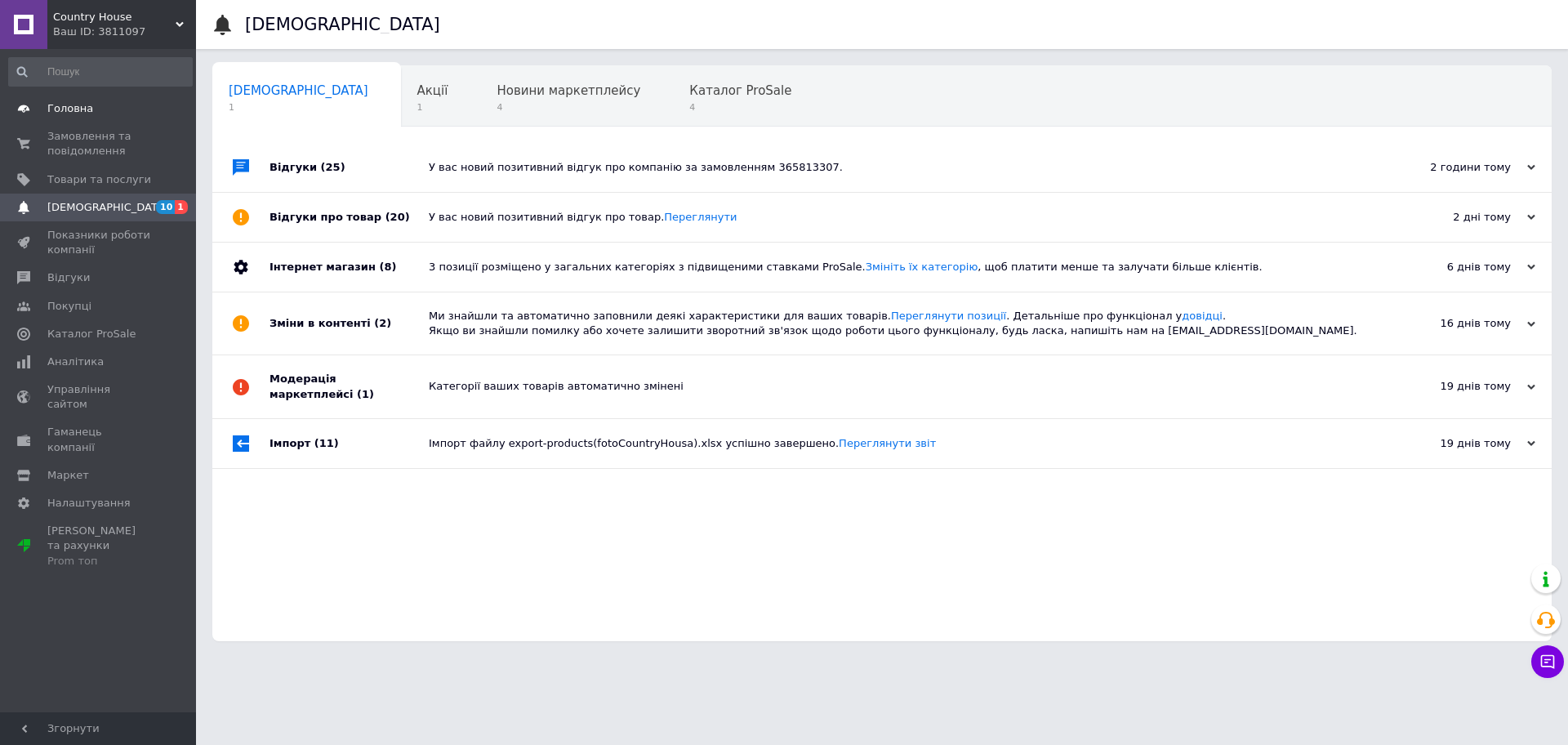
click at [70, 116] on link "Головна" at bounding box center [100, 109] width 201 height 28
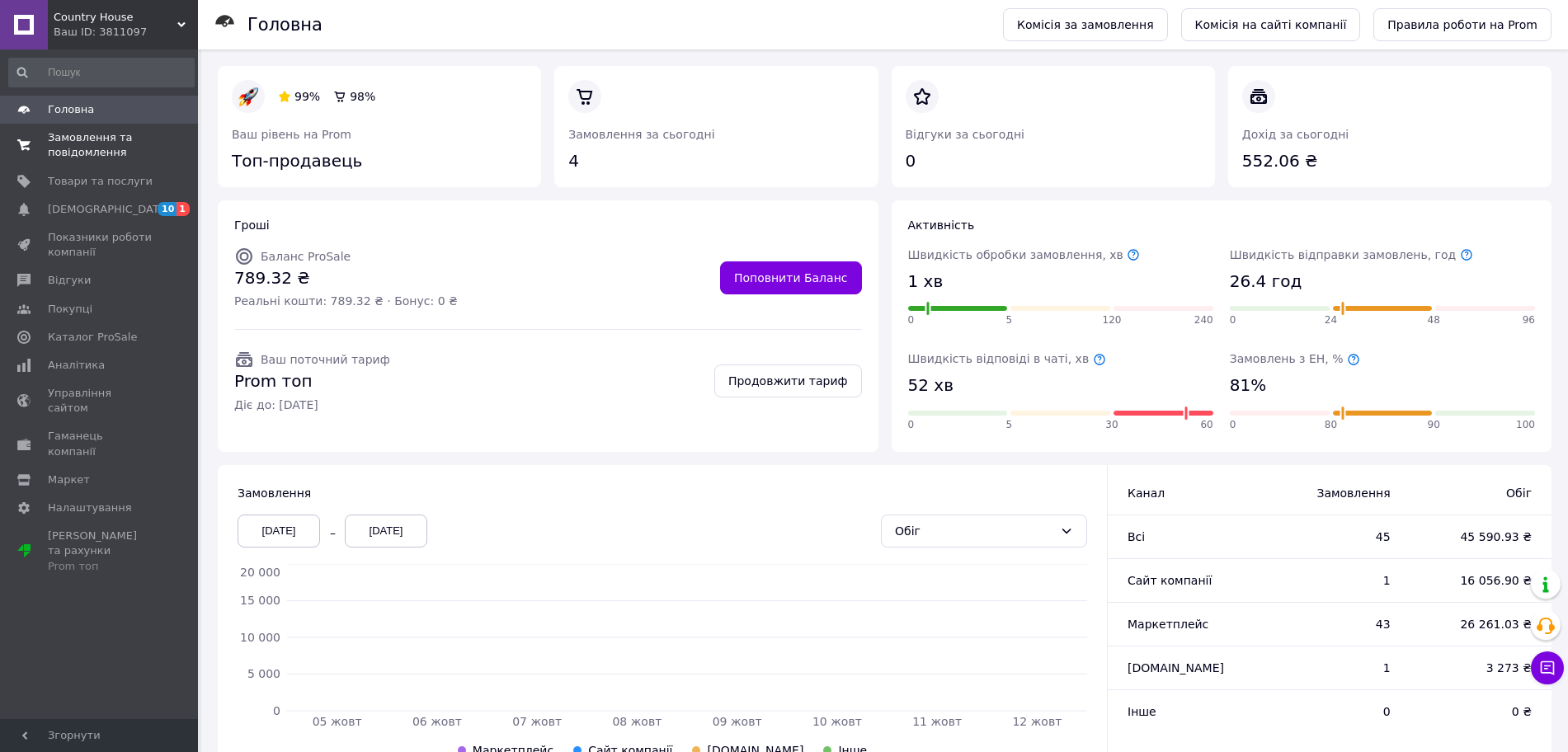
click at [76, 163] on link "Замовлення та повідомлення 0 0" at bounding box center [101, 145] width 202 height 43
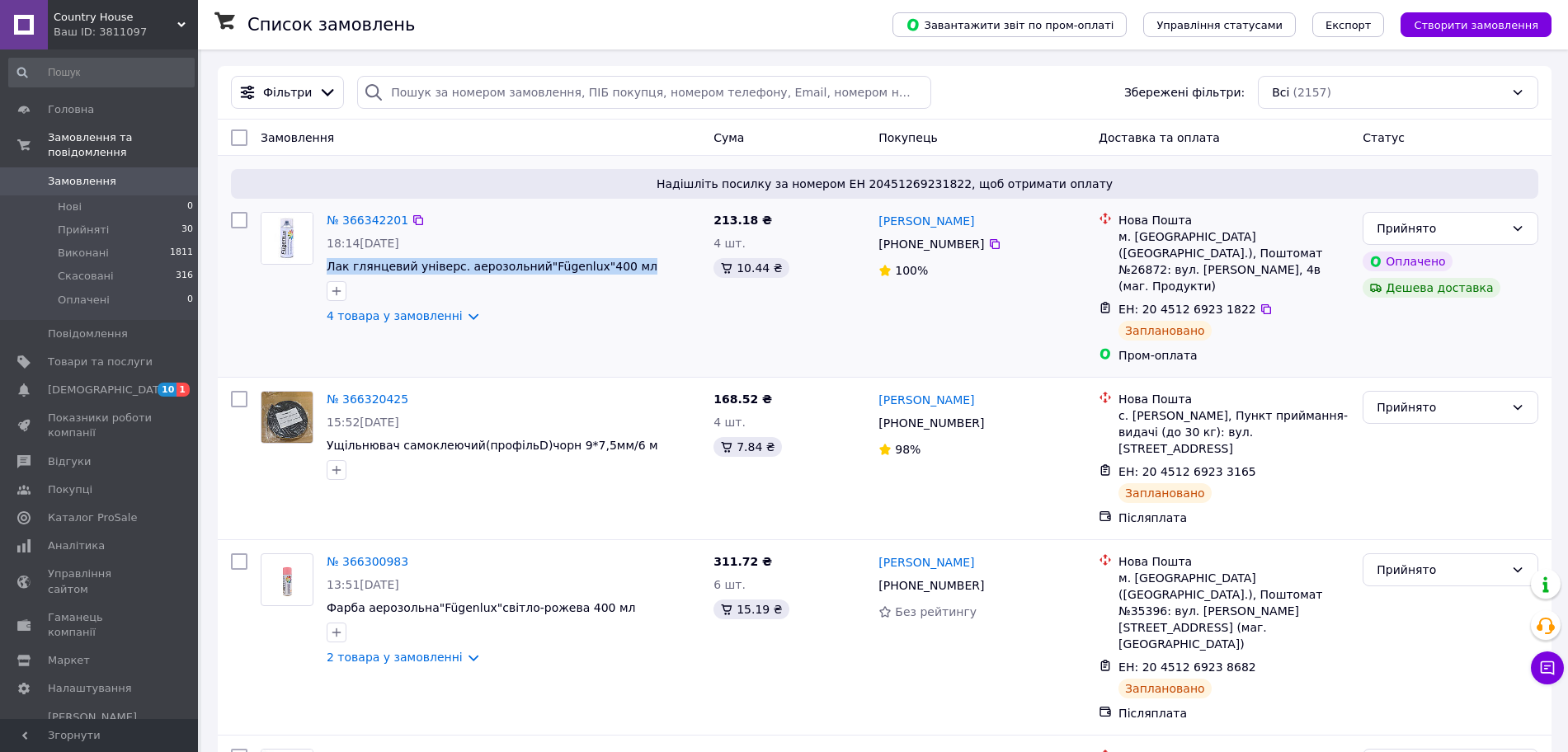
drag, startPoint x: 636, startPoint y: 270, endPoint x: 322, endPoint y: 272, distance: 314.0
click at [322, 272] on div "№ 366342201 18:14, 12.10.2025 Лак глянцевий універс. аерозольний"Fügenlux"400 м…" at bounding box center [513, 267] width 387 height 125
copy span "Лак глянцевий універс. аерозольний"Fügenlux"400 мл"
click at [458, 313] on link "4 товара у замовленні" at bounding box center [394, 315] width 136 height 13
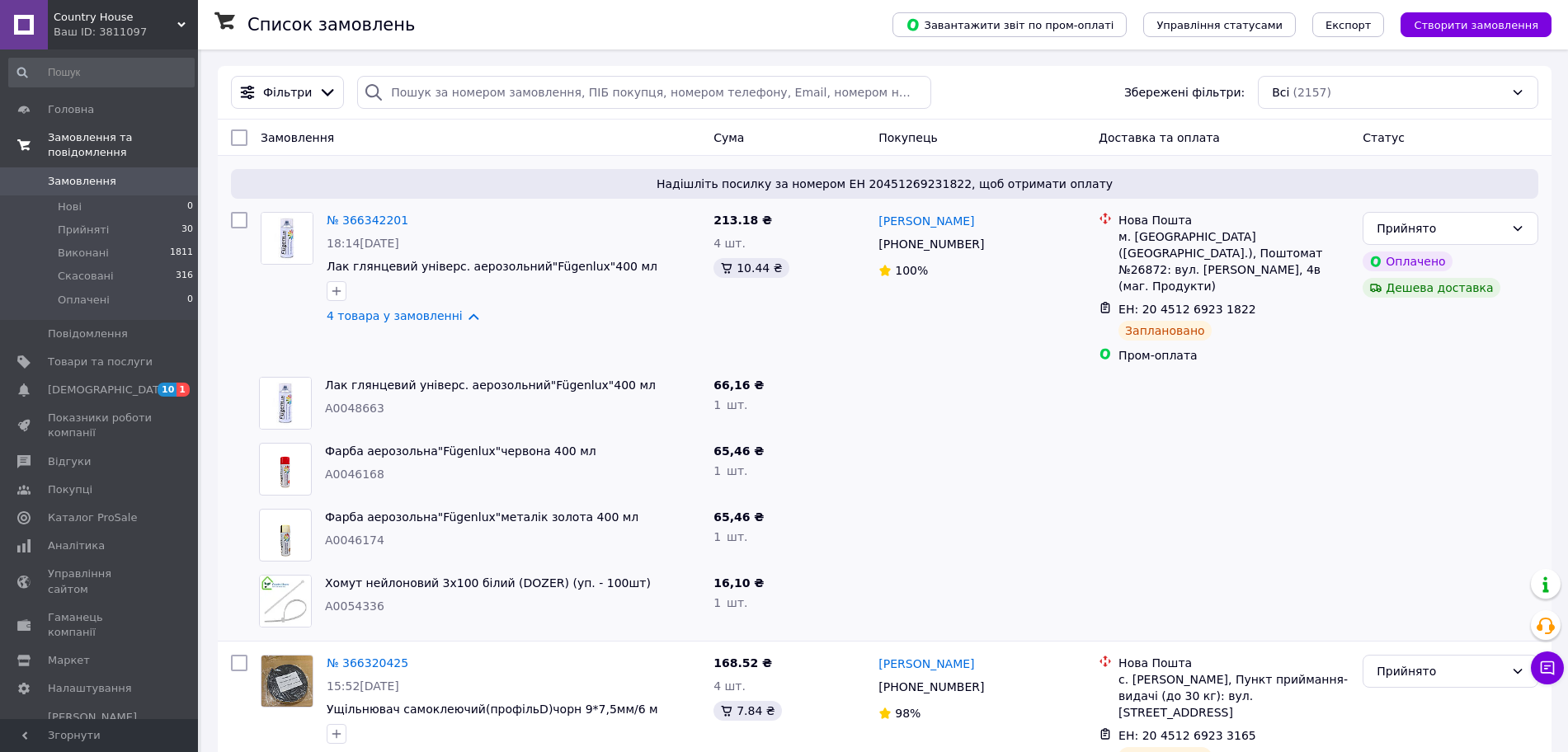
click at [94, 151] on link "Замовлення та повідомлення" at bounding box center [101, 145] width 202 height 43
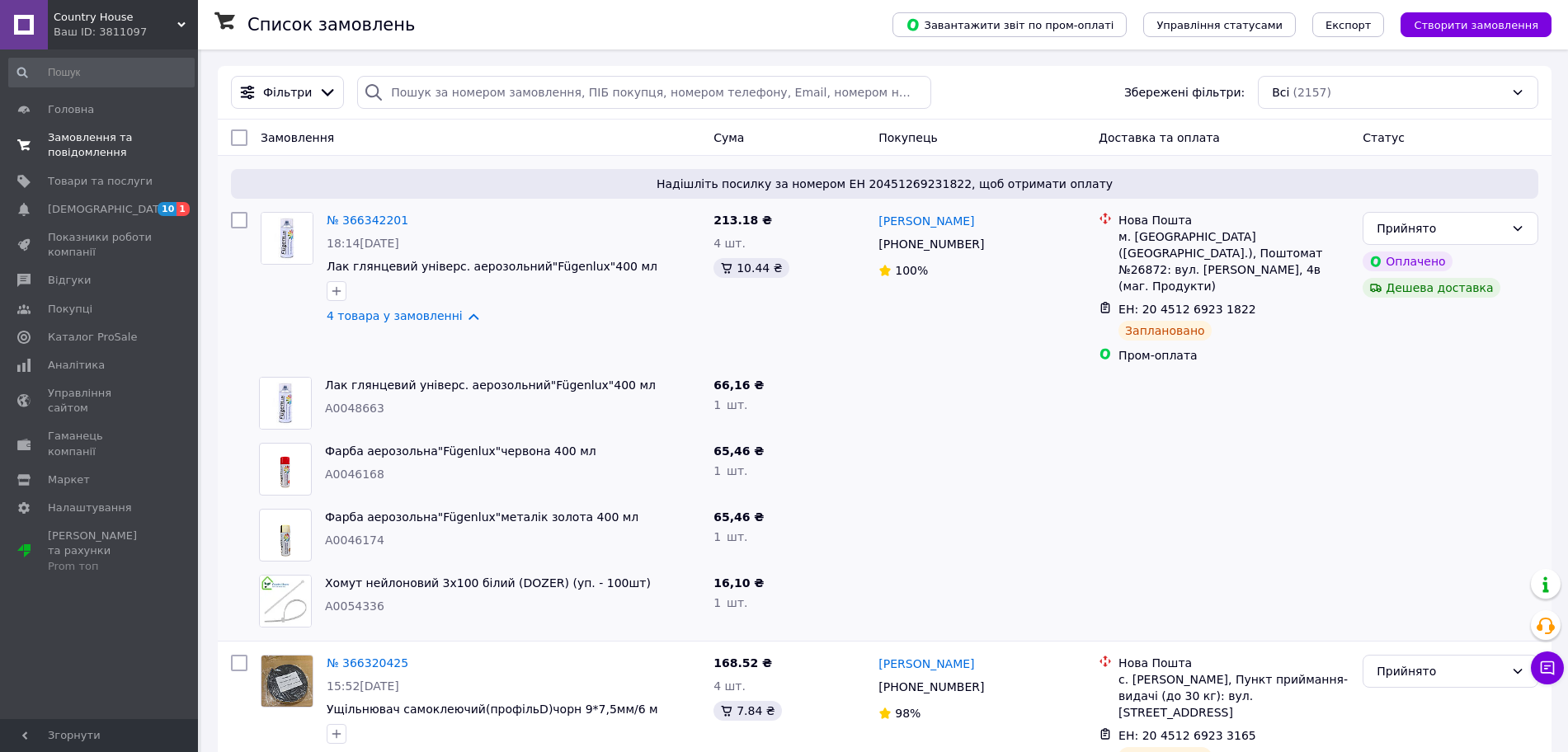
click at [72, 145] on span "Замовлення та повідомлення" at bounding box center [100, 145] width 105 height 29
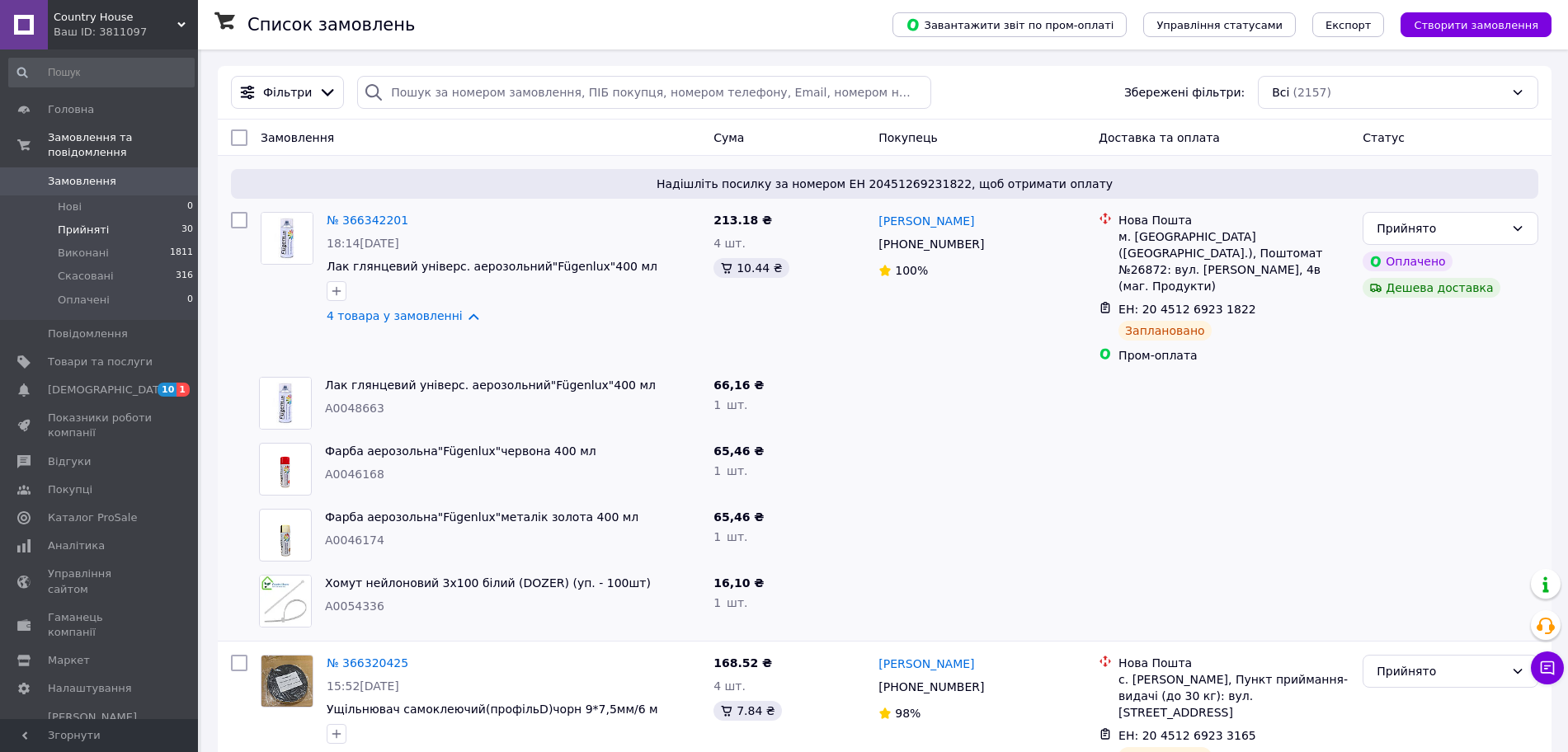
click at [83, 224] on li "Прийняті 30" at bounding box center [101, 230] width 202 height 23
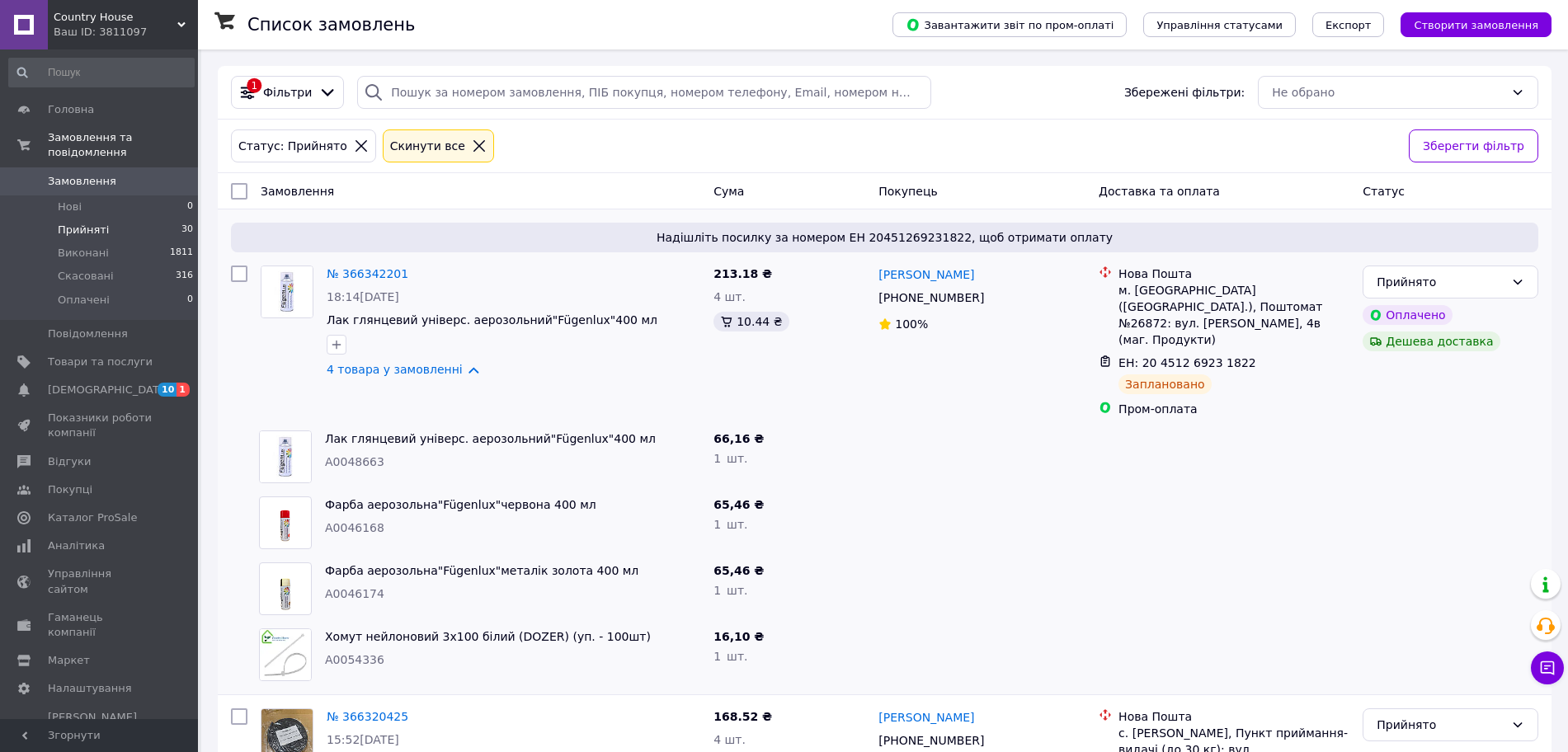
click at [77, 223] on span "Прийняті" at bounding box center [83, 230] width 51 height 15
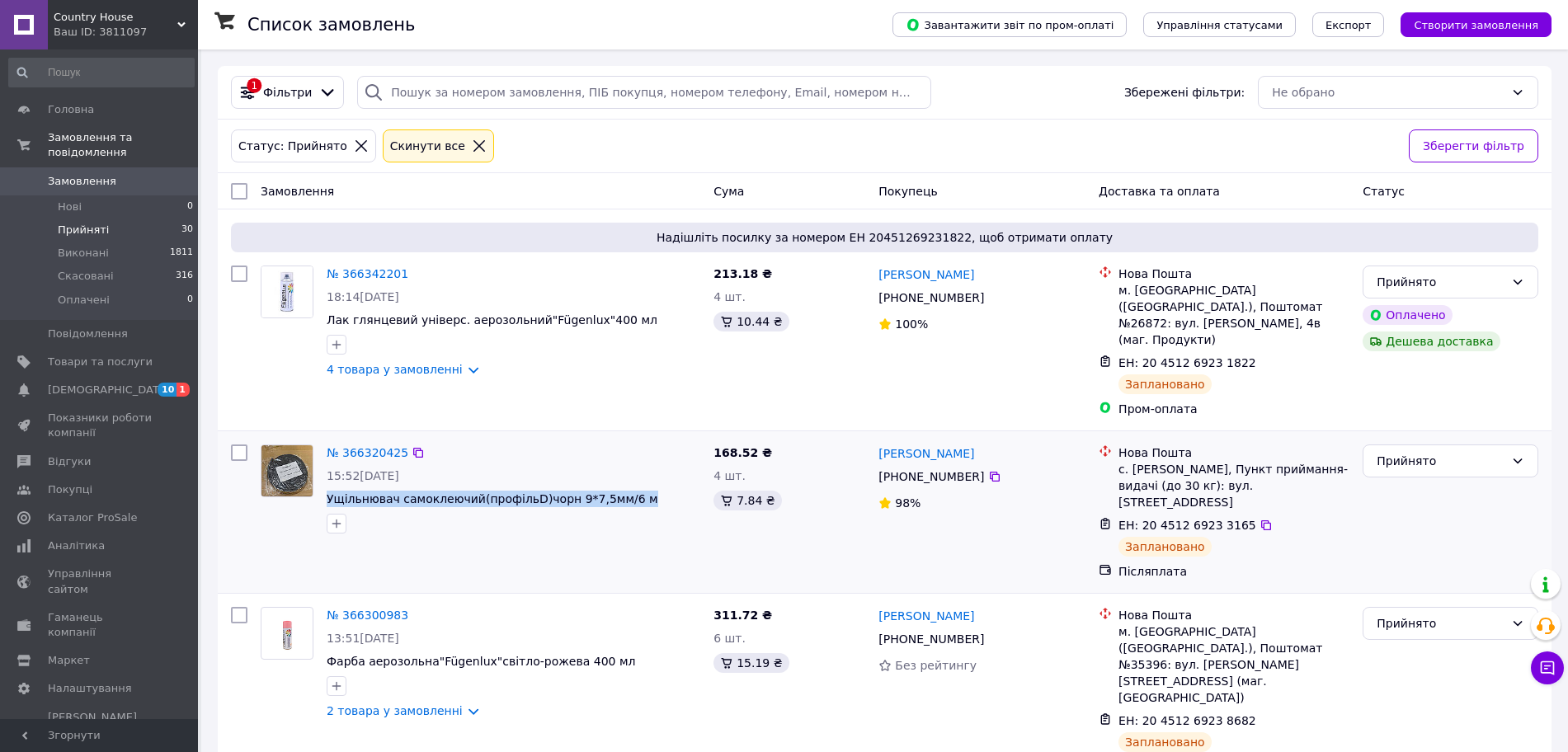
drag, startPoint x: 634, startPoint y: 465, endPoint x: 322, endPoint y: 464, distance: 312.0
click at [322, 464] on div "№ 366320425 15:52, 12.10.2025 Ущільнювач самоклеючий(профільD)чорн 9*7,5мм/6 м" at bounding box center [513, 488] width 387 height 102
copy span "Ущільнювач самоклеючий(профільD)чорн 9*7,5мм/6 м"
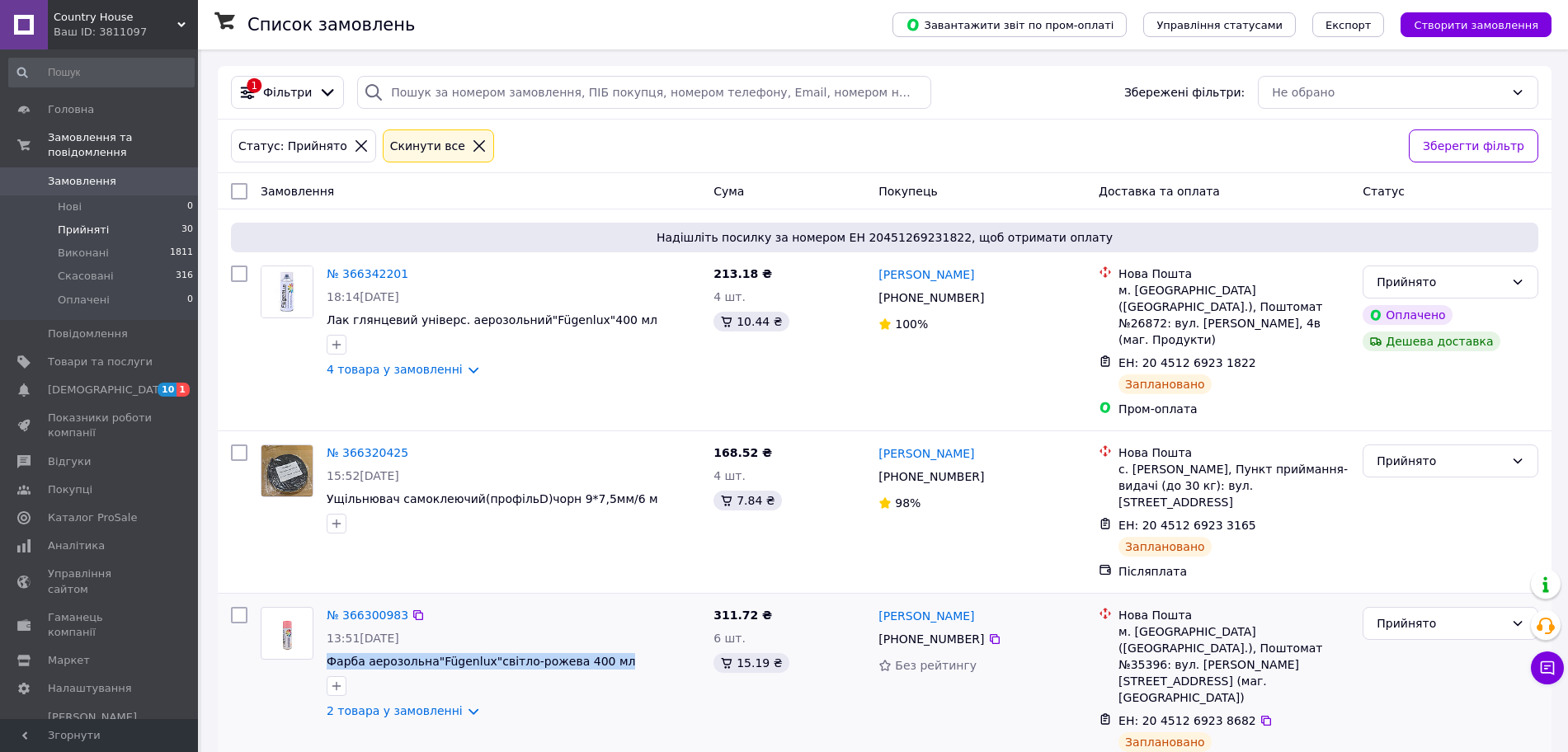
drag, startPoint x: 636, startPoint y: 613, endPoint x: 322, endPoint y: 613, distance: 314.0
click at [322, 613] on div "№ 366300983 13:51, 12.10.2025 Фарба аерозольна"Fügenlux"світло-рожева 400 мл 2 …" at bounding box center [513, 662] width 387 height 125
copy span "Фарба аерозольна"Fügenlux"світло-рожева 400 мл"
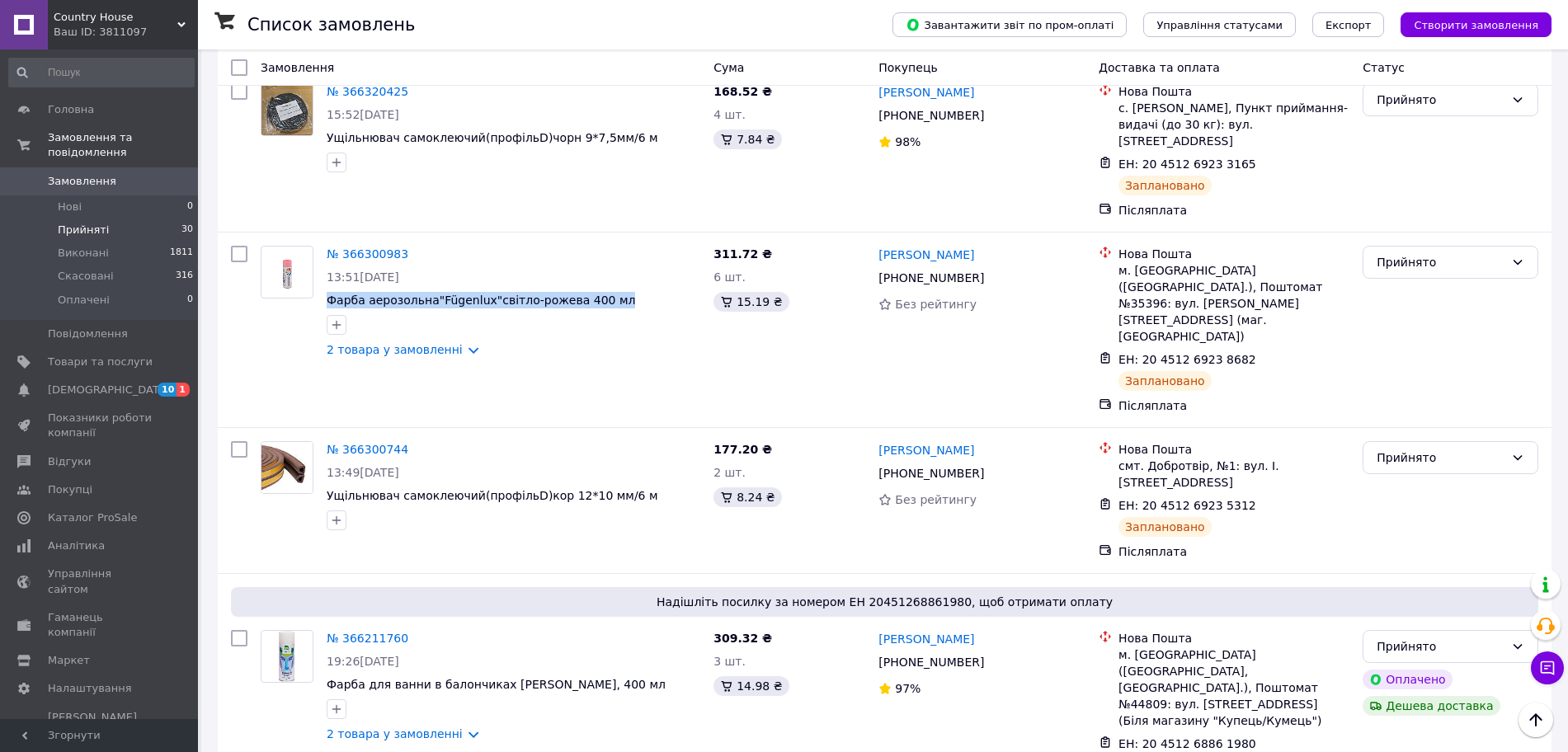
scroll to position [355, 0]
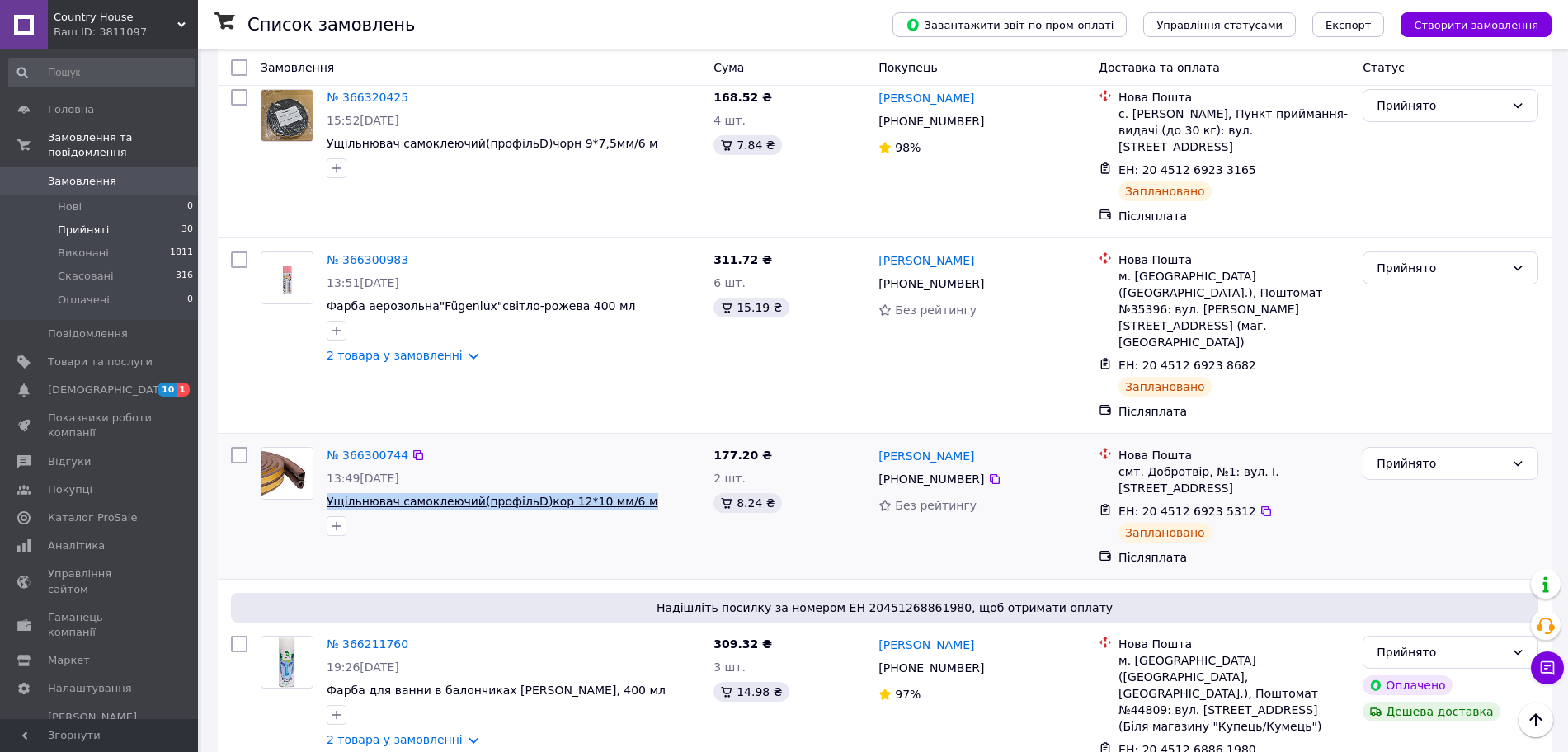
drag, startPoint x: 648, startPoint y: 412, endPoint x: 327, endPoint y: 420, distance: 321.1
click at [327, 493] on span "Ущільнювач самоклеючий(профільD)кор 12*10 мм/6 м" at bounding box center [513, 501] width 374 height 17
copy span "Ущільнювач самоклеючий(профільD)кор 12*10 мм/6 м"
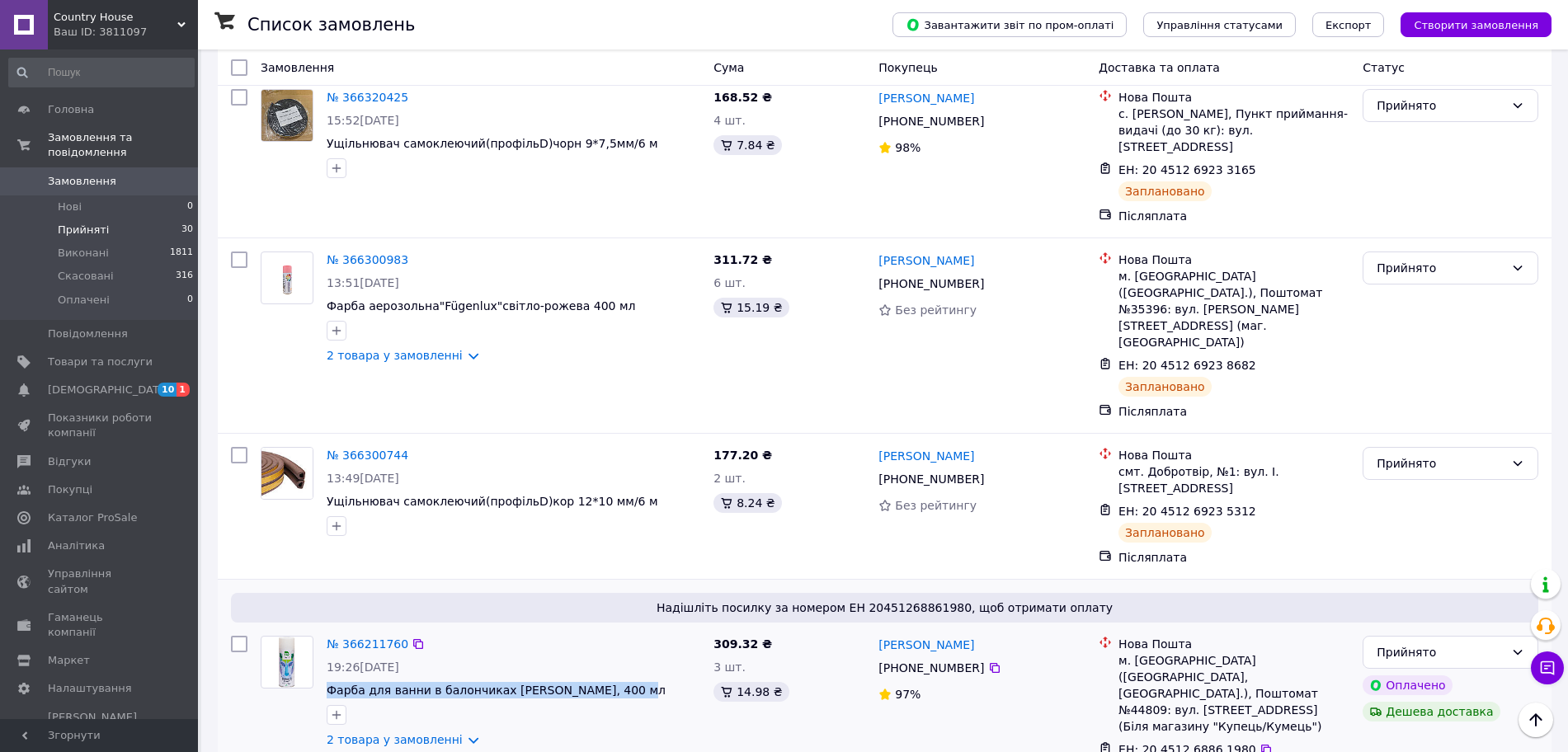
drag, startPoint x: 615, startPoint y: 594, endPoint x: 320, endPoint y: 590, distance: 295.0
click at [320, 629] on div "№ 366211760 19:26, 11.10.2025 Фарба для ванни в балончиках Rino Ceramic, 400 мл…" at bounding box center [513, 692] width 387 height 125
copy span "Фарба для ванни в балончиках [PERSON_NAME], 400 мл"
click at [374, 637] on link "№ 366211760" at bounding box center [368, 644] width 82 height 13
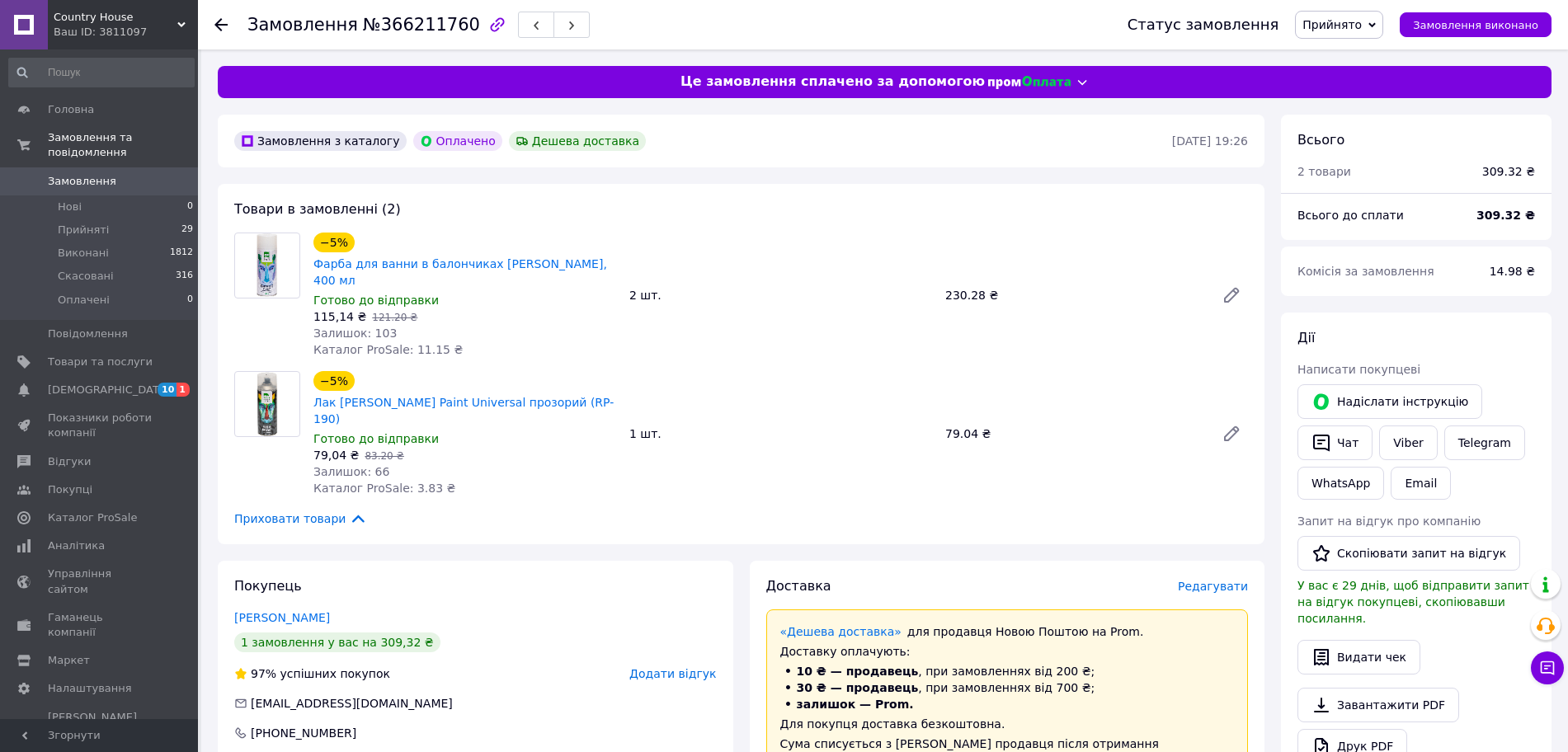
click at [55, 174] on span "Замовлення" at bounding box center [82, 181] width 68 height 15
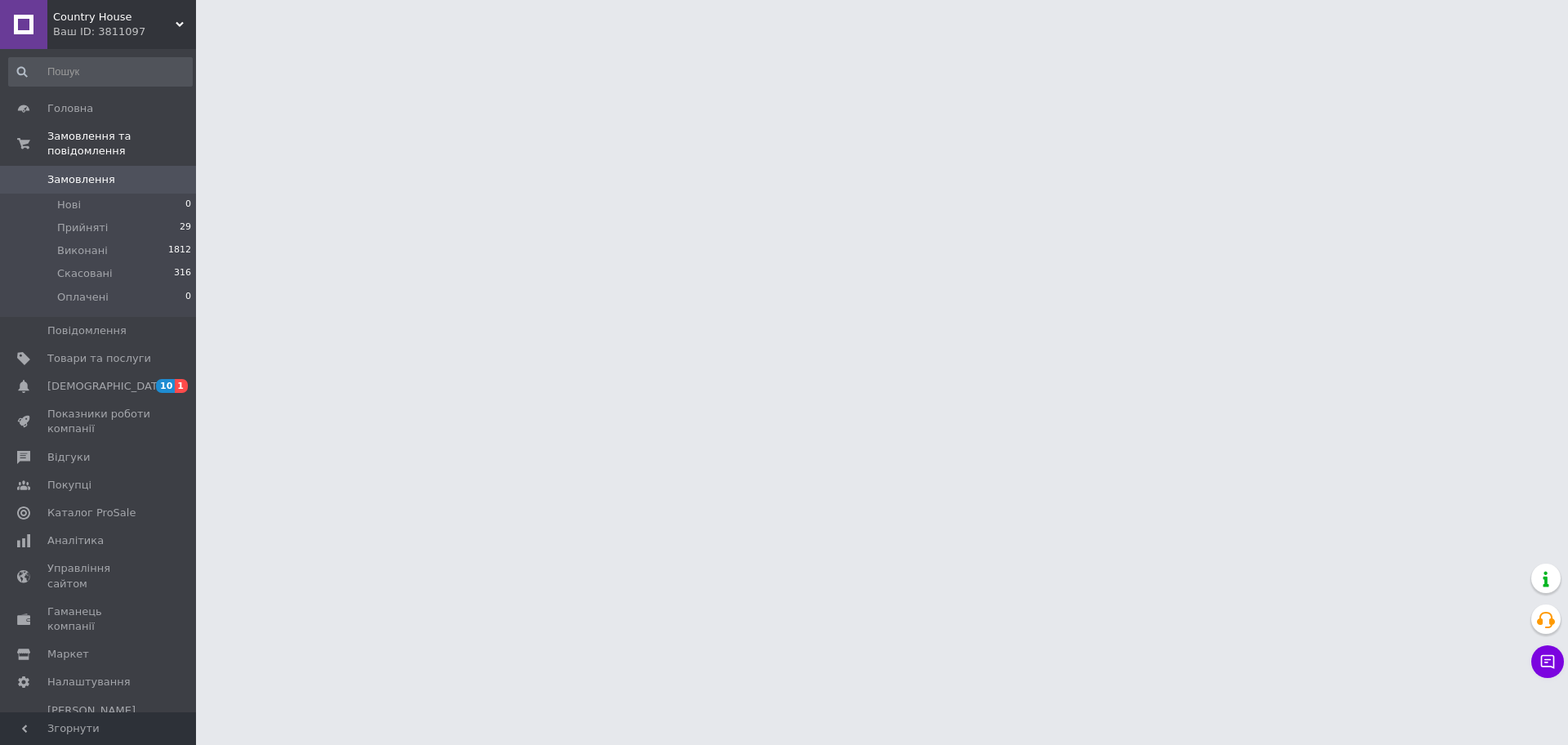
click at [99, 172] on span "Замовлення" at bounding box center [81, 179] width 68 height 15
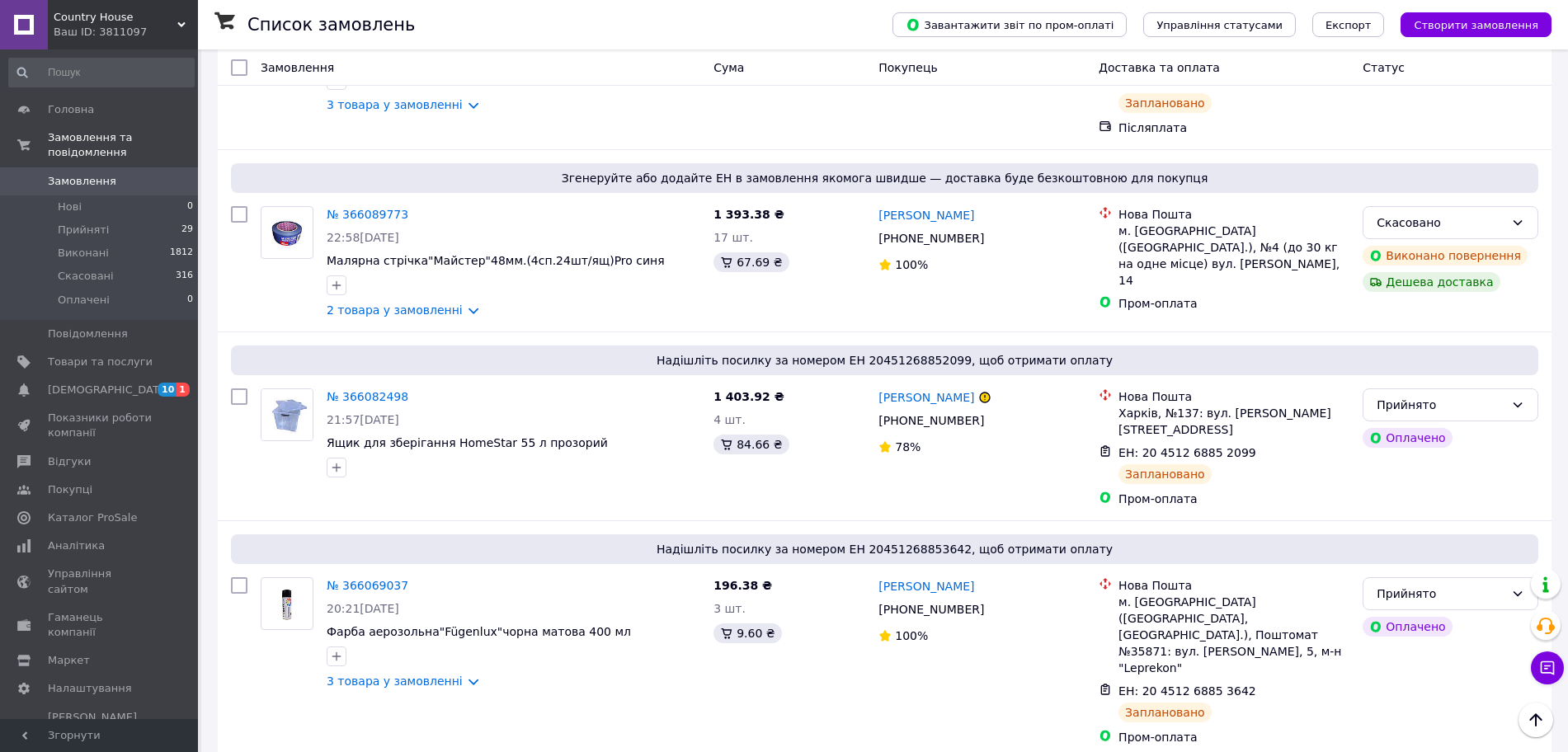
scroll to position [2184, 0]
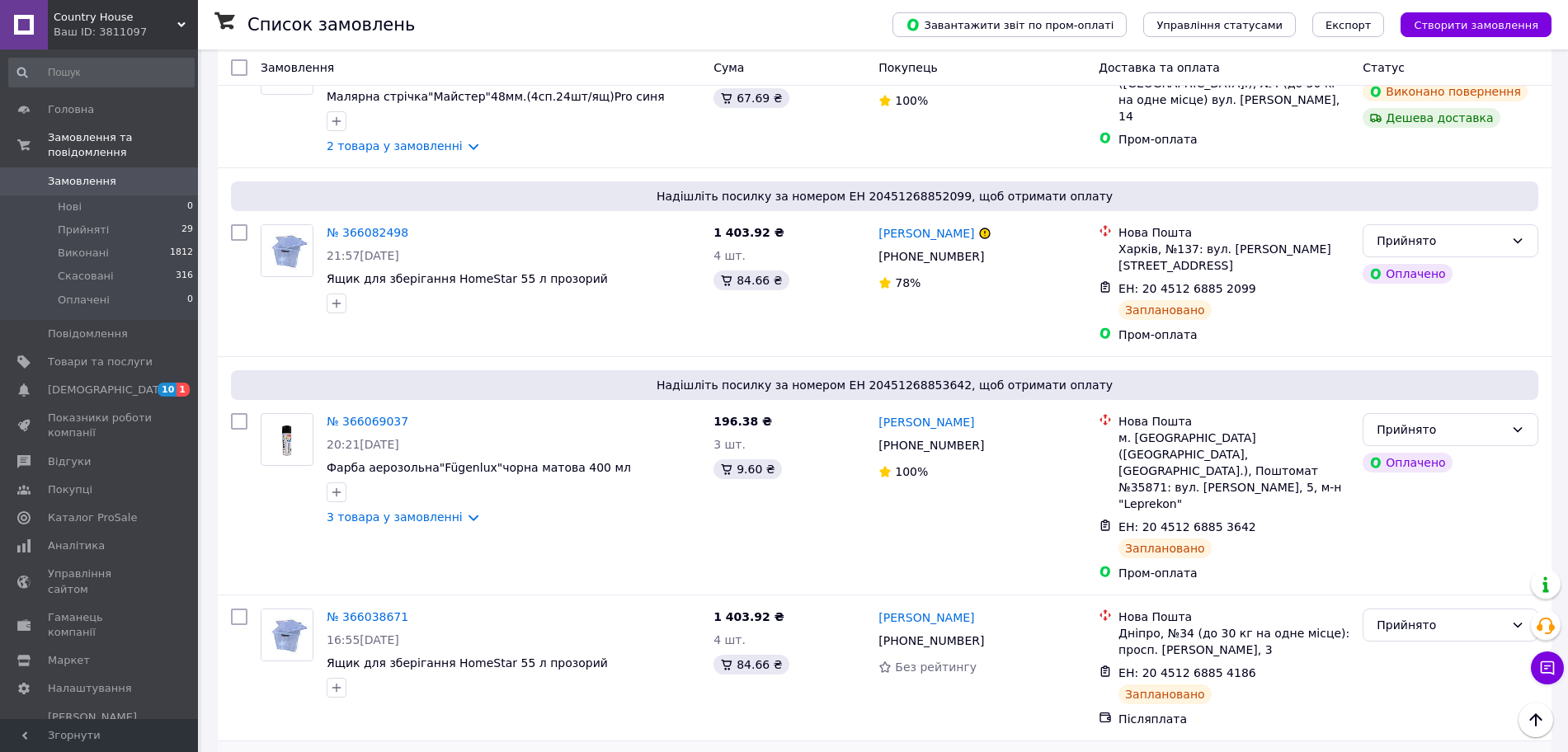
click at [381, 751] on link "№ 366029304" at bounding box center [368, 763] width 82 height 13
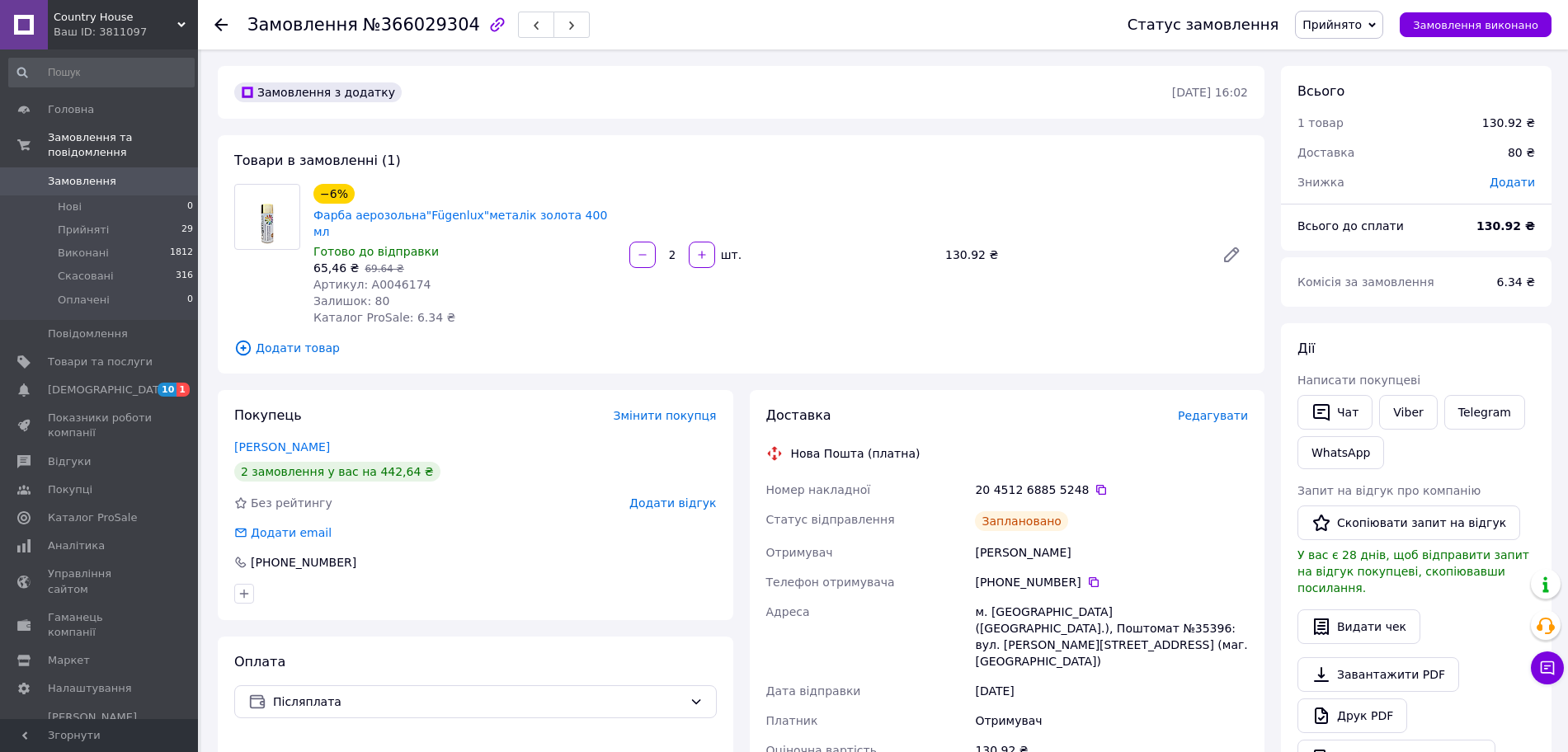
click at [1361, 24] on span "Прийнято" at bounding box center [1332, 24] width 59 height 13
click at [1342, 80] on li "Скасовано" at bounding box center [1339, 83] width 87 height 25
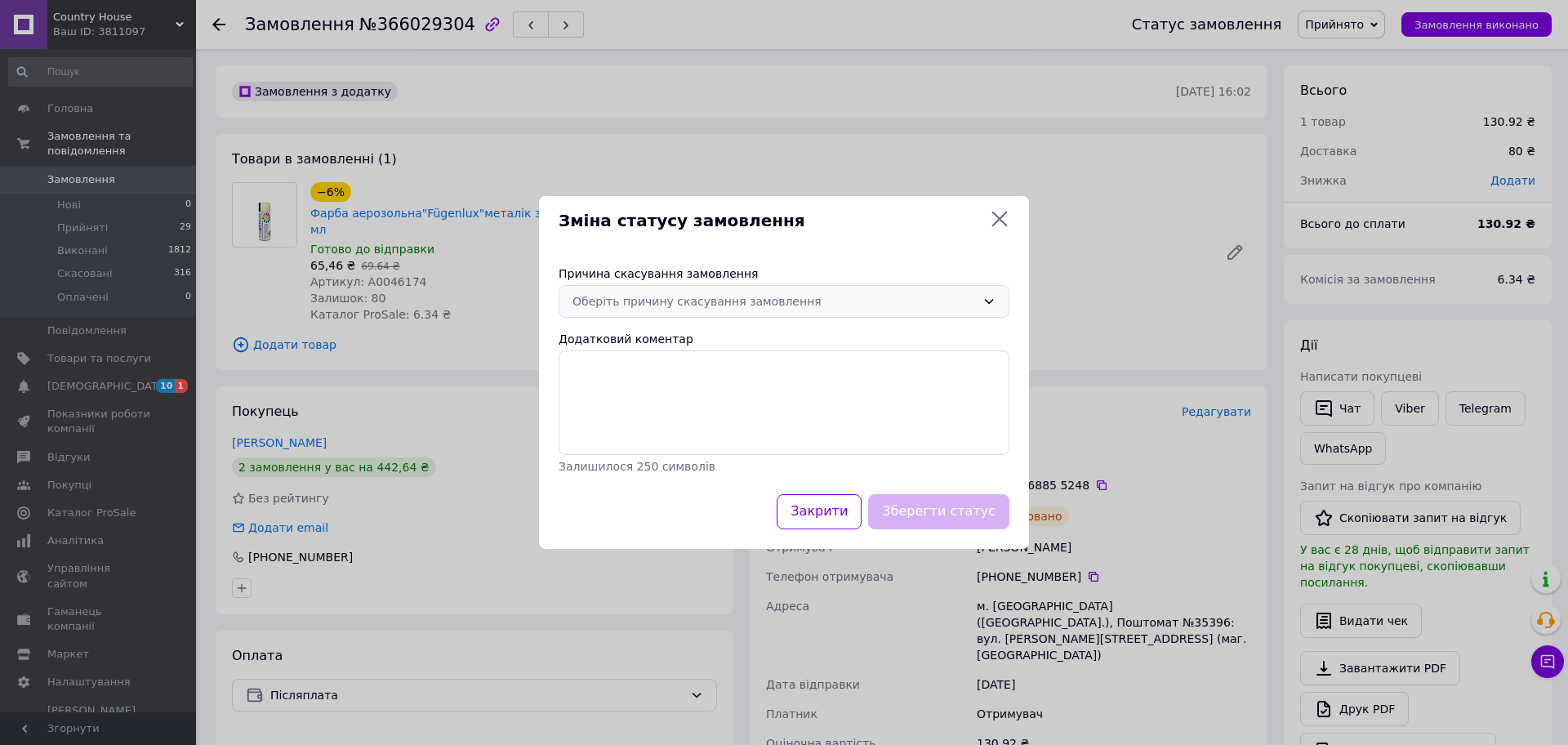
click at [977, 306] on div "Оберіть причину скасування замовлення" at bounding box center [784, 301] width 451 height 33
click at [659, 449] on li "Замовлення-дублікат" at bounding box center [784, 454] width 449 height 29
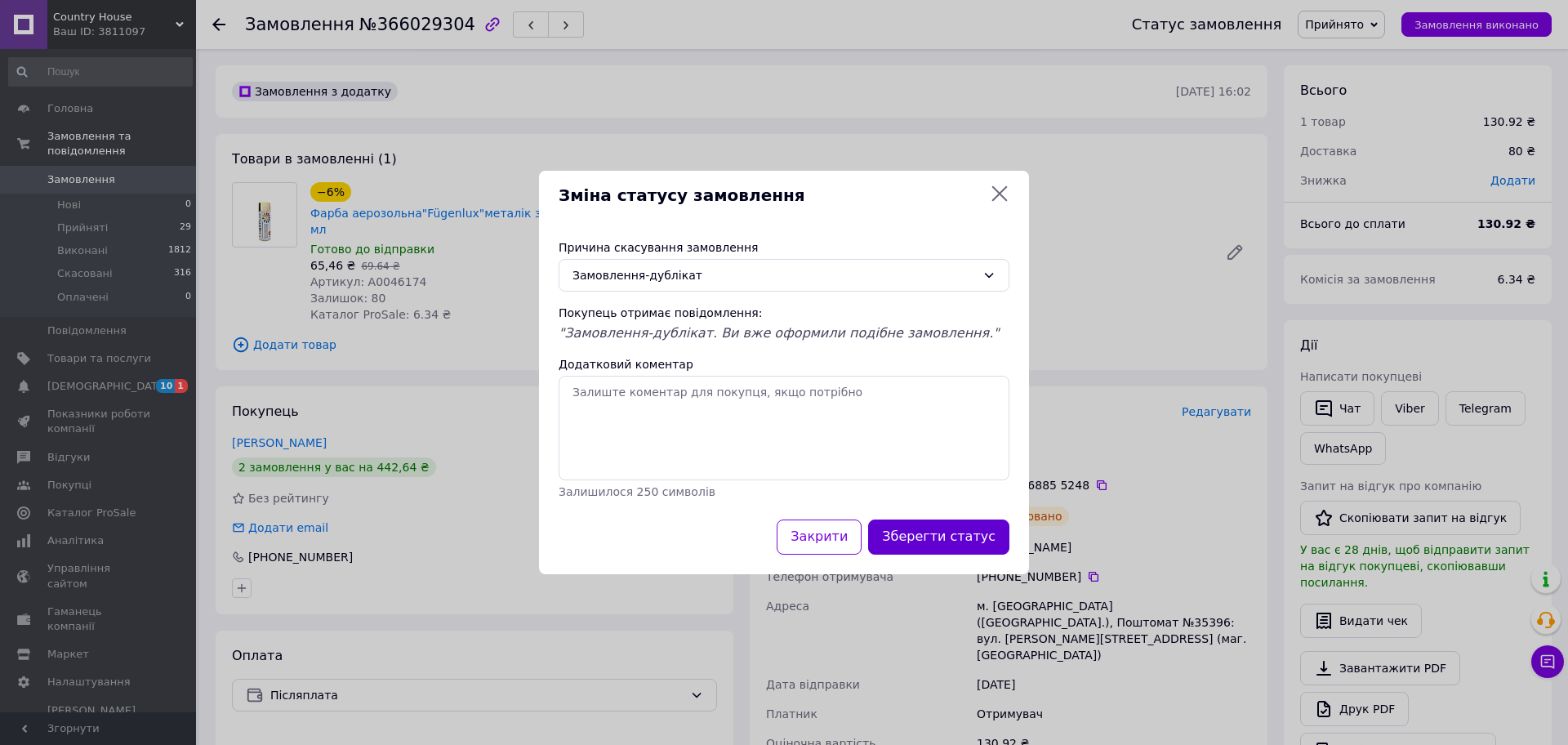
click at [950, 537] on button "Зберегти статус" at bounding box center [938, 537] width 142 height 35
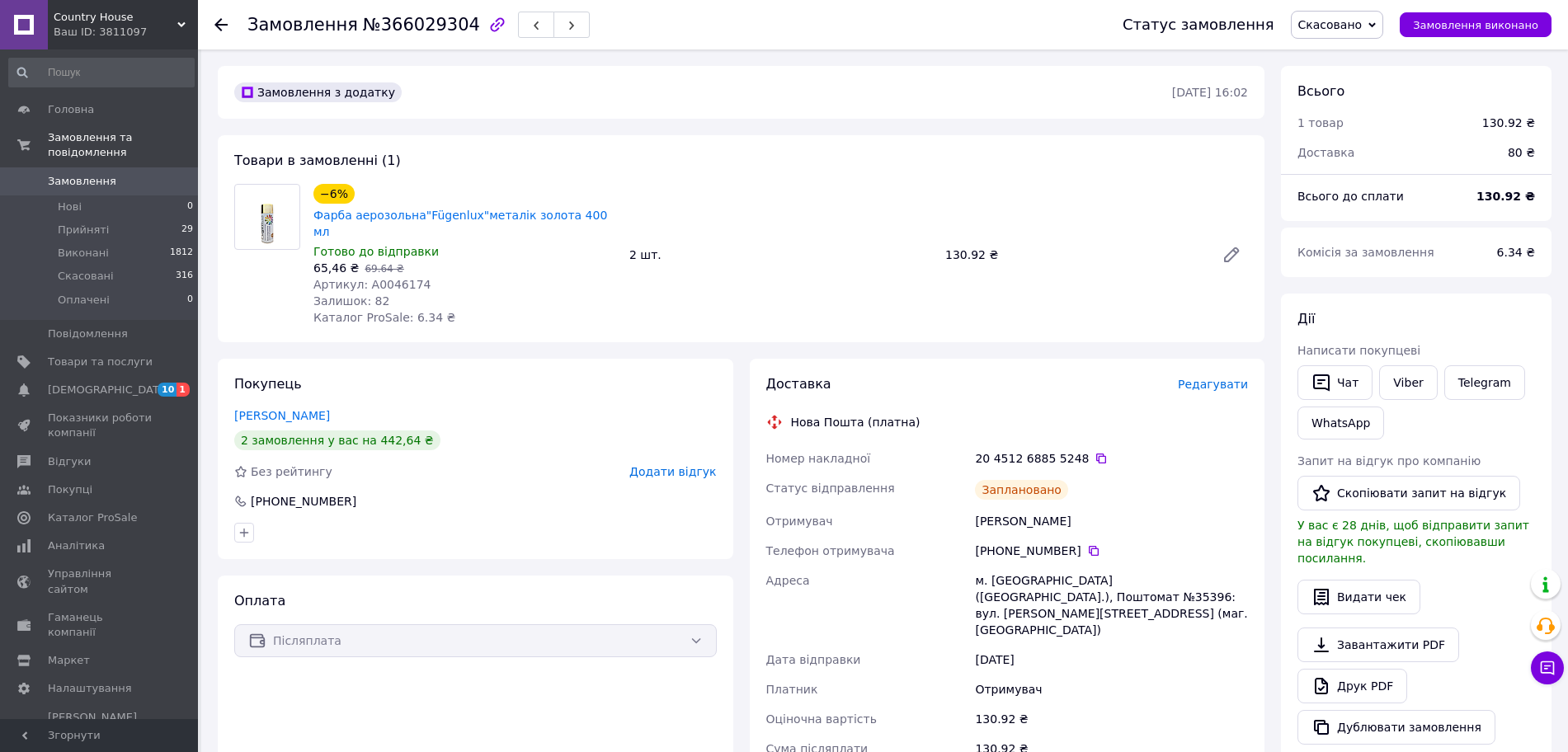
click at [82, 174] on span "Замовлення" at bounding box center [82, 181] width 68 height 15
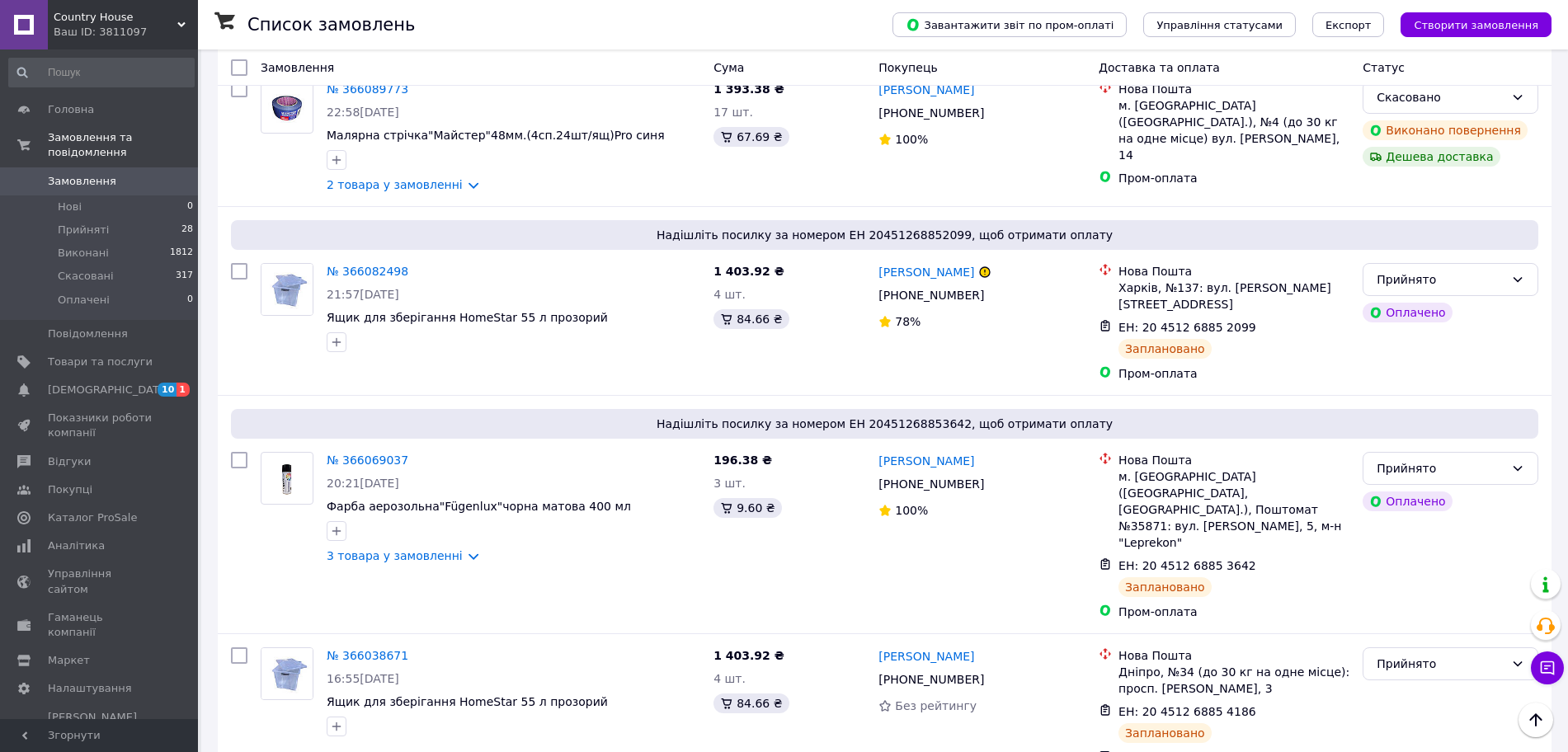
scroll to position [2269, 0]
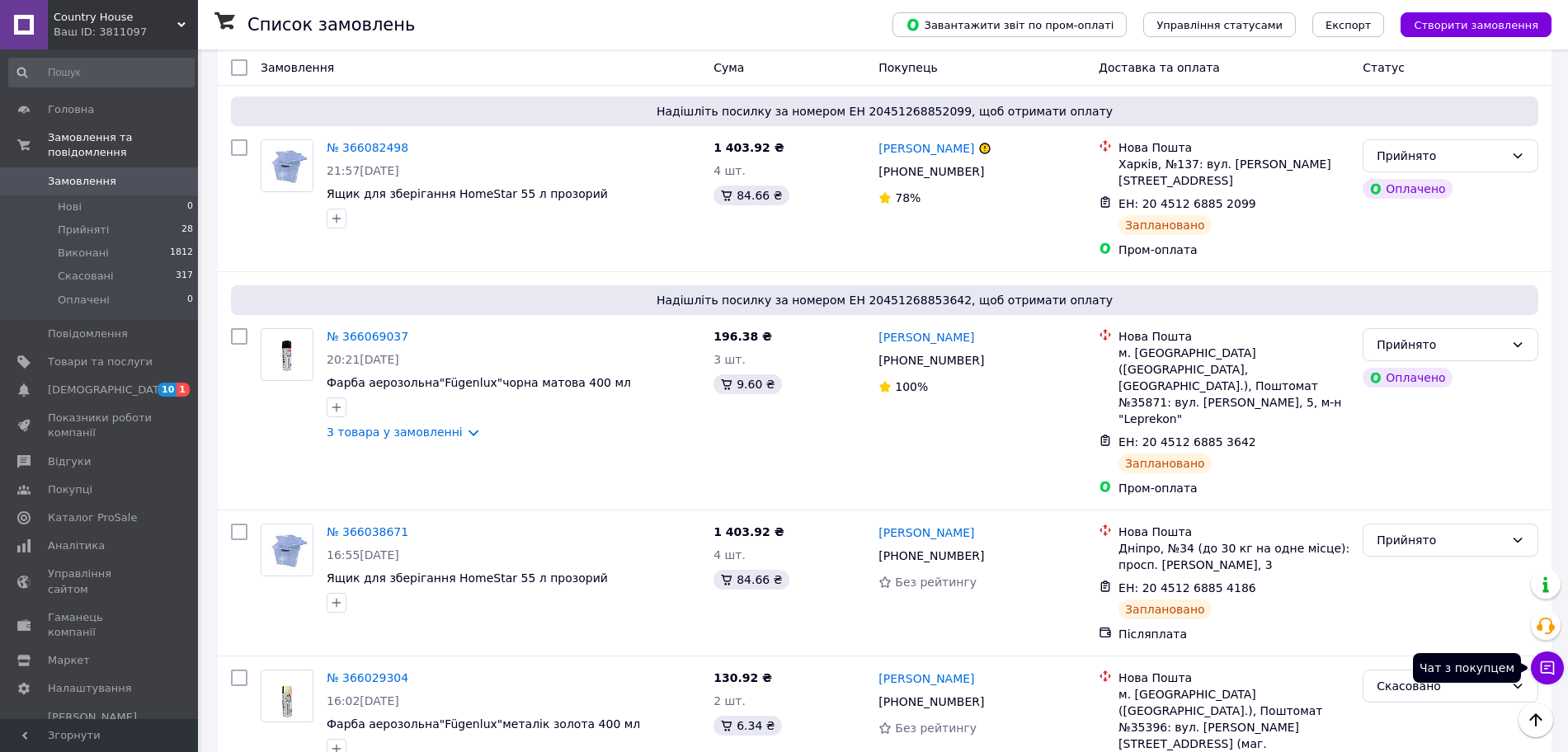
click at [1546, 669] on icon at bounding box center [1548, 669] width 14 height 14
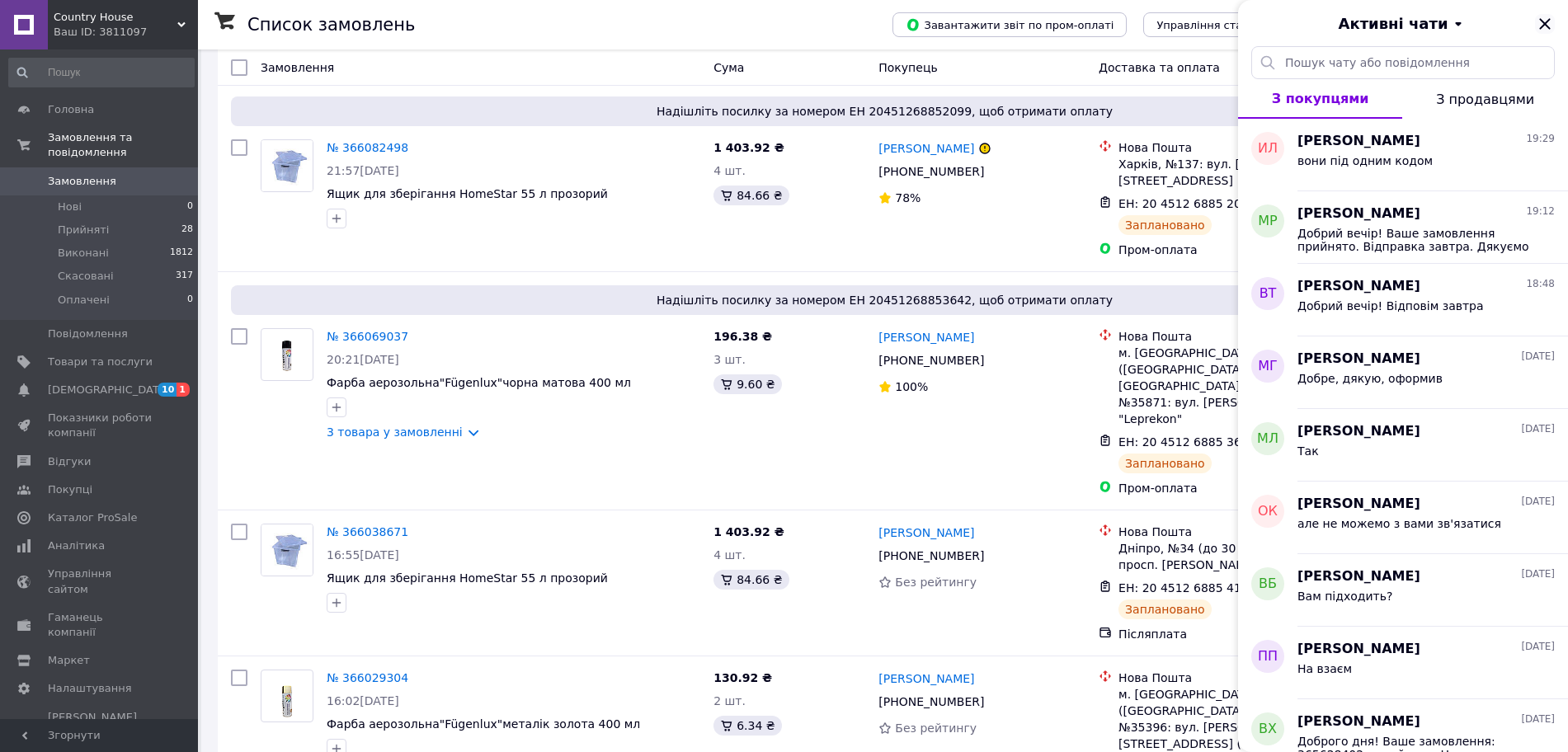
click at [1539, 24] on icon "Закрити" at bounding box center [1544, 24] width 20 height 20
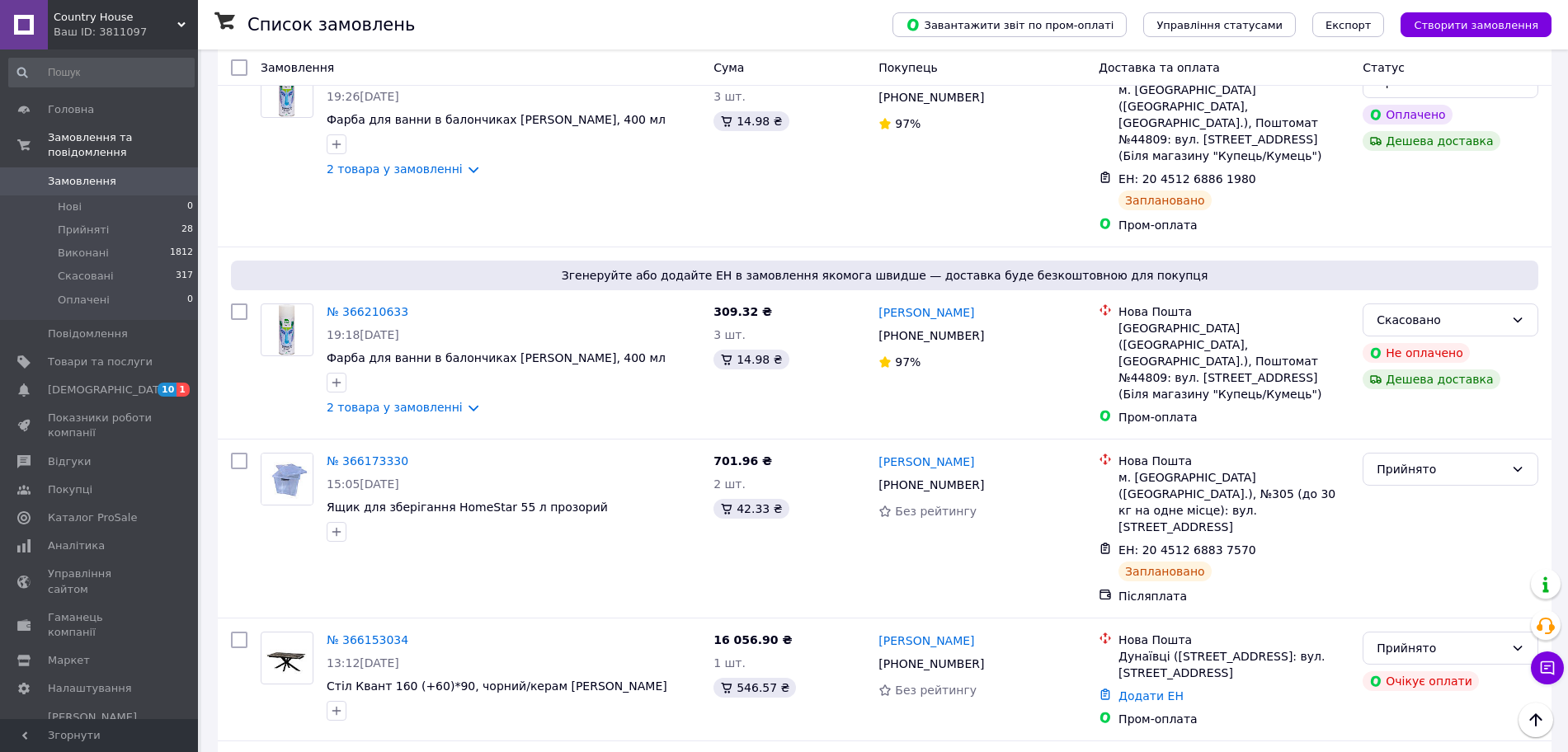
scroll to position [0, 0]
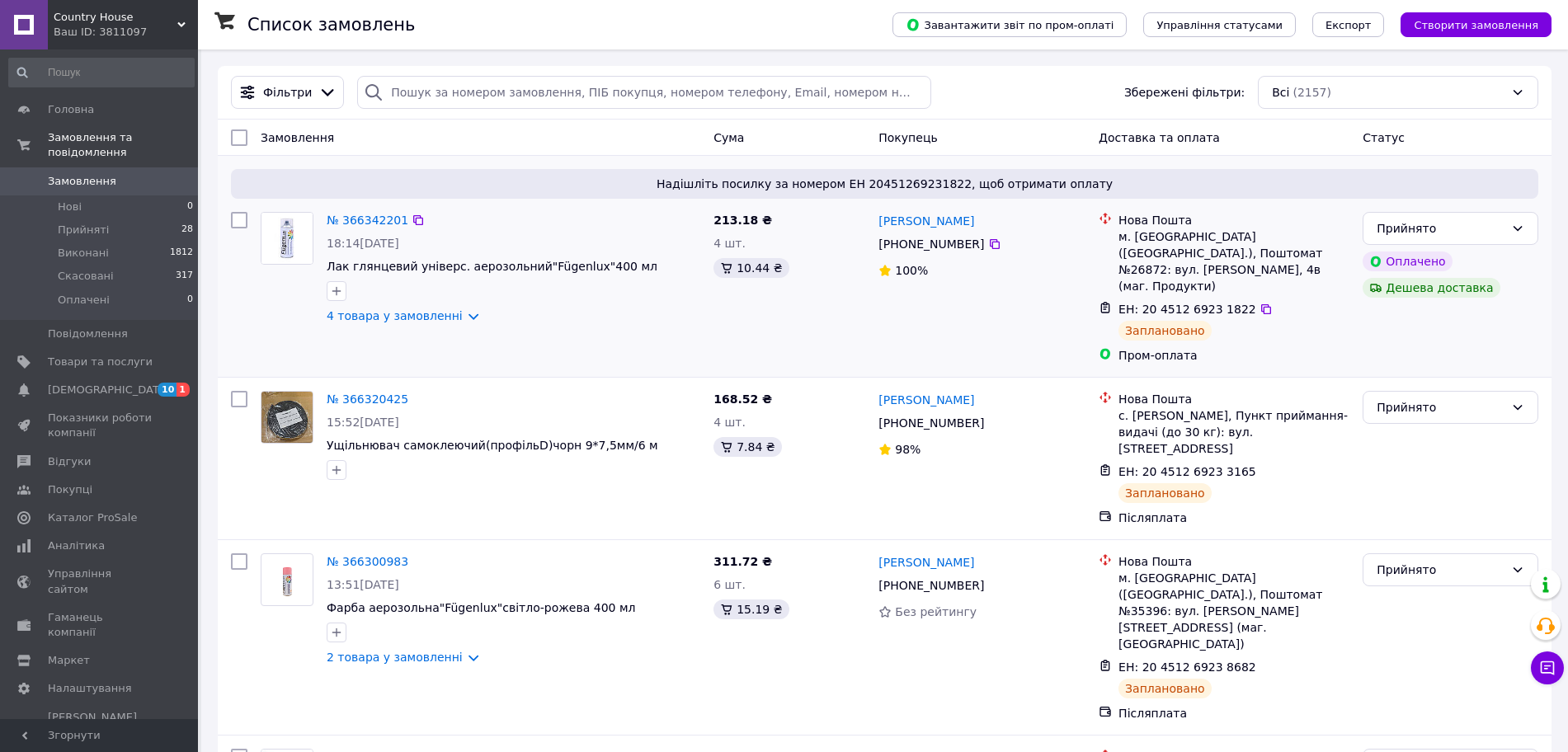
click at [234, 218] on input "checkbox" at bounding box center [239, 220] width 17 height 17
checkbox input "true"
click at [242, 391] on input "checkbox" at bounding box center [239, 399] width 17 height 17
checkbox input "true"
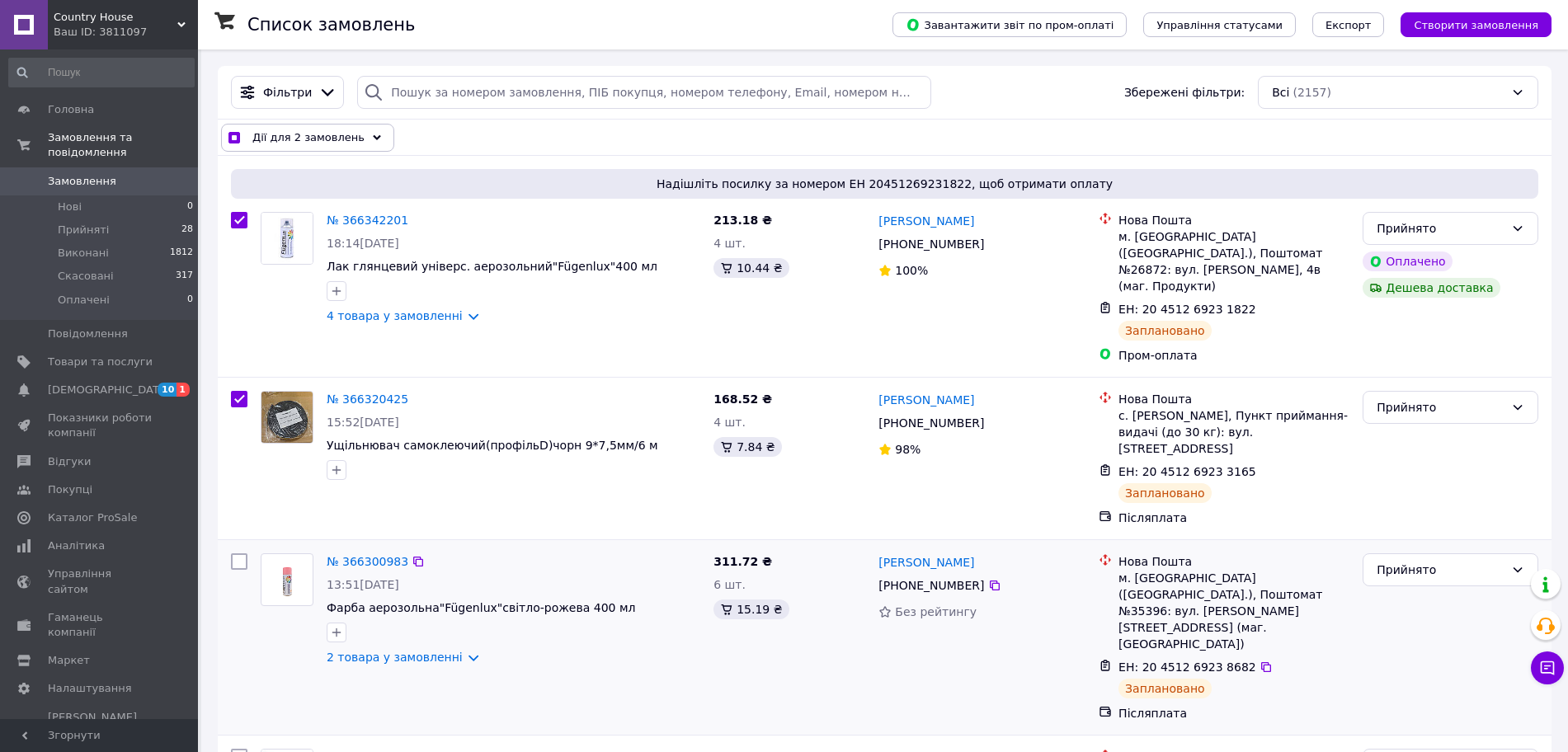
click at [241, 553] on input "checkbox" at bounding box center [239, 561] width 17 height 17
checkbox input "true"
click at [236, 748] on input "checkbox" at bounding box center [239, 756] width 17 height 17
checkbox input "true"
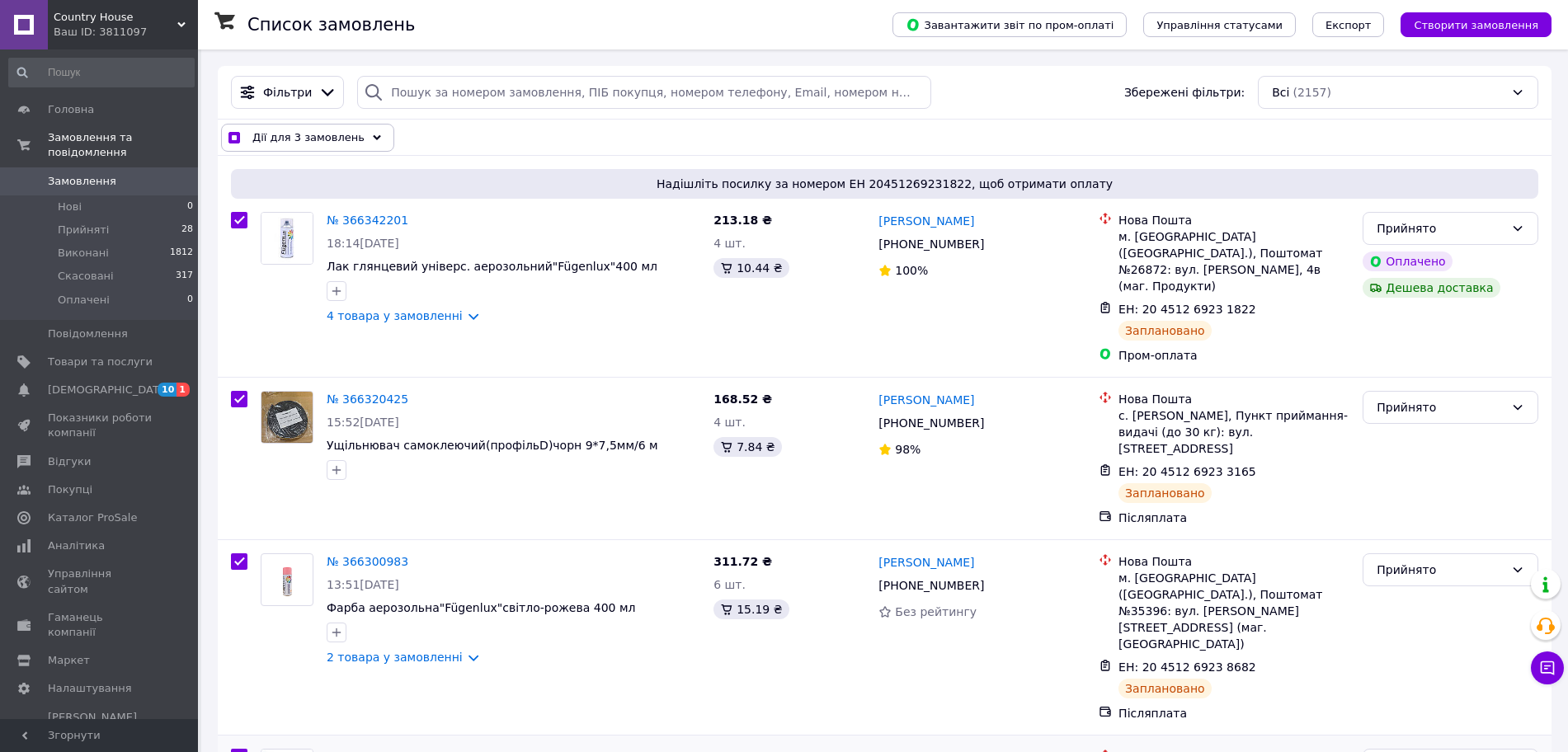
checkbox input "true"
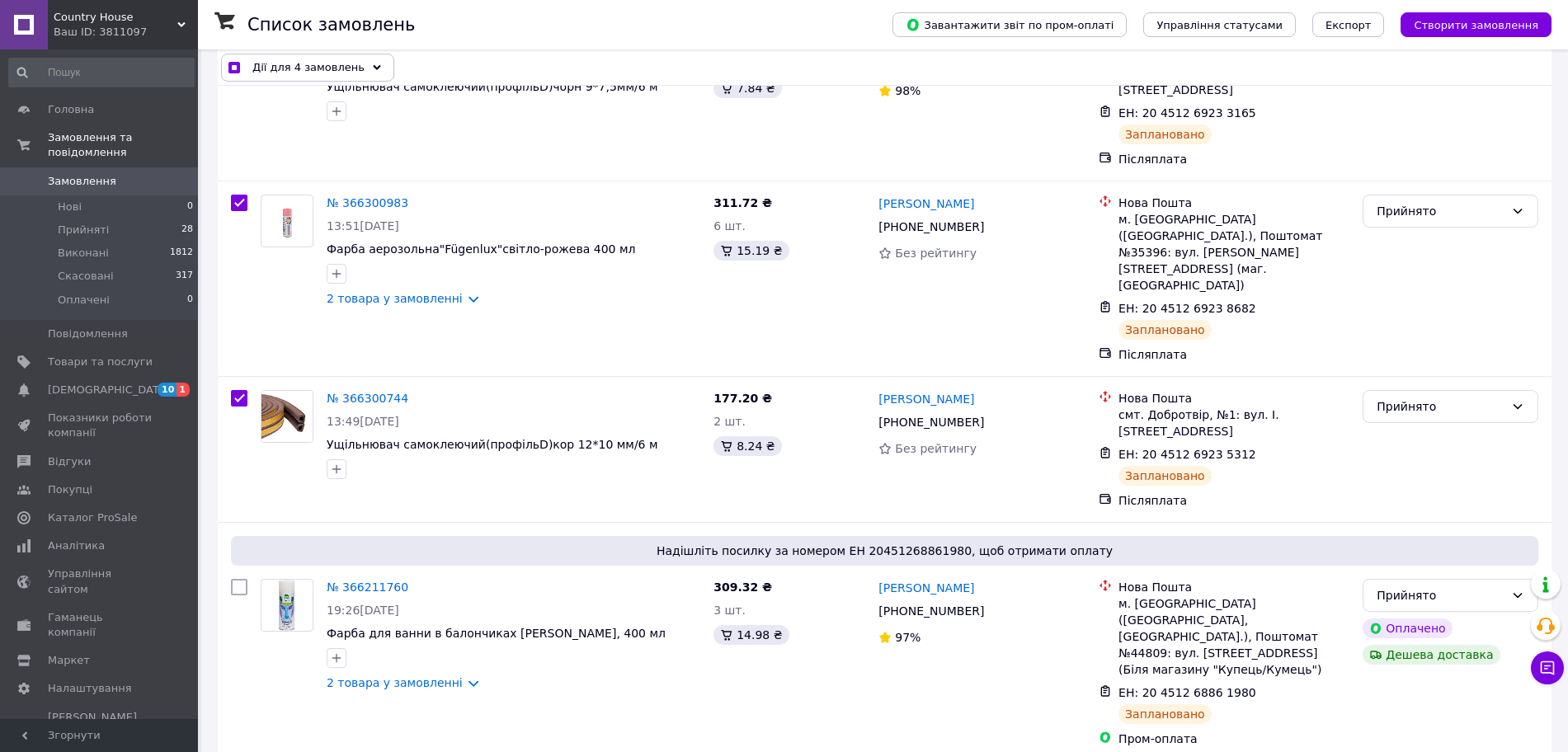
scroll to position [371, 0]
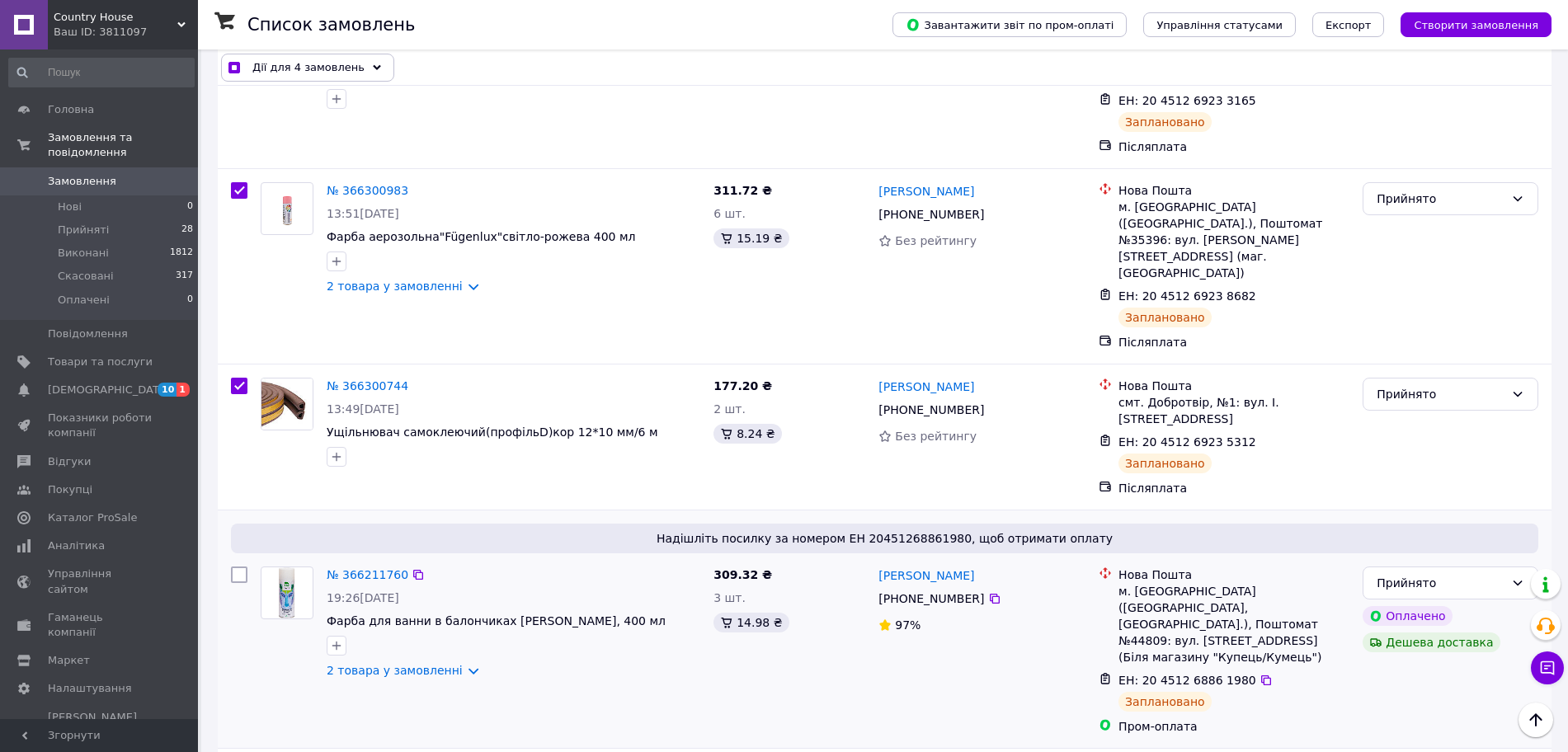
click at [244, 566] on input "checkbox" at bounding box center [239, 574] width 17 height 17
checkbox input "true"
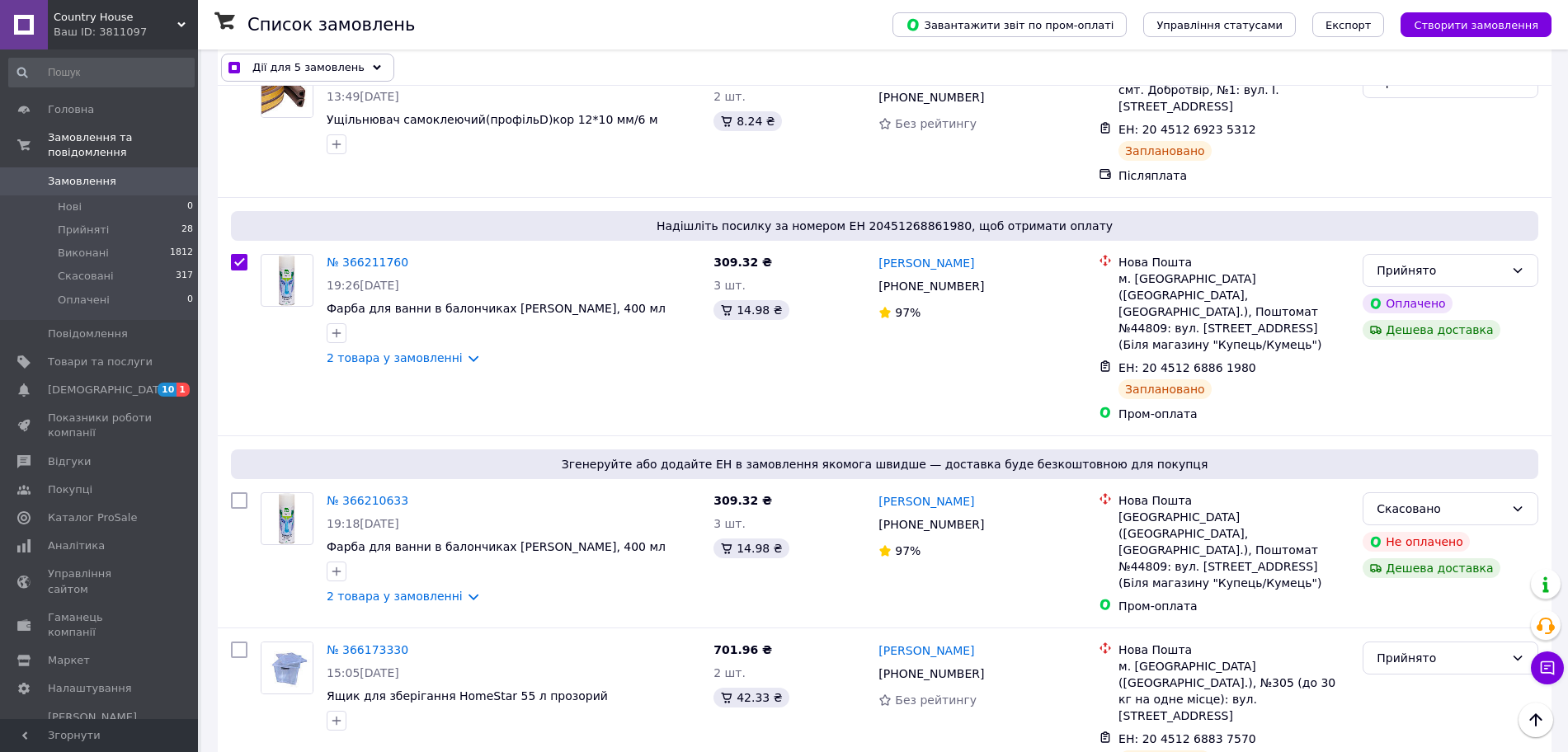
scroll to position [701, 0]
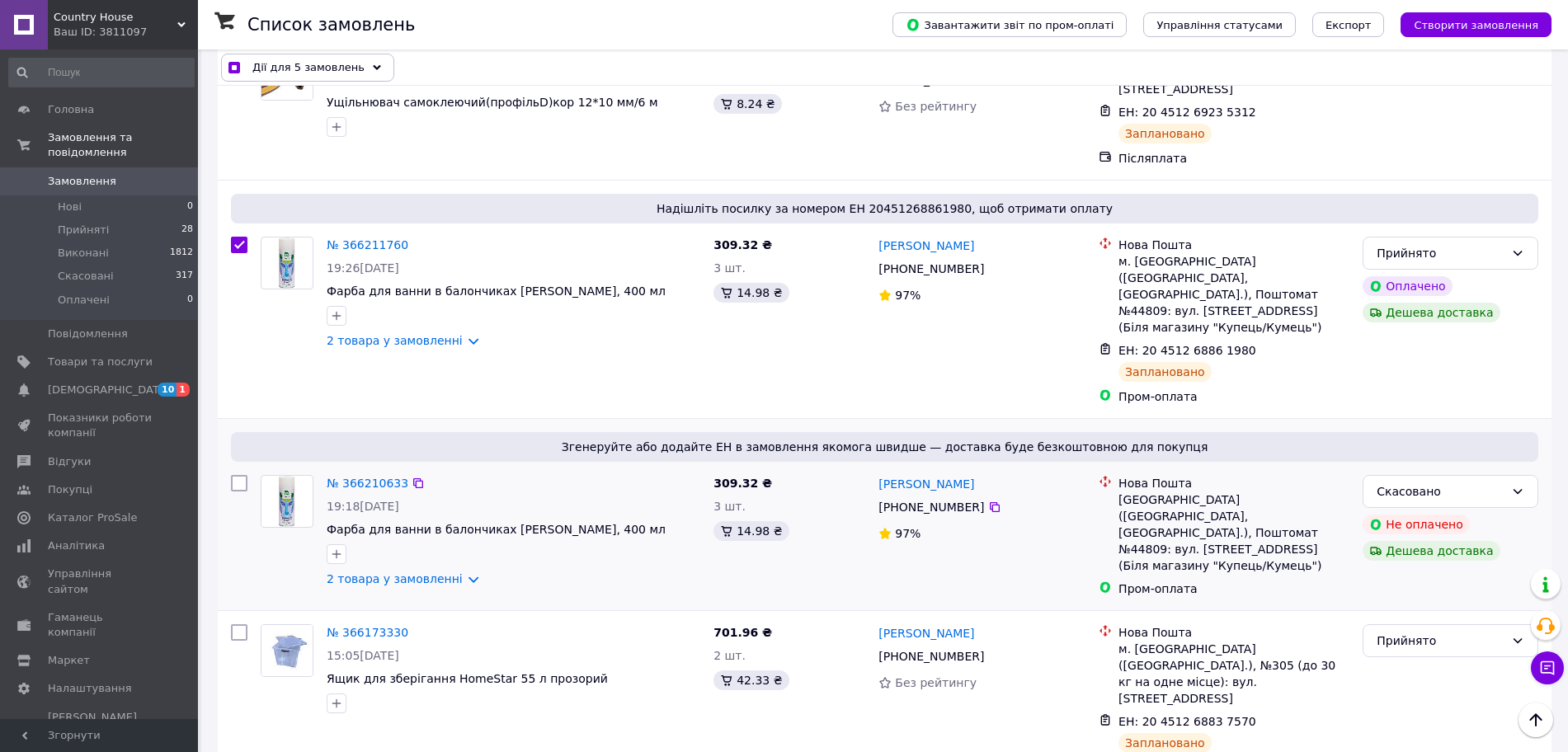
click at [244, 475] on input "checkbox" at bounding box center [239, 483] width 17 height 17
checkbox input "true"
click at [244, 475] on input "checkbox" at bounding box center [239, 483] width 17 height 17
checkbox input "false"
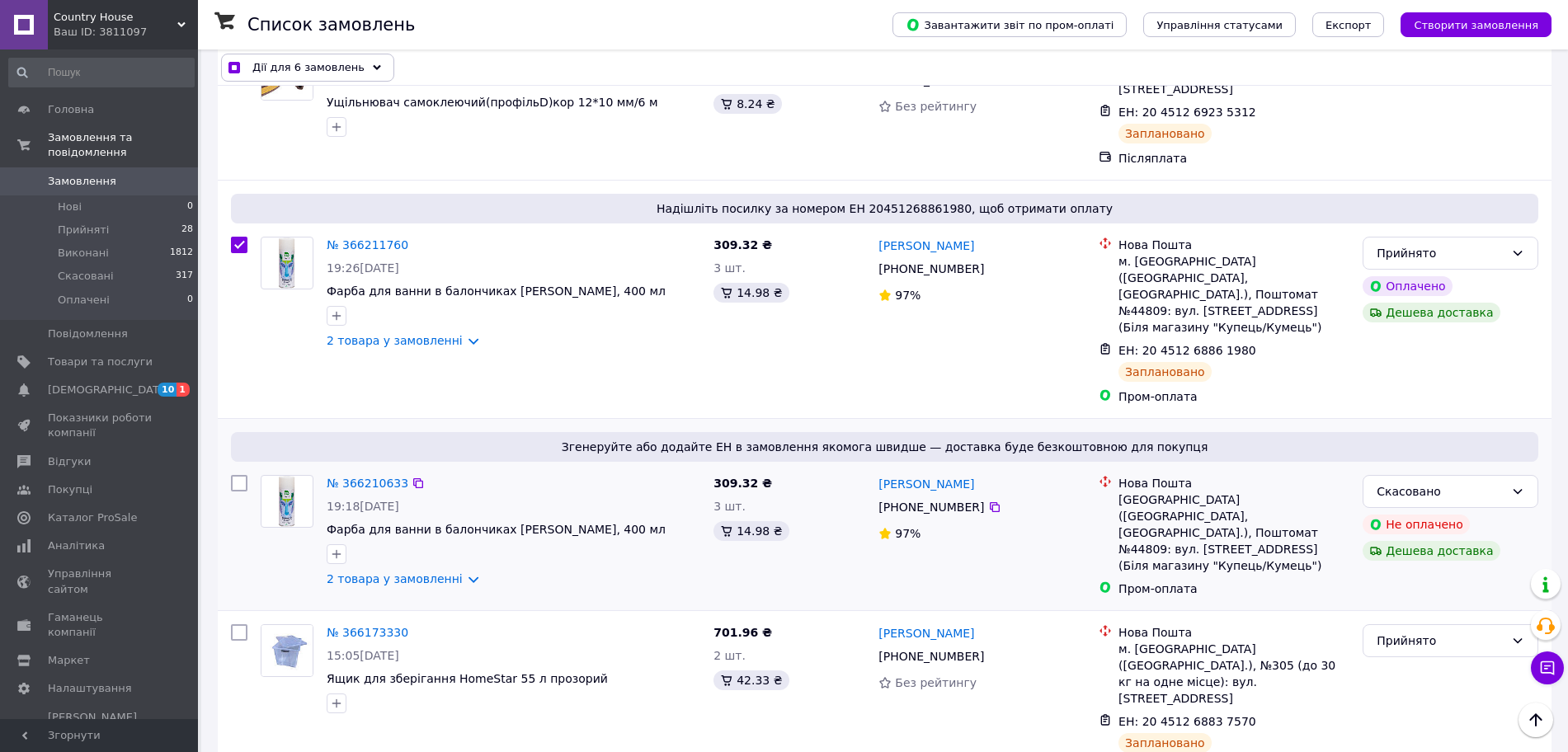
checkbox input "true"
click at [237, 624] on input "checkbox" at bounding box center [239, 632] width 17 height 17
checkbox input "true"
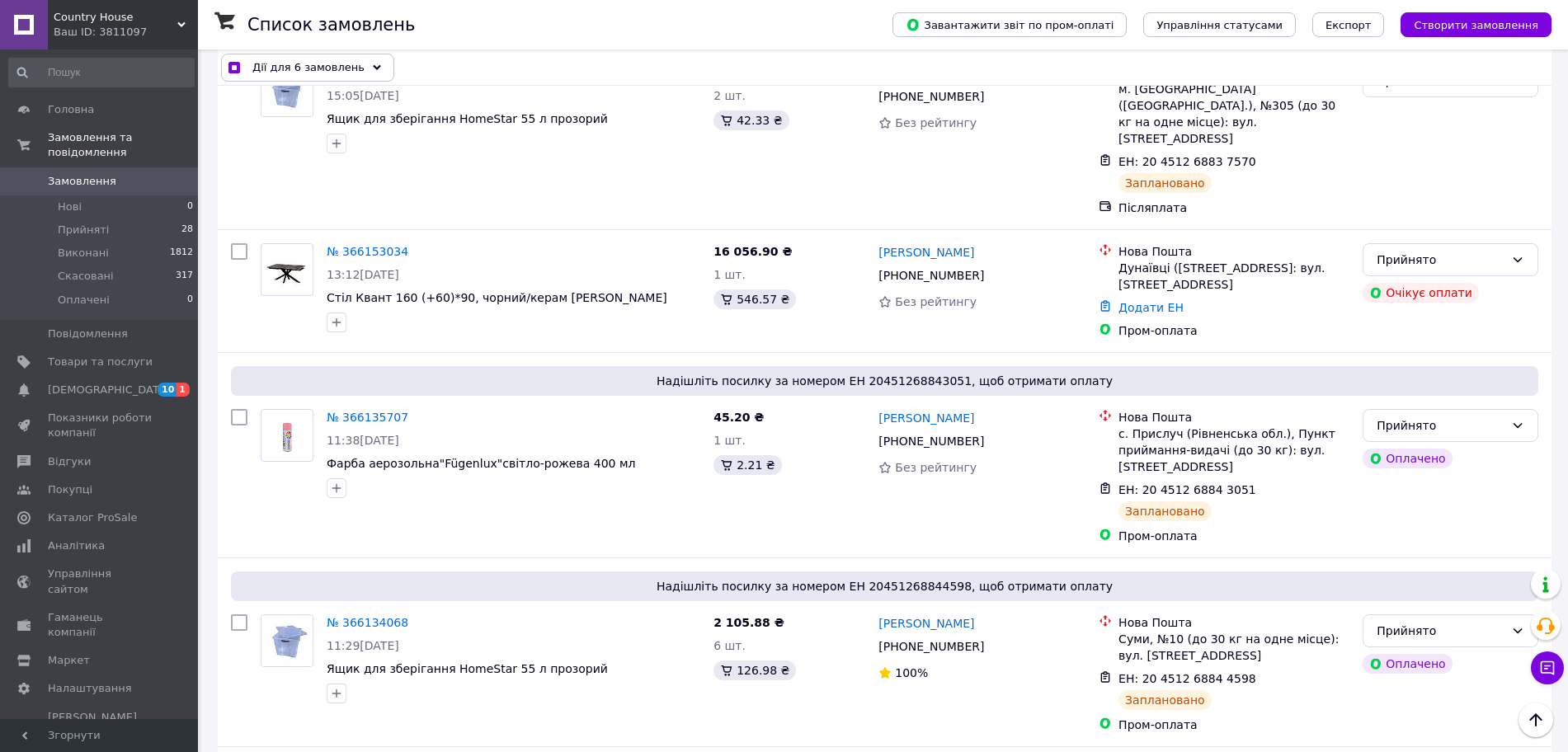
scroll to position [1278, 0]
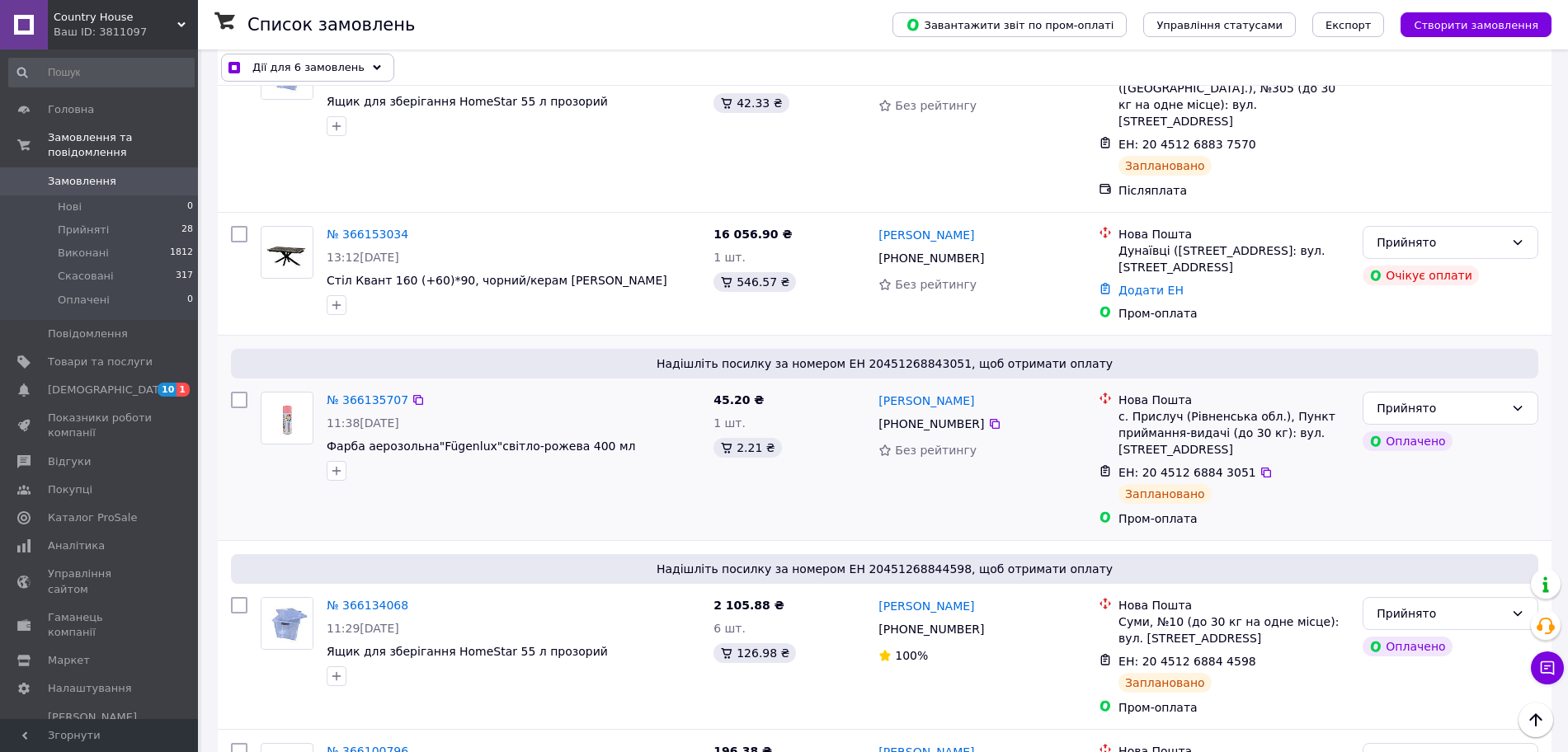
click at [242, 392] on input "checkbox" at bounding box center [239, 400] width 17 height 17
checkbox input "true"
click at [237, 597] on input "checkbox" at bounding box center [239, 605] width 17 height 17
checkbox input "true"
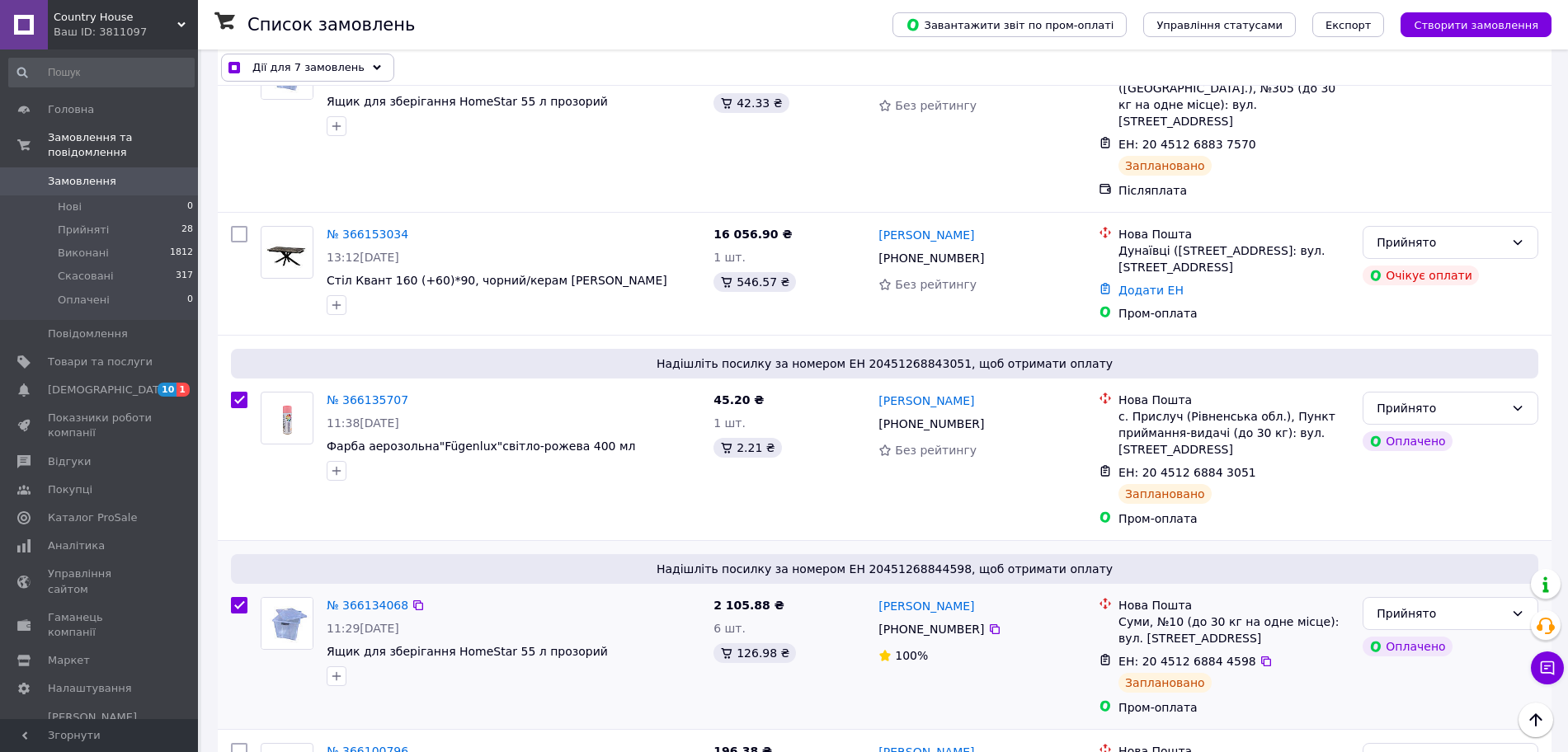
checkbox input "true"
click at [243, 743] on input "checkbox" at bounding box center [239, 751] width 17 height 17
checkbox input "true"
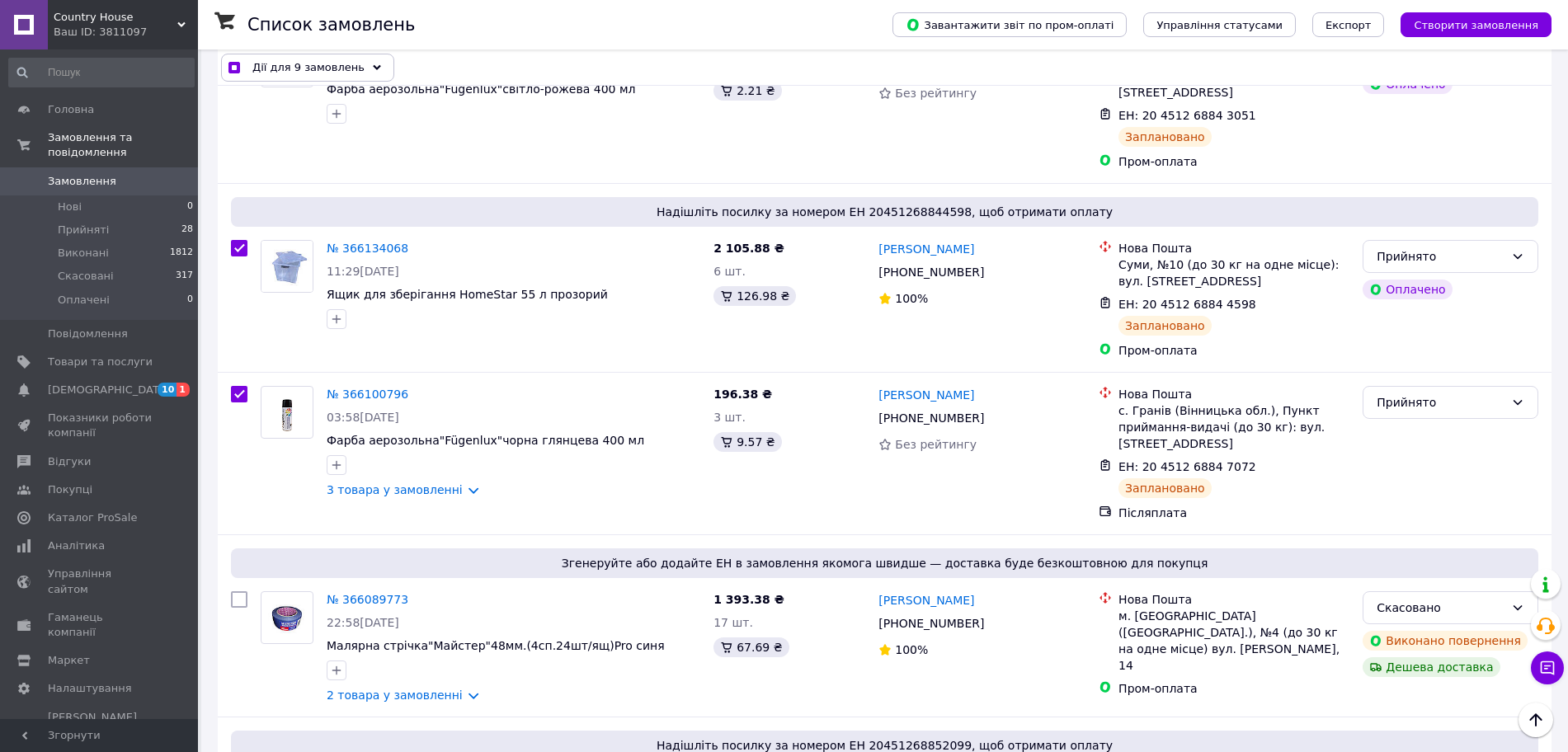
scroll to position [1650, 0]
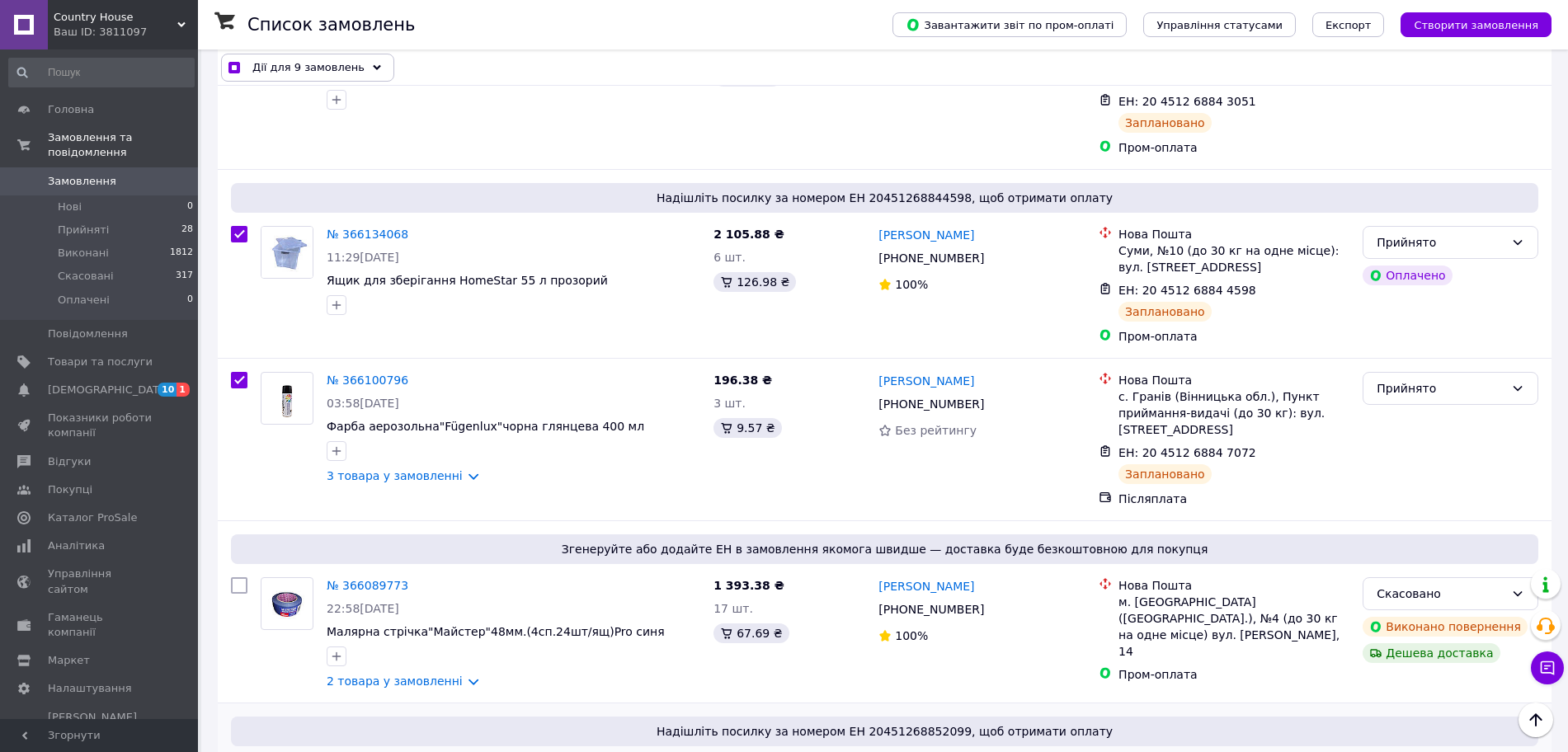
checkbox input "true"
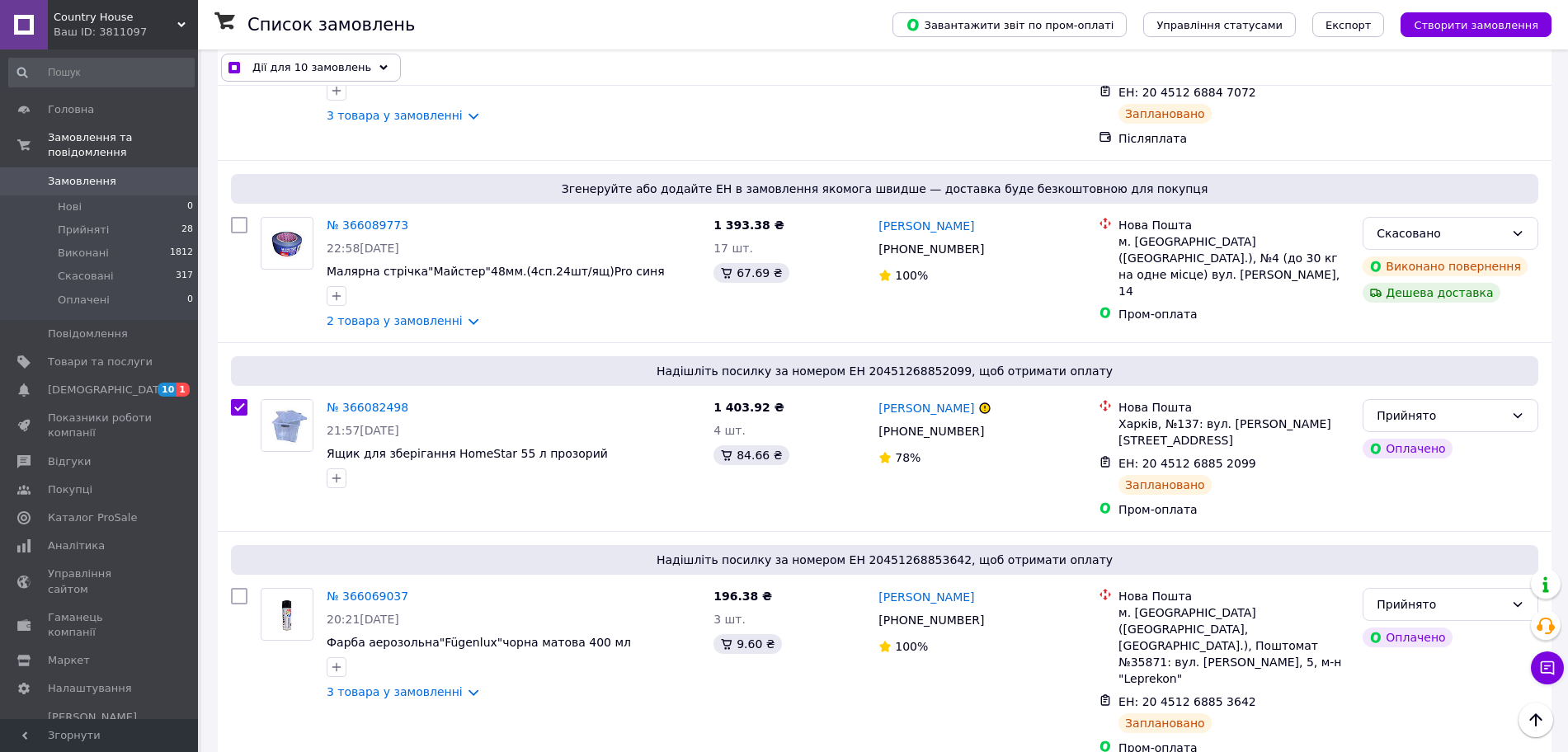
scroll to position [2021, 0]
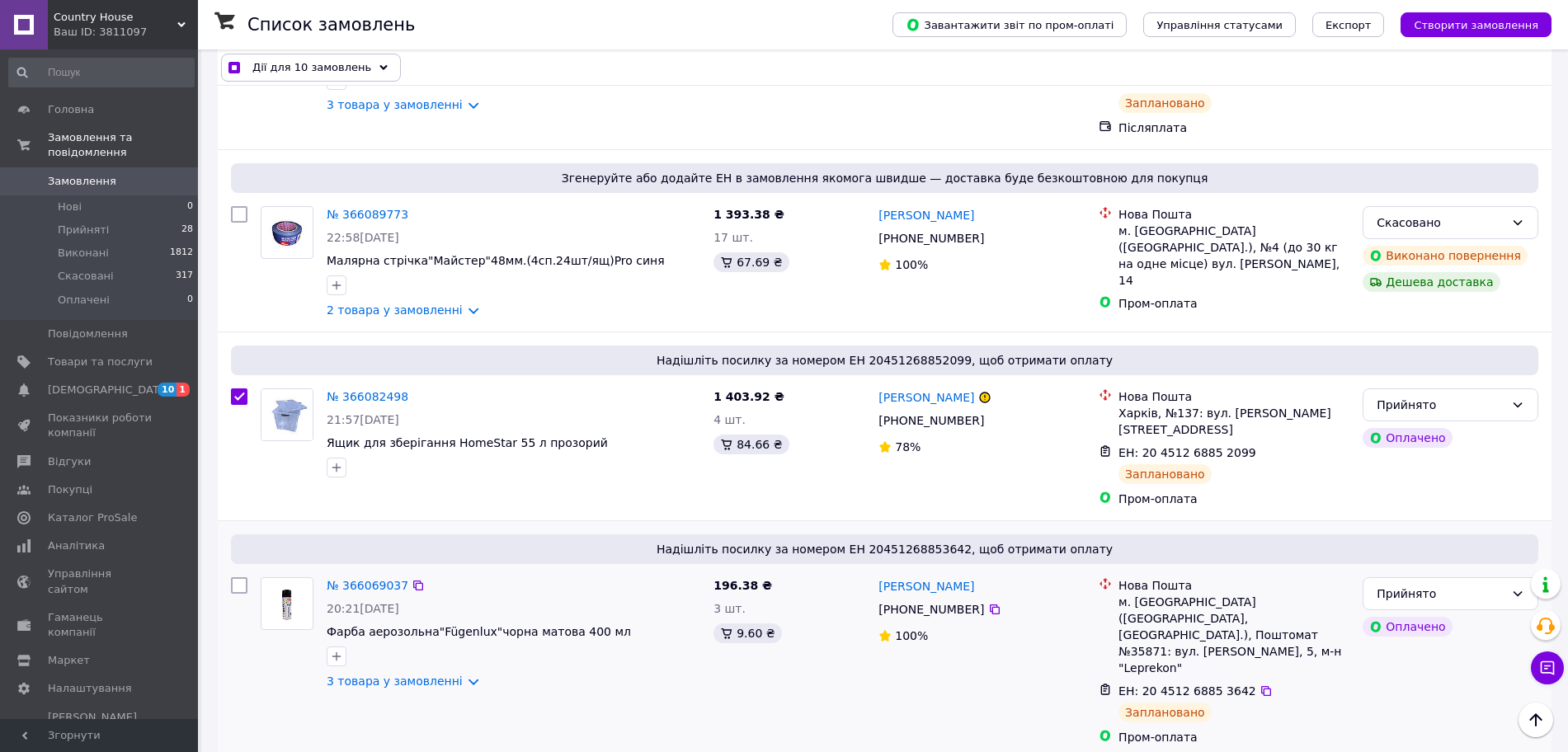
click at [240, 577] on input "checkbox" at bounding box center [239, 585] width 17 height 17
checkbox input "true"
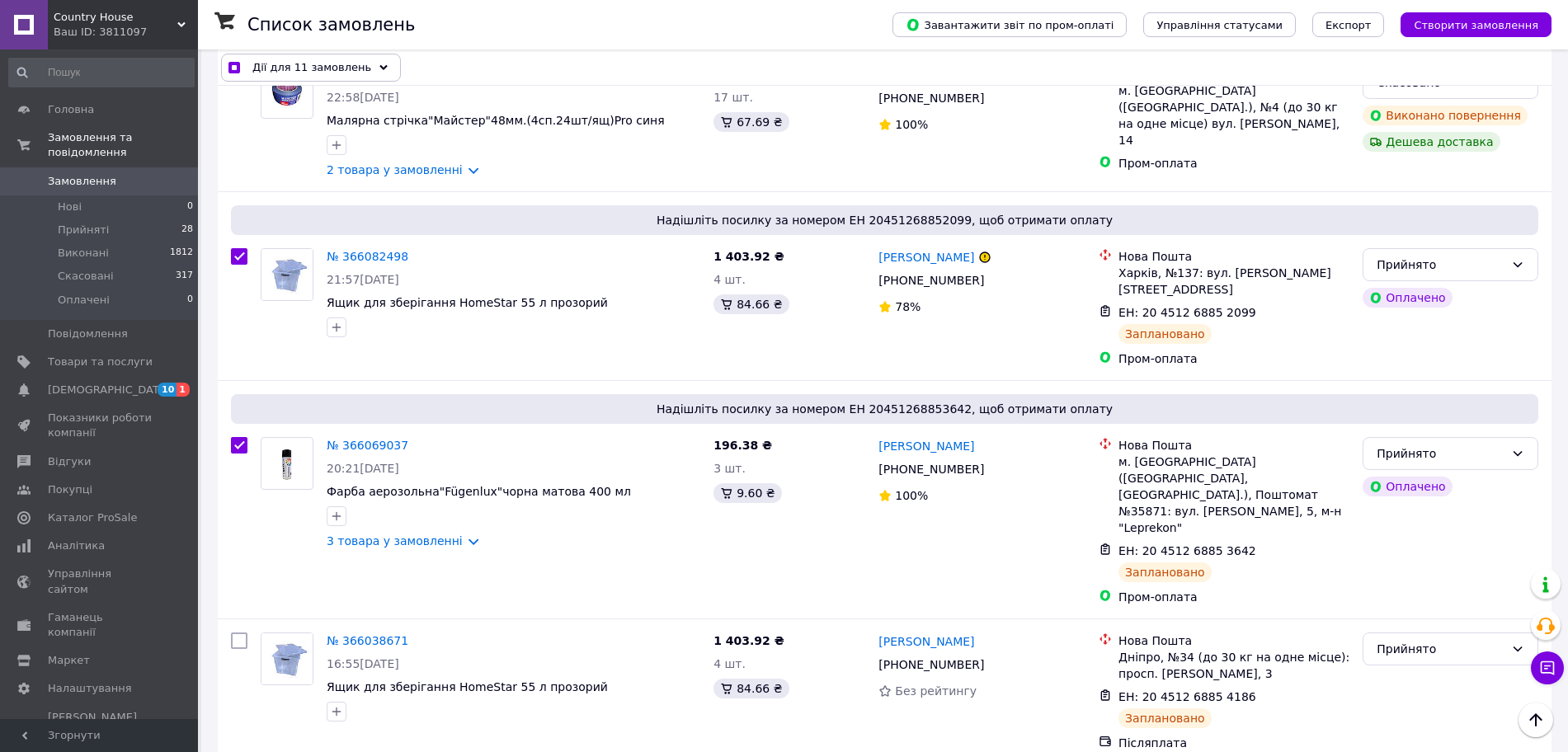
scroll to position [2185, 0]
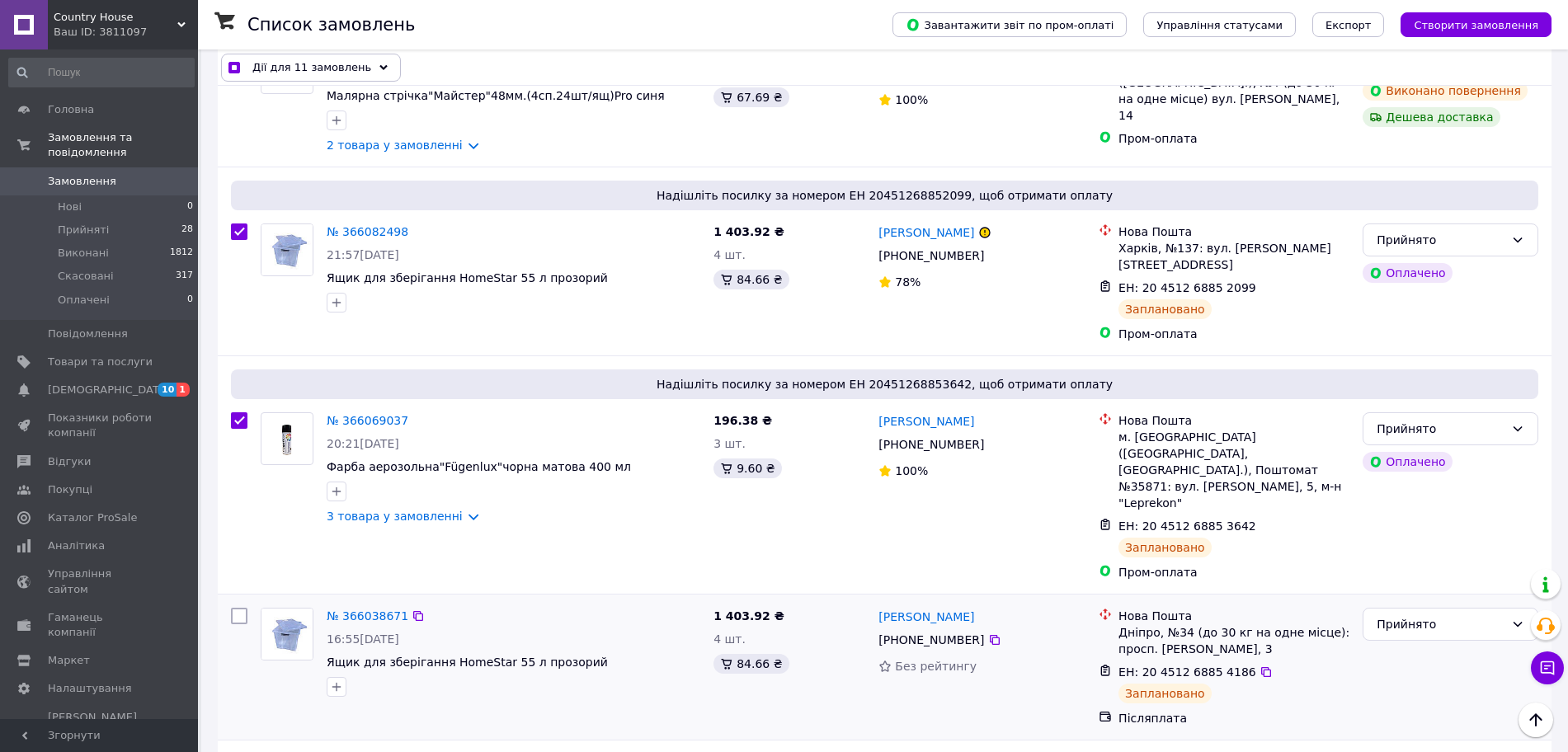
click at [242, 608] on input "checkbox" at bounding box center [239, 616] width 17 height 17
checkbox input "true"
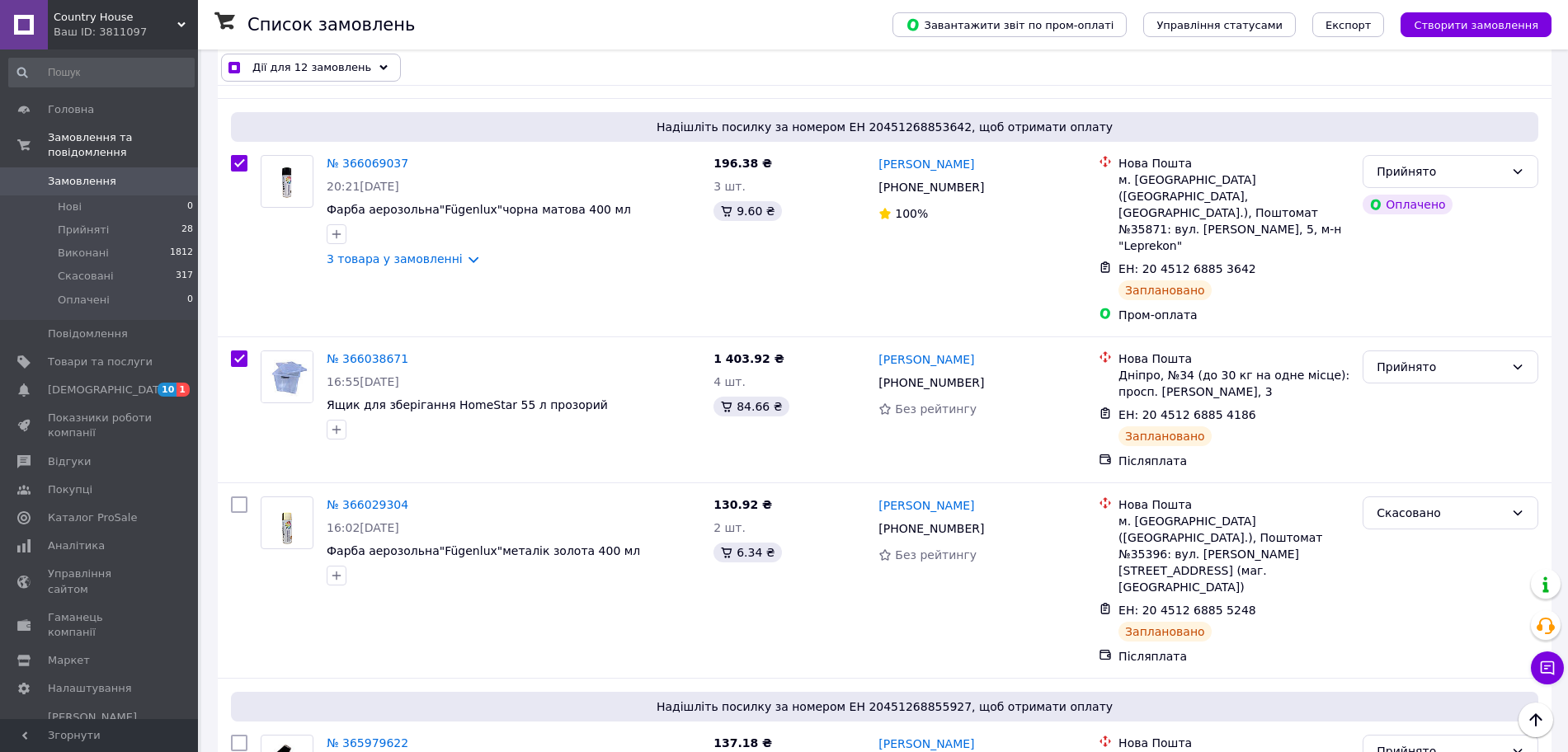
scroll to position [2474, 0]
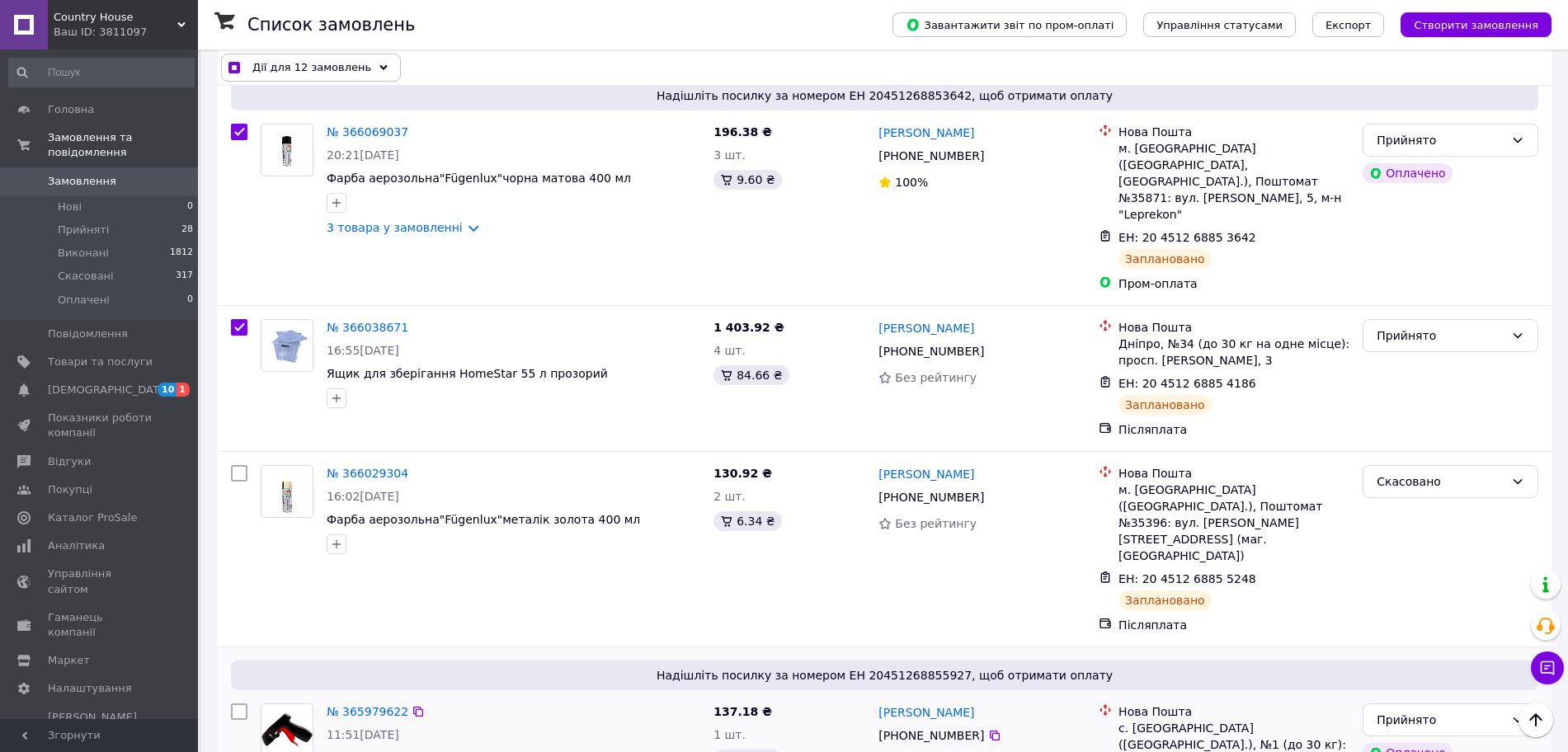
click at [239, 703] on input "checkbox" at bounding box center [239, 711] width 17 height 17
checkbox input "true"
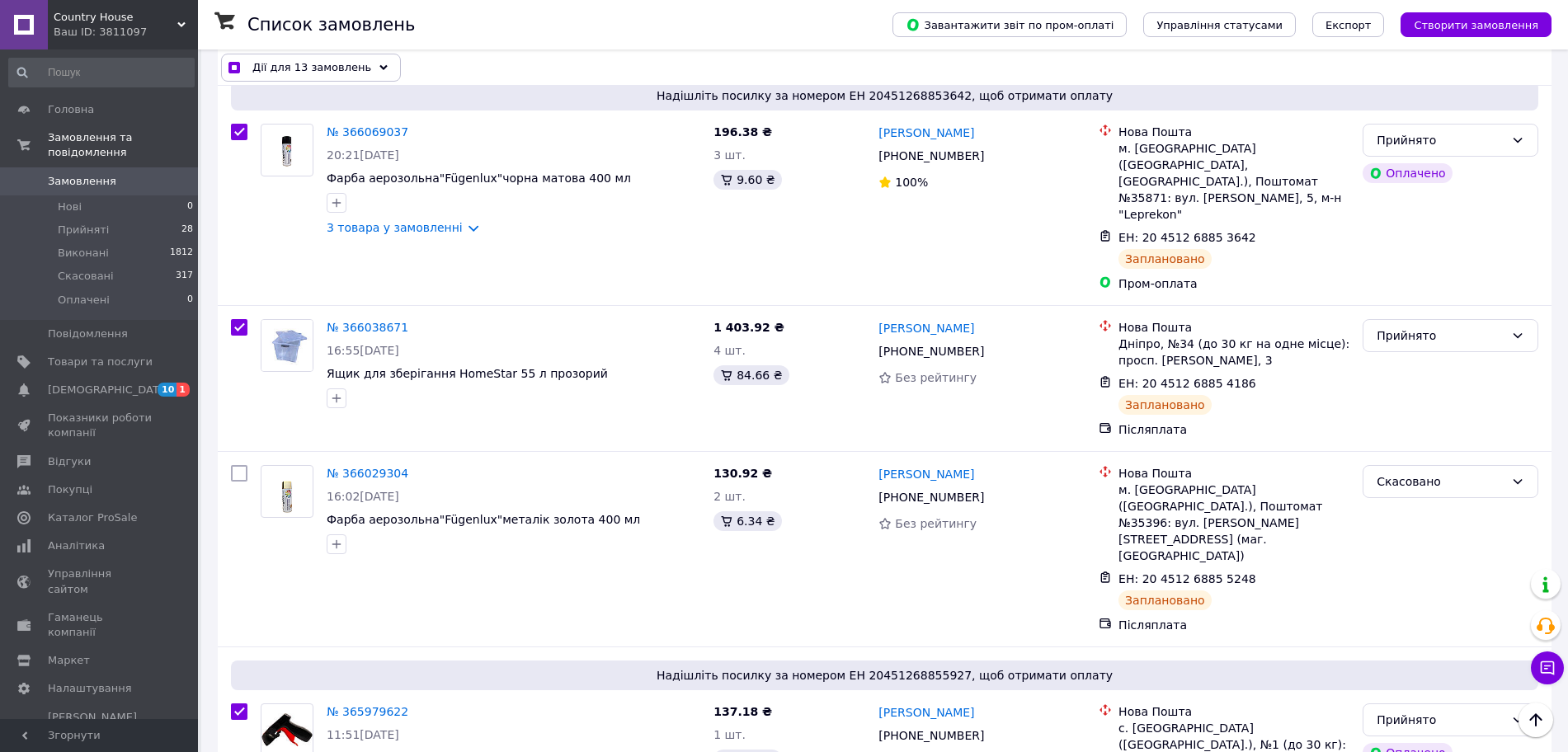
checkbox input "true"
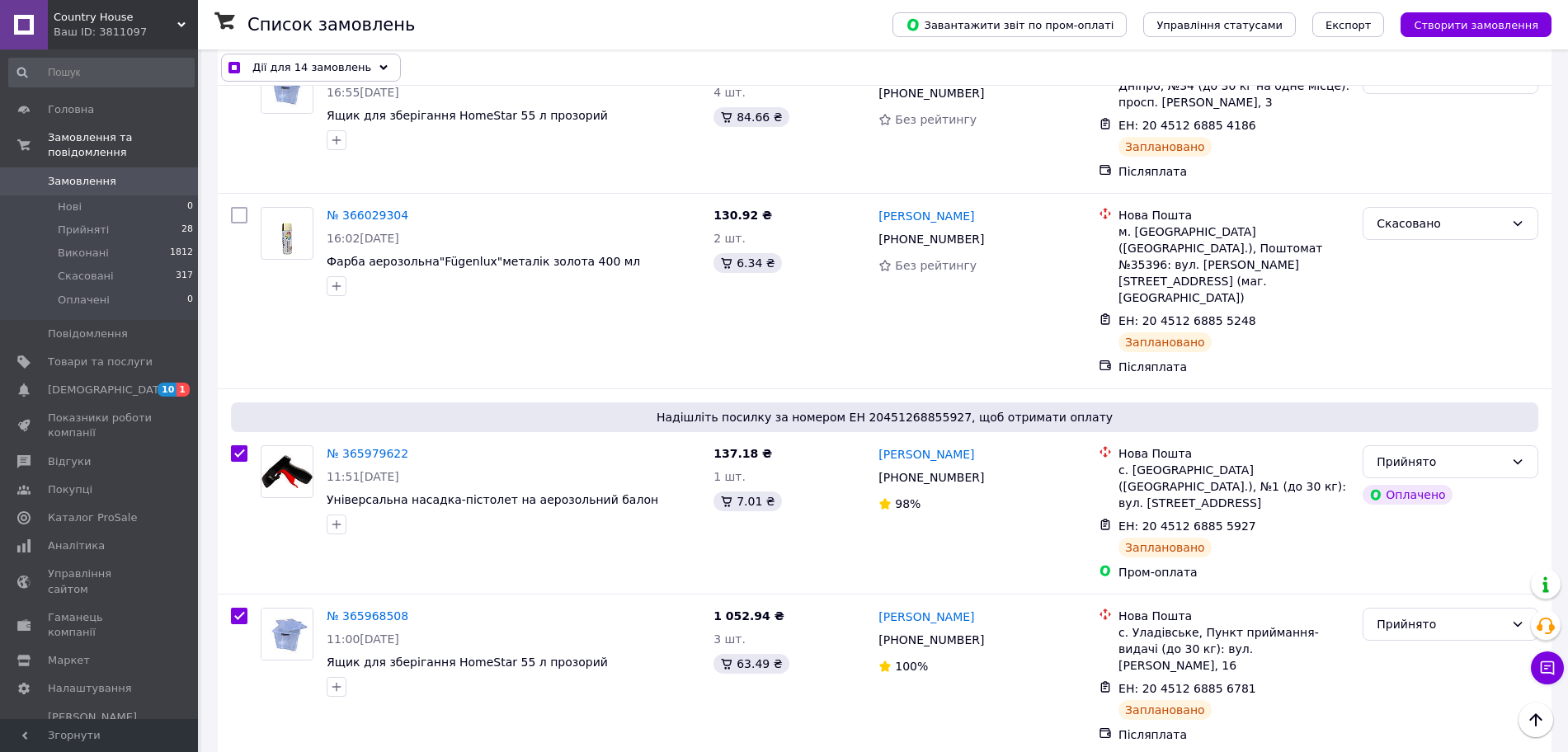
scroll to position [2762, 0]
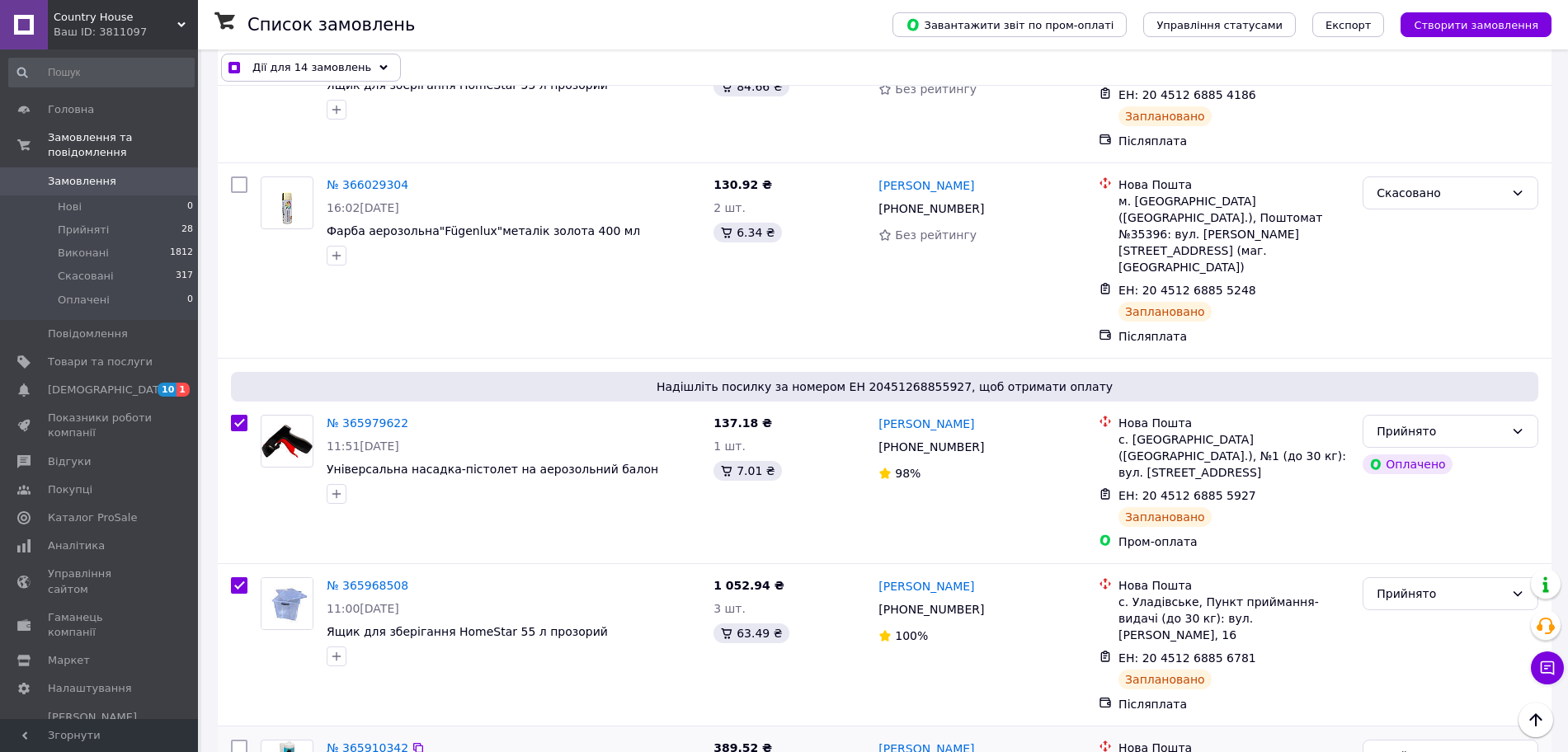
click at [237, 740] on input "checkbox" at bounding box center [239, 748] width 17 height 17
checkbox input "true"
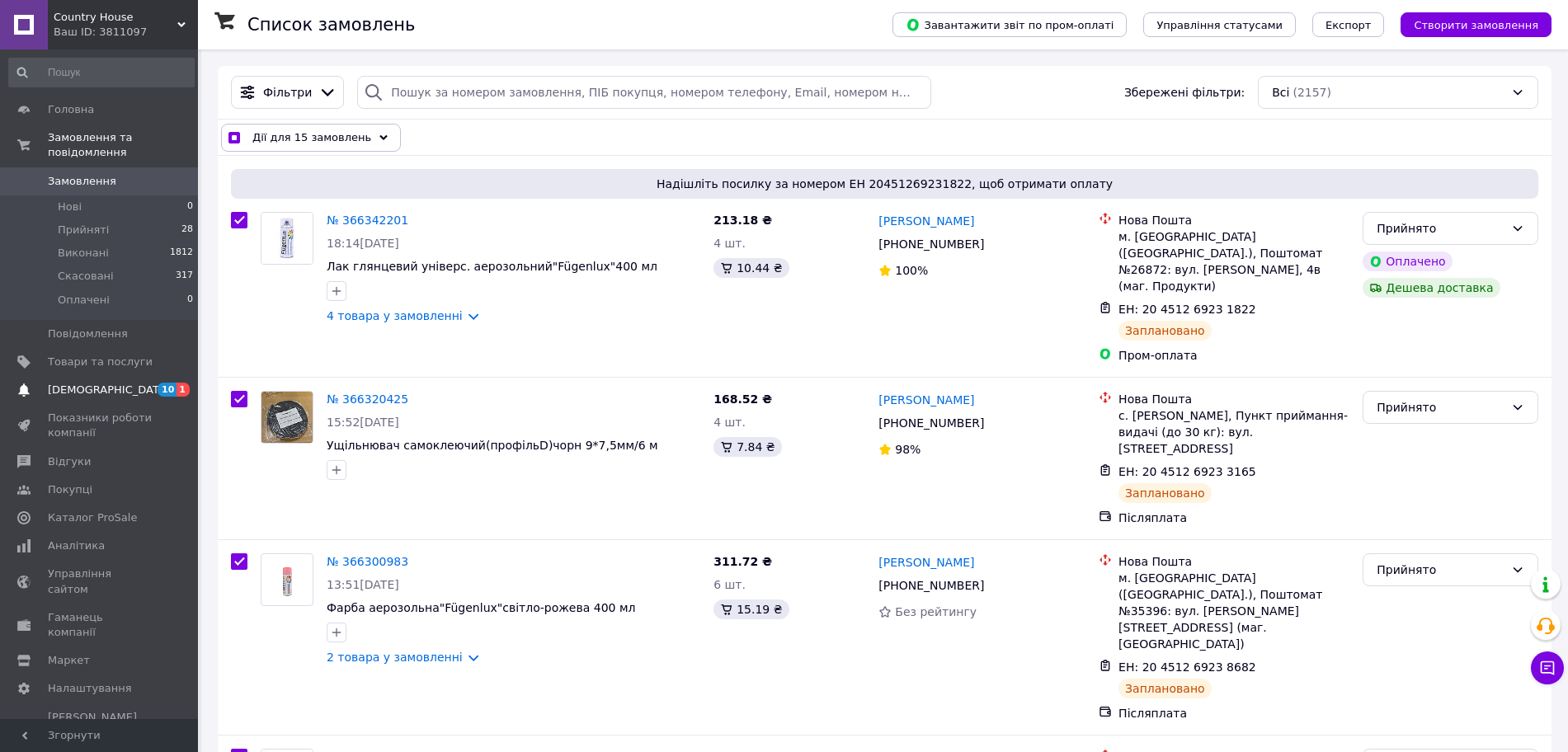
click at [140, 376] on link "[DEMOGRAPHIC_DATA] 10 1" at bounding box center [101, 391] width 202 height 28
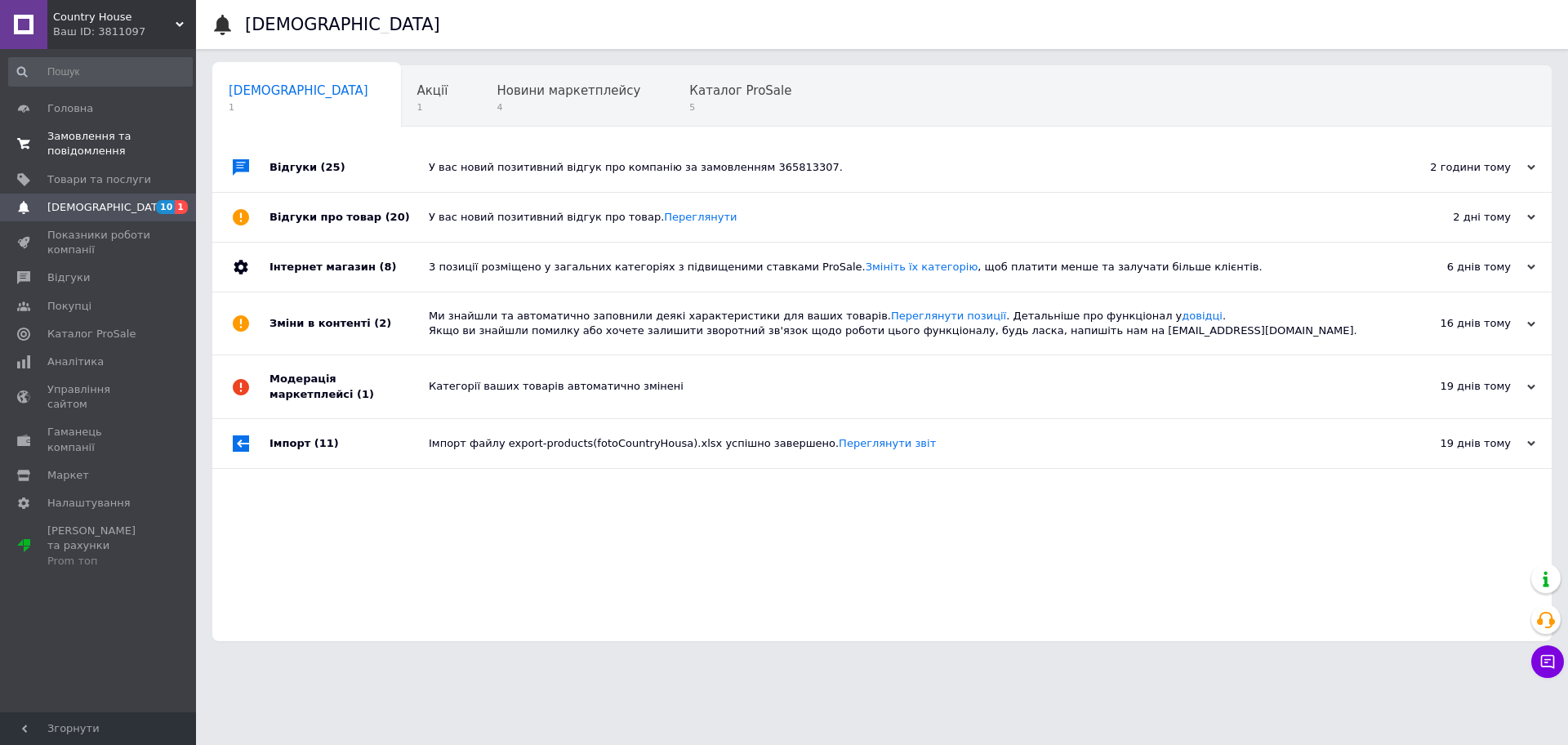
click at [100, 150] on span "Замовлення та повідомлення" at bounding box center [99, 143] width 104 height 29
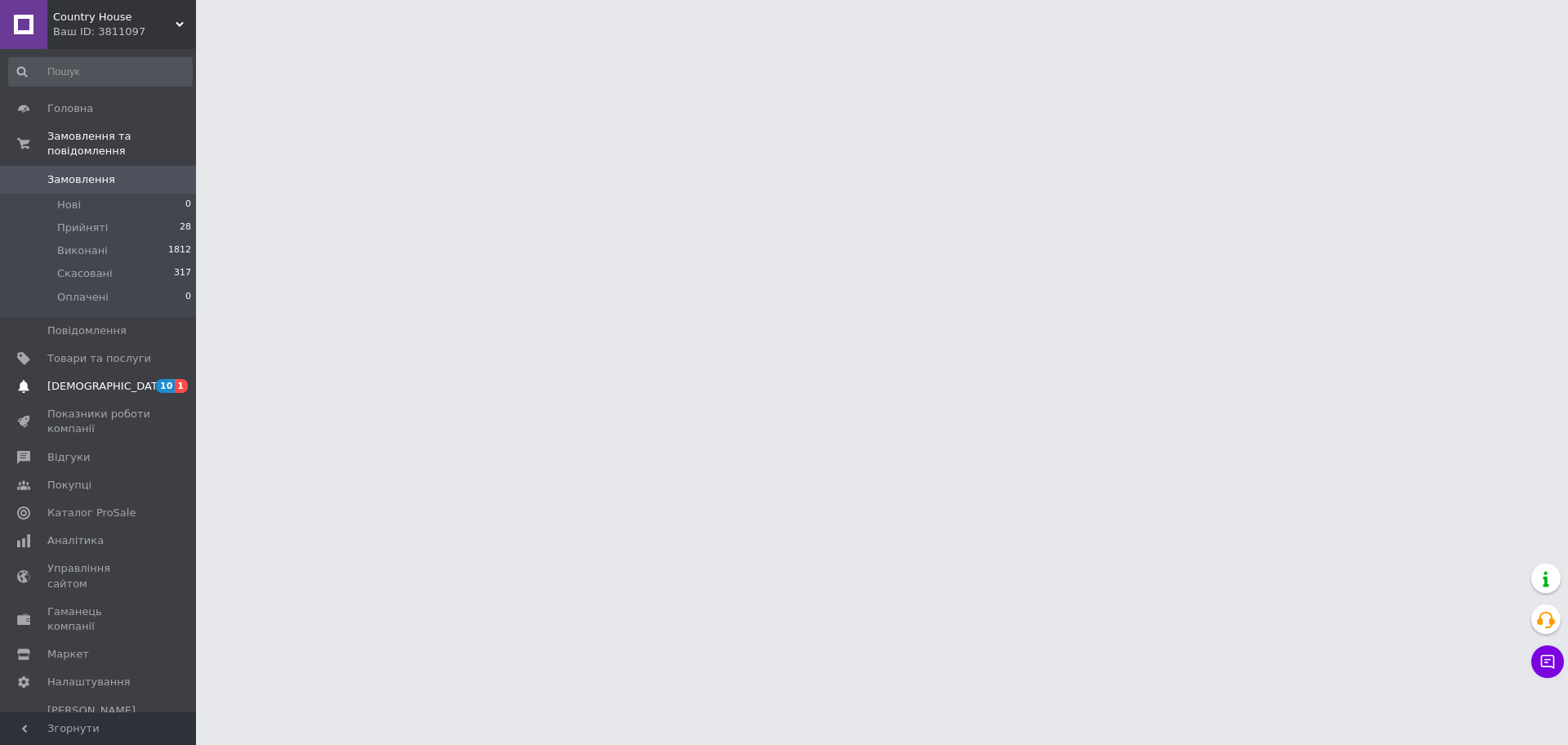
click at [115, 379] on span "[DEMOGRAPHIC_DATA]" at bounding box center [99, 386] width 104 height 15
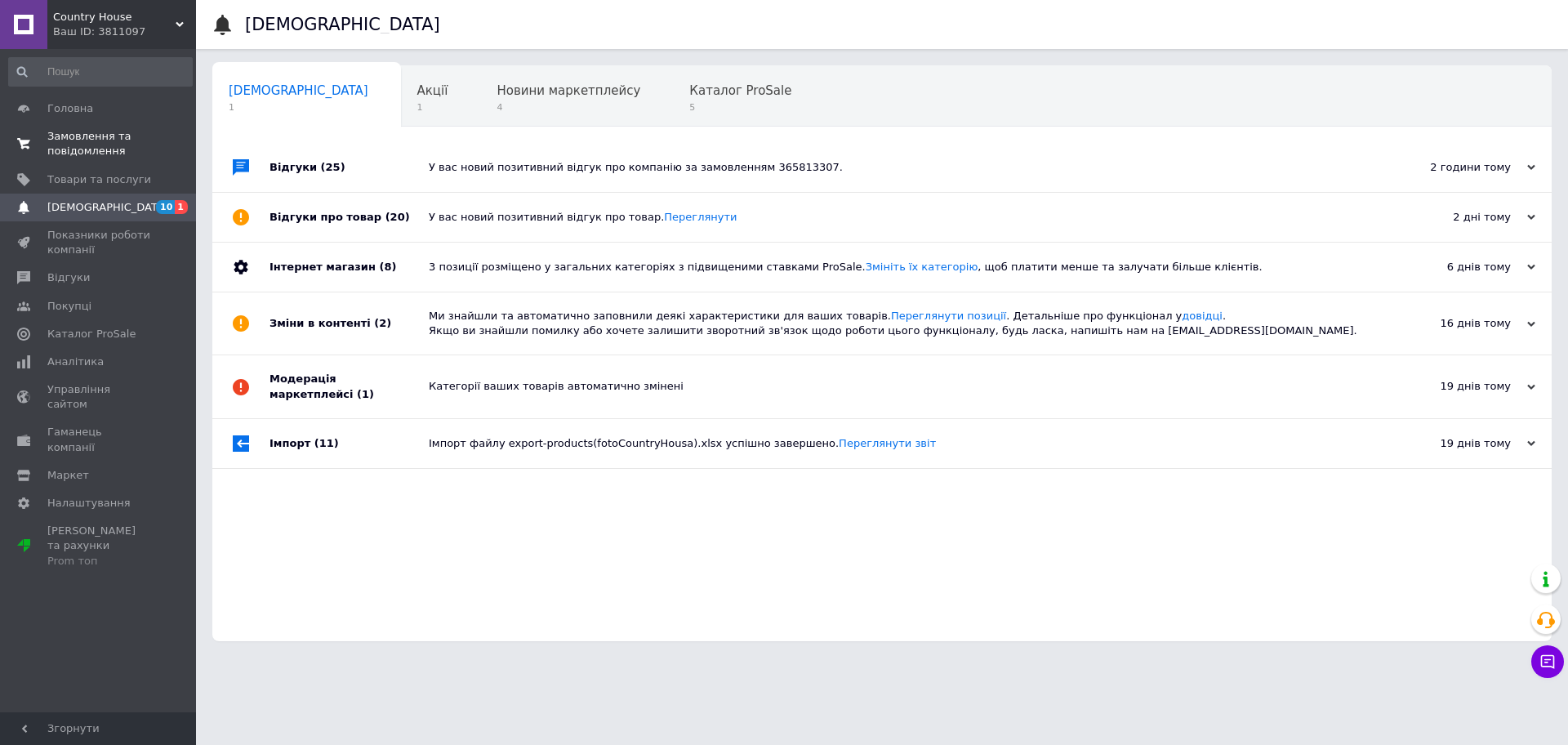
click at [78, 158] on span "Замовлення та повідомлення" at bounding box center [99, 143] width 104 height 29
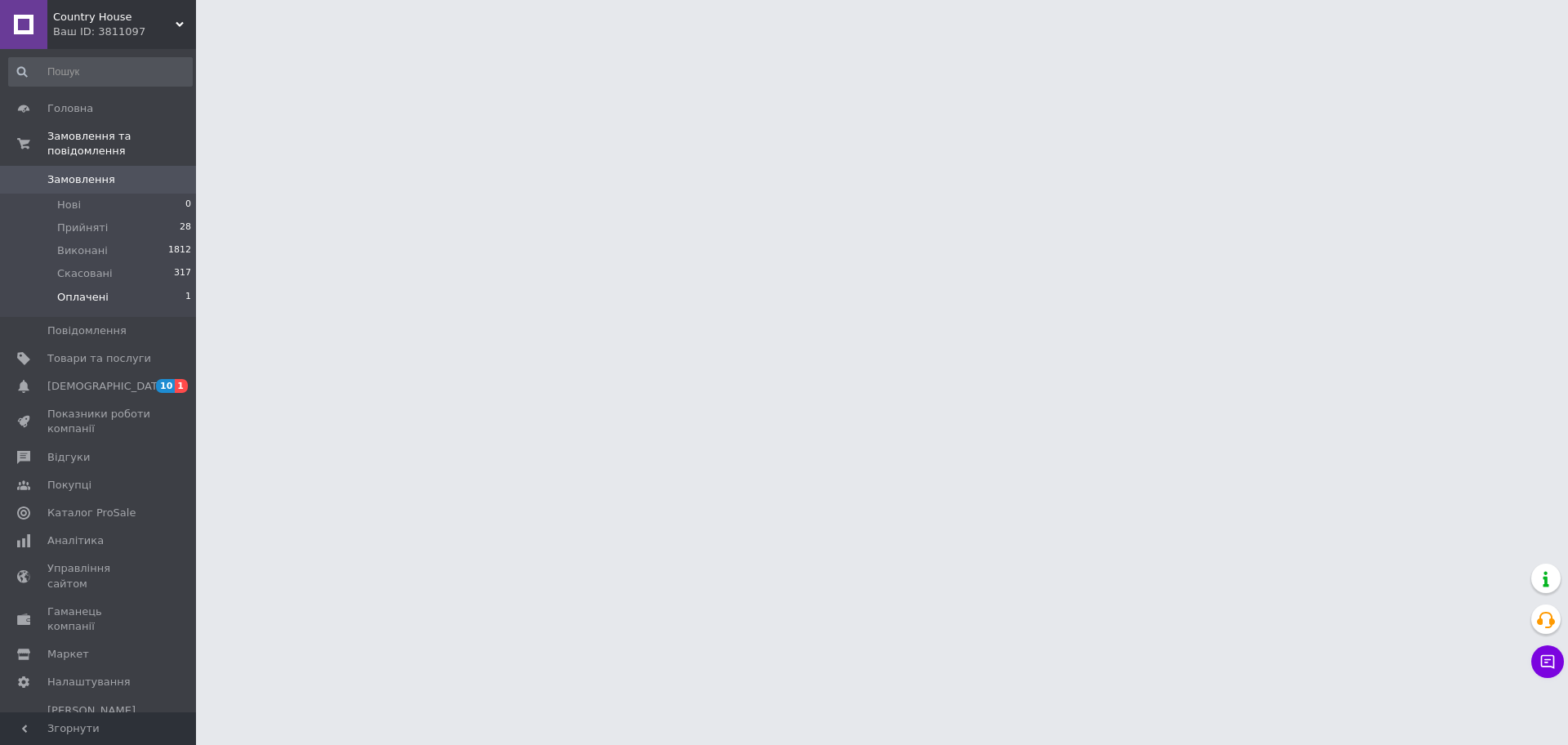
click at [102, 292] on li "Оплачені 1" at bounding box center [100, 301] width 201 height 31
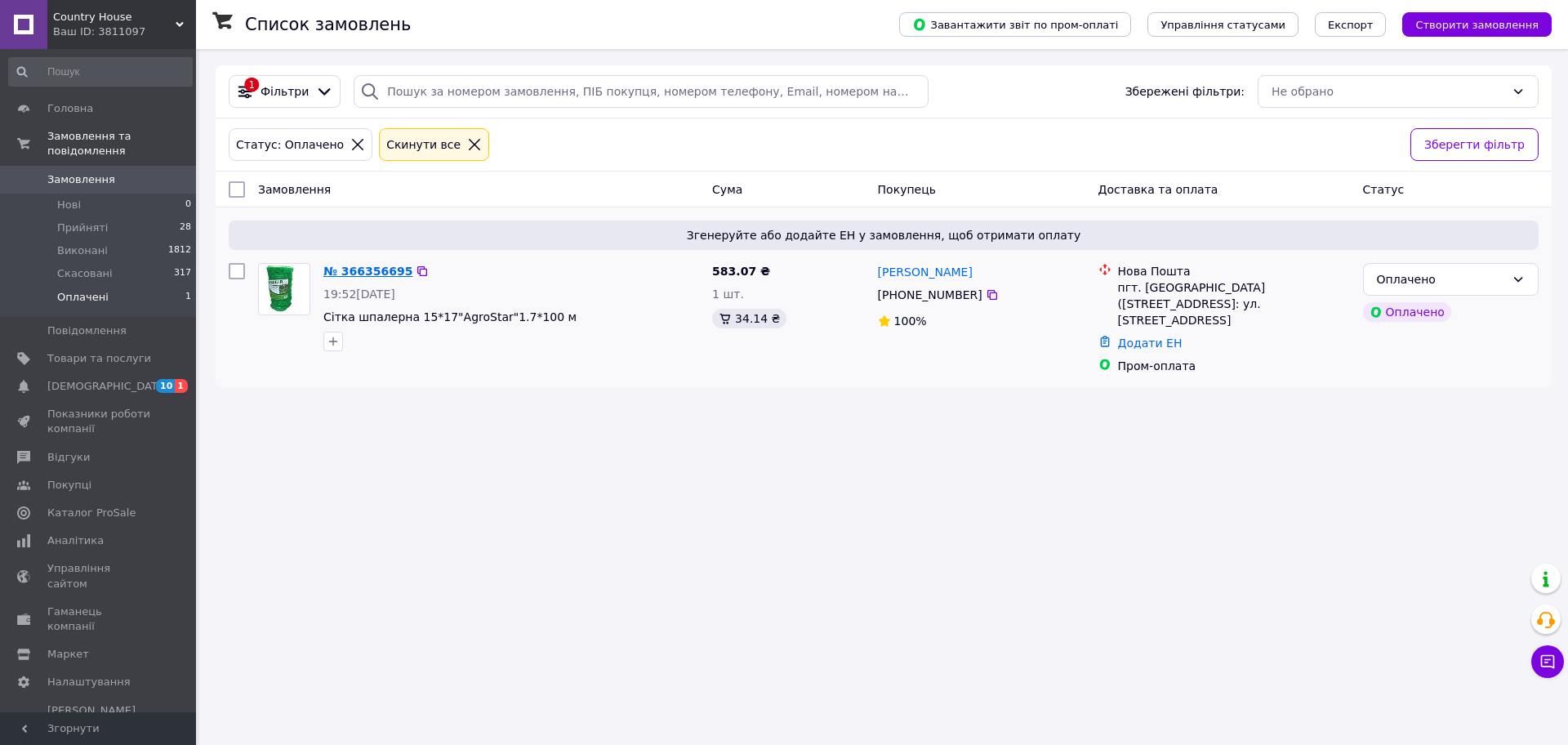
click at [353, 266] on div "№ 366356695 19:52, 12.10.2025 Сітка шпалерна 15*17"AgroStar"1.7*100 м" at bounding box center [511, 307] width 389 height 101
click at [353, 266] on link "№ 366356695" at bounding box center [368, 271] width 89 height 13
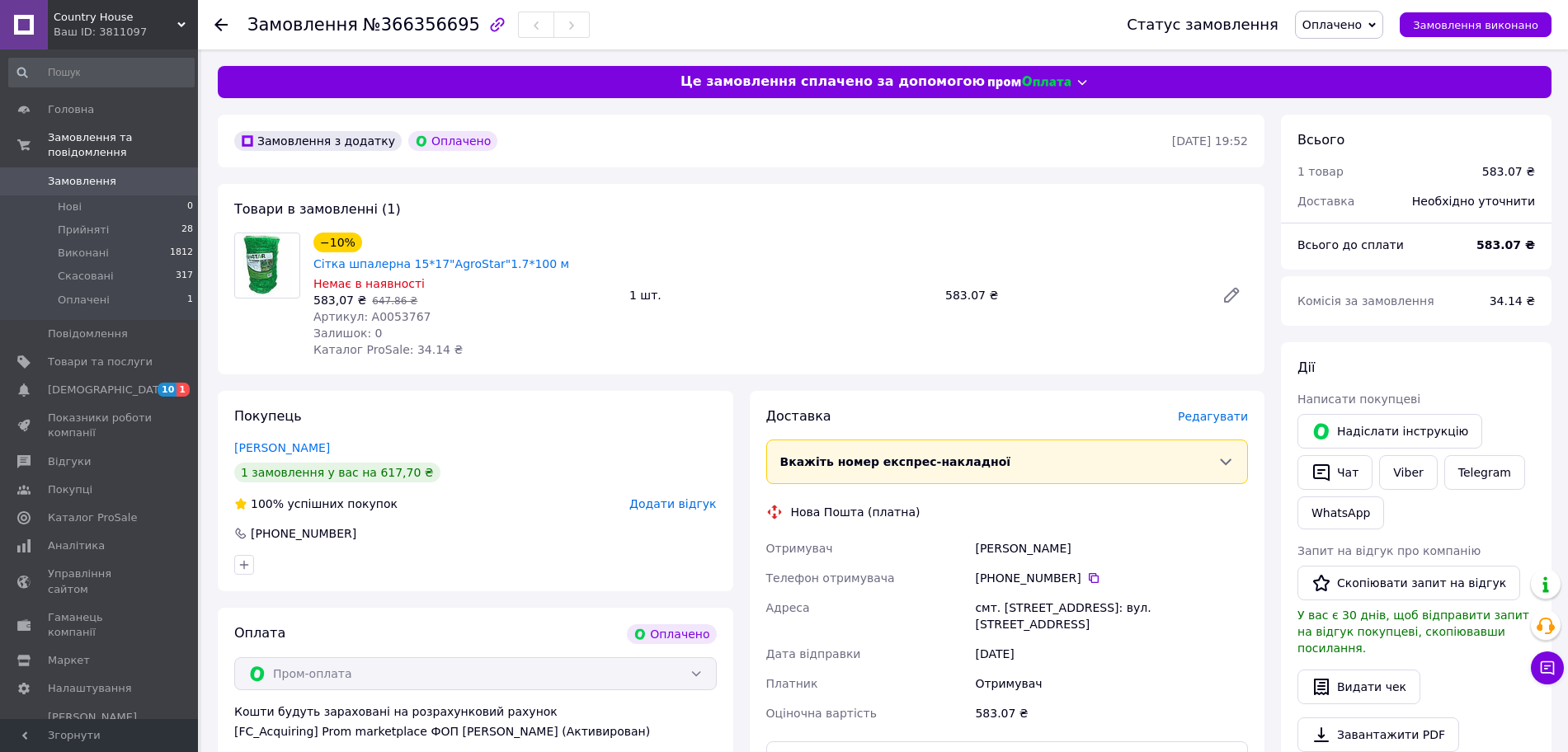
click at [376, 296] on span "647.86 ₴" at bounding box center [394, 301] width 45 height 12
click at [388, 310] on span "Артикул: А0053767" at bounding box center [372, 316] width 118 height 13
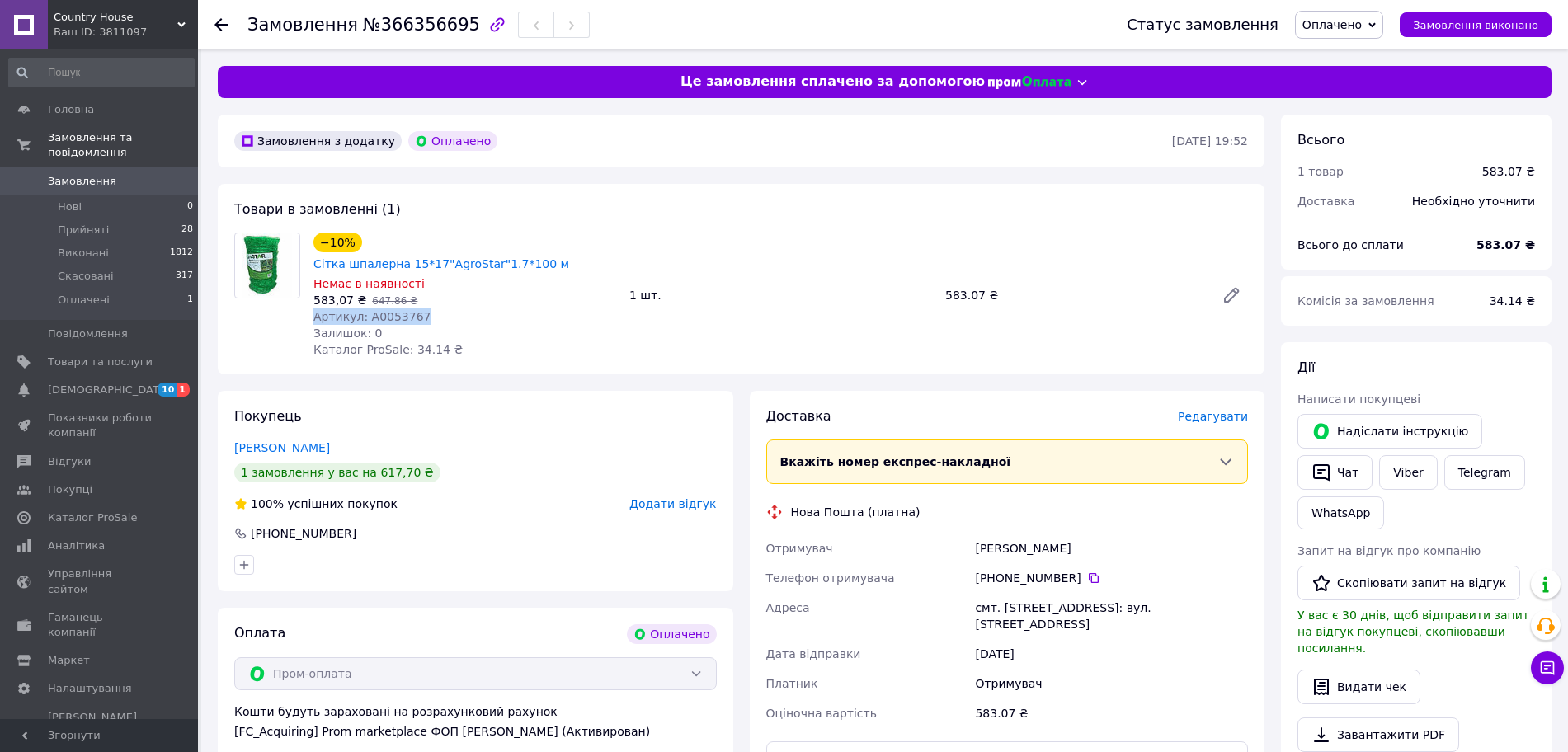
click at [388, 310] on span "Артикул: А0053767" at bounding box center [372, 316] width 118 height 13
click at [1087, 572] on icon at bounding box center [1093, 578] width 13 height 13
click at [145, 299] on li "Оплачені 1" at bounding box center [101, 304] width 202 height 31
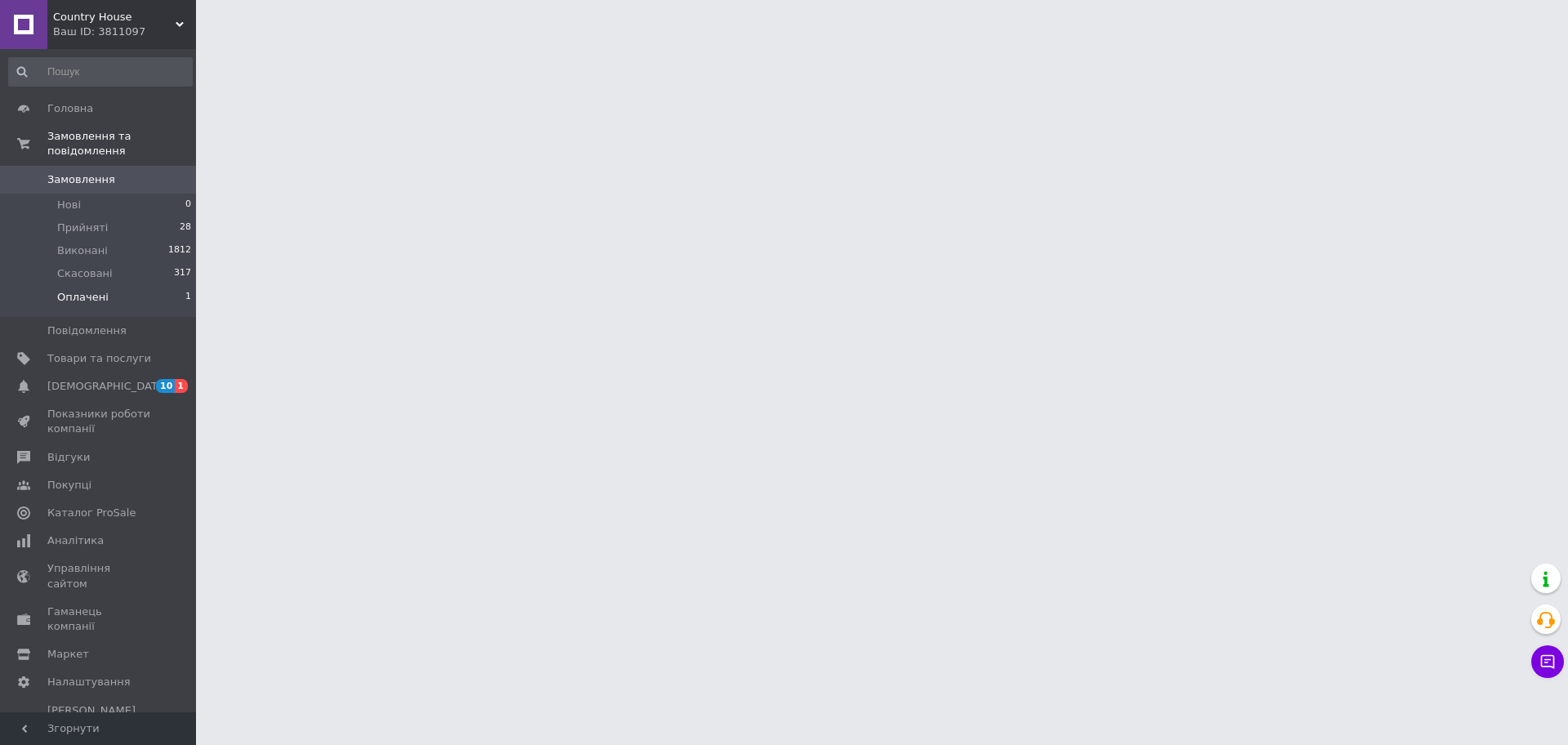
click at [62, 290] on span "Оплачені" at bounding box center [83, 297] width 52 height 15
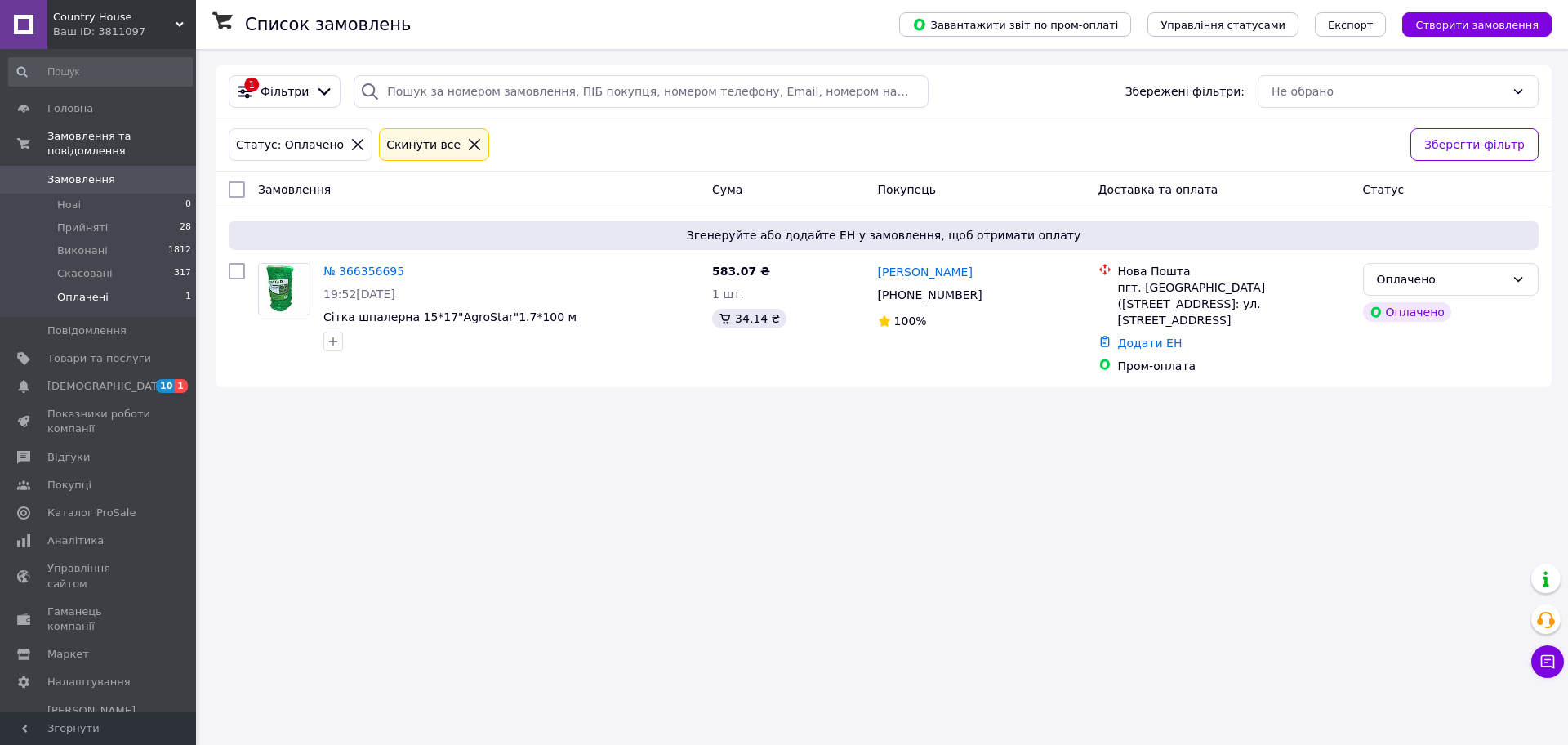
click at [59, 172] on span "Замовлення" at bounding box center [81, 179] width 68 height 15
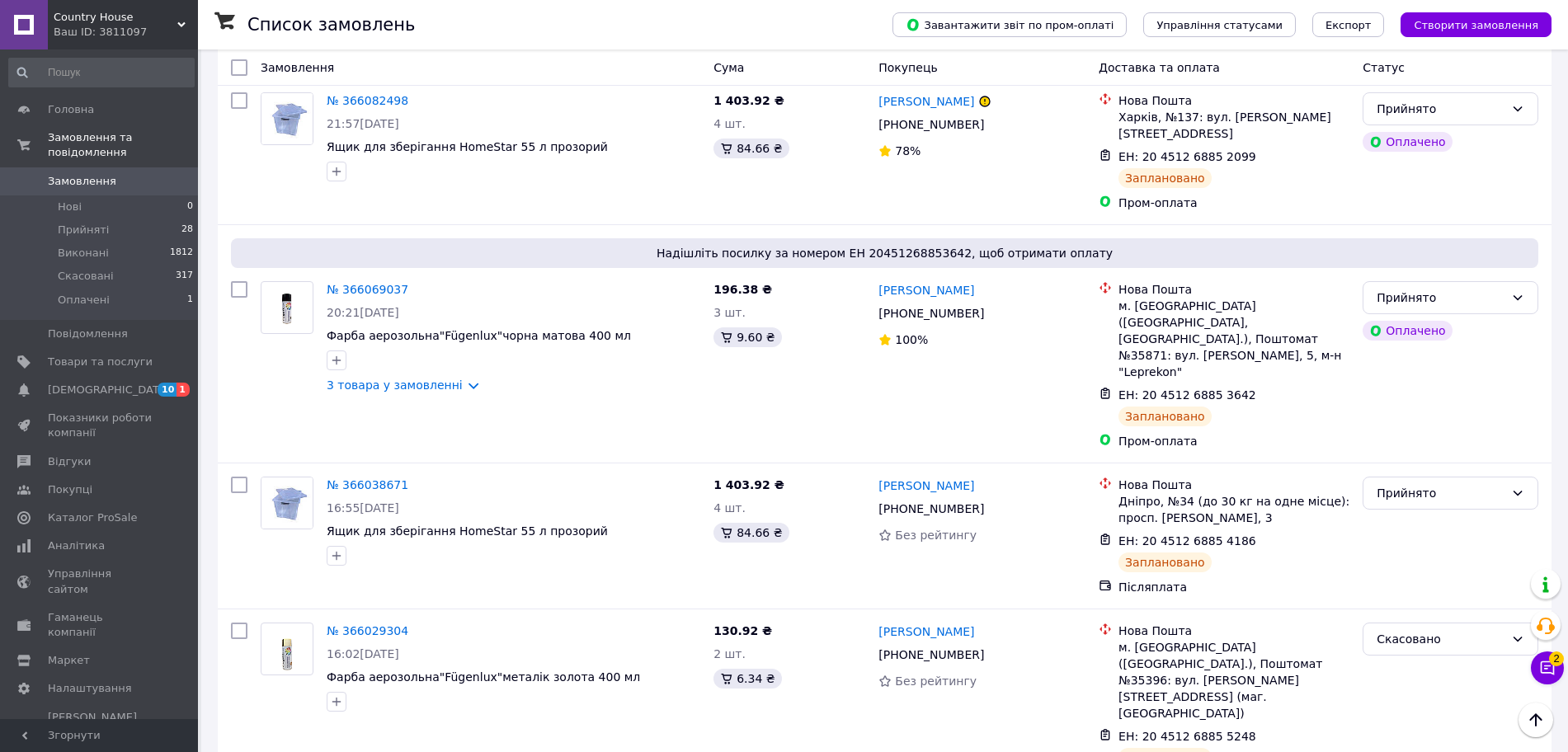
scroll to position [2474, 0]
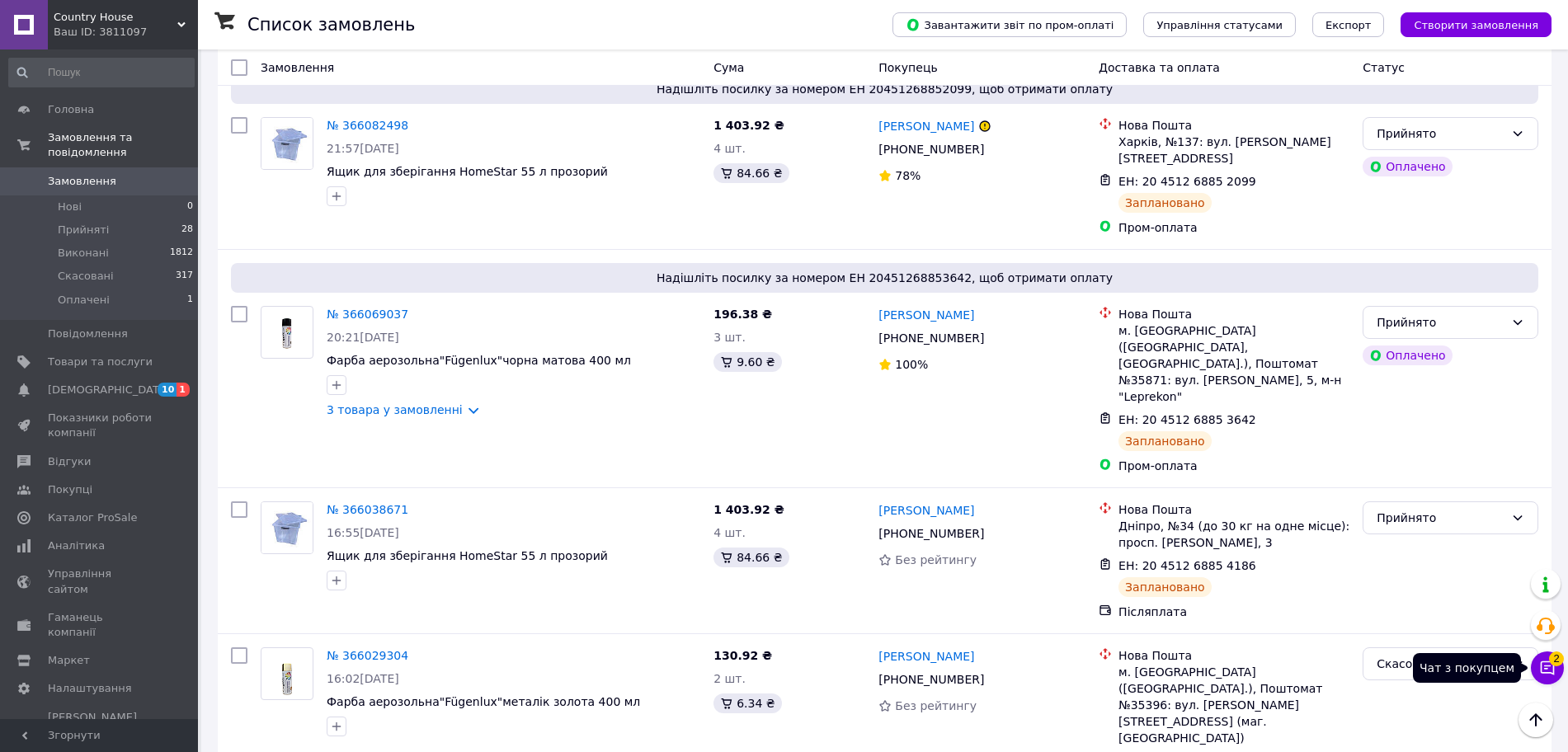
click at [1546, 669] on icon at bounding box center [1547, 668] width 17 height 17
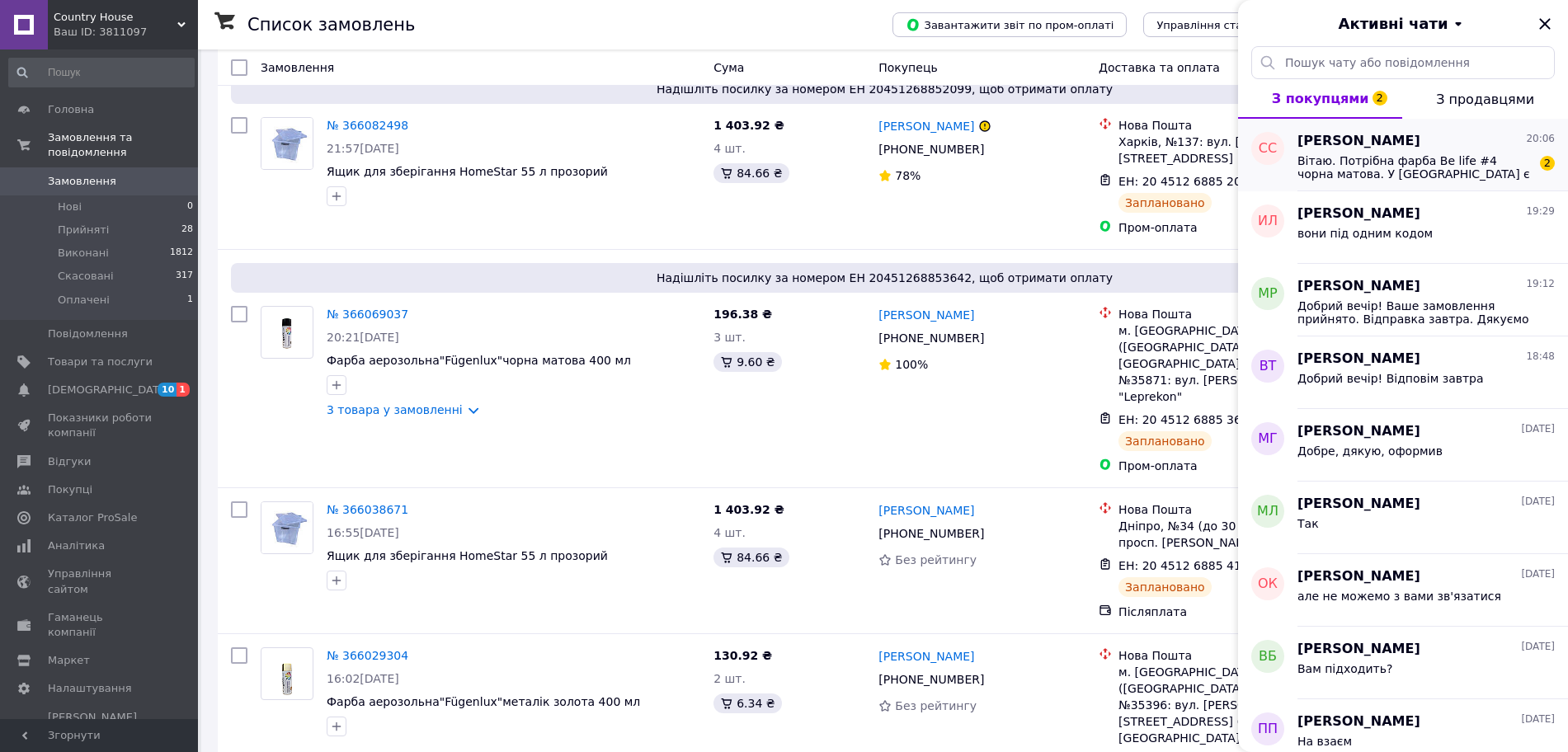
click at [1470, 161] on span "Вітаю. Потрібна фарба Be life #4 чорна матова. У Вас є така у наявності?" at bounding box center [1414, 168] width 234 height 27
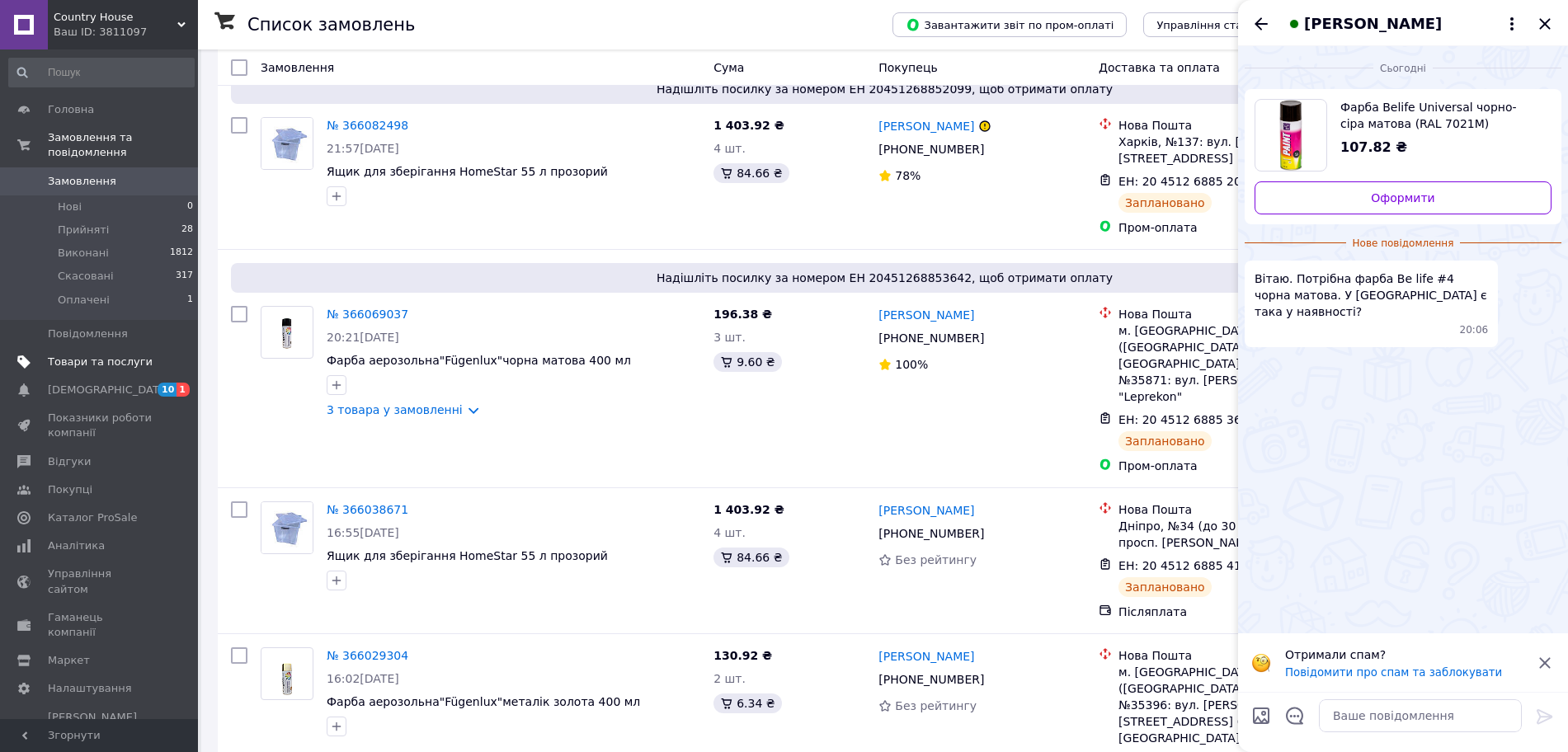
click at [126, 354] on span "Товари та послуги" at bounding box center [100, 361] width 105 height 15
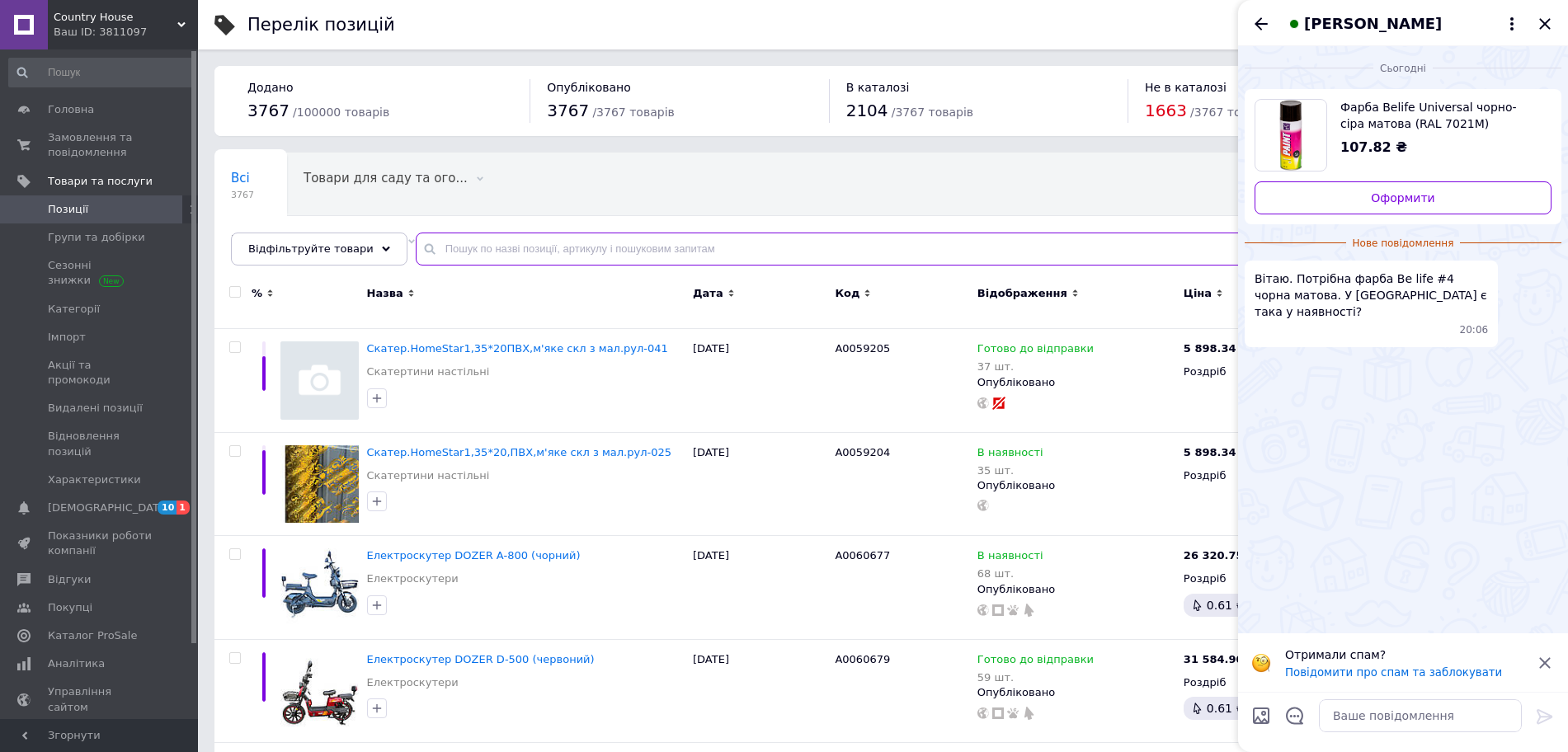
click at [431, 244] on input "text" at bounding box center [975, 249] width 1119 height 33
paste input "Фарба універсальна Belife Universal RAL 7021M чорно-сіра матова, 400 мл"
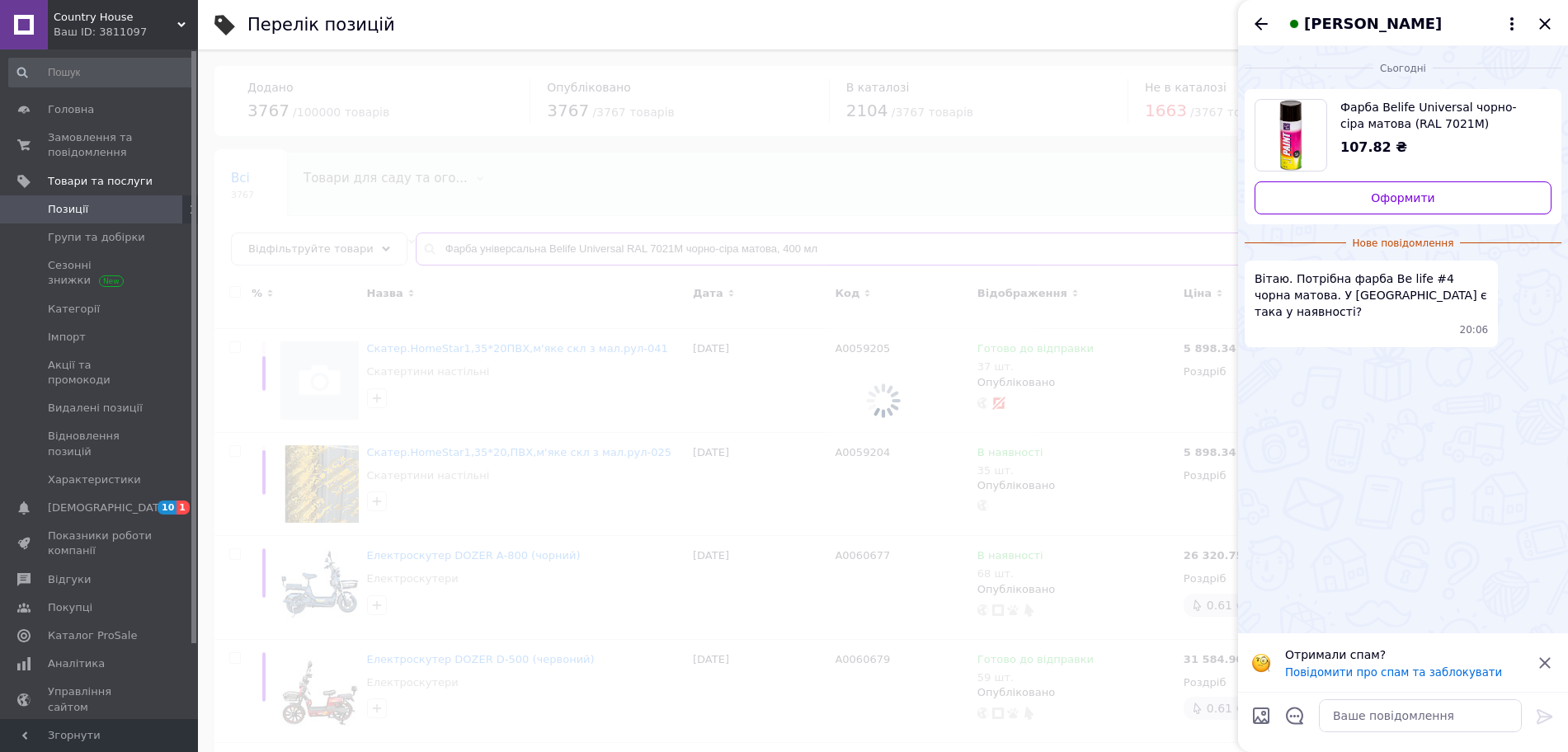
type input "Фарба універсальна Belife Universal RAL 7021M чорно-сіра матова, 400 мл"
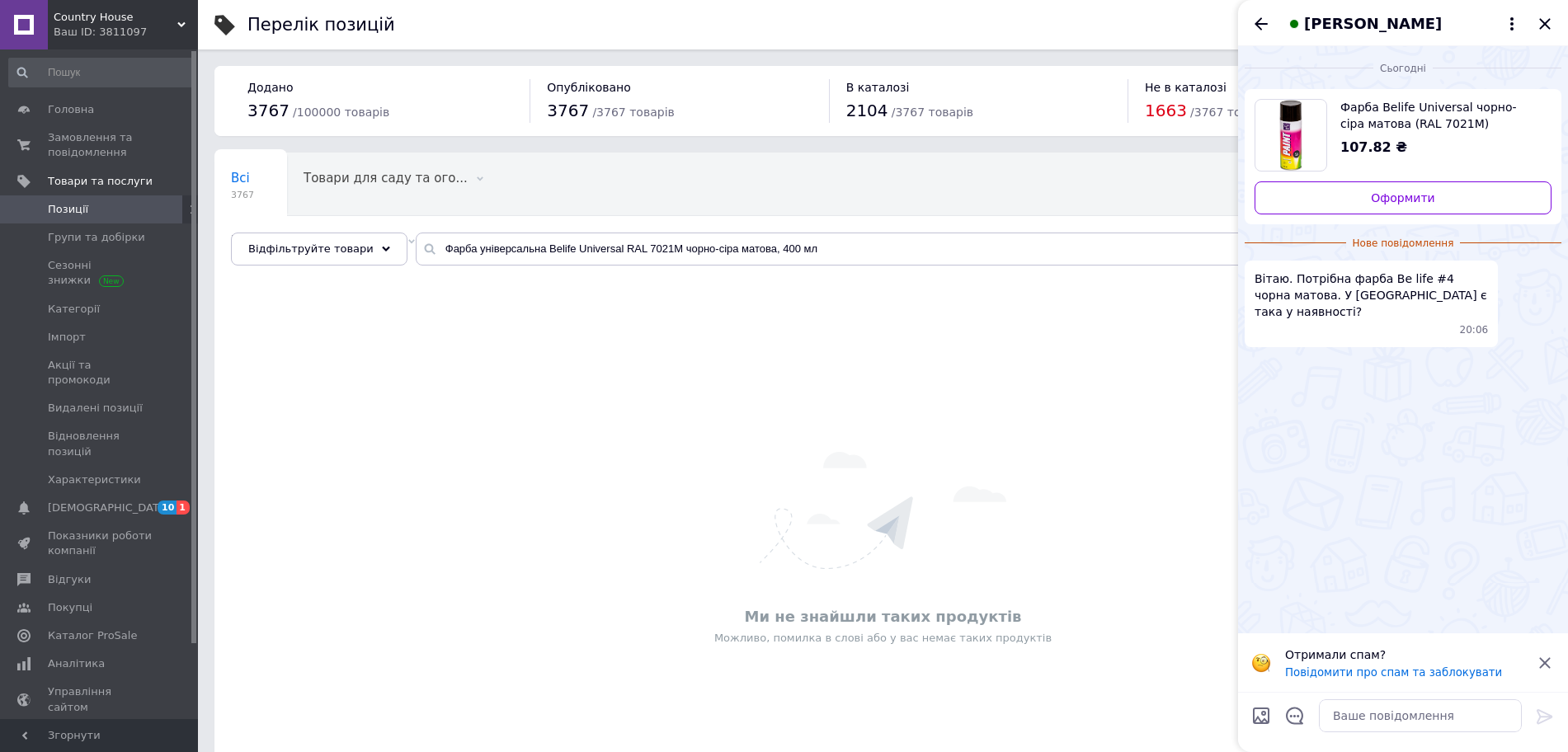
click at [1366, 118] on span "Фарба Belife Universal чорно-сіра матова (RAL 7021M)" at bounding box center [1438, 115] width 198 height 33
click at [1397, 718] on textarea at bounding box center [1420, 716] width 202 height 33
type textarea "Вітаю"
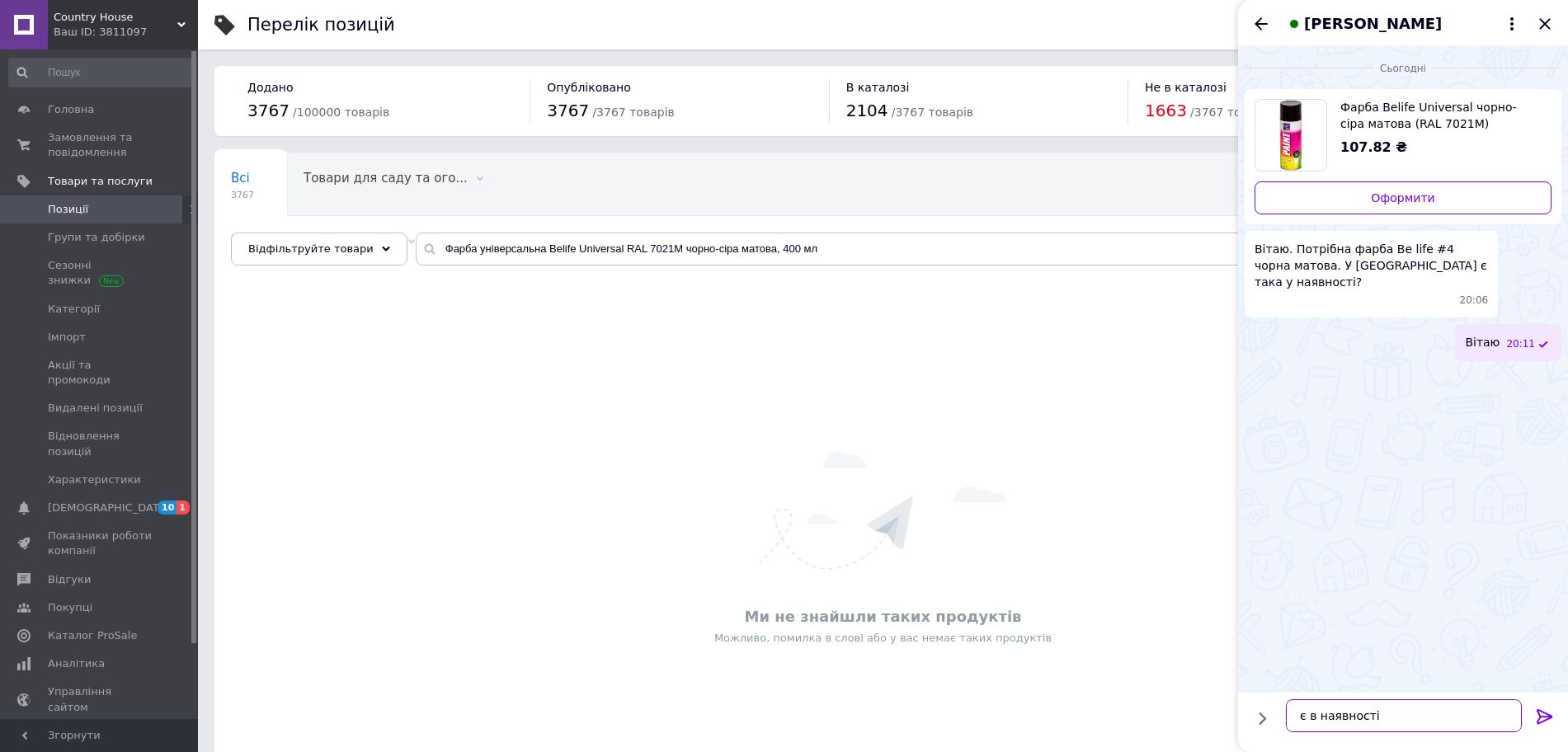
type textarea "є в наявності"
drag, startPoint x: 835, startPoint y: 248, endPoint x: 613, endPoint y: 277, distance: 223.9
click at [613, 277] on div "Всі 3767 Товари для саду та ого... 0 Видалити Редагувати Із заниженою ціною, Оп…" at bounding box center [883, 488] width 1337 height 671
click at [531, 247] on input "Фарба універсальна Belife Universal" at bounding box center [975, 249] width 1119 height 33
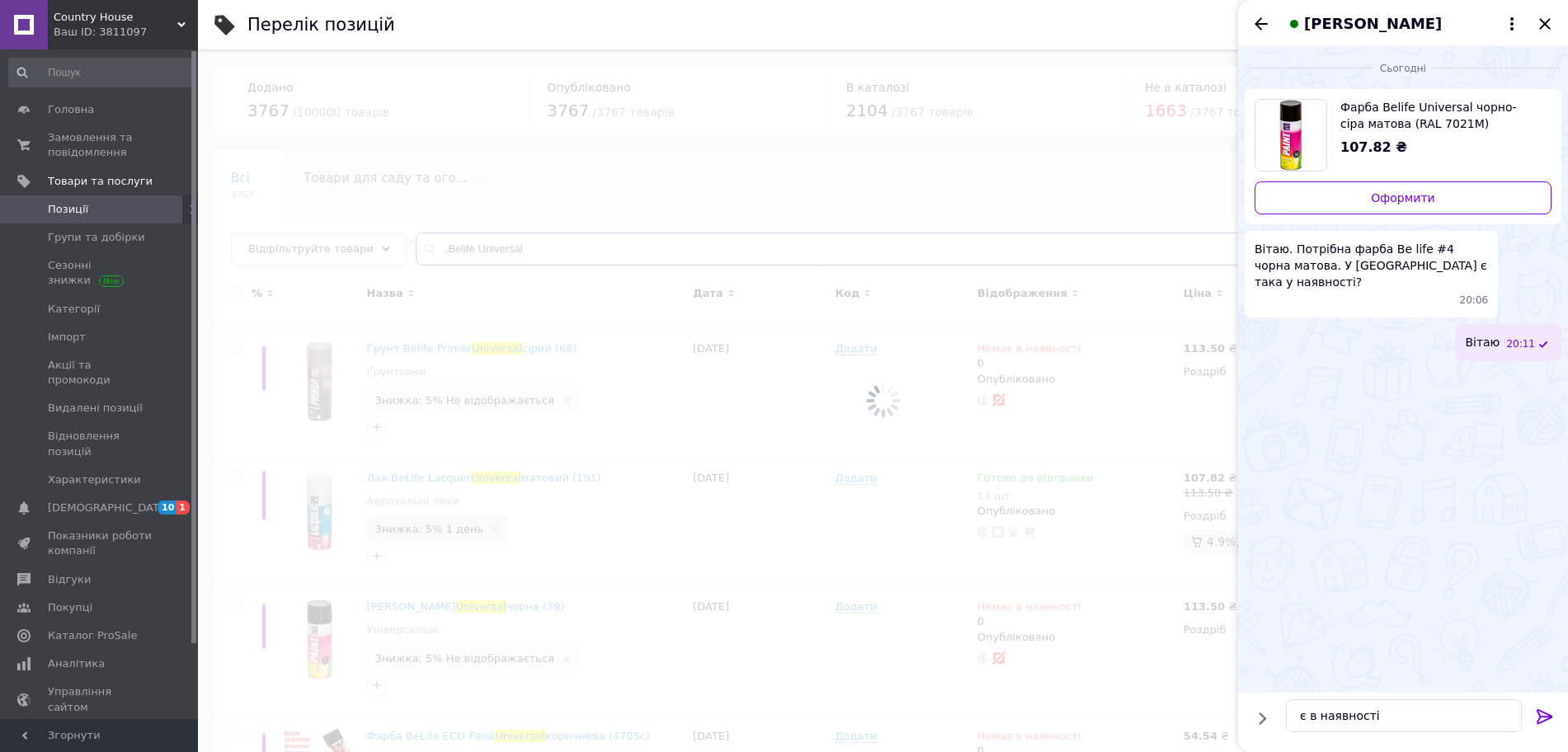
type input ",Belife Universal"
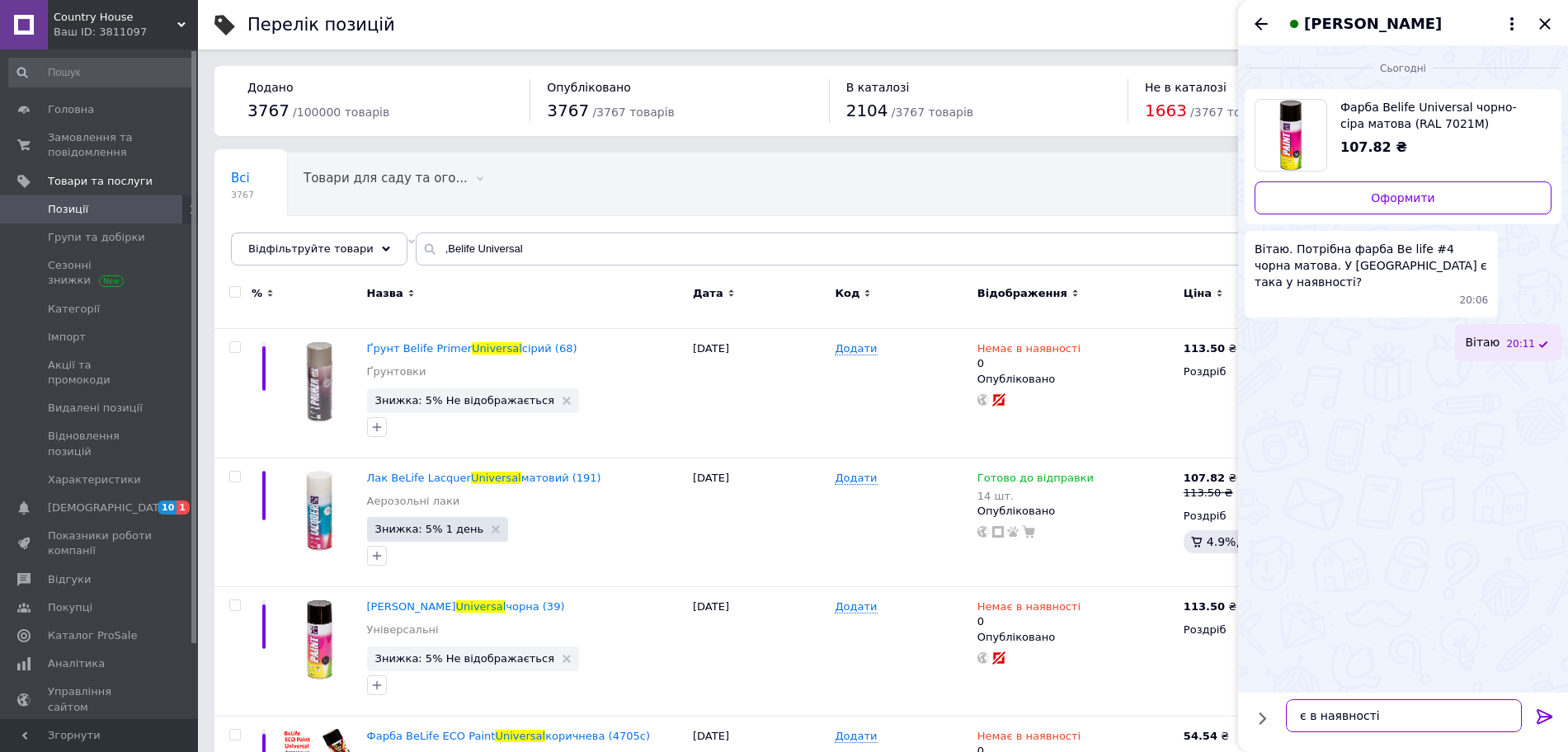
click at [1441, 705] on textarea "є в наявності" at bounding box center [1404, 716] width 236 height 33
type textarea "є в наявності, завтра можлива відправка"
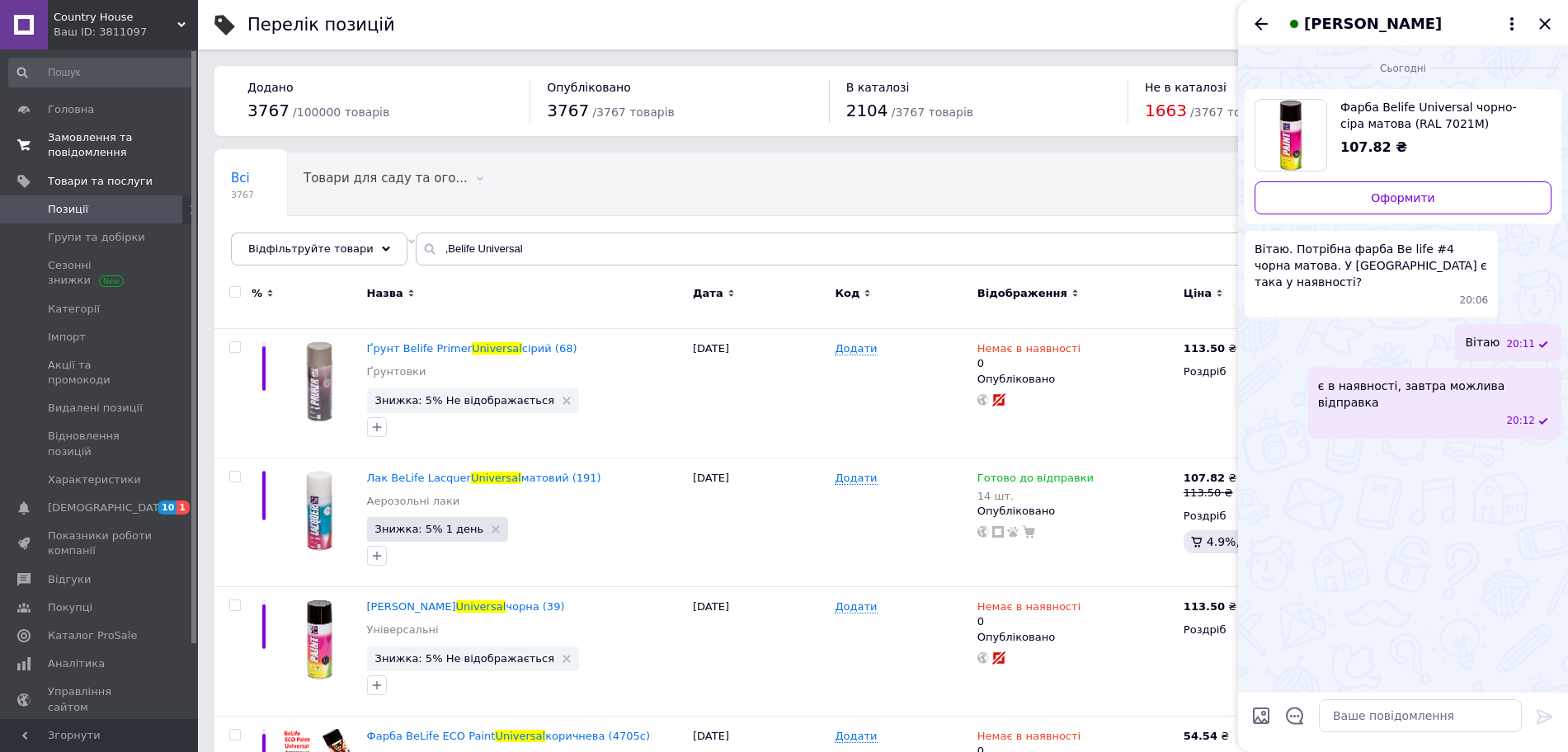
click at [77, 154] on span "Замовлення та повідомлення" at bounding box center [100, 145] width 105 height 29
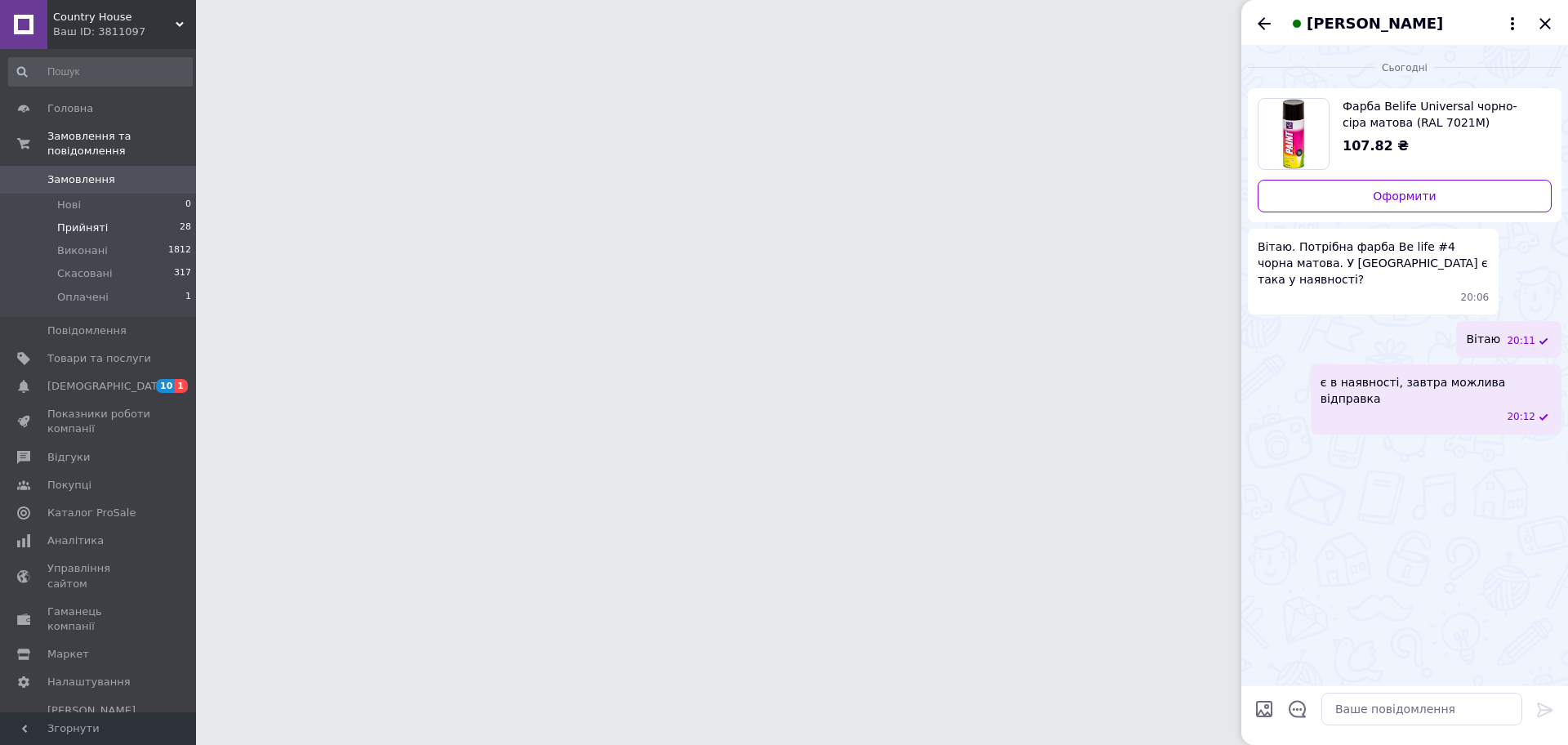
click at [89, 221] on span "Прийняті" at bounding box center [83, 228] width 51 height 15
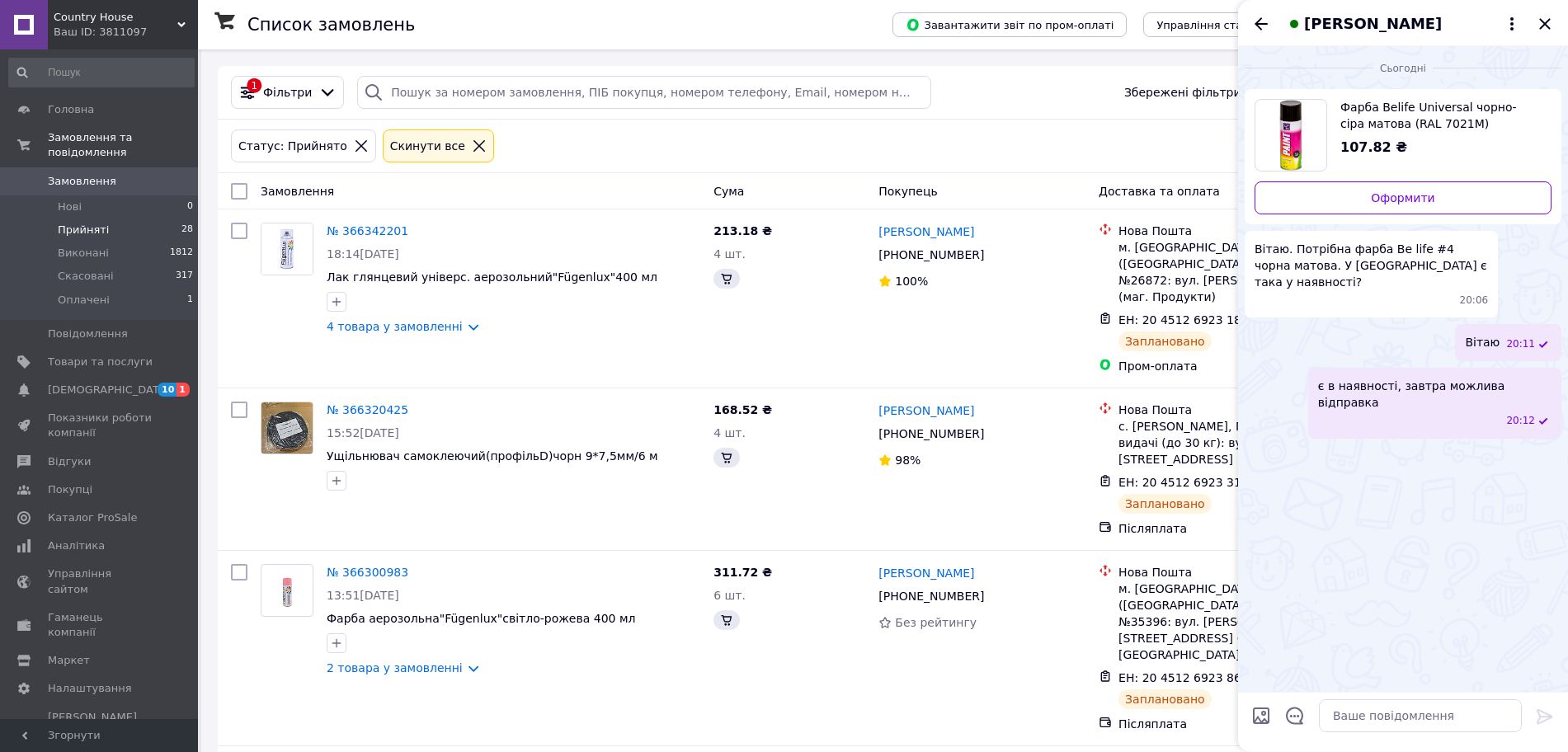
click at [1548, 20] on icon "Закрити" at bounding box center [1544, 23] width 11 height 11
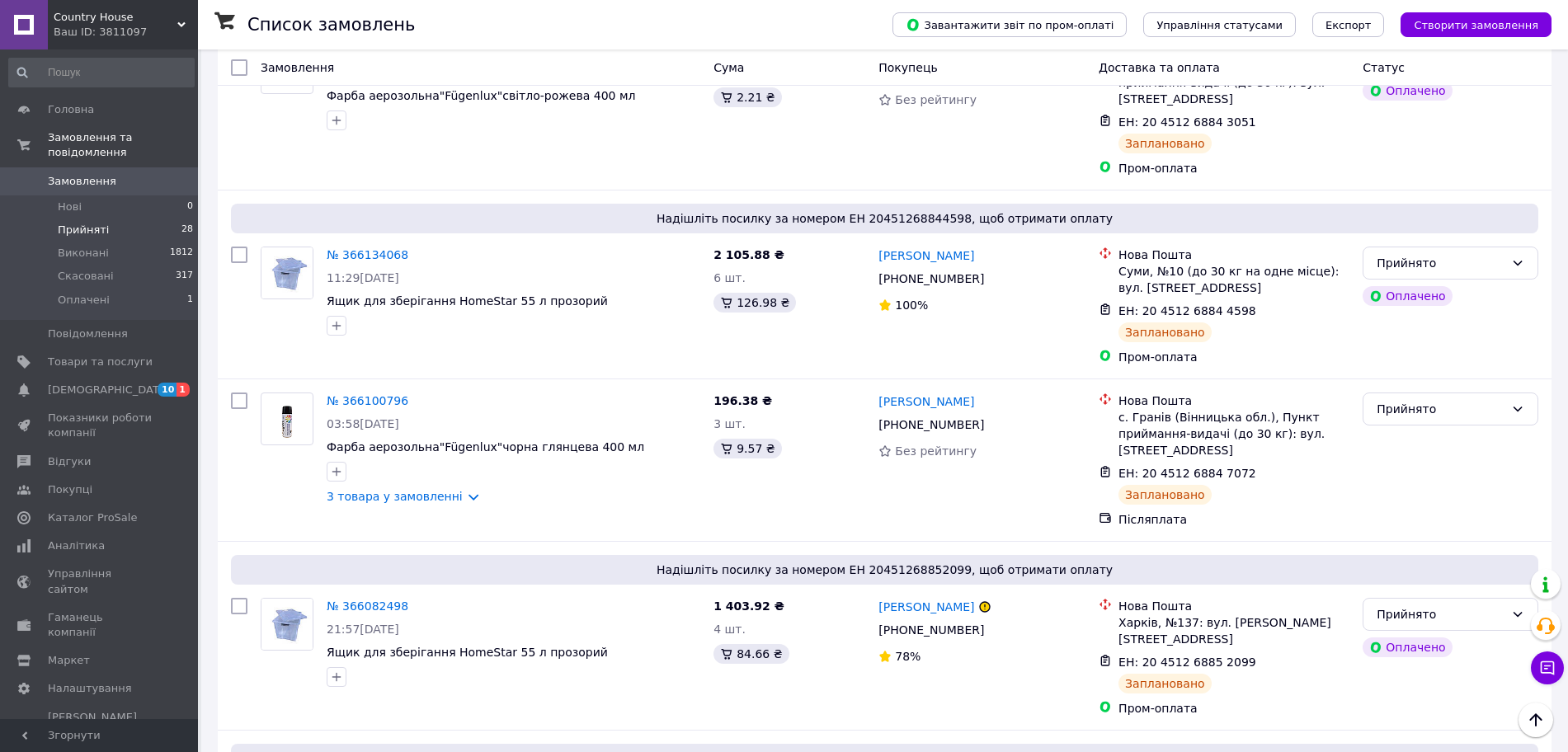
scroll to position [1479, 0]
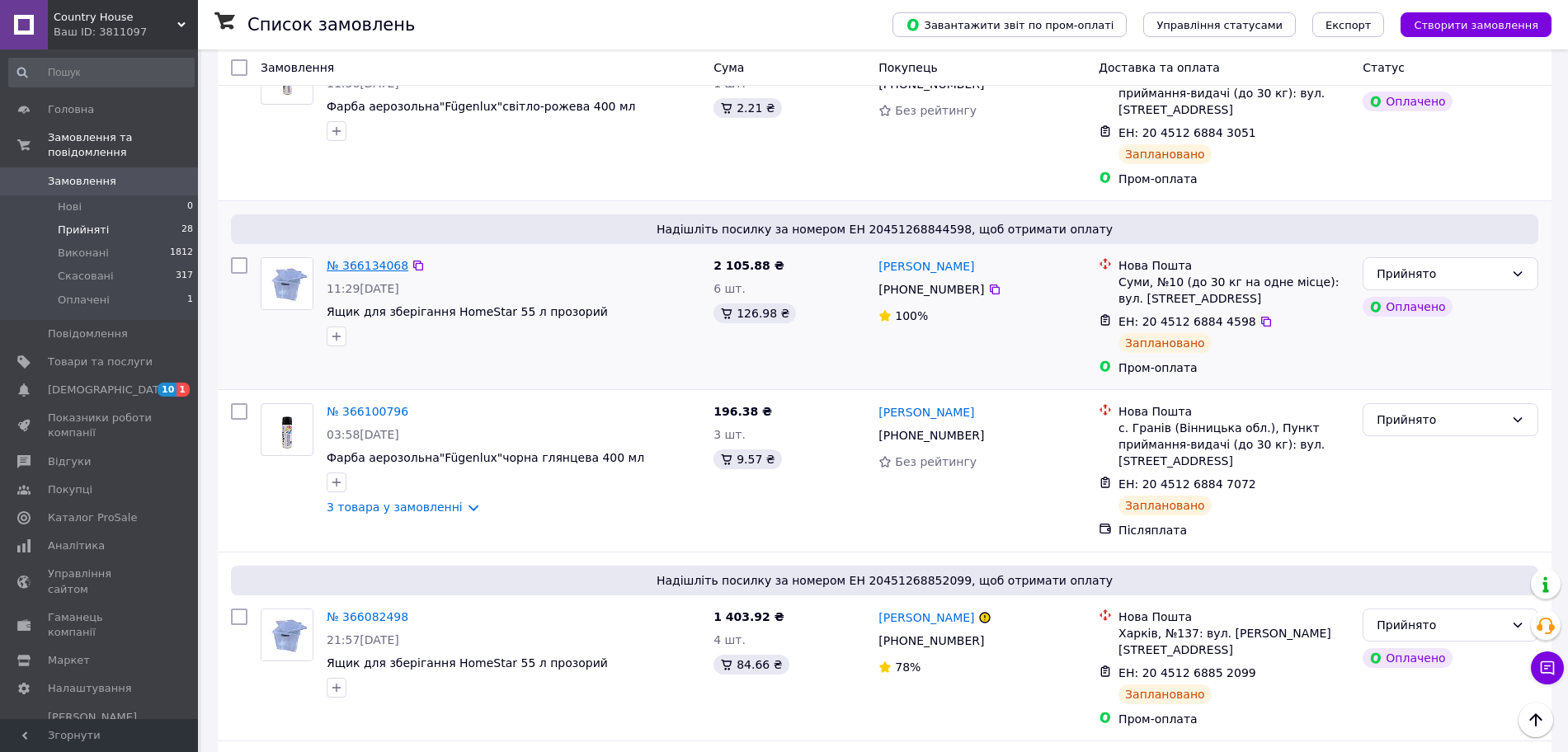
click at [380, 259] on link "№ 366134068" at bounding box center [368, 265] width 82 height 13
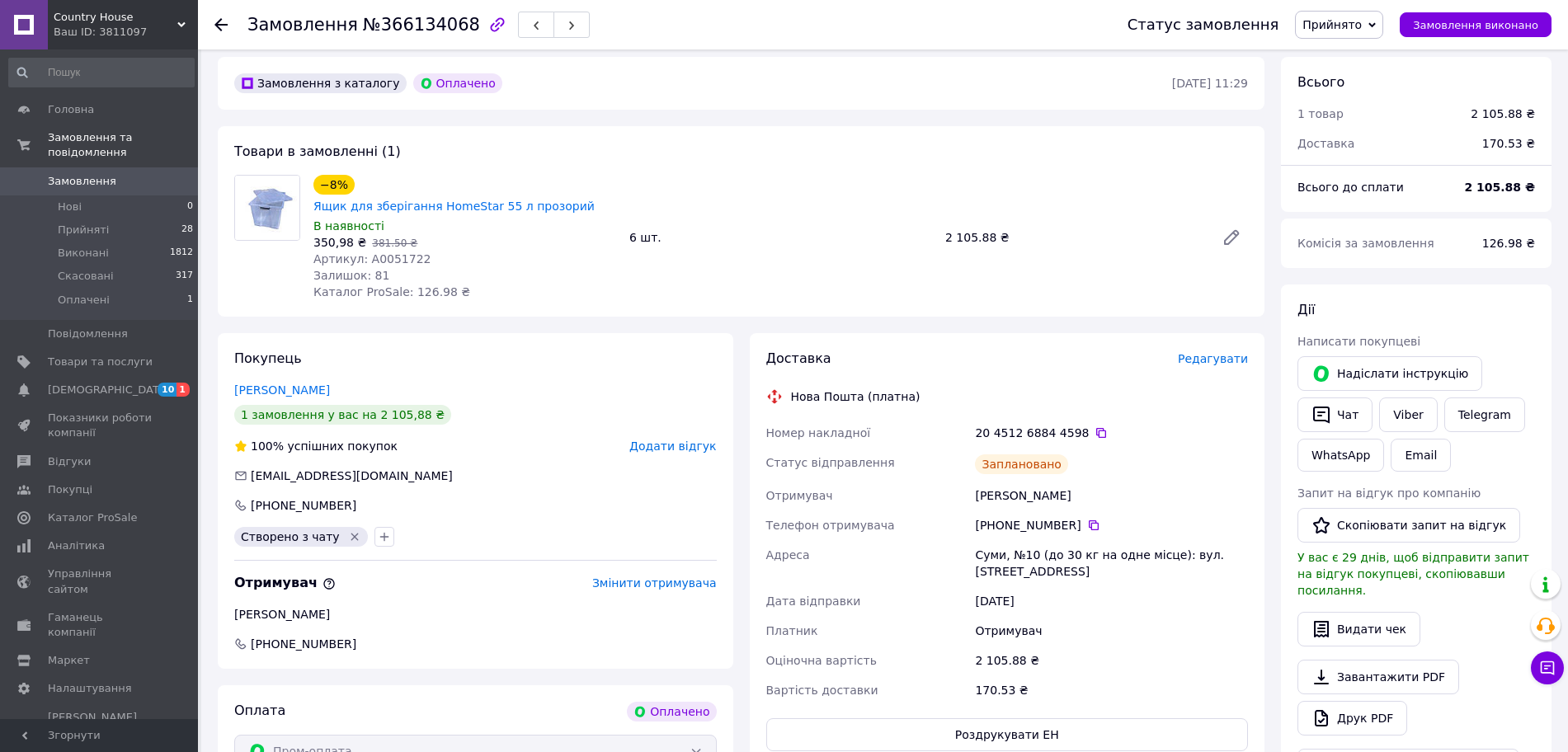
scroll to position [59, 0]
click at [222, 29] on icon at bounding box center [220, 24] width 13 height 13
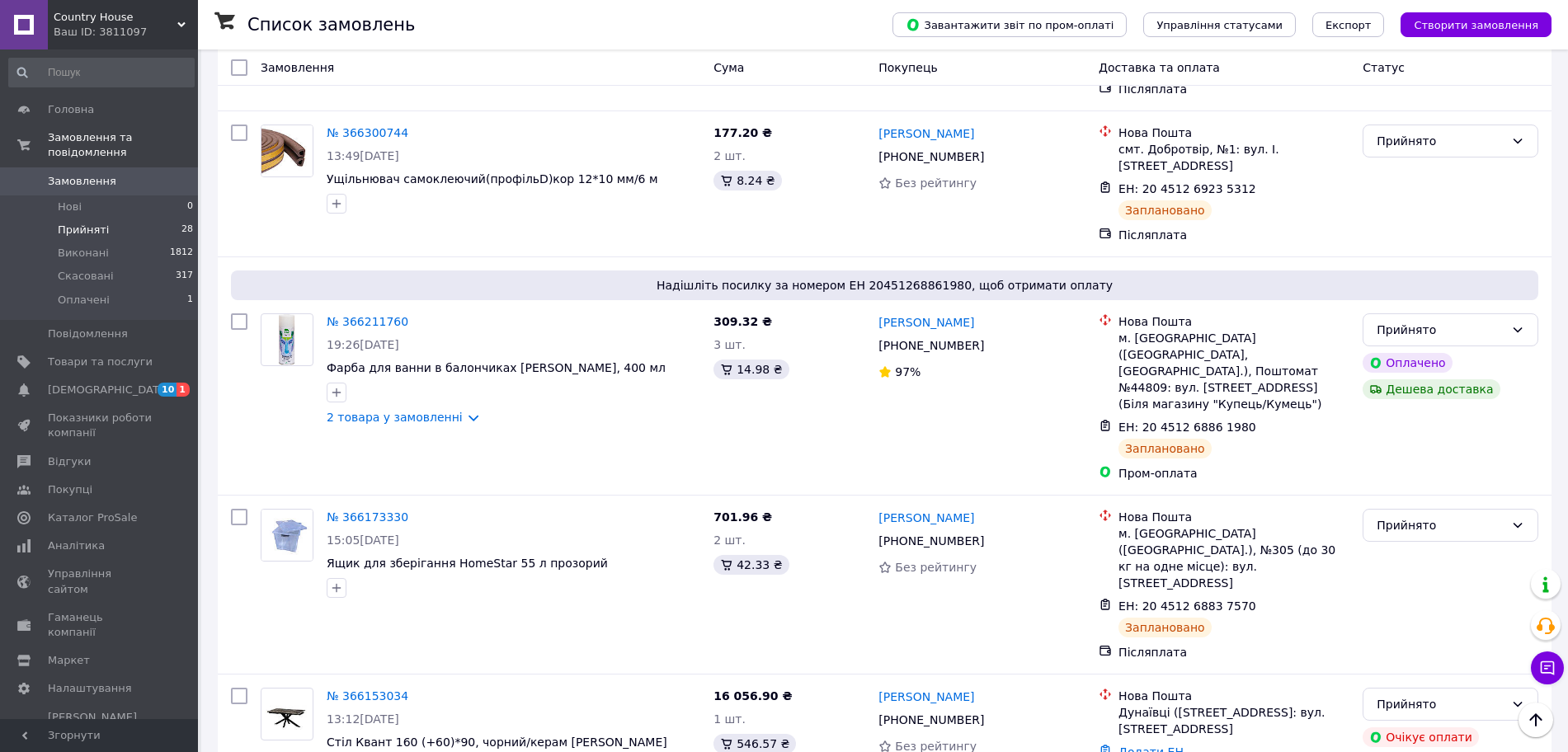
scroll to position [789, 0]
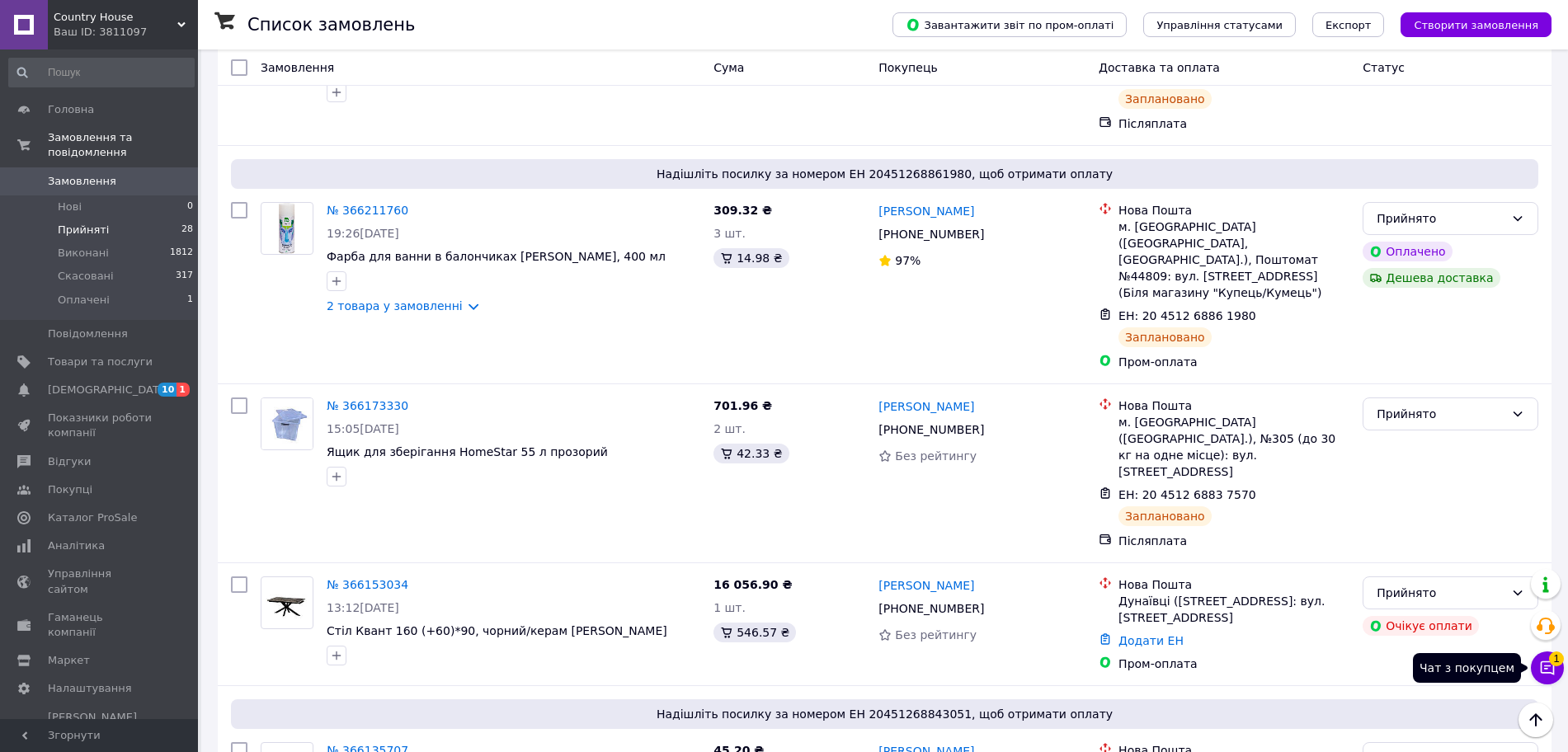
click at [1546, 664] on icon at bounding box center [1547, 668] width 17 height 17
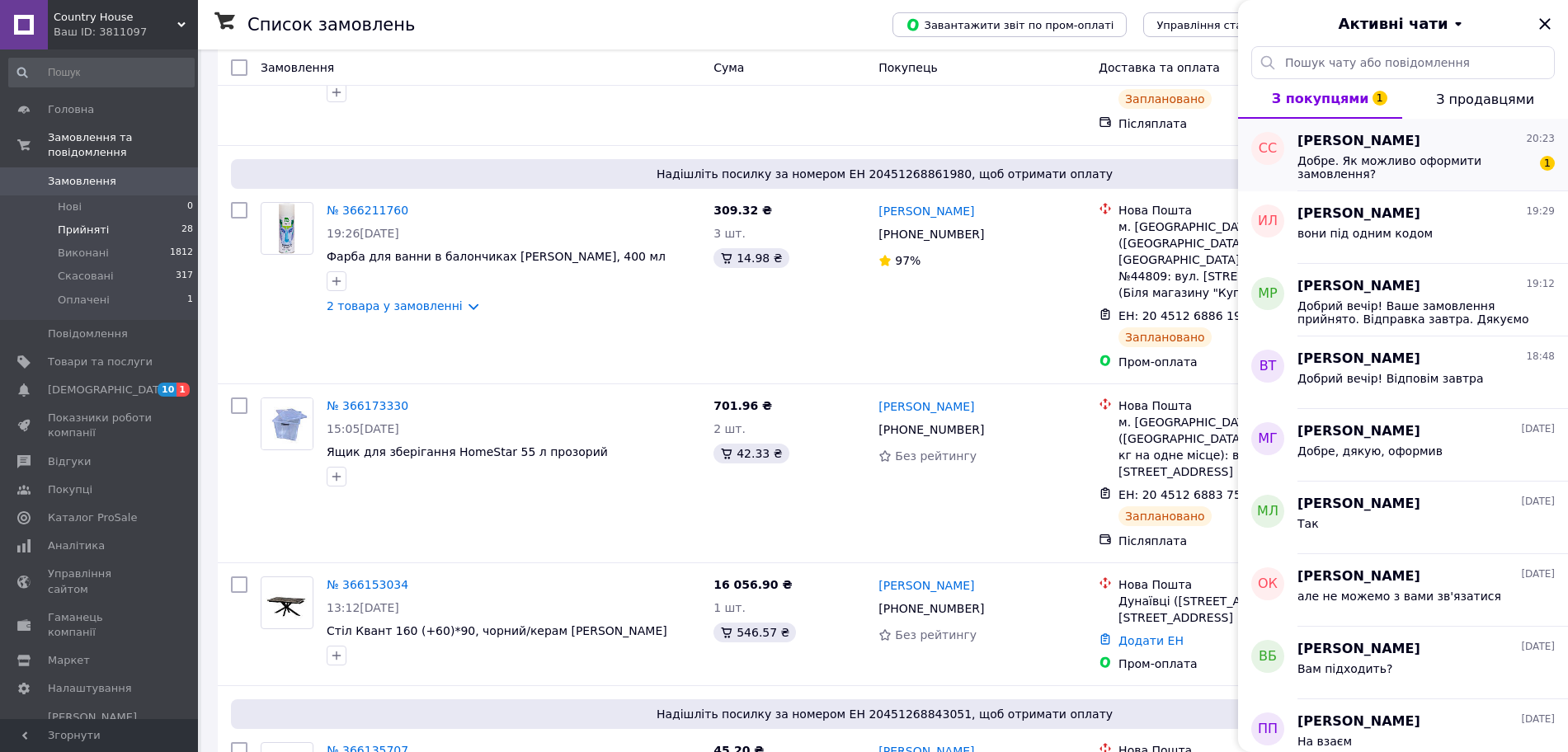
click at [1438, 168] on div "Добре. Як можливо оформити замовлення?" at bounding box center [1414, 168] width 234 height 27
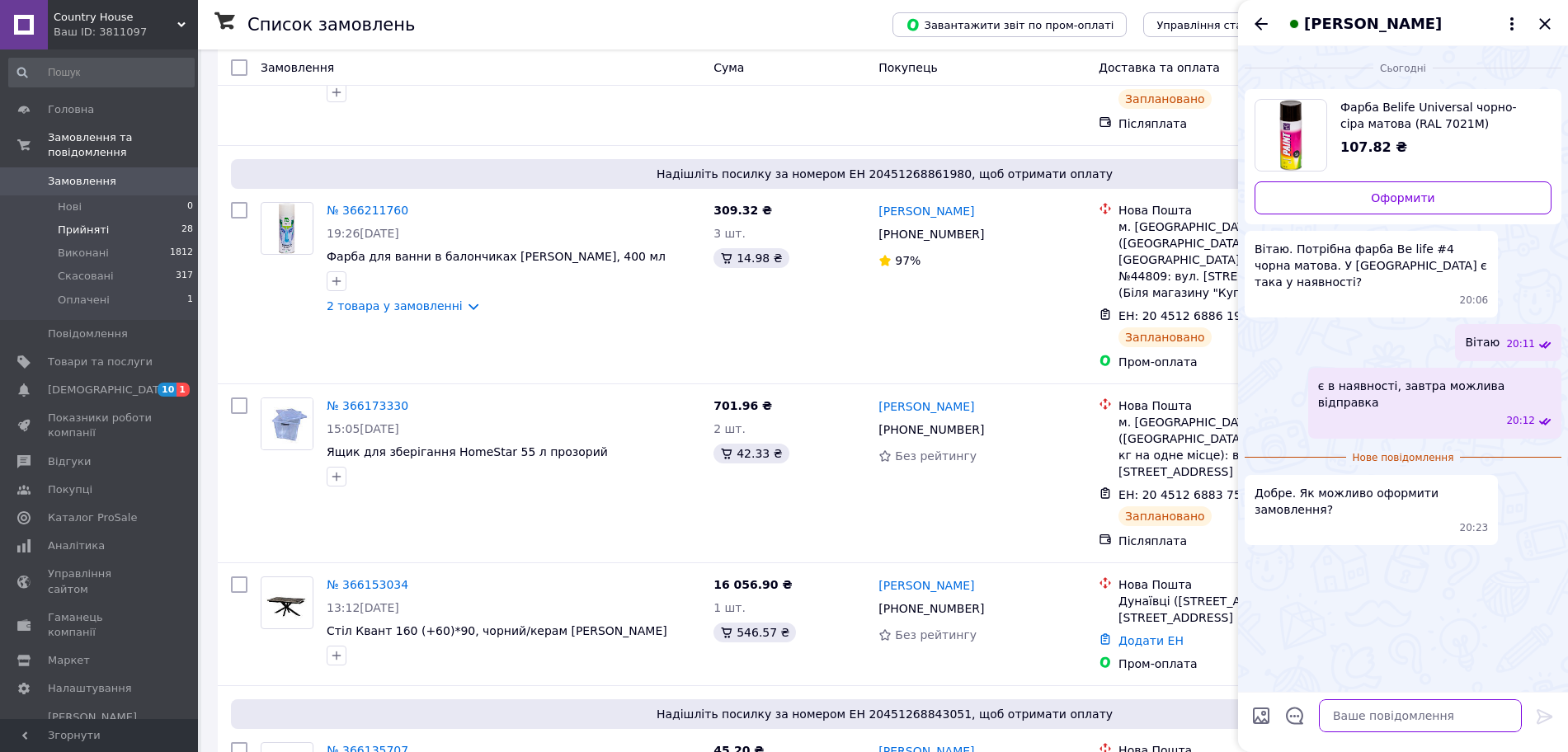
click at [1404, 709] on textarea at bounding box center [1420, 716] width 202 height 33
type textarea "можливо пром оплатаю, наложеним платежем"
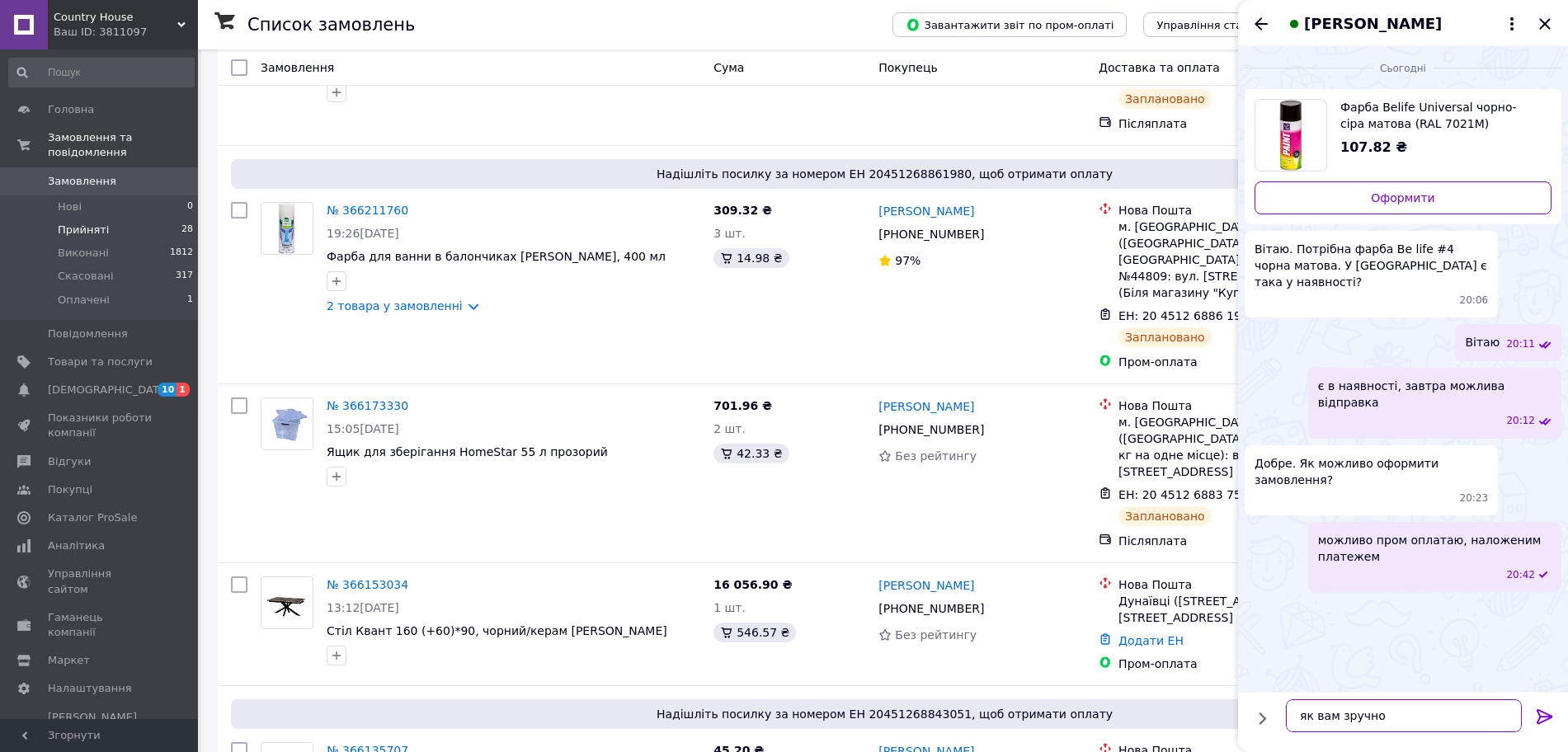
type textarea "як вам зручно?"
click at [1550, 25] on icon "Закрити" at bounding box center [1544, 24] width 20 height 20
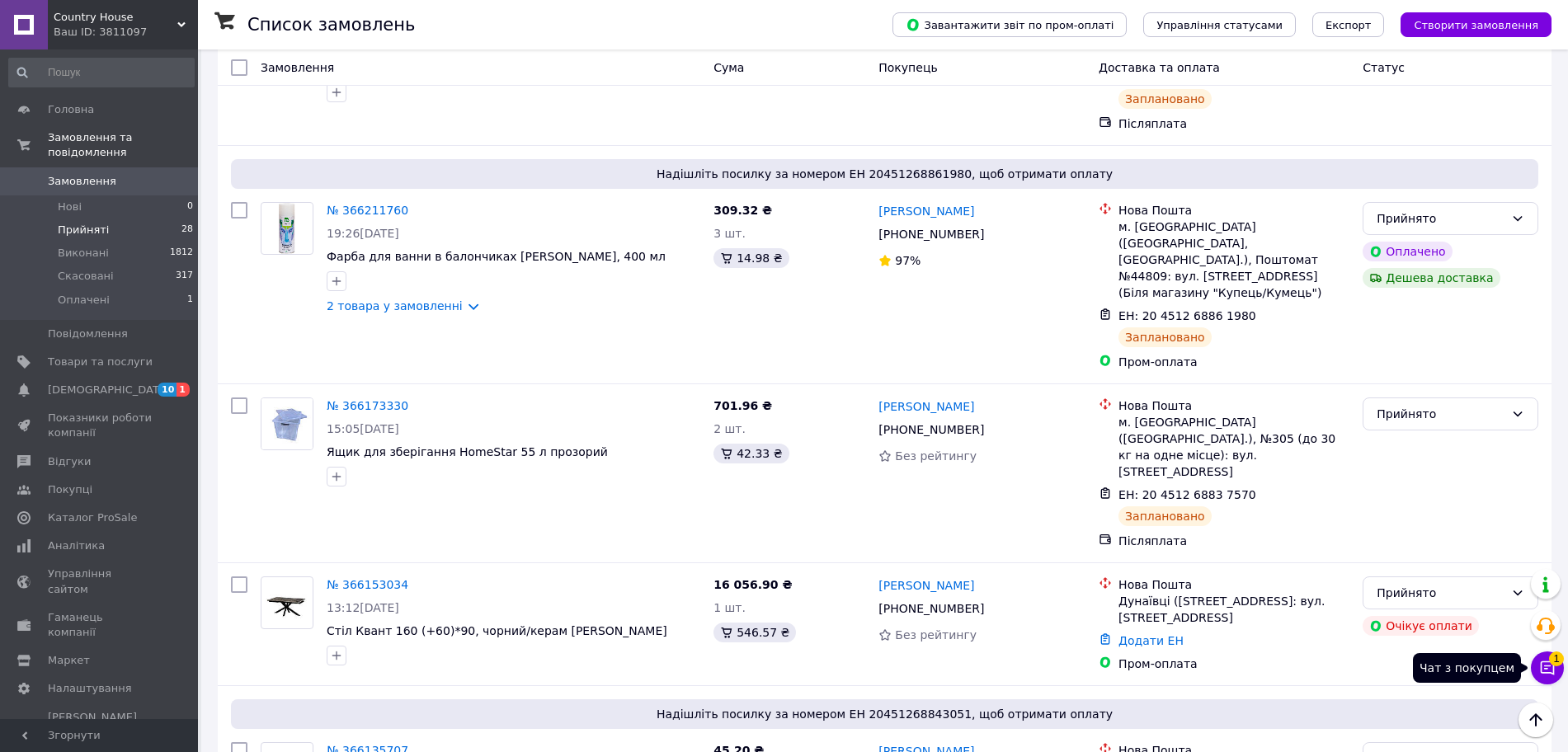
click at [1555, 659] on span "1" at bounding box center [1556, 659] width 15 height 15
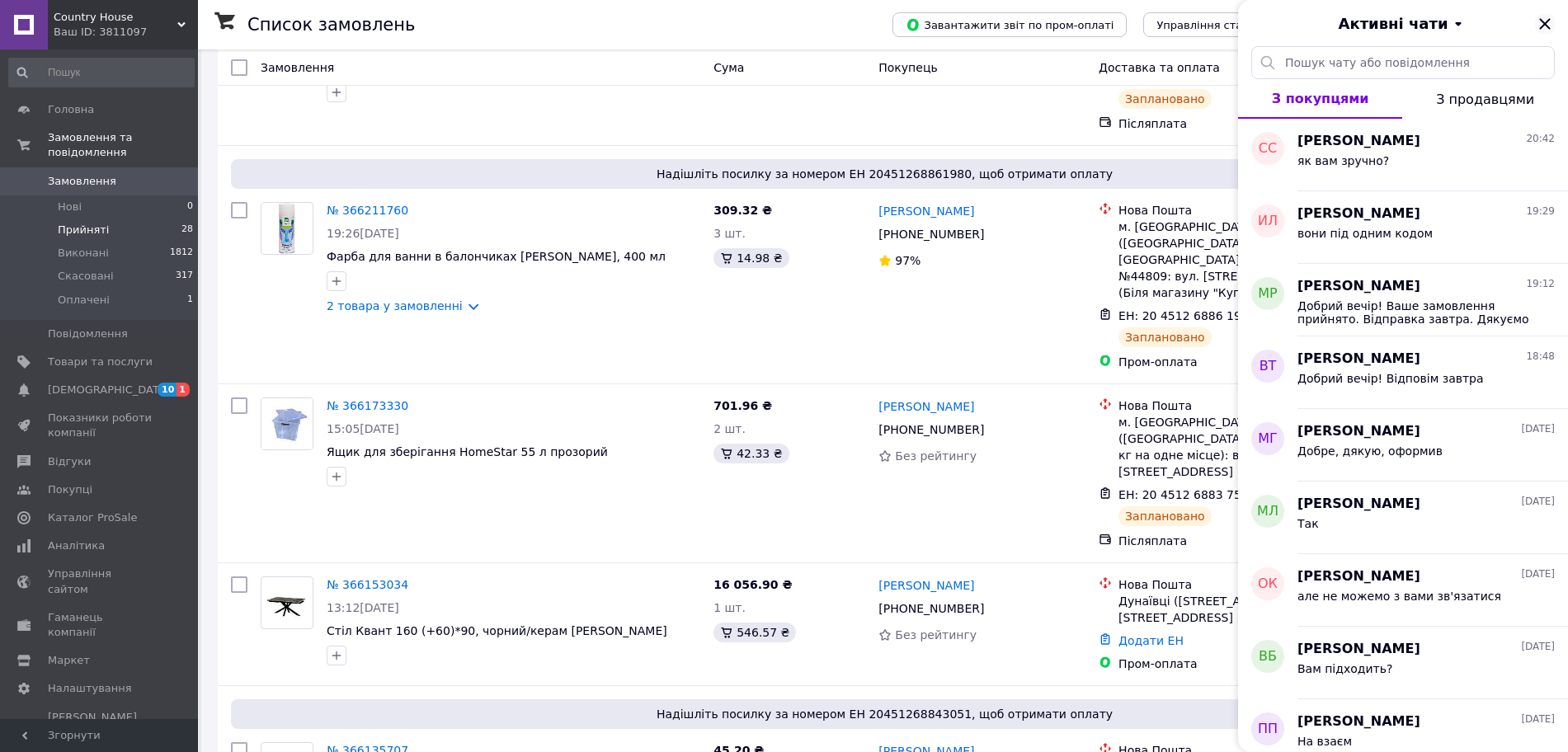
click at [1545, 28] on icon "Закрити" at bounding box center [1544, 24] width 20 height 20
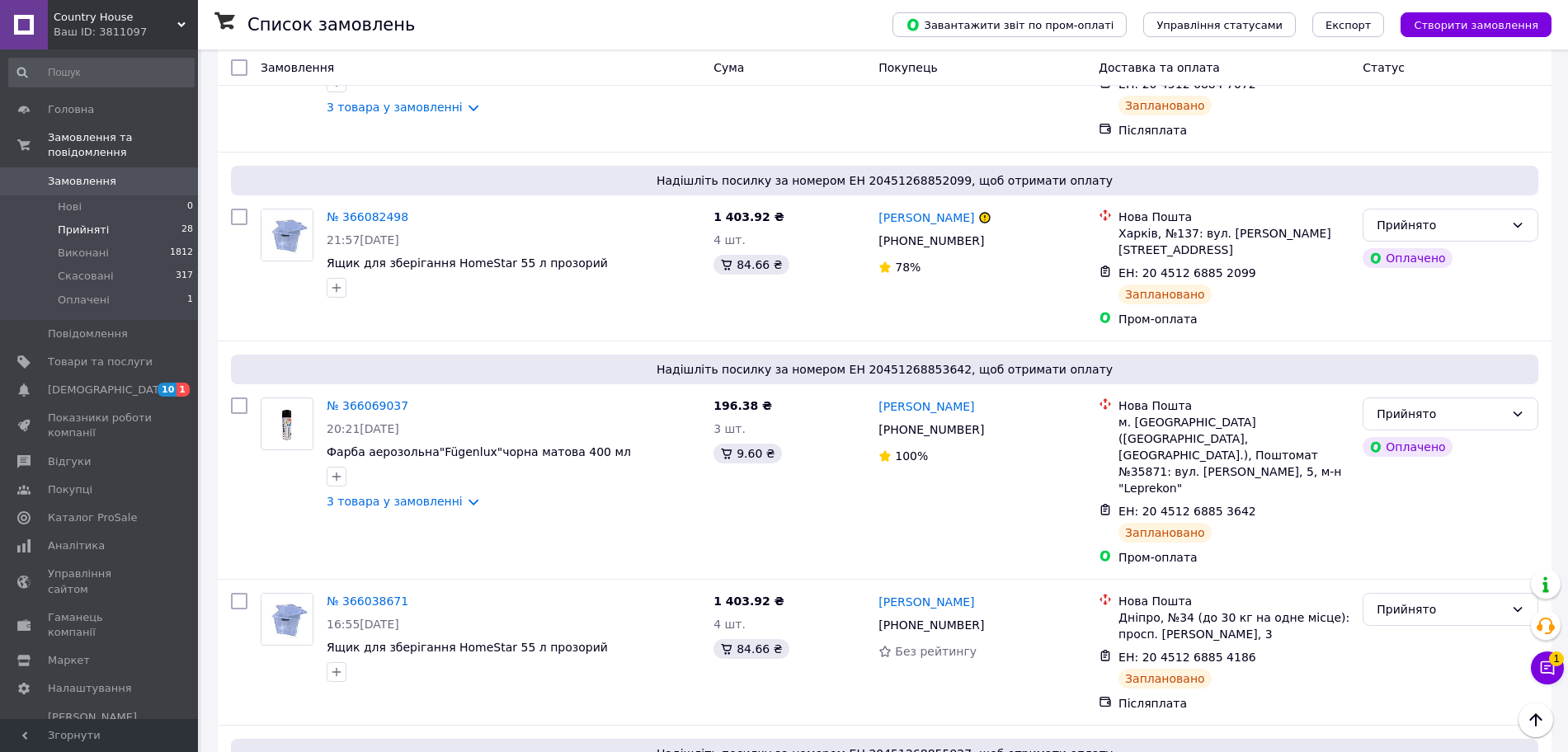
scroll to position [1916, 0]
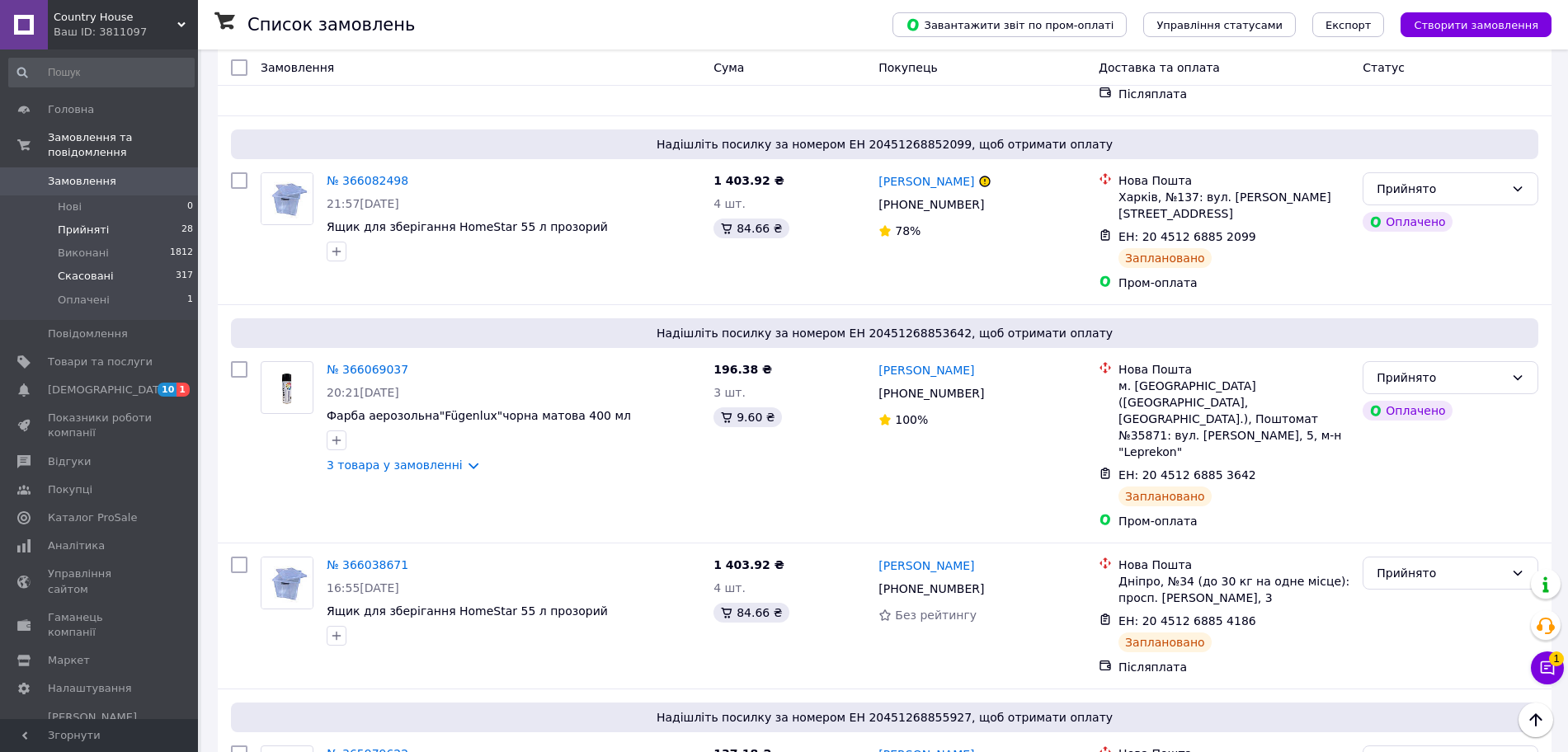
click at [91, 269] on span "Скасовані" at bounding box center [85, 276] width 56 height 15
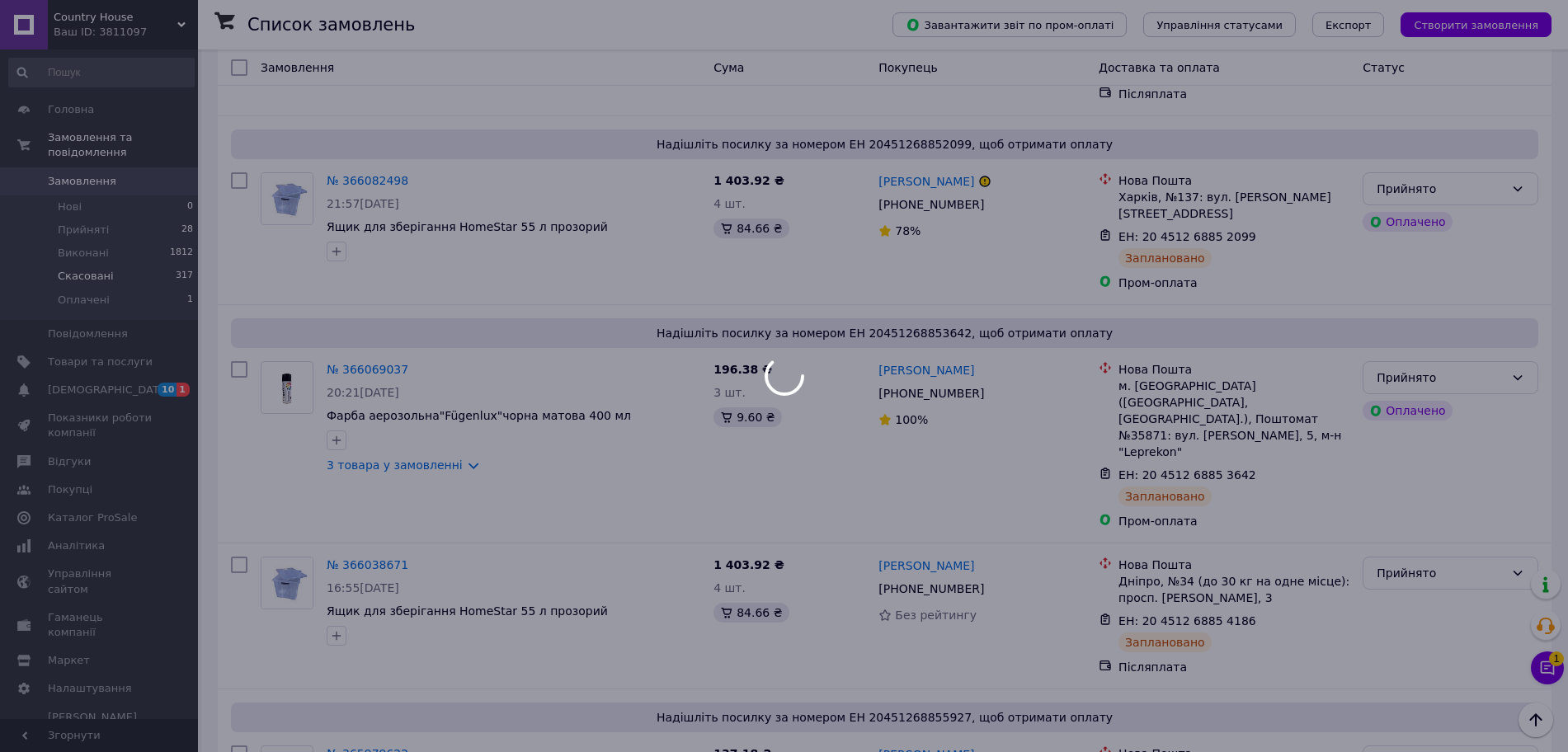
click at [91, 253] on div at bounding box center [784, 376] width 1568 height 752
